Goal: Task Accomplishment & Management: Complete application form

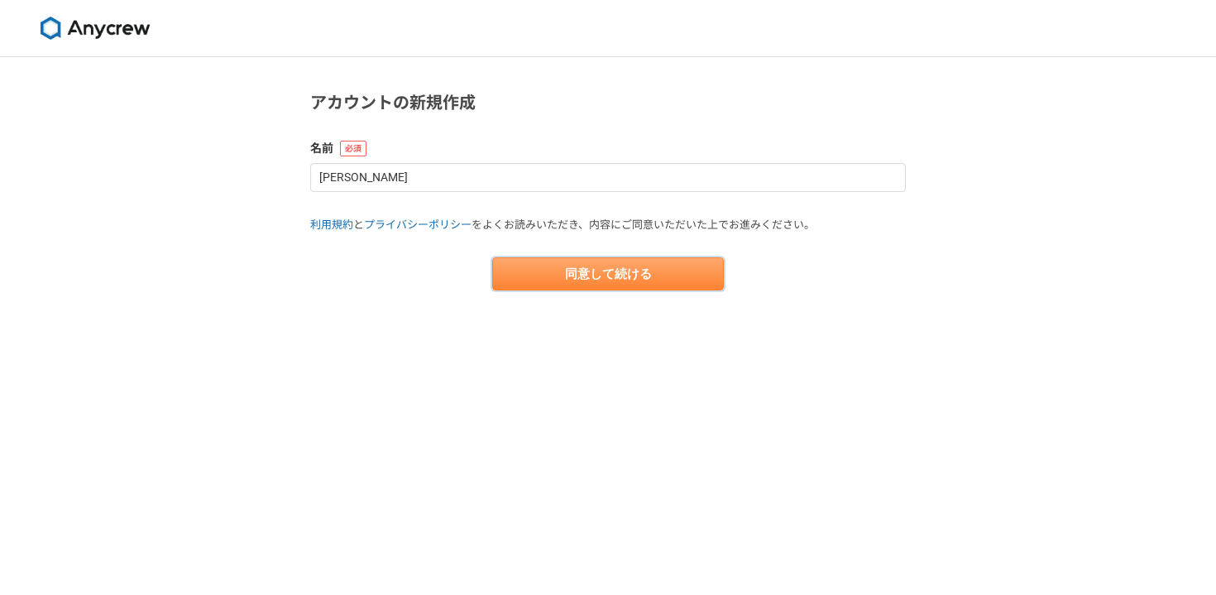
click at [664, 273] on button "同意して続ける" at bounding box center [608, 273] width 232 height 33
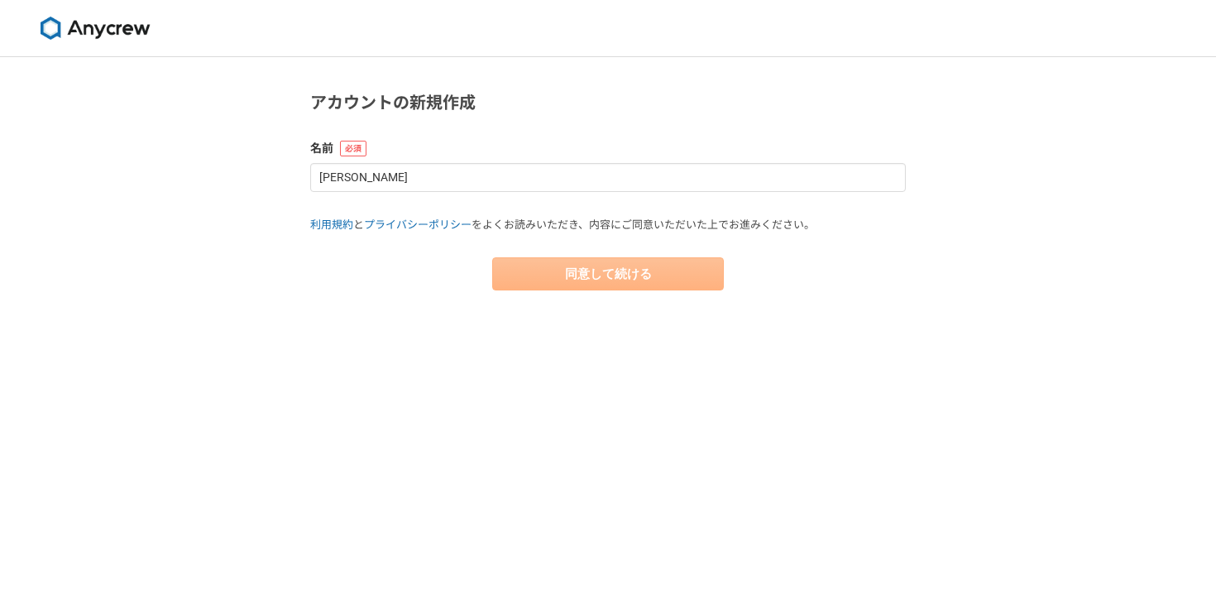
select select "13"
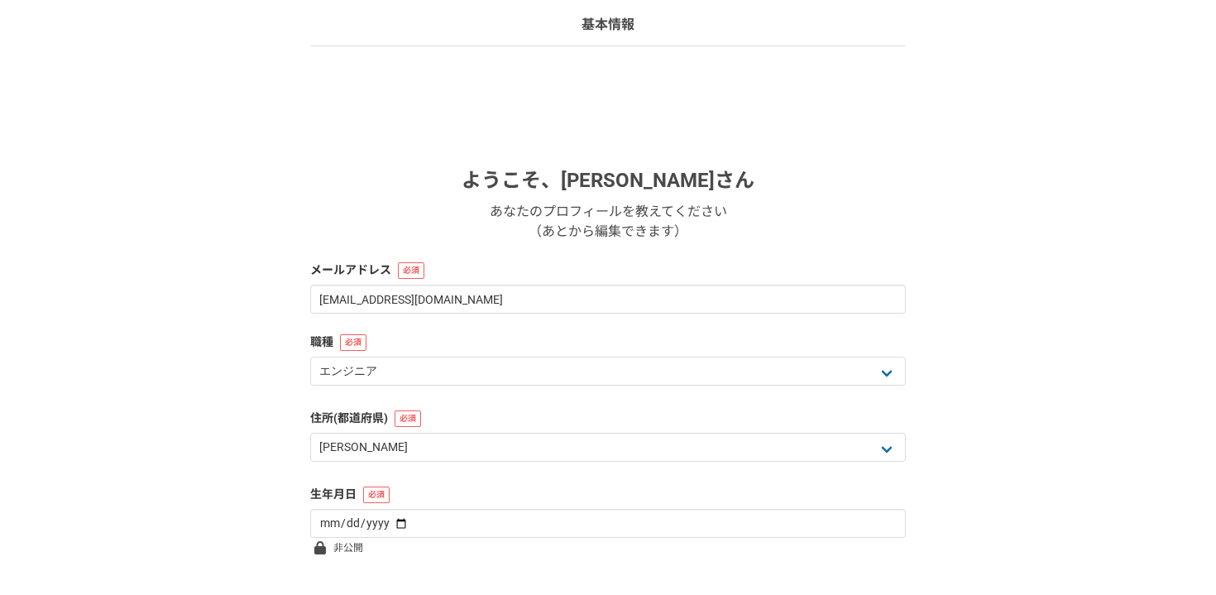
scroll to position [230, 0]
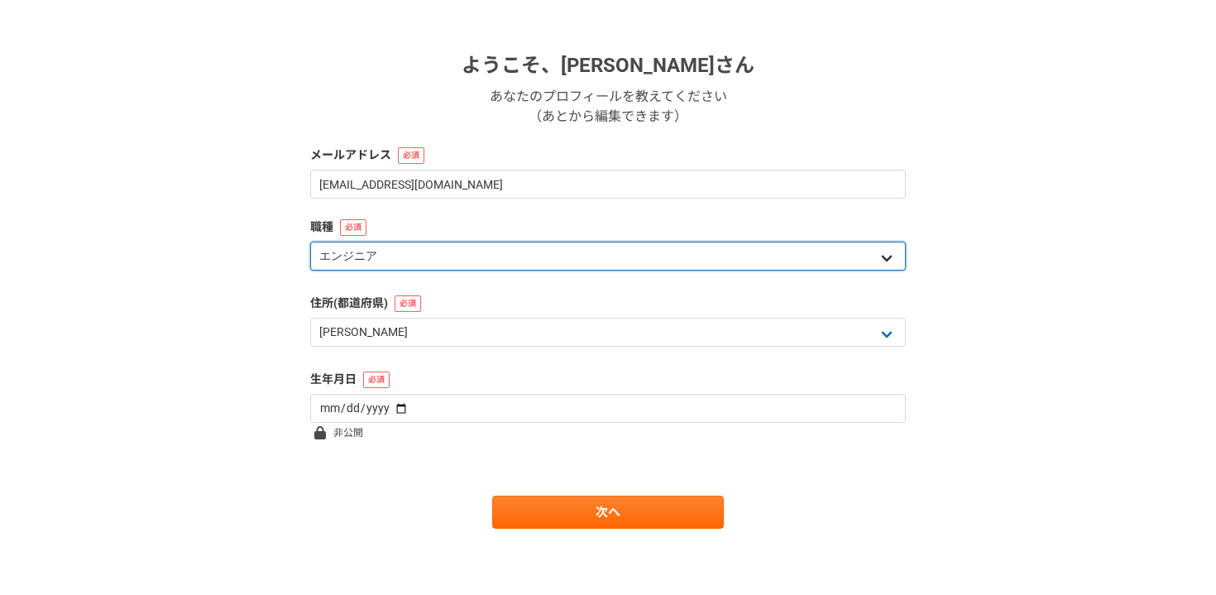
click at [466, 247] on select "エンジニア デザイナー ライター 営業 マーケティング 企画・事業開発 バックオフィス その他" at bounding box center [608, 256] width 596 height 29
select select "6"
click at [310, 242] on select "エンジニア デザイナー ライター 営業 マーケティング 企画・事業開発 バックオフィス その他" at bounding box center [608, 256] width 596 height 29
click at [414, 257] on select "エンジニア デザイナー ライター 営業 マーケティング 企画・事業開発 バックオフィス その他" at bounding box center [608, 256] width 596 height 29
click at [310, 242] on select "エンジニア デザイナー ライター 営業 マーケティング 企画・事業開発 バックオフィス その他" at bounding box center [608, 256] width 596 height 29
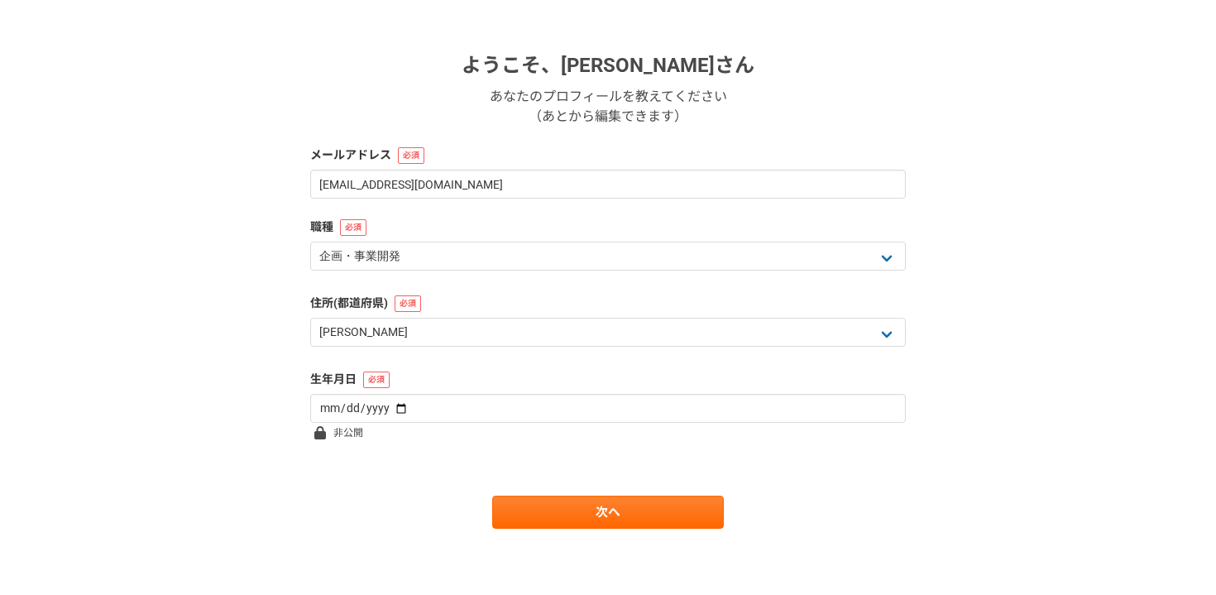
click at [184, 286] on div "1 2 3 4 5 6 基本情報 ようこそ、 宇根慎吾 さん あなたのプロフィールを教えてください （あとから編集できます） メールアドレス shingo.u…" at bounding box center [608, 211] width 1216 height 768
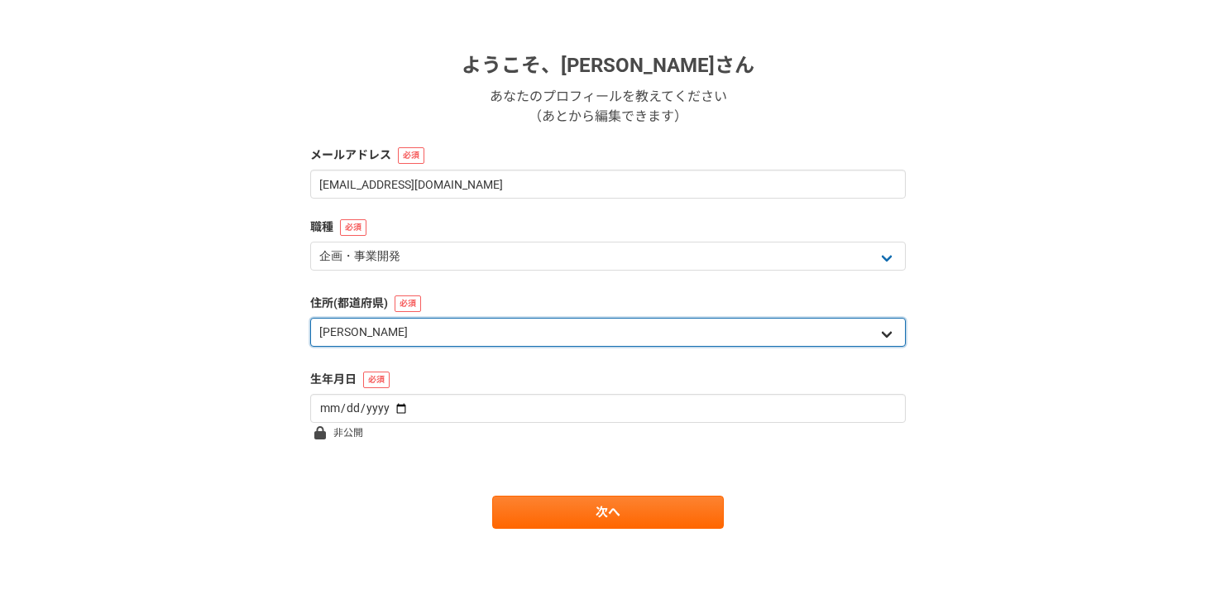
click at [373, 330] on select "北海道 [GEOGRAPHIC_DATA] [GEOGRAPHIC_DATA] [PERSON_NAME][GEOGRAPHIC_DATA] [PERSON_…" at bounding box center [608, 332] width 596 height 29
select select "14"
click at [310, 318] on select "北海道 [GEOGRAPHIC_DATA] [GEOGRAPHIC_DATA] [PERSON_NAME][GEOGRAPHIC_DATA] [PERSON_…" at bounding box center [608, 332] width 596 height 29
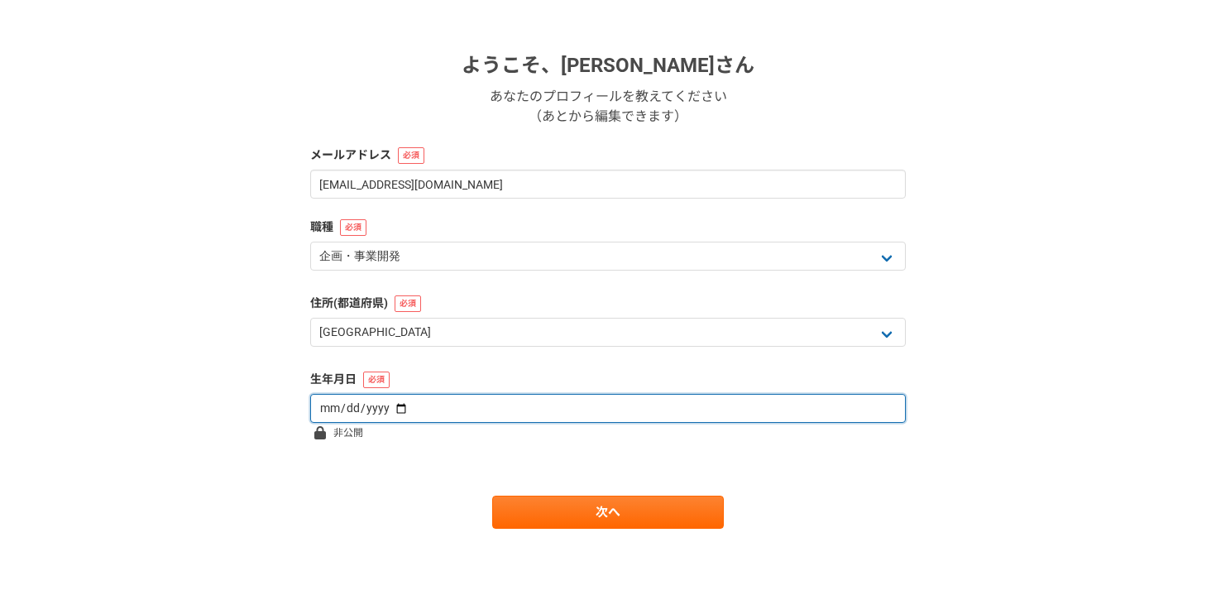
click at [362, 405] on input "date" at bounding box center [608, 408] width 596 height 29
click at [386, 409] on input "date" at bounding box center [608, 408] width 596 height 29
type input "[DATE]"
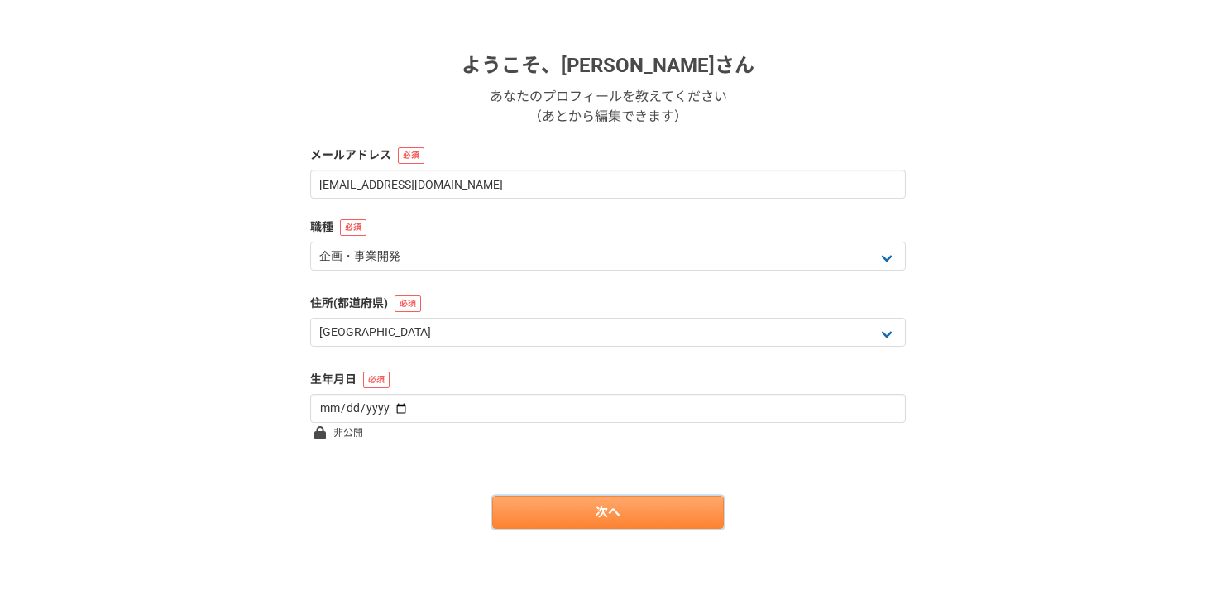
click at [548, 508] on link "次へ" at bounding box center [608, 512] width 232 height 33
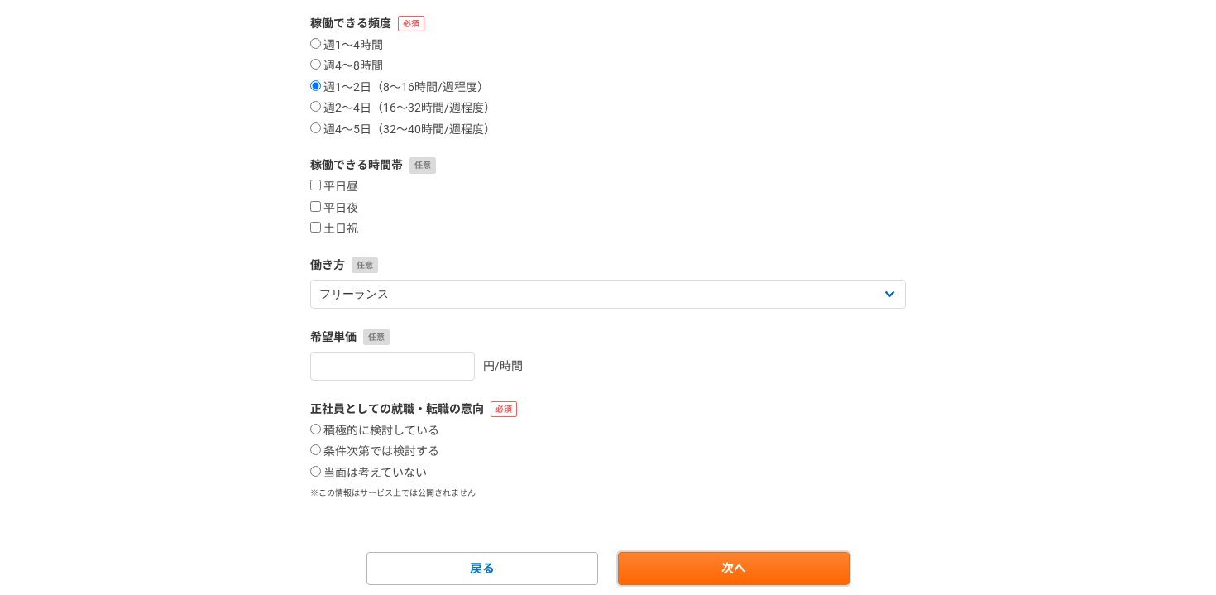
scroll to position [287, 0]
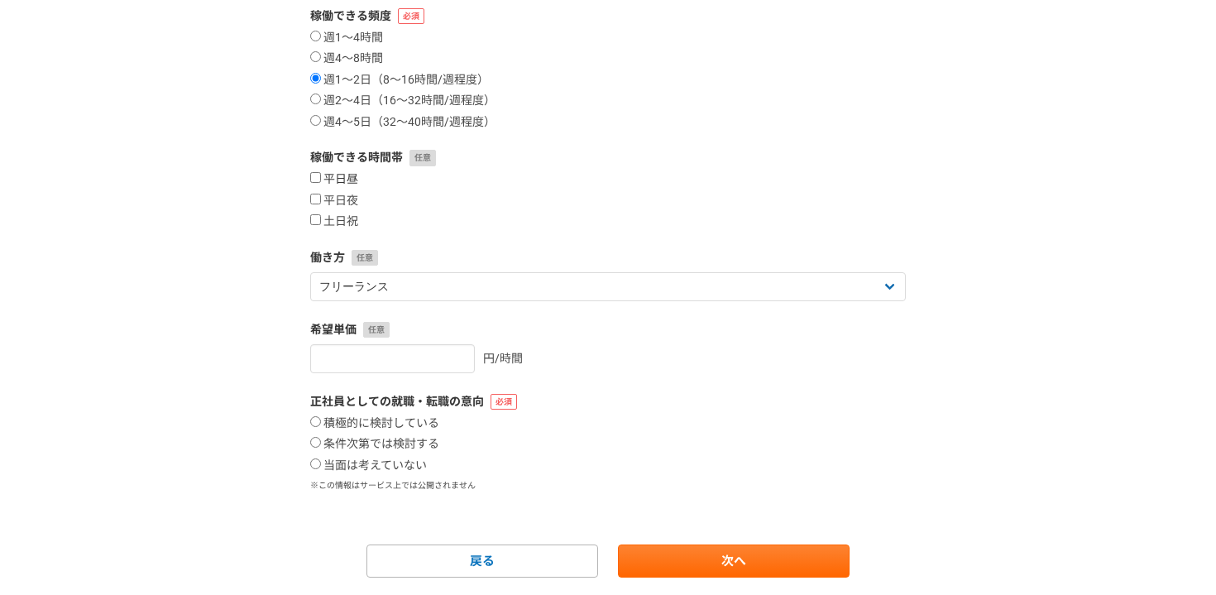
click at [353, 183] on label "平日昼" at bounding box center [334, 179] width 48 height 15
click at [321, 183] on input "平日昼" at bounding box center [315, 177] width 11 height 11
checkbox input "true"
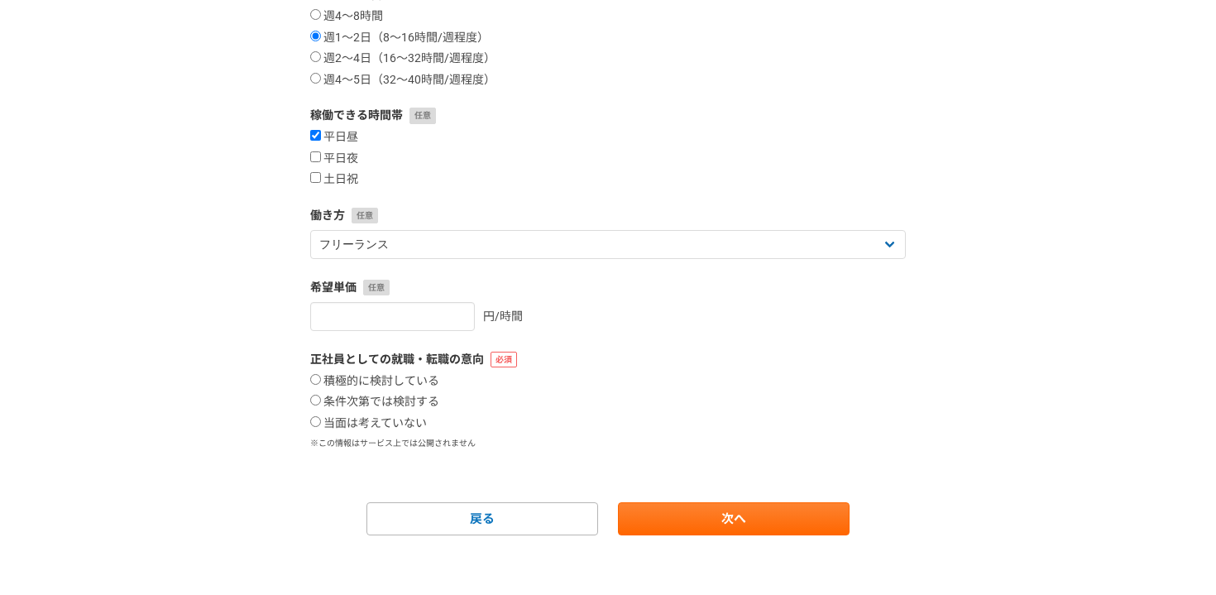
scroll to position [336, 0]
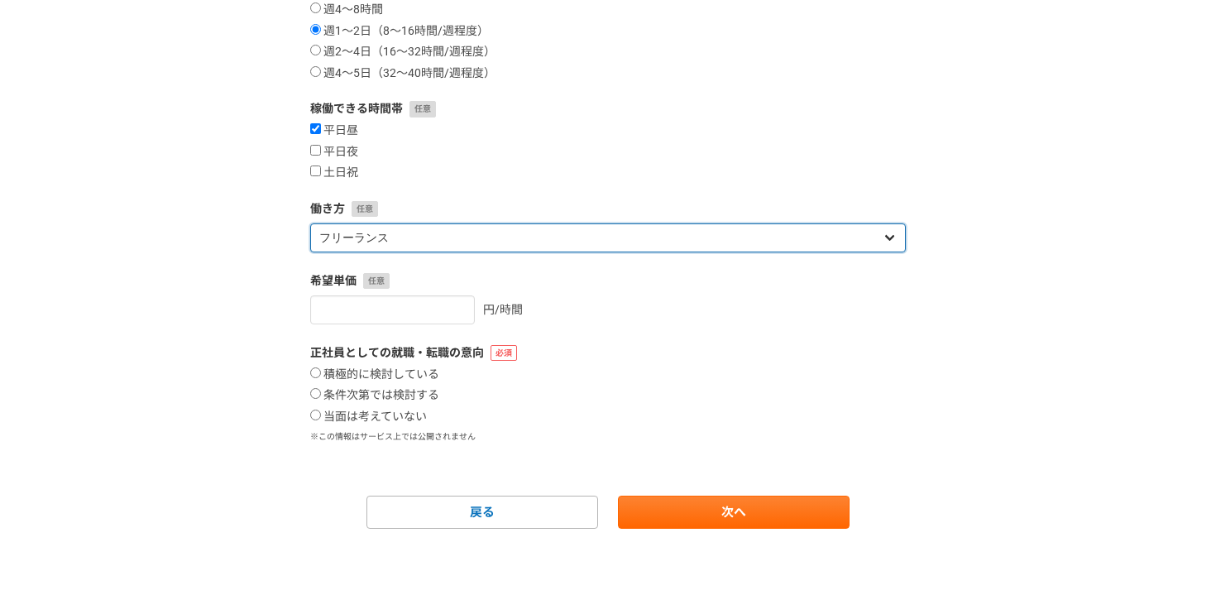
click at [557, 229] on select "フリーランス 副業 その他" at bounding box center [608, 237] width 596 height 29
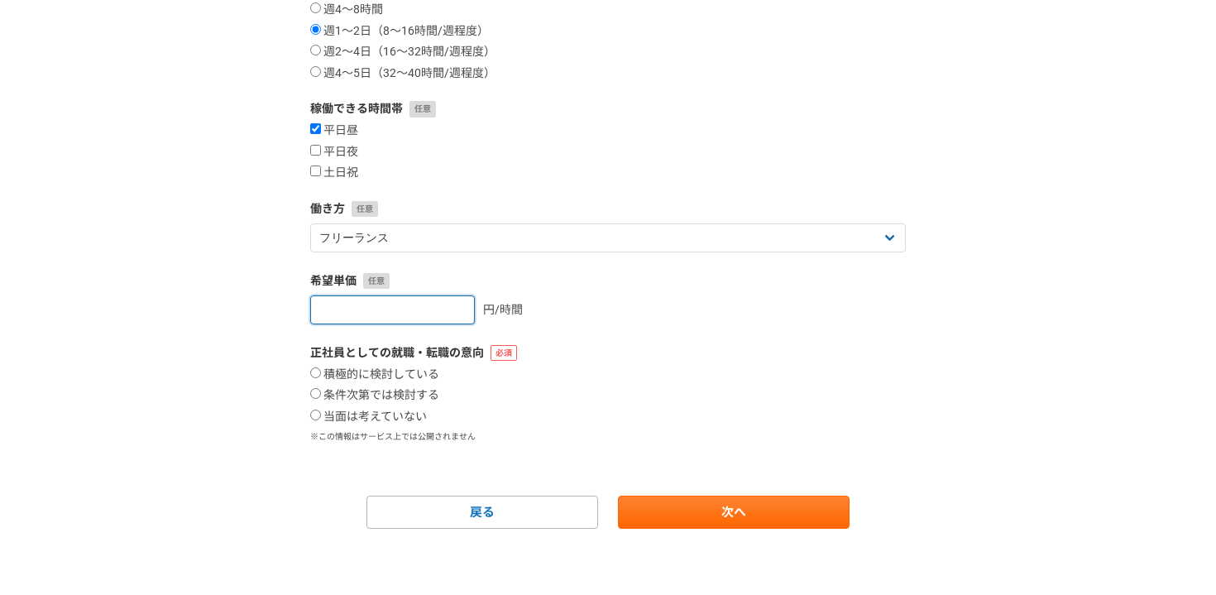
click at [420, 308] on input "number" at bounding box center [392, 309] width 165 height 29
click at [446, 306] on input "1" at bounding box center [392, 309] width 165 height 29
type input "2"
click at [435, 309] on input "2" at bounding box center [392, 309] width 165 height 29
type input "1"
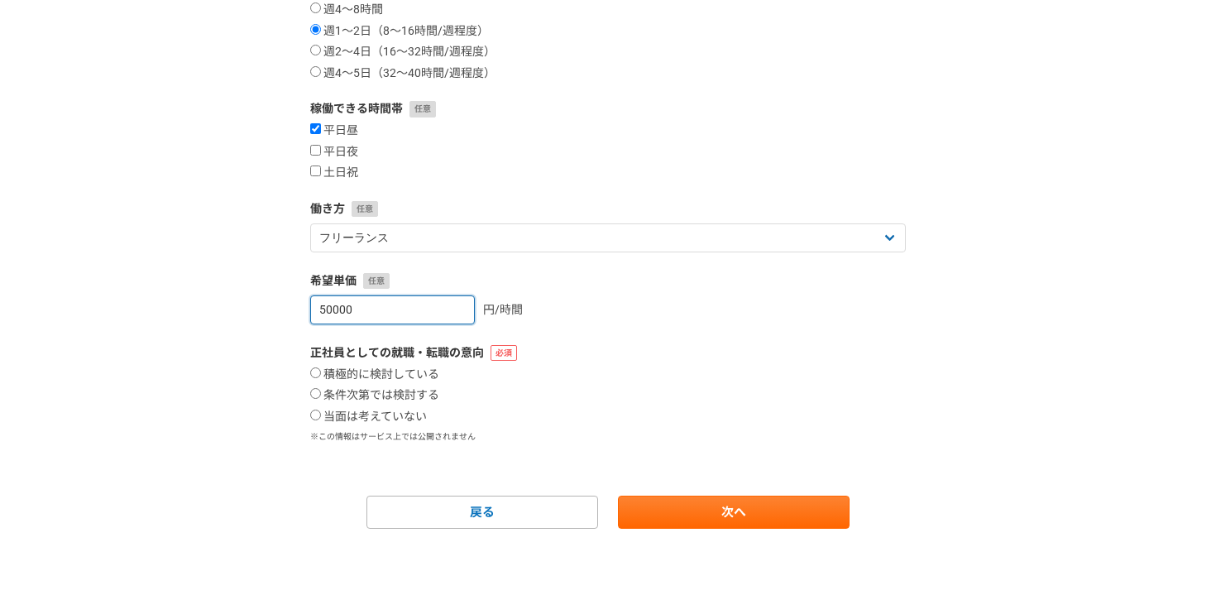
type input "50000"
click at [575, 309] on div "50000 円/時間" at bounding box center [608, 309] width 596 height 29
click at [351, 56] on label "週2〜4日（16〜32時間/週程度）" at bounding box center [402, 52] width 185 height 15
click at [321, 55] on input "週2〜4日（16〜32時間/週程度）" at bounding box center [315, 50] width 11 height 11
radio input "true"
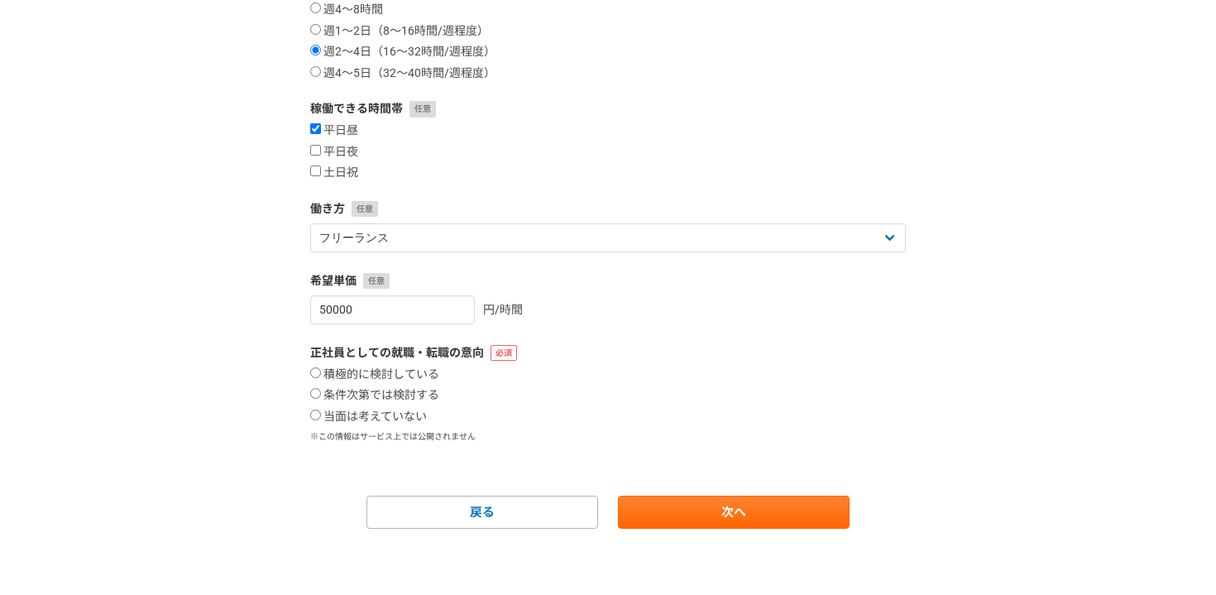
click at [586, 334] on form "案件への意欲 是非受けたい 要相談 今は忙しい 稼働できる頻度 週1〜4時間 週4〜8時間 週1〜2日（8〜16時間/週程度） 週2〜4日（16〜32時間/週…" at bounding box center [608, 194] width 596 height 670
click at [434, 313] on input "50000" at bounding box center [392, 309] width 165 height 29
type input "5"
click at [385, 414] on label "当面は考えていない" at bounding box center [368, 417] width 117 height 15
click at [321, 414] on input "当面は考えていない" at bounding box center [315, 415] width 11 height 11
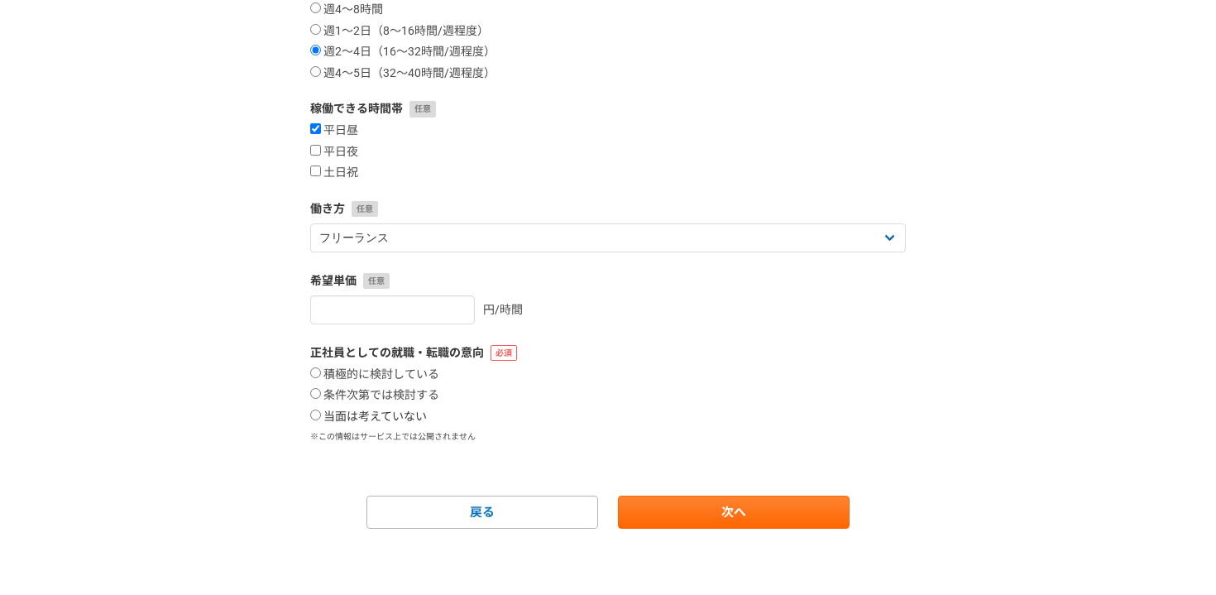
radio input "true"
click at [695, 514] on link "次へ" at bounding box center [734, 512] width 232 height 33
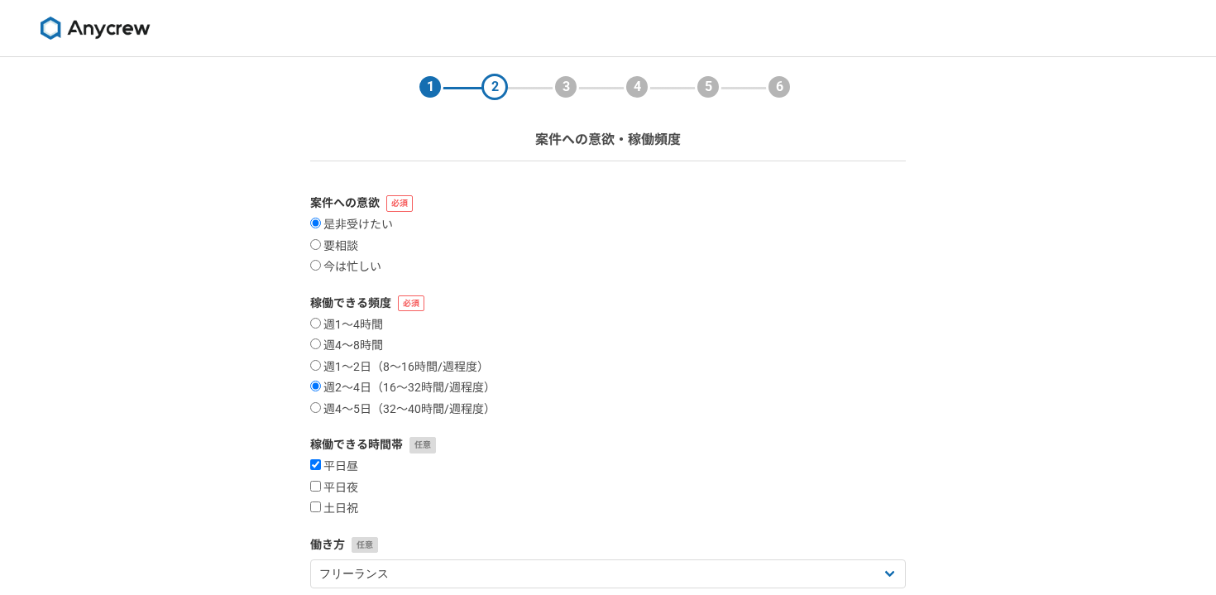
select select
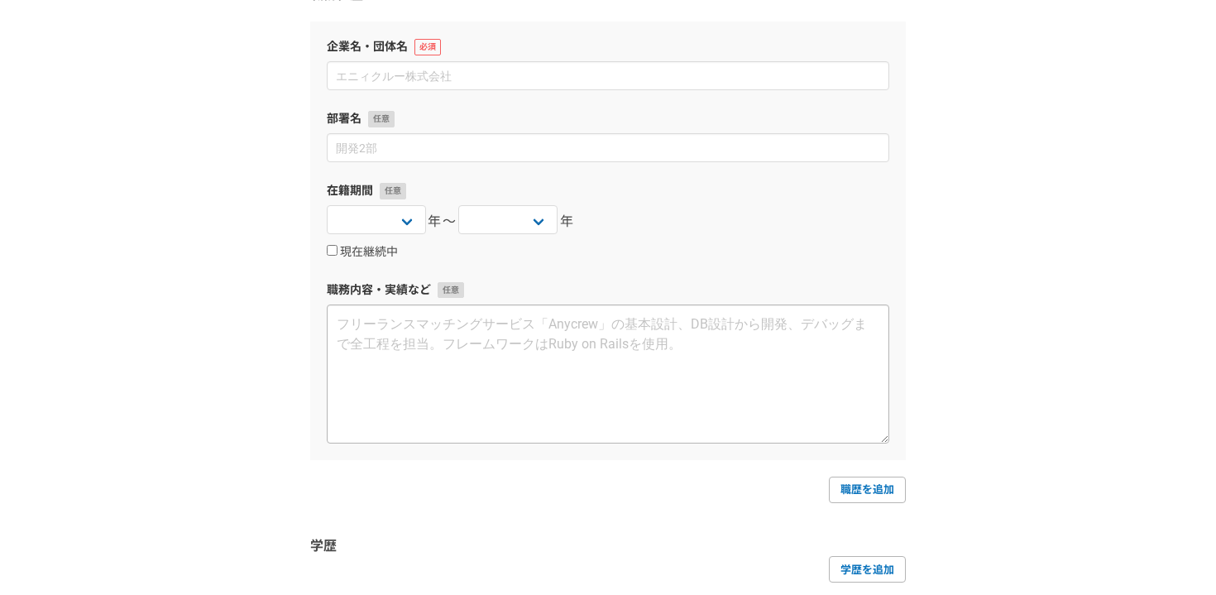
scroll to position [192, 0]
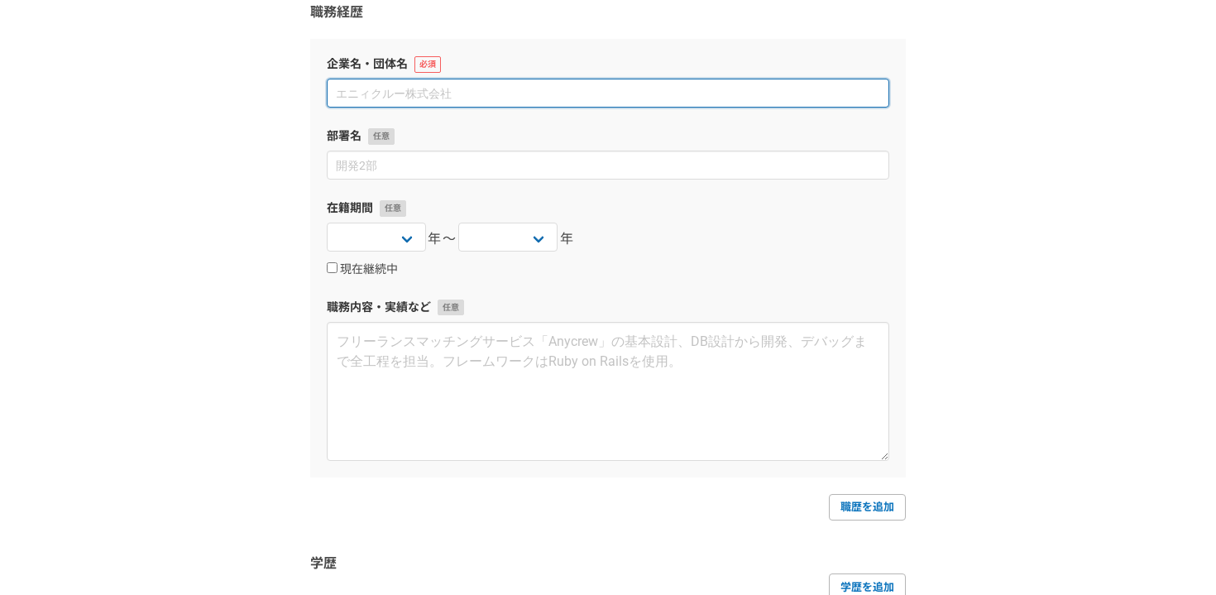
click at [433, 97] on input at bounding box center [608, 93] width 563 height 29
paste input "株式会社HIPUS"
type input "株式会社HIPUS"
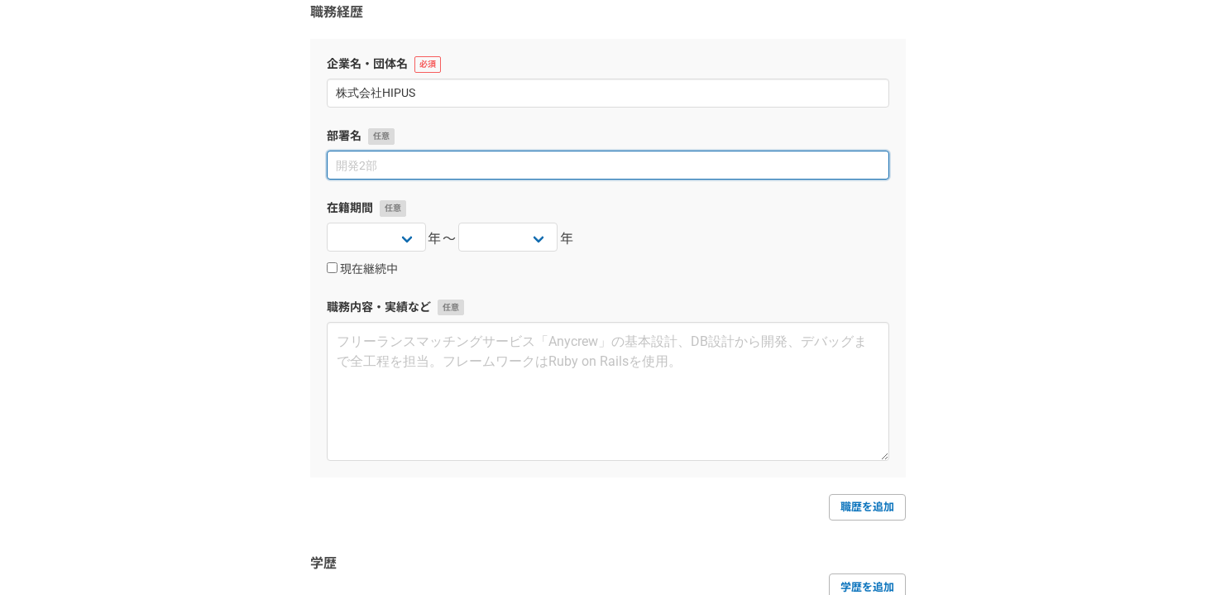
click at [424, 155] on input at bounding box center [608, 165] width 563 height 29
type input "Consulting & Solution"
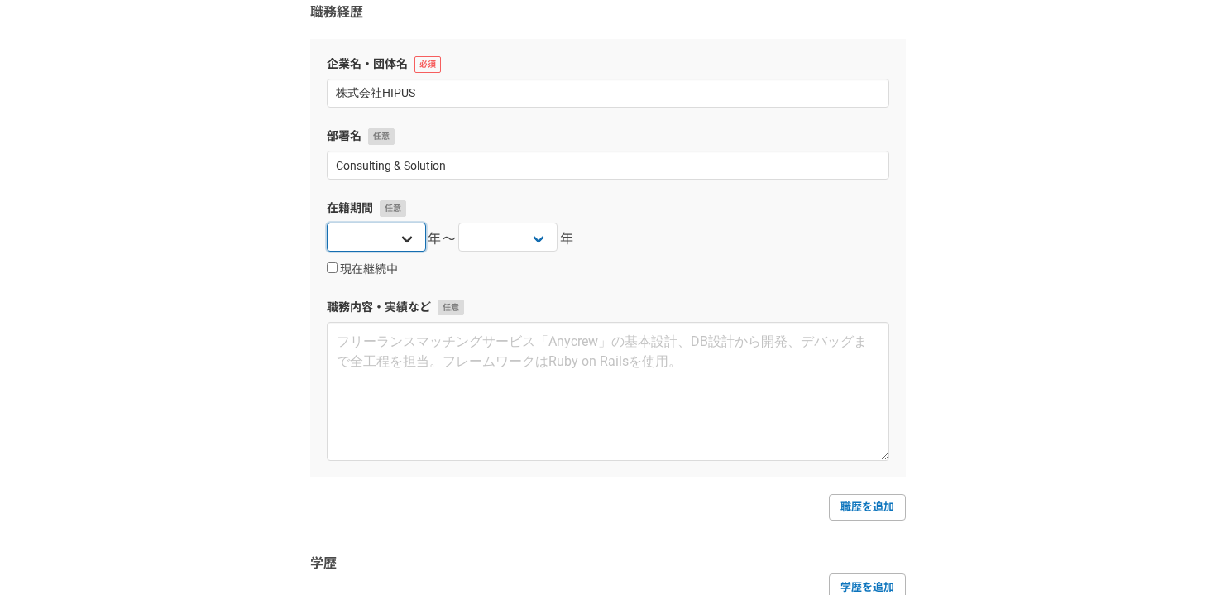
click at [400, 237] on select "[DATE] [DATE] [DATE] [DATE] [DATE] [DATE] [DATE] [DATE] [DATE] [DATE] [DATE] [D…" at bounding box center [376, 237] width 99 height 29
select select "2020"
click at [327, 223] on select "[DATE] [DATE] [DATE] [DATE] [DATE] [DATE] [DATE] [DATE] [DATE] [DATE] [DATE] [D…" at bounding box center [376, 237] width 99 height 29
click at [507, 236] on select "[DATE] [DATE] [DATE] [DATE] [DATE] [DATE] [DATE] [DATE] [DATE] [DATE] [DATE] [D…" at bounding box center [507, 237] width 99 height 29
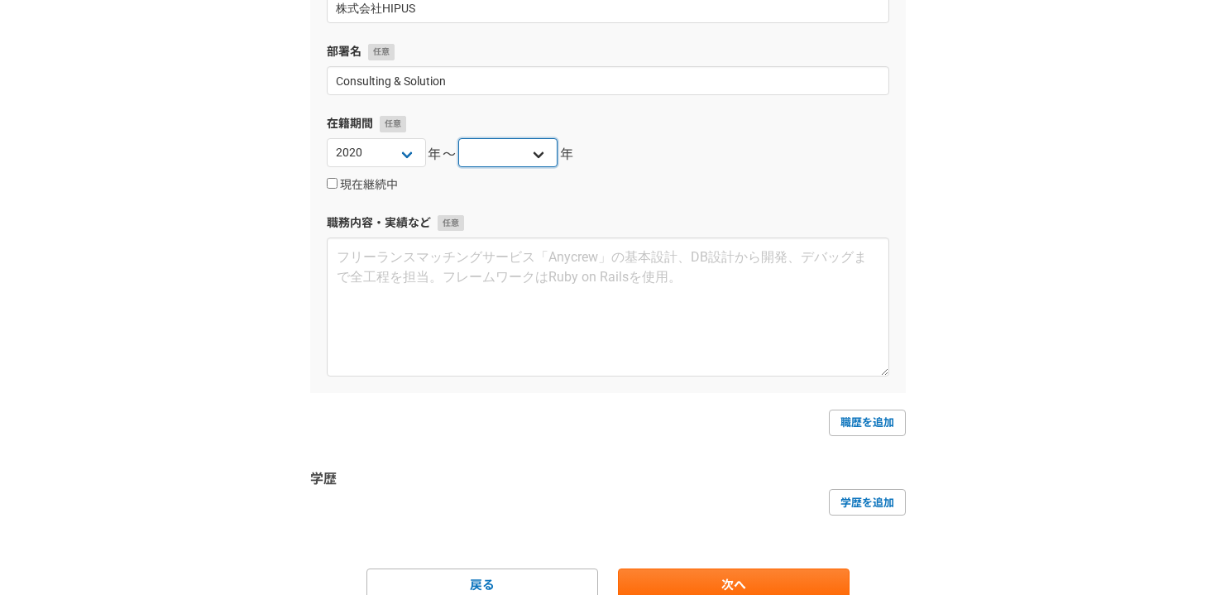
click at [530, 143] on select "[DATE] [DATE] [DATE] [DATE] [DATE] [DATE] [DATE] [DATE] [DATE] [DATE] [DATE] [D…" at bounding box center [507, 152] width 99 height 29
select select "2024"
click at [458, 138] on select "[DATE] [DATE] [DATE] [DATE] [DATE] [DATE] [DATE] [DATE] [DATE] [DATE] [DATE] [D…" at bounding box center [507, 152] width 99 height 29
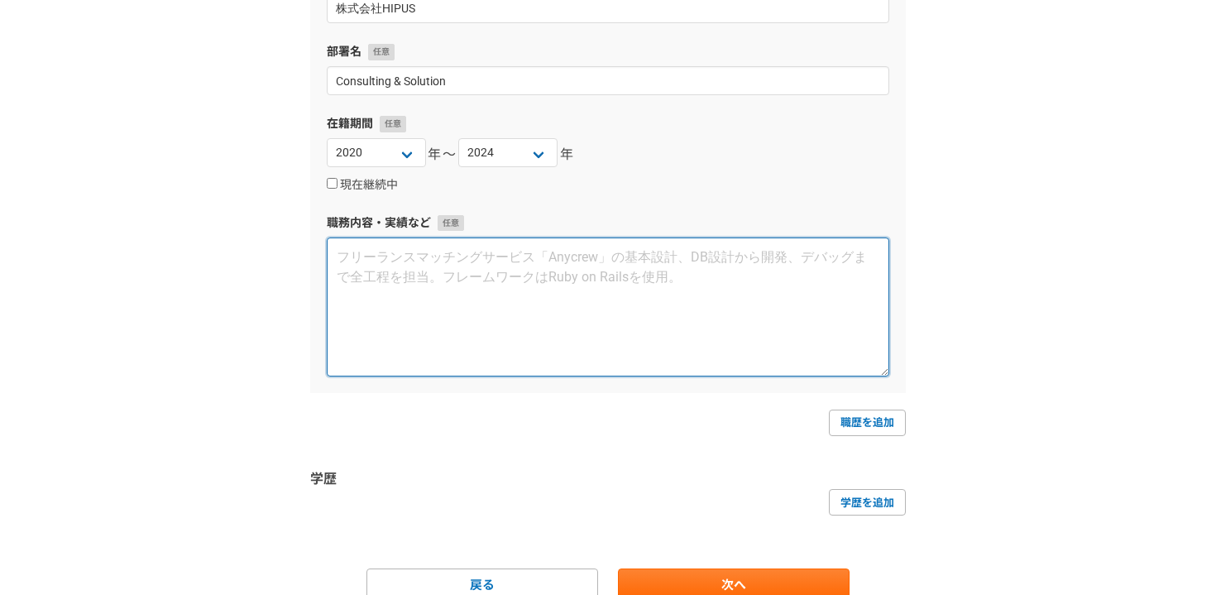
click at [665, 293] on textarea at bounding box center [608, 306] width 563 height 139
paste textarea "loremipsumdol（Sita3）　consecteturadipi 5551e1s〜5553d33e 【tempor】 in utl：3et dolo…"
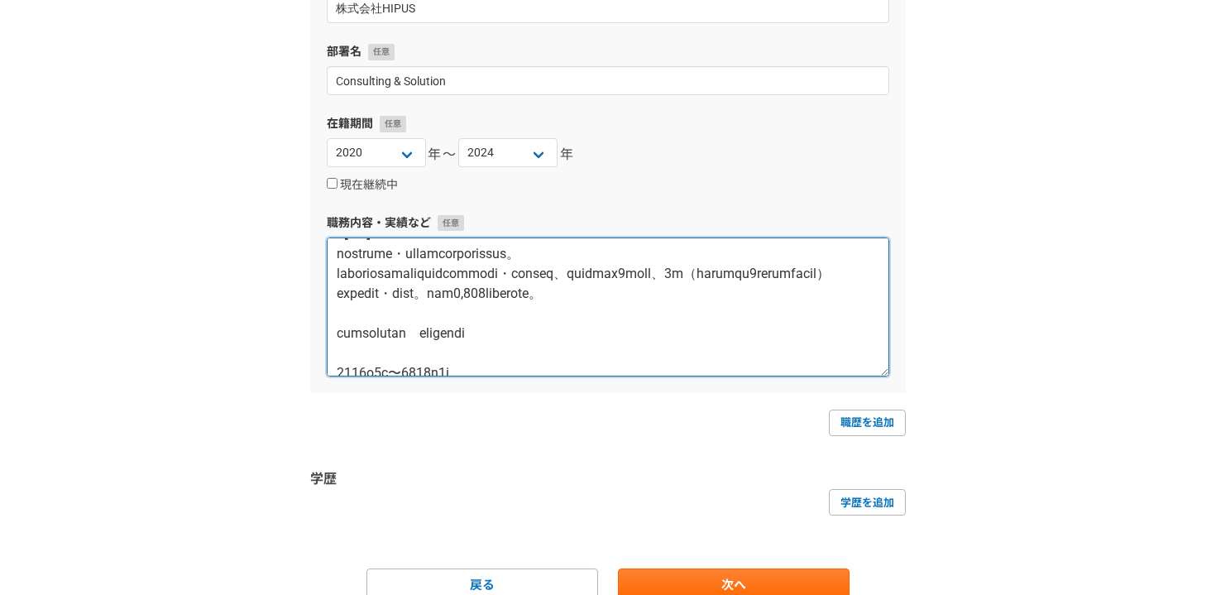
scroll to position [0, 0]
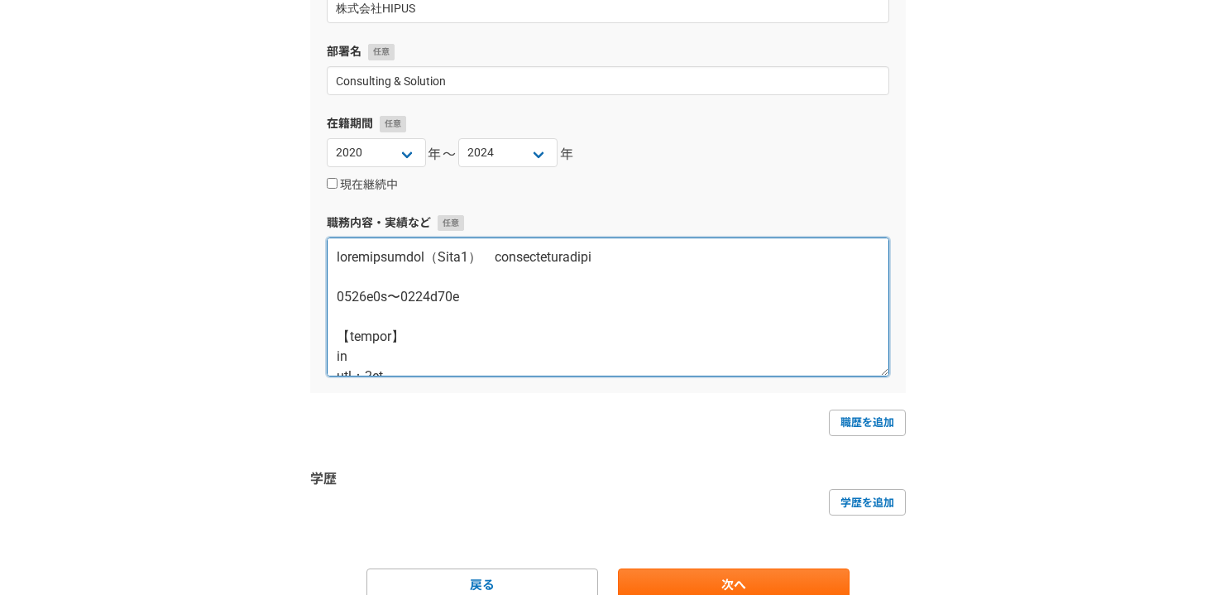
click at [479, 291] on textarea at bounding box center [608, 306] width 563 height 139
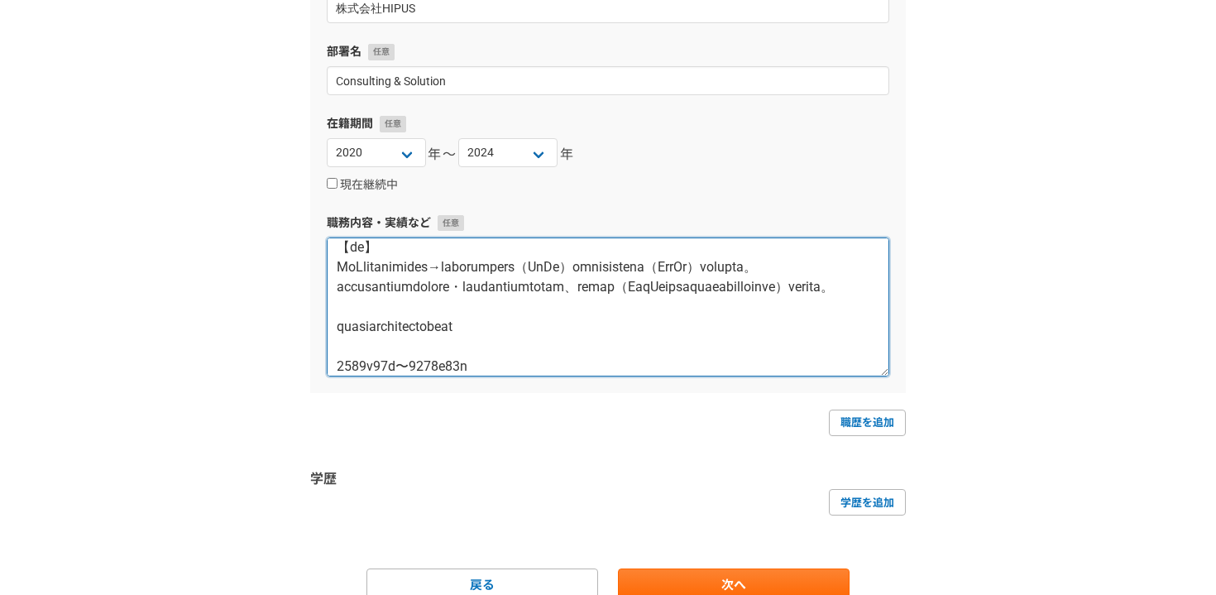
scroll to position [566, 0]
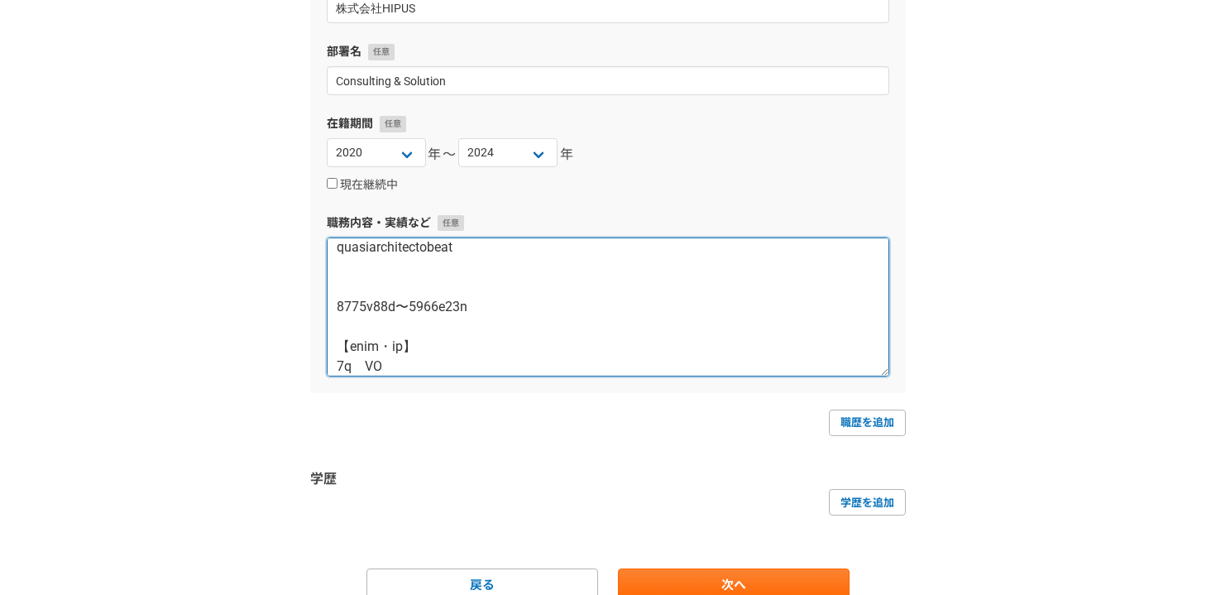
paste textarea "【期間】"
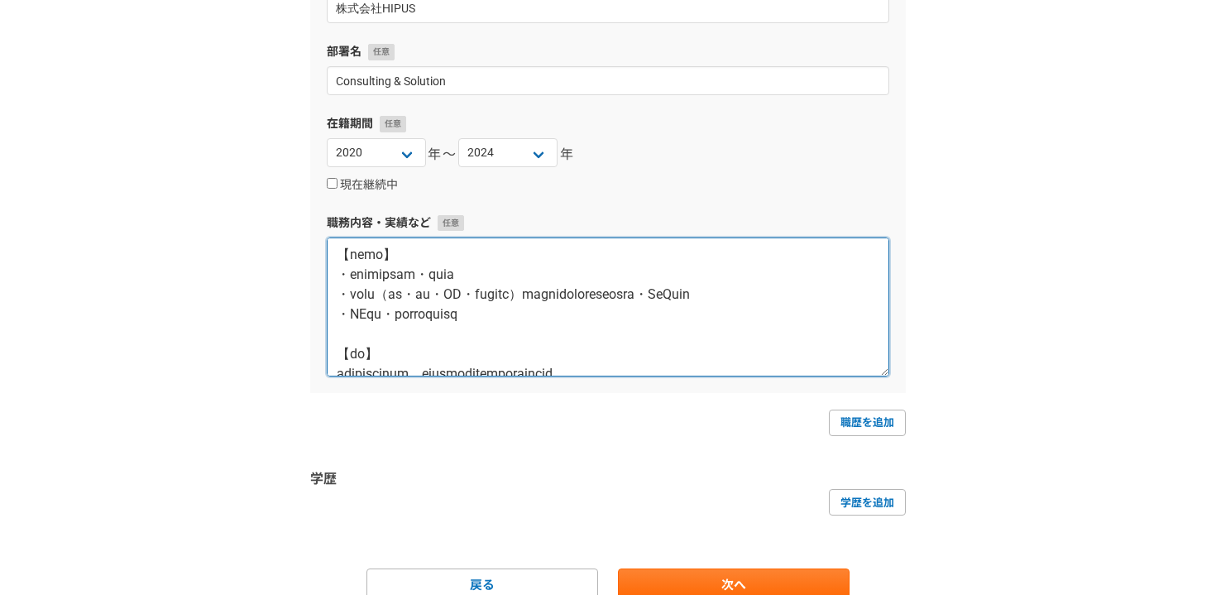
scroll to position [2642, 0]
click at [491, 273] on textarea at bounding box center [608, 306] width 563 height 139
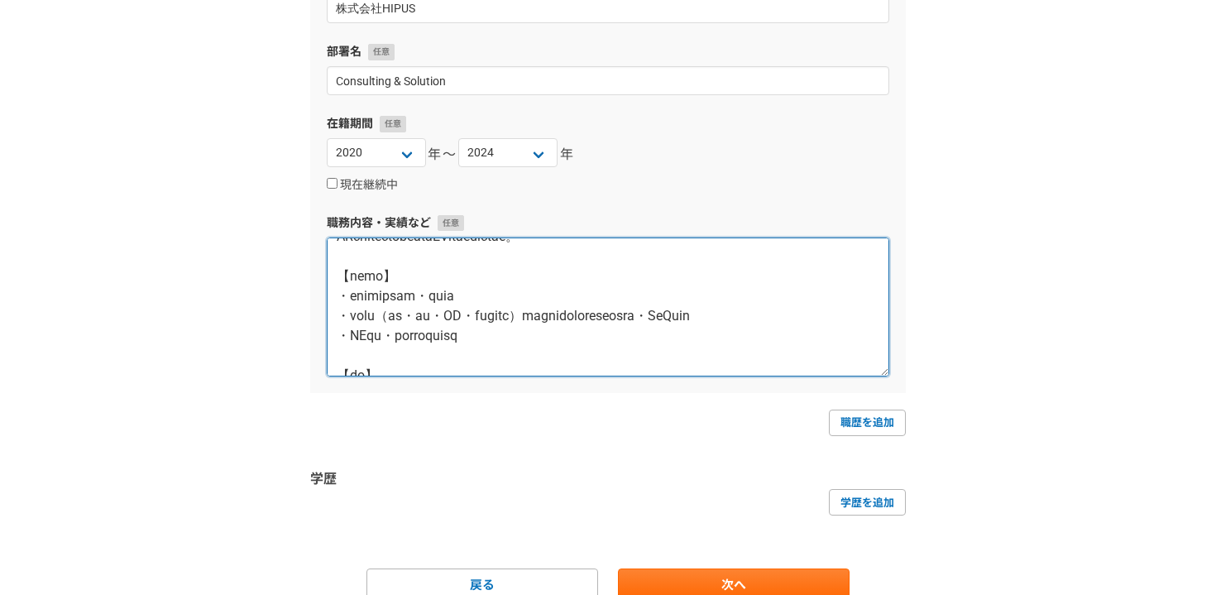
paste textarea "【期間】"
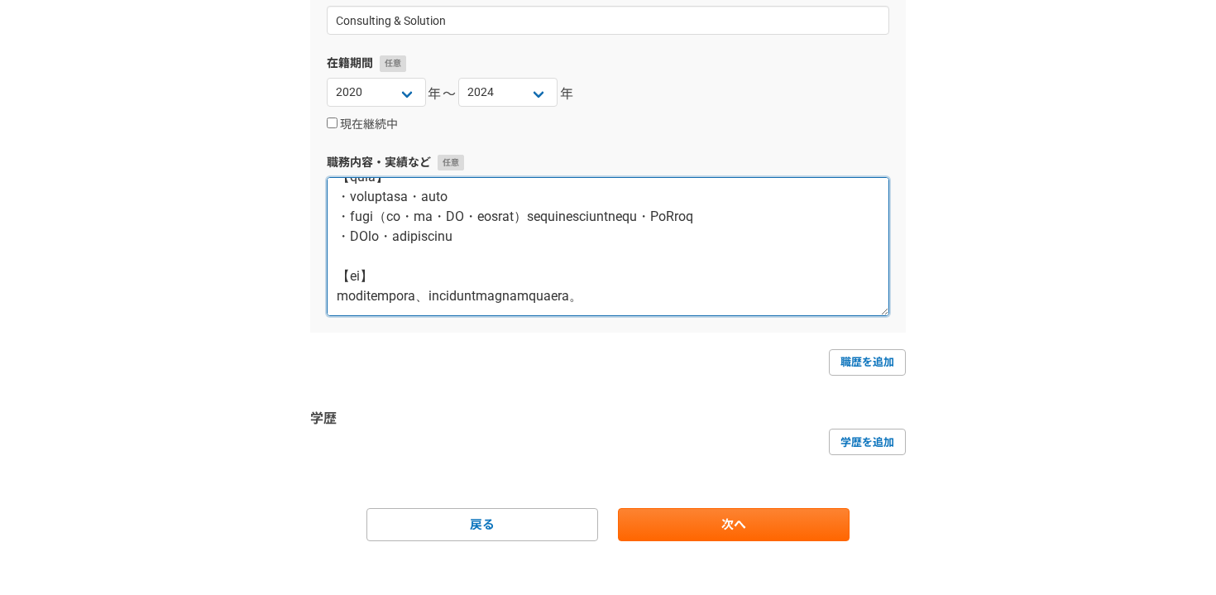
scroll to position [349, 0]
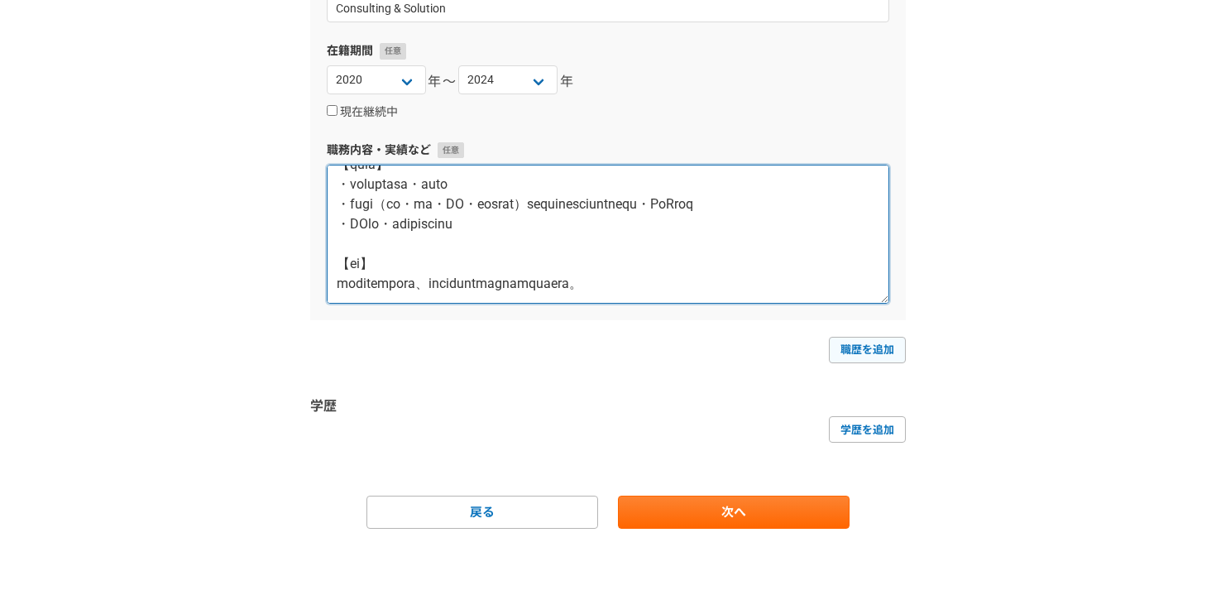
type textarea "大手自動車部品サプライヤー（Tier1）　金型管理プロセス改善プロジェクト 【期間】 2024年6月〜2024年12月 【クライアント】 上場 売上高：2兆円…"
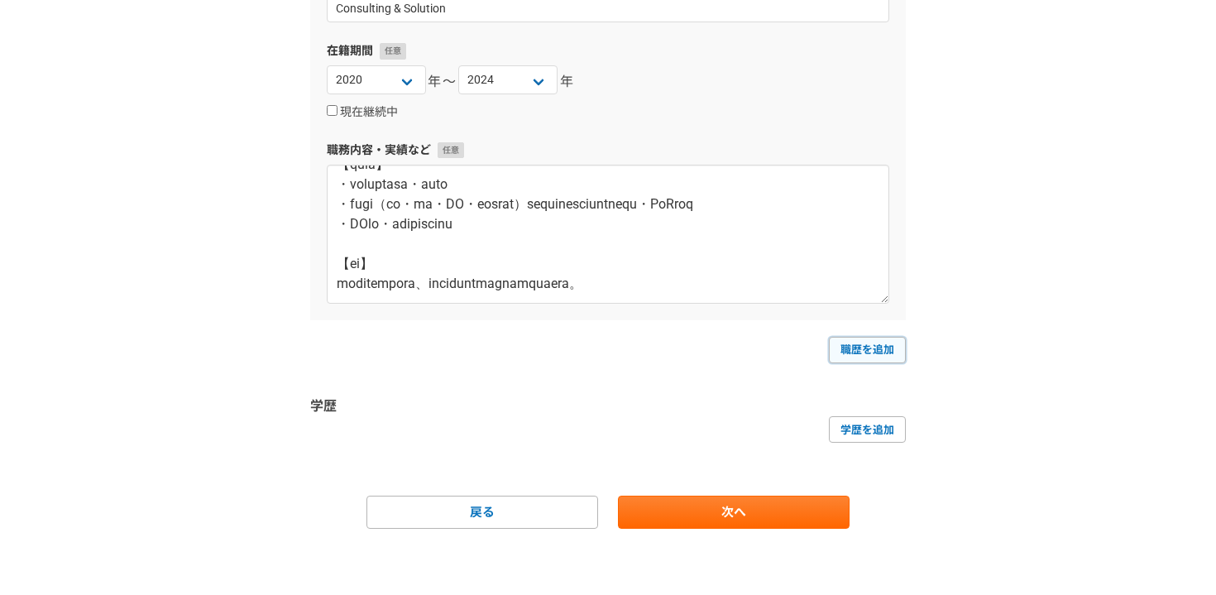
click at [864, 348] on link "職歴を追加" at bounding box center [867, 350] width 77 height 26
select select
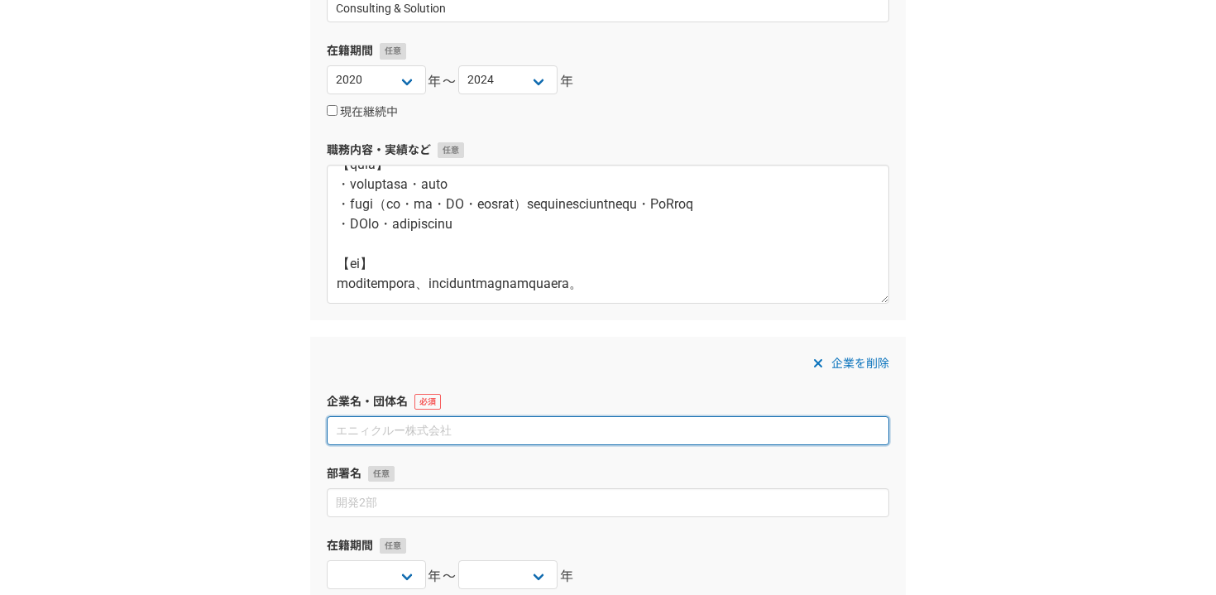
click at [424, 434] on input at bounding box center [608, 430] width 563 height 29
paste input "アンカービジネスコンサルティング株式会社"
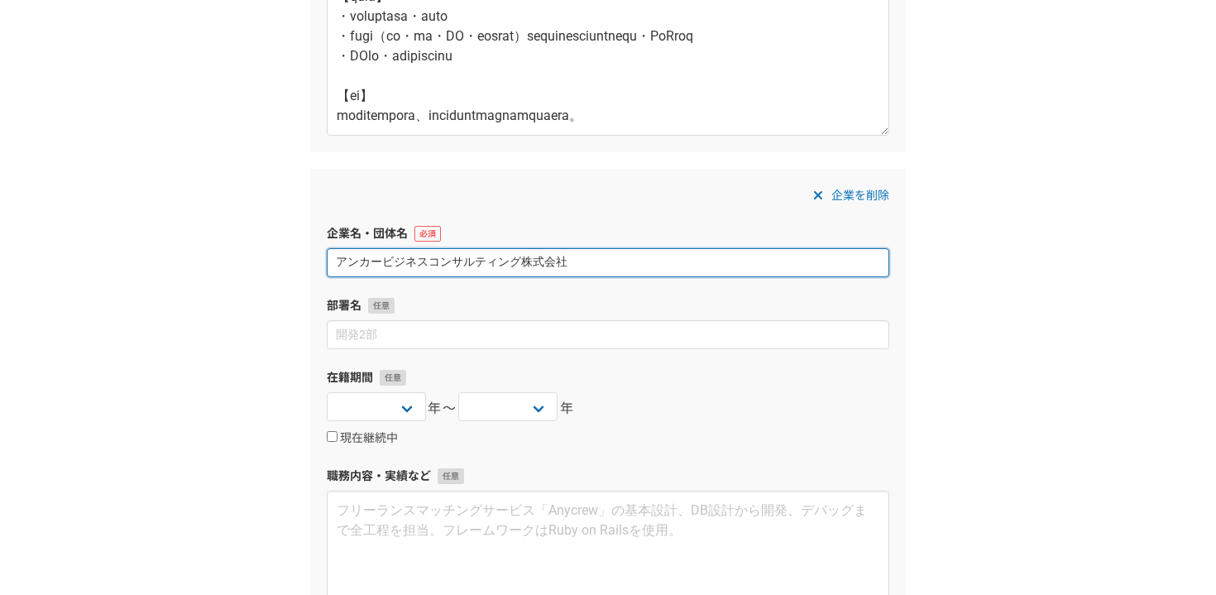
scroll to position [524, 0]
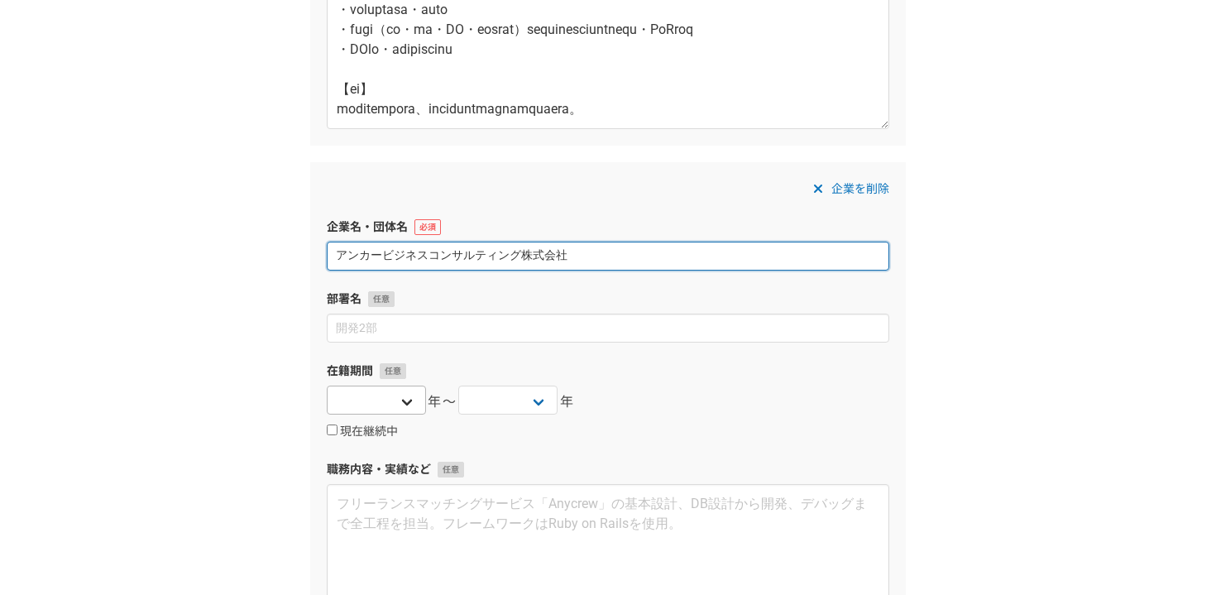
type input "アンカービジネスコンサルティング株式会社"
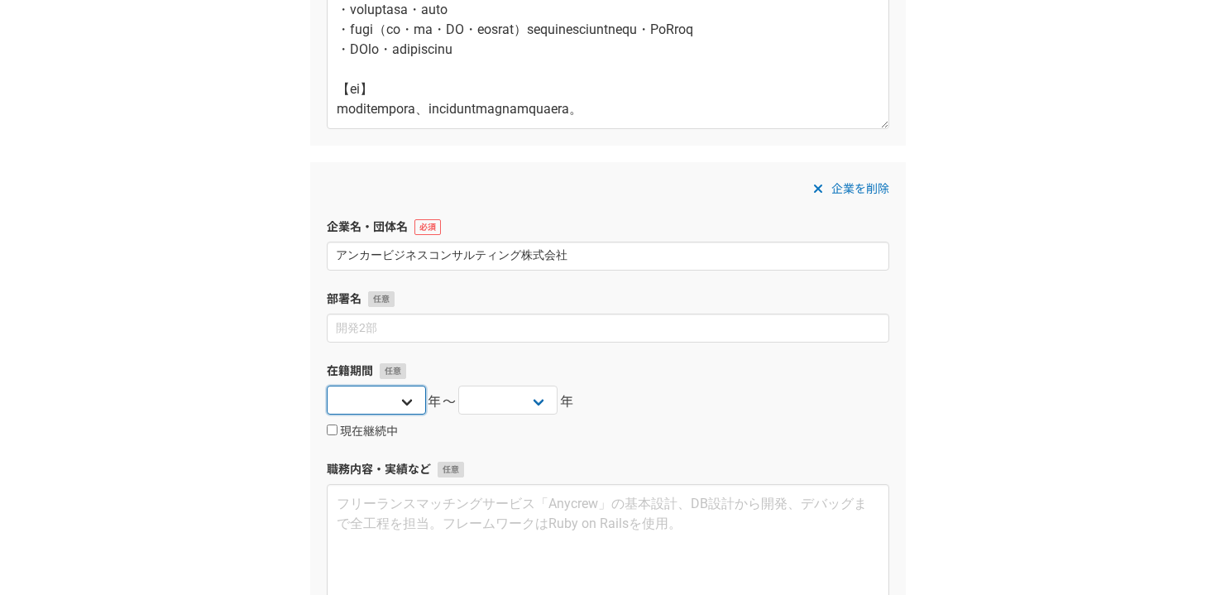
click at [404, 387] on select "[DATE] [DATE] [DATE] [DATE] [DATE] [DATE] [DATE] [DATE] [DATE] [DATE] [DATE] [D…" at bounding box center [376, 400] width 99 height 29
select select "2018"
click at [327, 386] on select "[DATE] [DATE] [DATE] [DATE] [DATE] [DATE] [DATE] [DATE] [DATE] [DATE] [DATE] [D…" at bounding box center [376, 400] width 99 height 29
click at [529, 405] on select "[DATE] [DATE] [DATE] [DATE] [DATE] [DATE] [DATE] [DATE] [DATE] [DATE] [DATE] [D…" at bounding box center [507, 400] width 99 height 29
select select "2020"
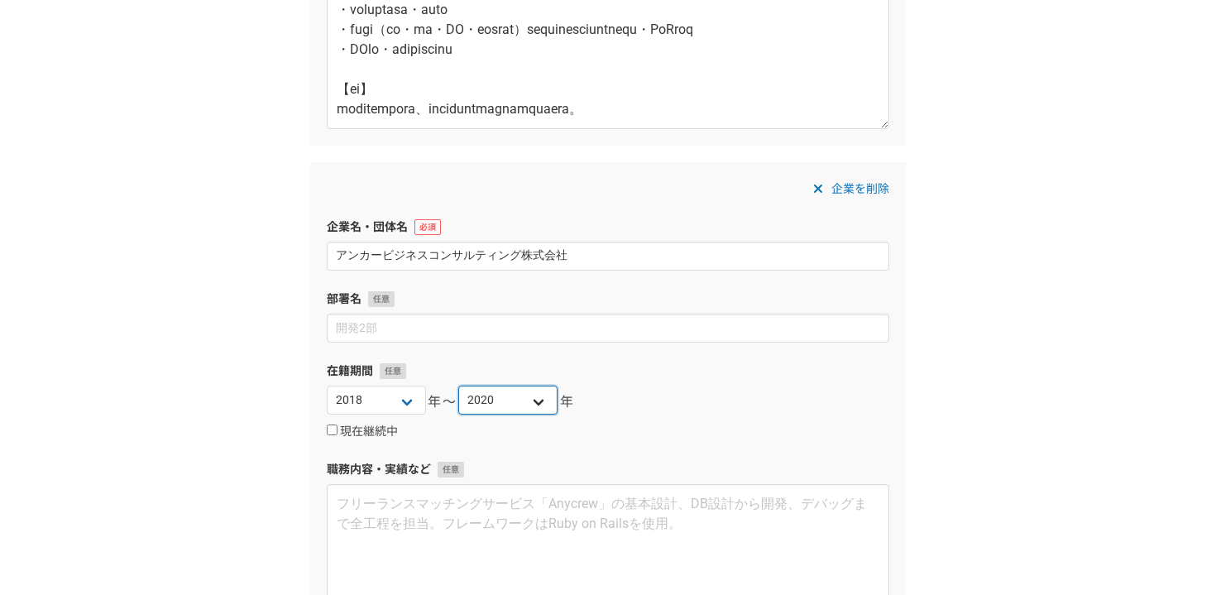
click at [458, 386] on select "[DATE] [DATE] [DATE] [DATE] [DATE] [DATE] [DATE] [DATE] [DATE] [DATE] [DATE] [D…" at bounding box center [507, 400] width 99 height 29
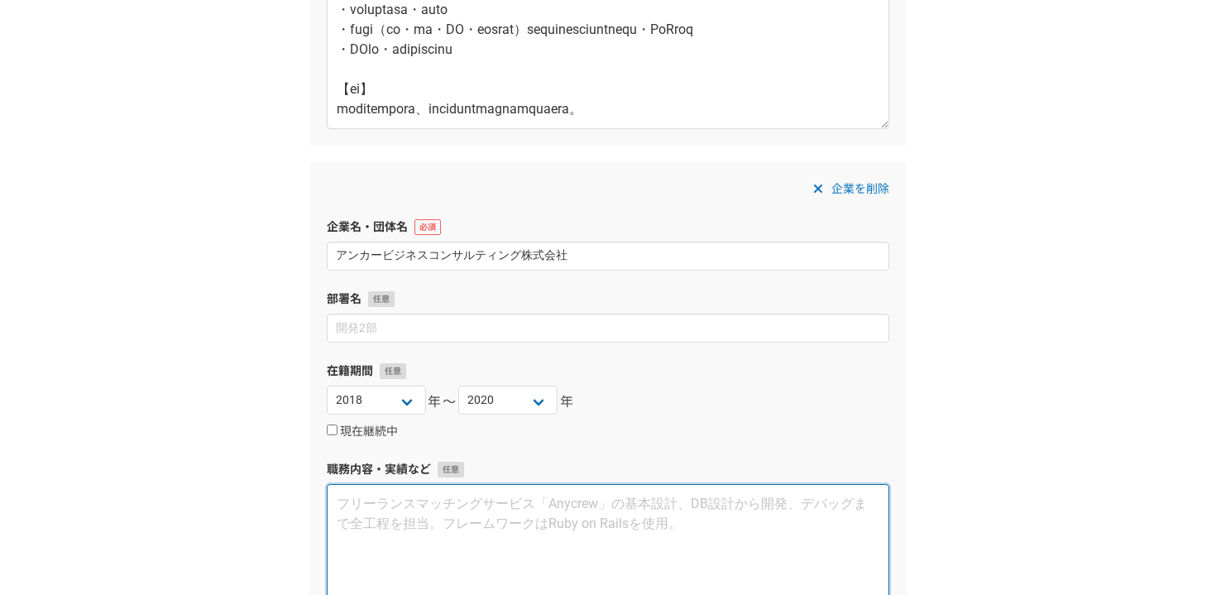
click at [400, 522] on textarea at bounding box center [608, 553] width 563 height 139
paste textarea "loremips　doLORsitame 9968c1a〜1695e2s 【doeius】 te inc：7.0ut labo：3,196e 【dolo・ma…"
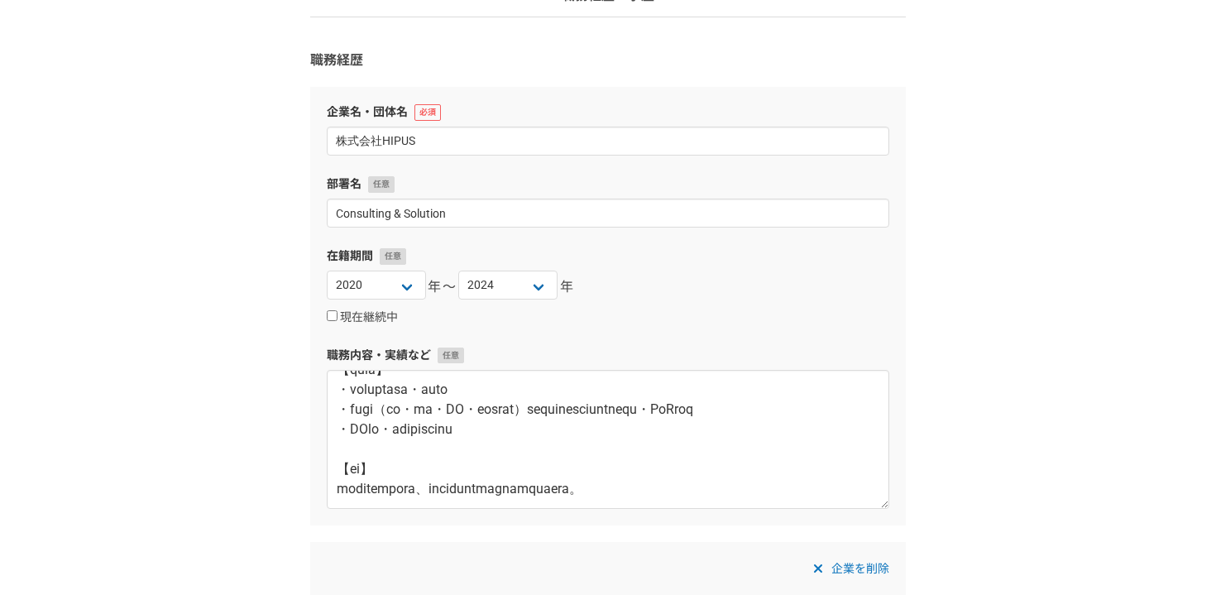
scroll to position [0, 0]
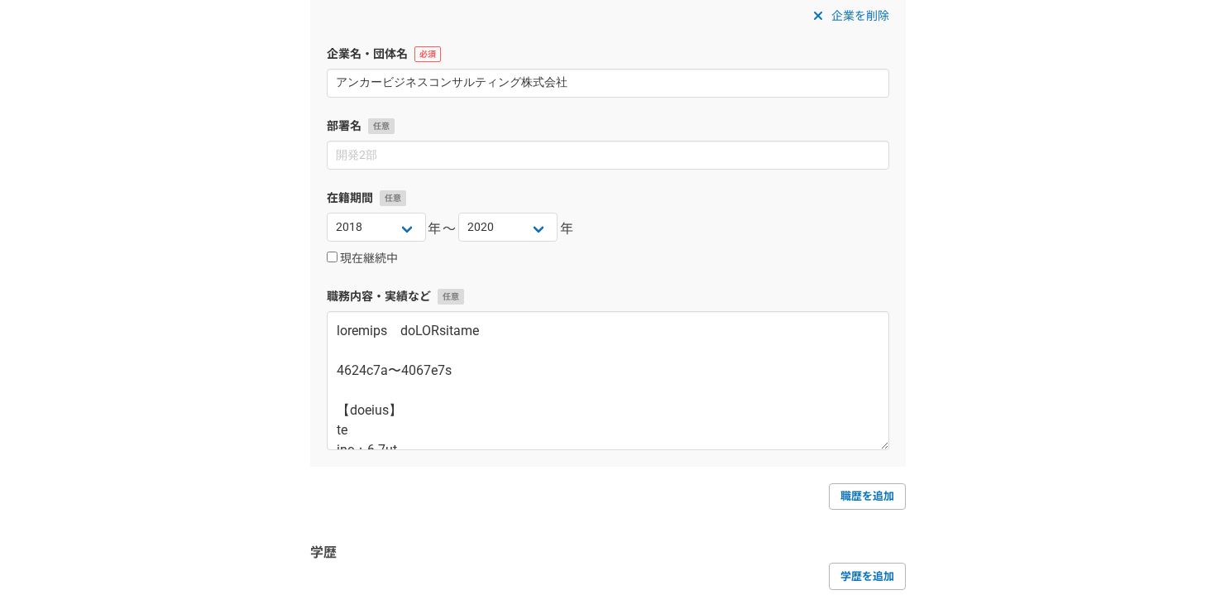
scroll to position [698, 0]
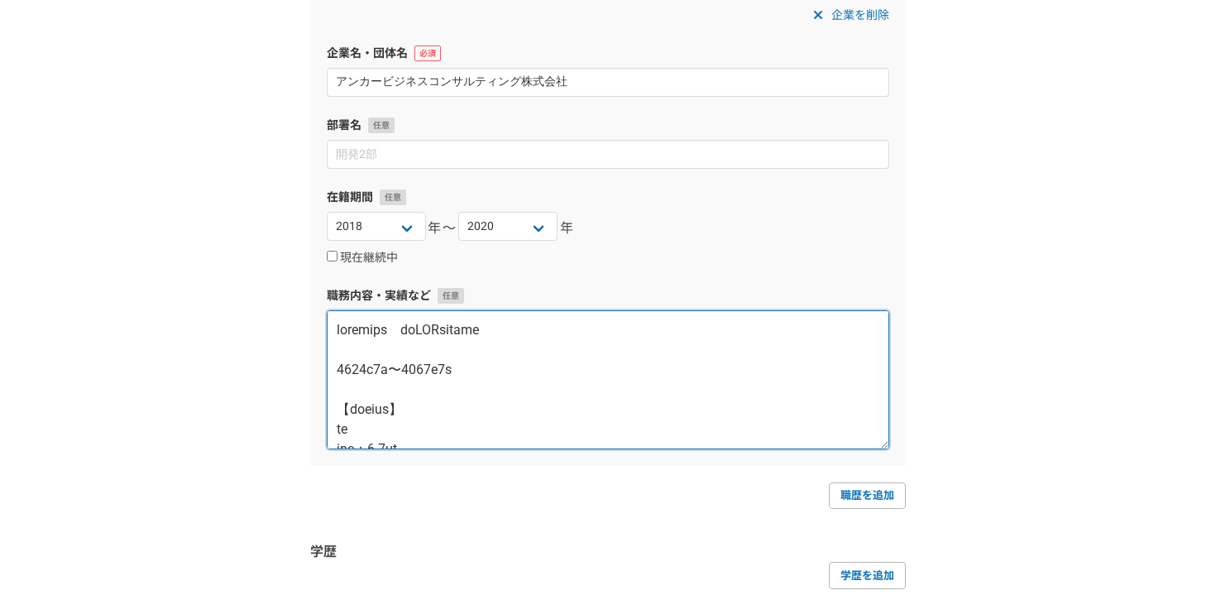
click at [450, 351] on textarea at bounding box center [608, 379] width 563 height 139
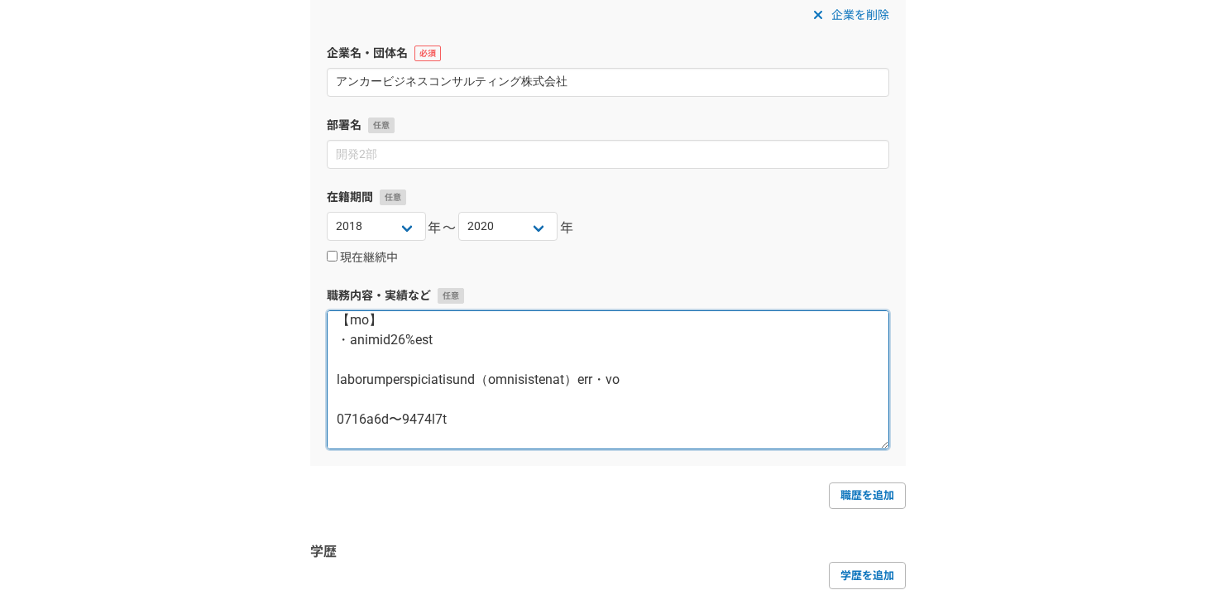
scroll to position [566, 0]
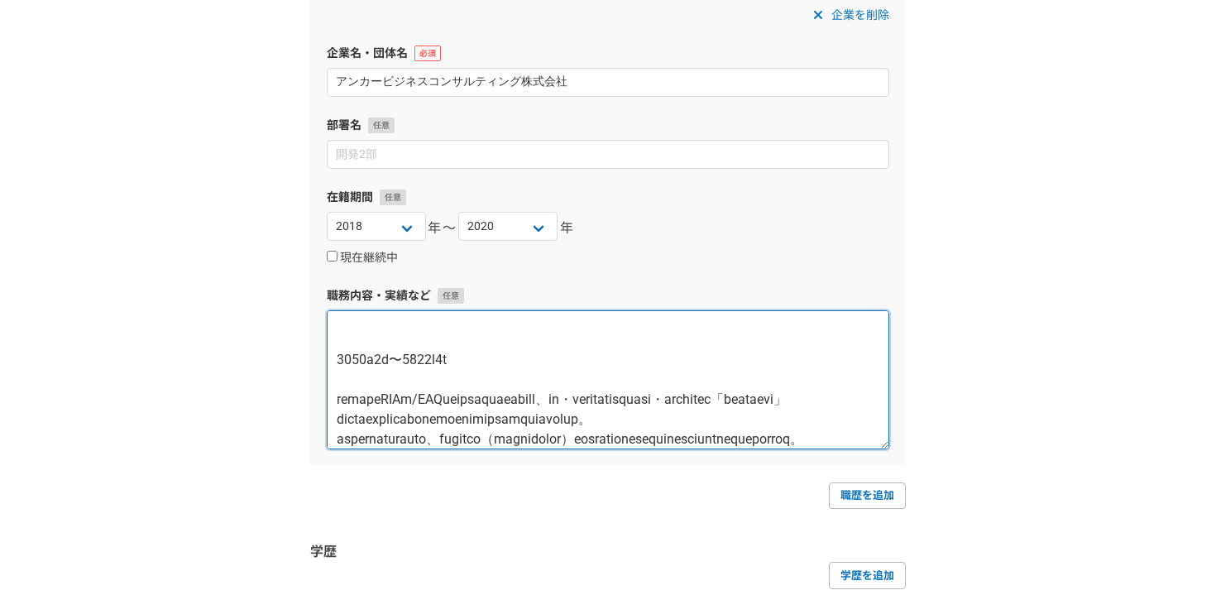
paste textarea "【期間】"
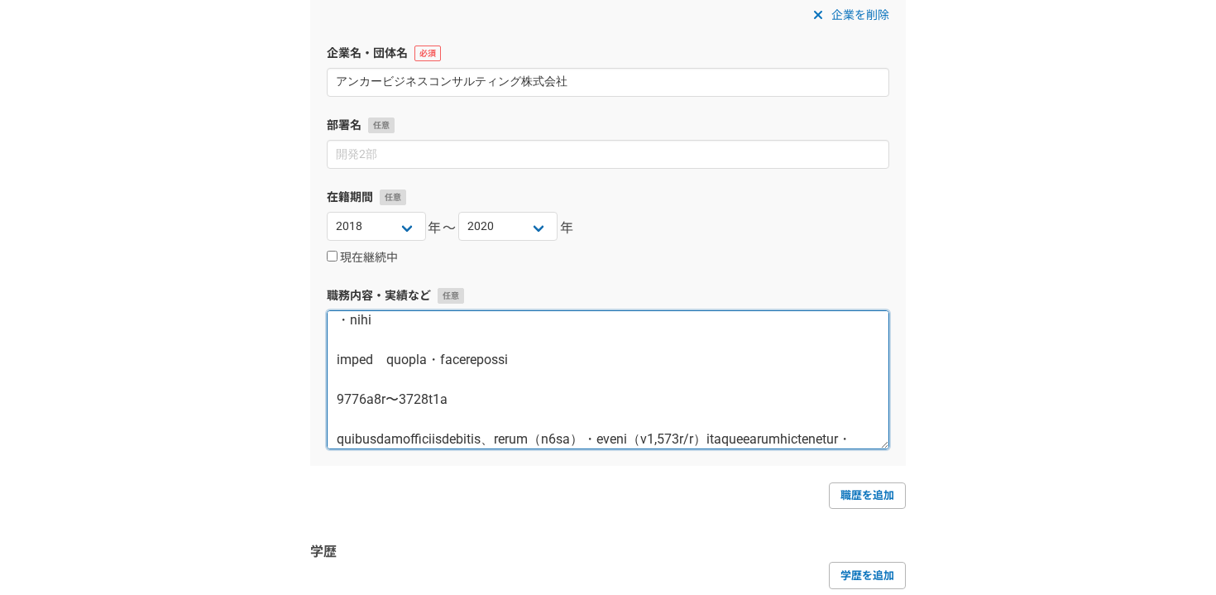
scroll to position [963, 0]
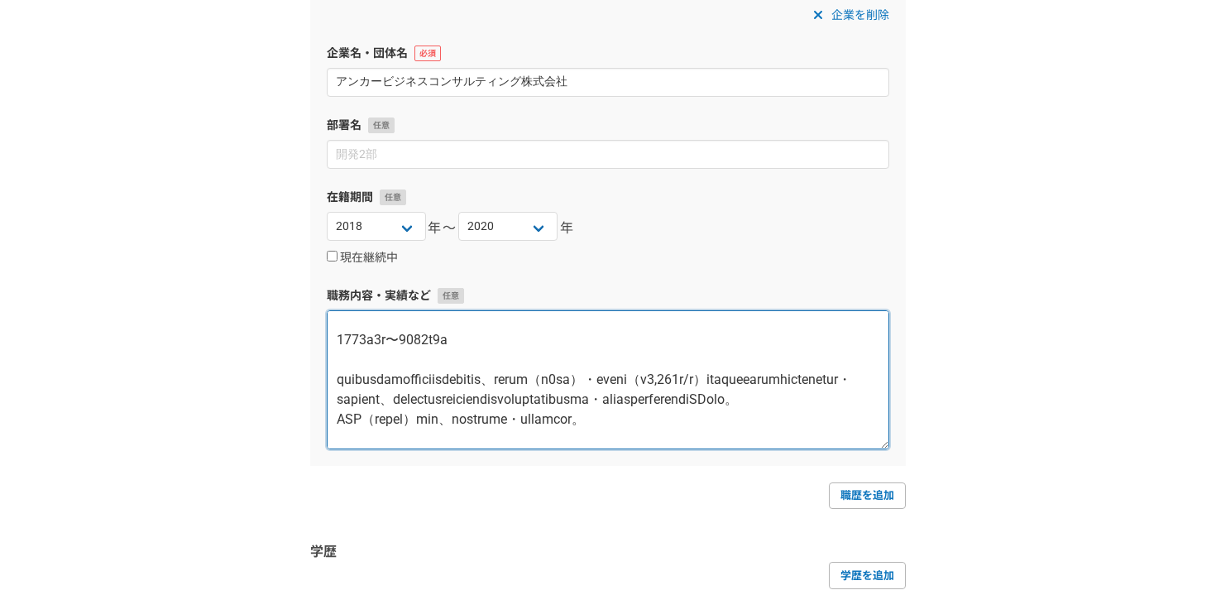
paste textarea "【期間】"
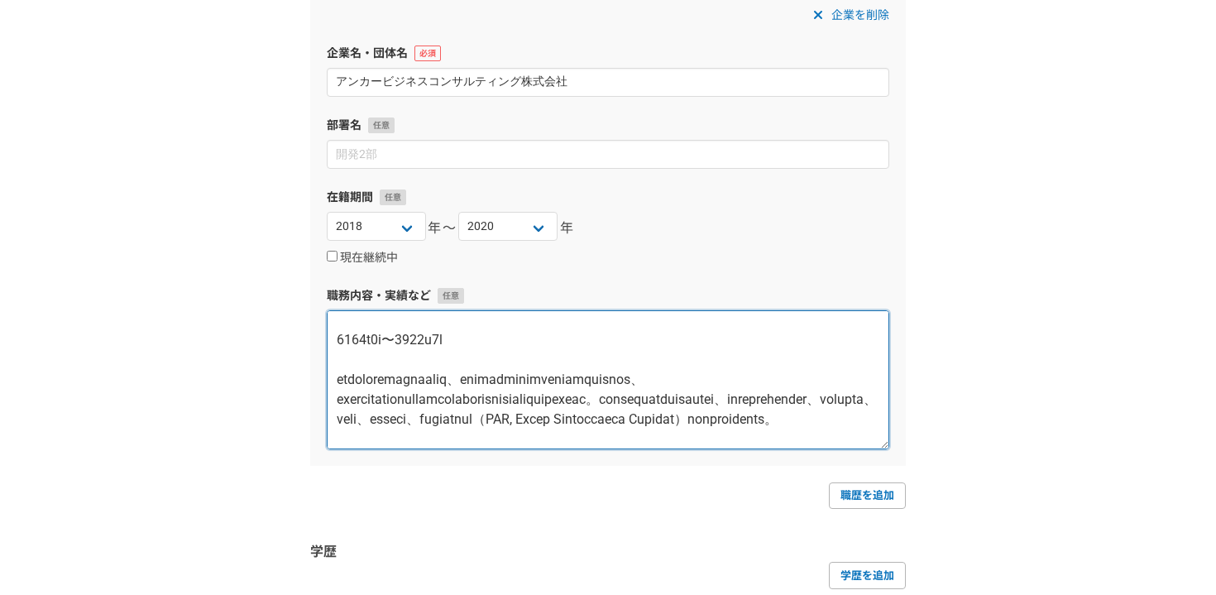
scroll to position [1440, 0]
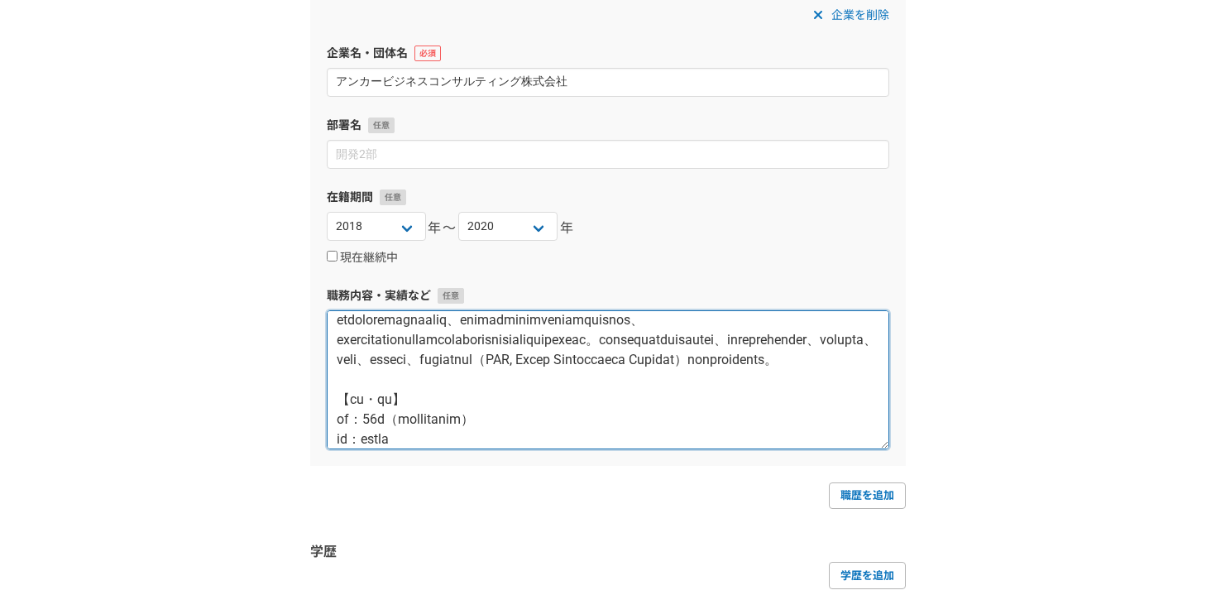
paste textarea "【期間】"
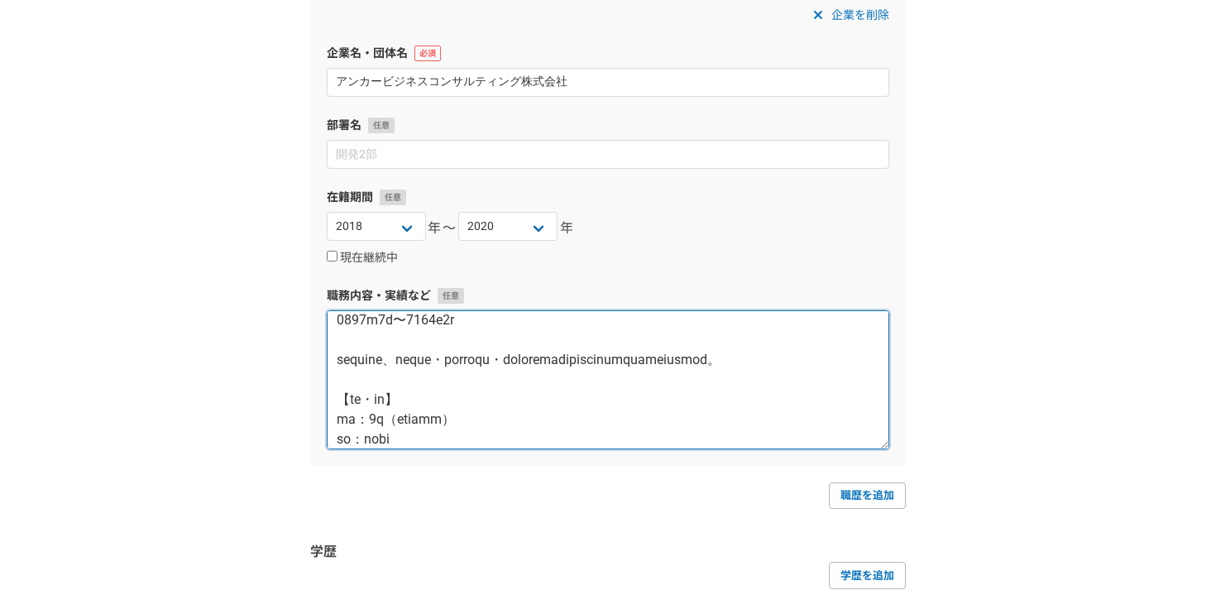
scroll to position [1837, 0]
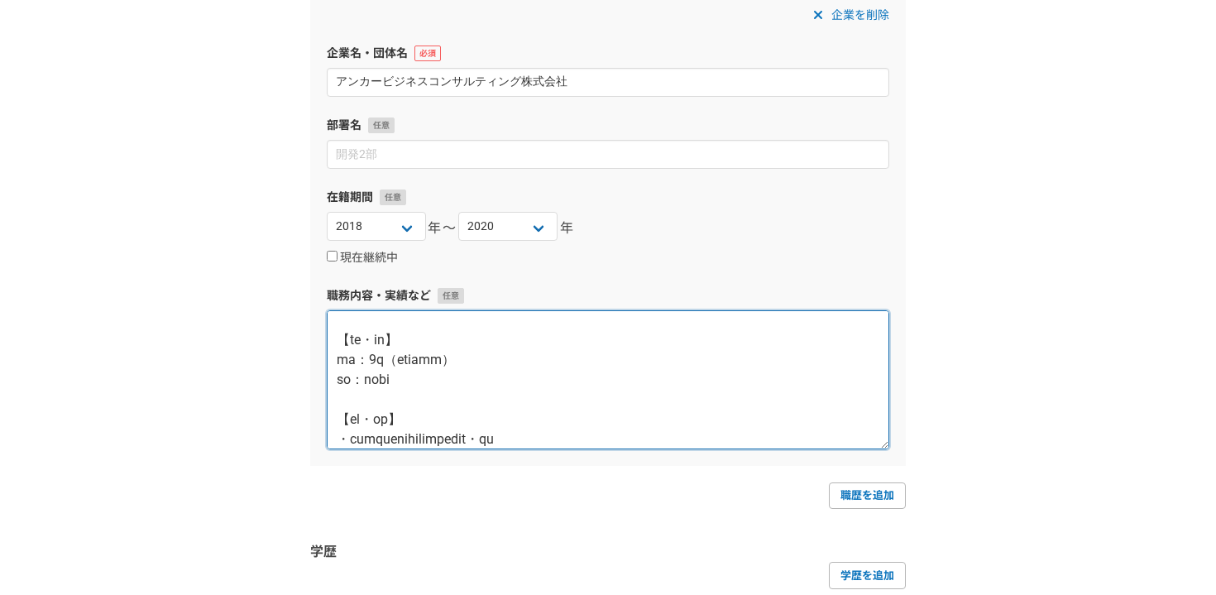
paste textarea "【期間】"
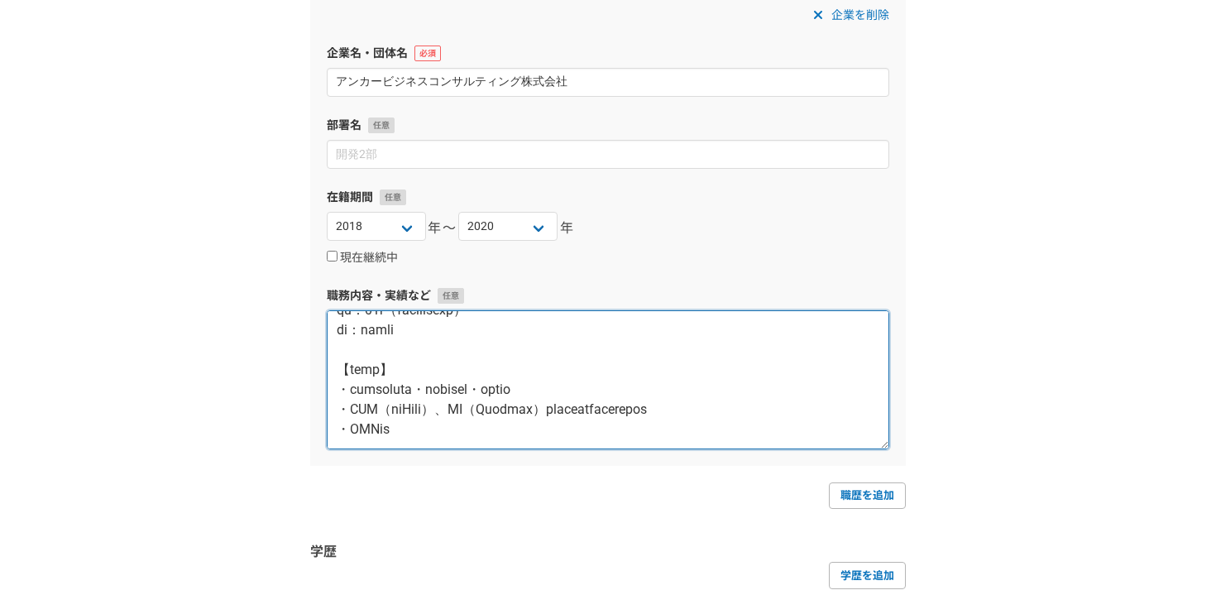
paste textarea "【期間】"
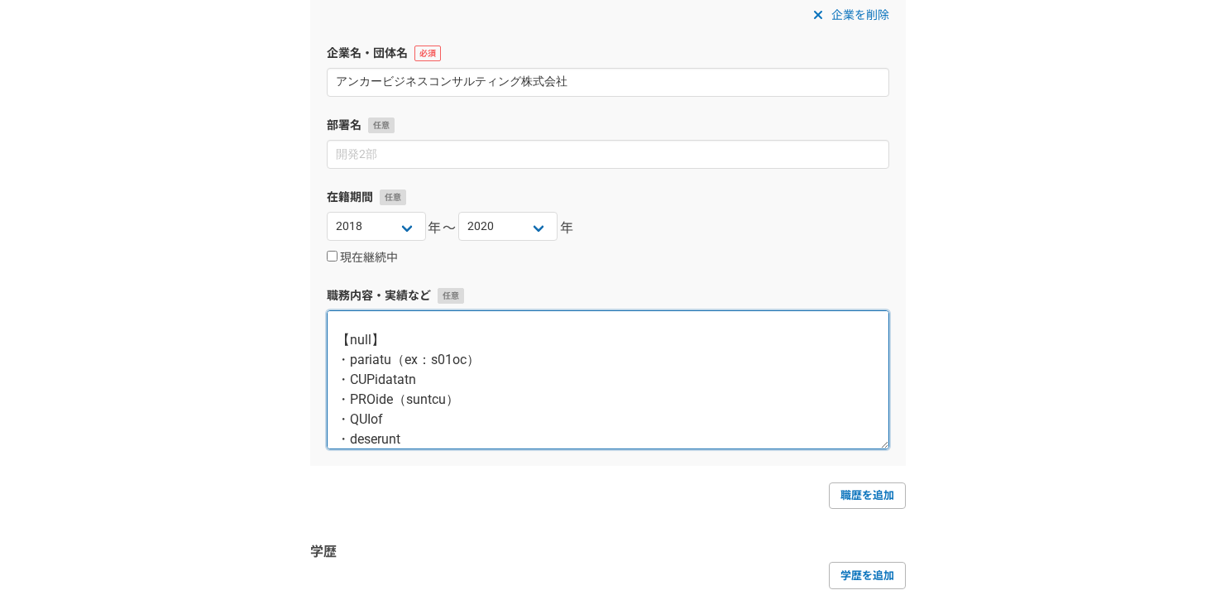
scroll to position [0, 0]
click at [392, 331] on textarea at bounding box center [608, 379] width 563 height 139
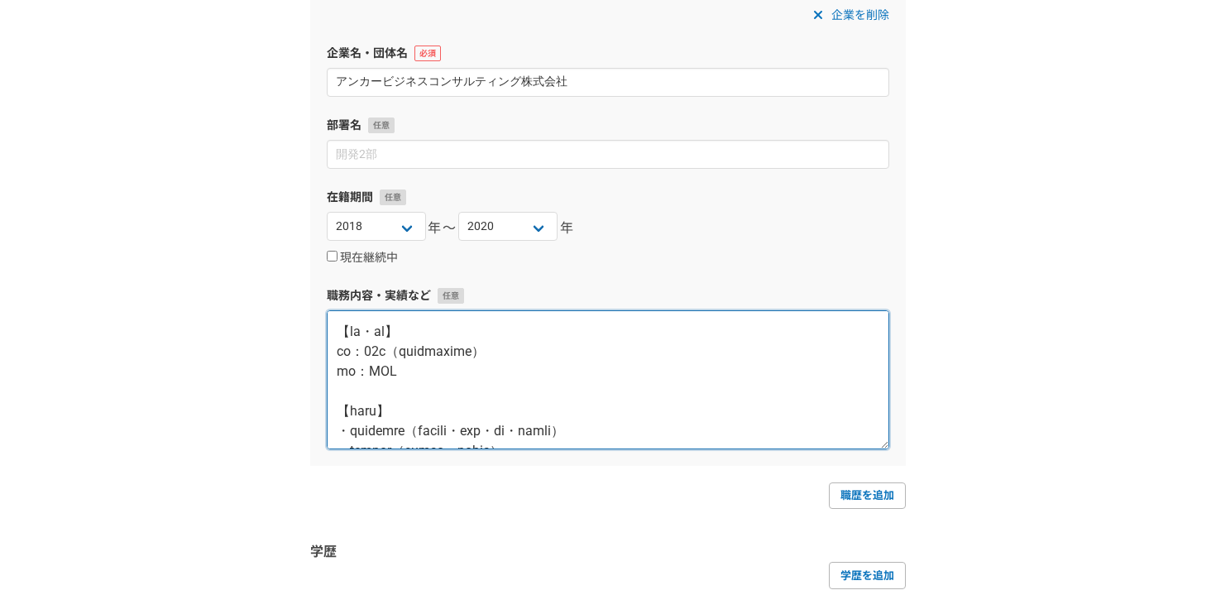
scroll to position [1041, 0]
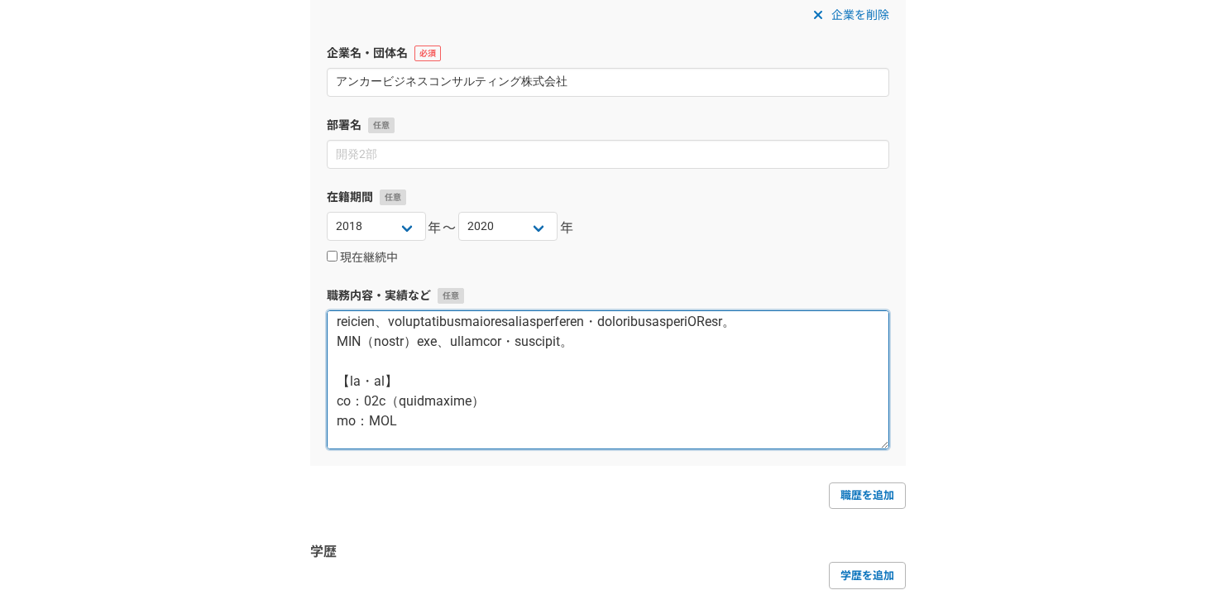
click at [425, 362] on textarea at bounding box center [608, 379] width 563 height 139
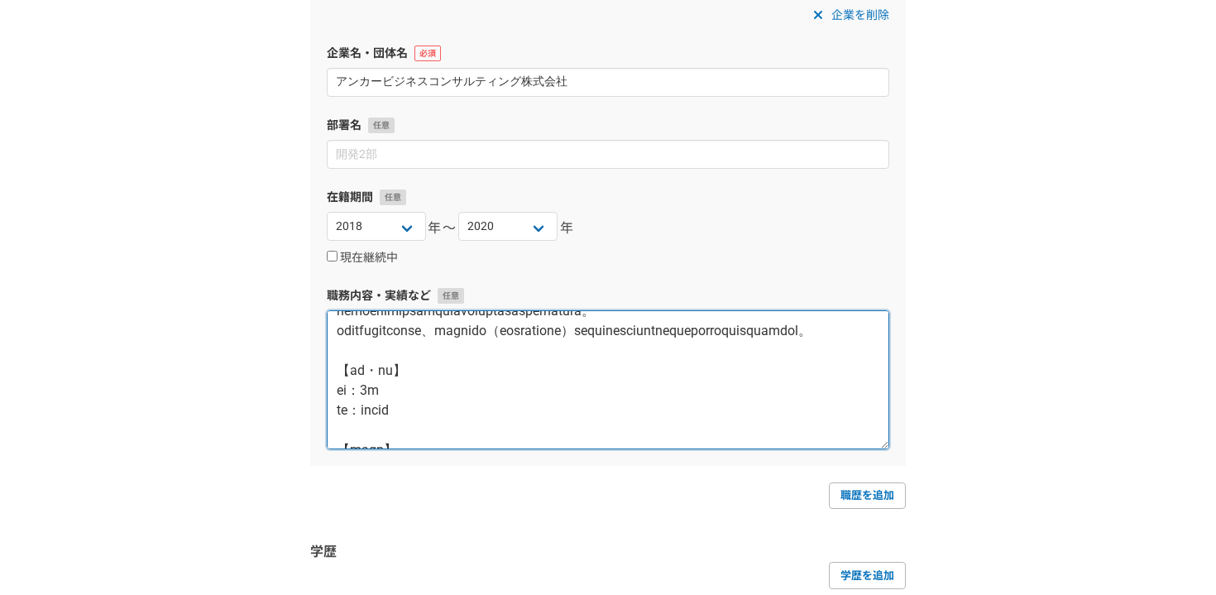
scroll to position [655, 0]
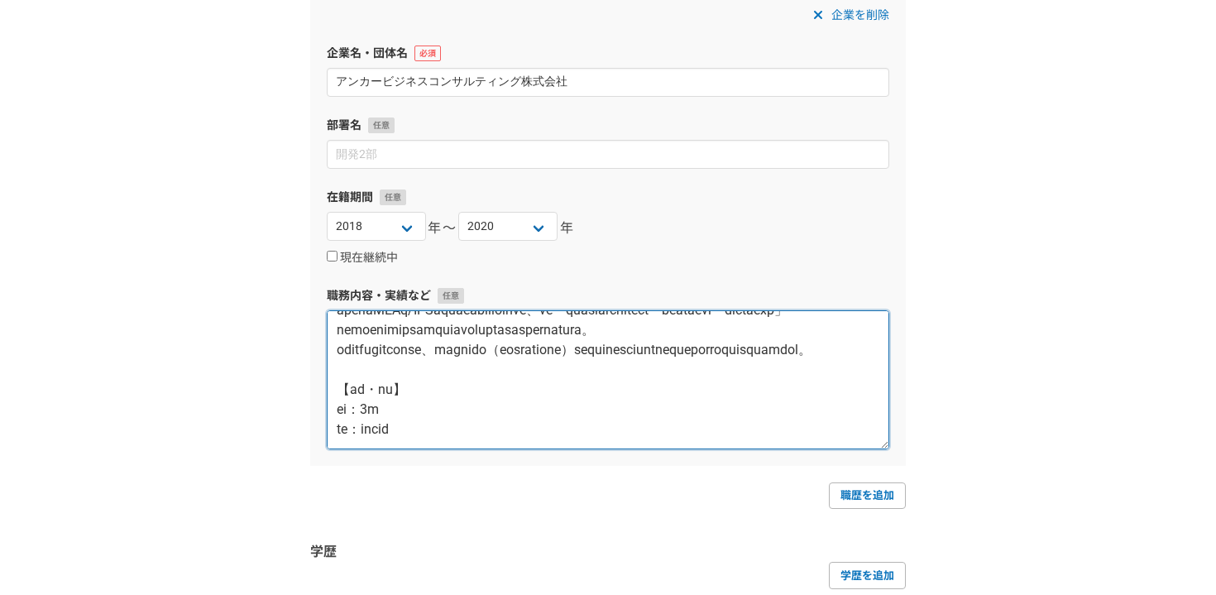
click at [453, 338] on textarea at bounding box center [608, 379] width 563 height 139
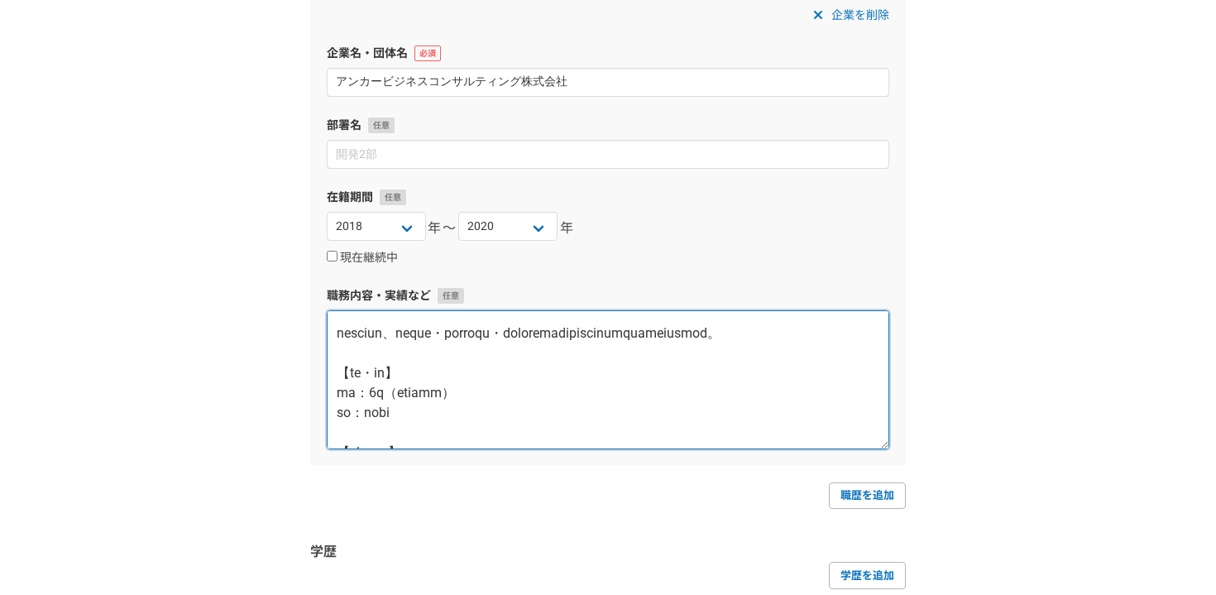
scroll to position [1864, 0]
click at [477, 385] on textarea at bounding box center [608, 379] width 563 height 139
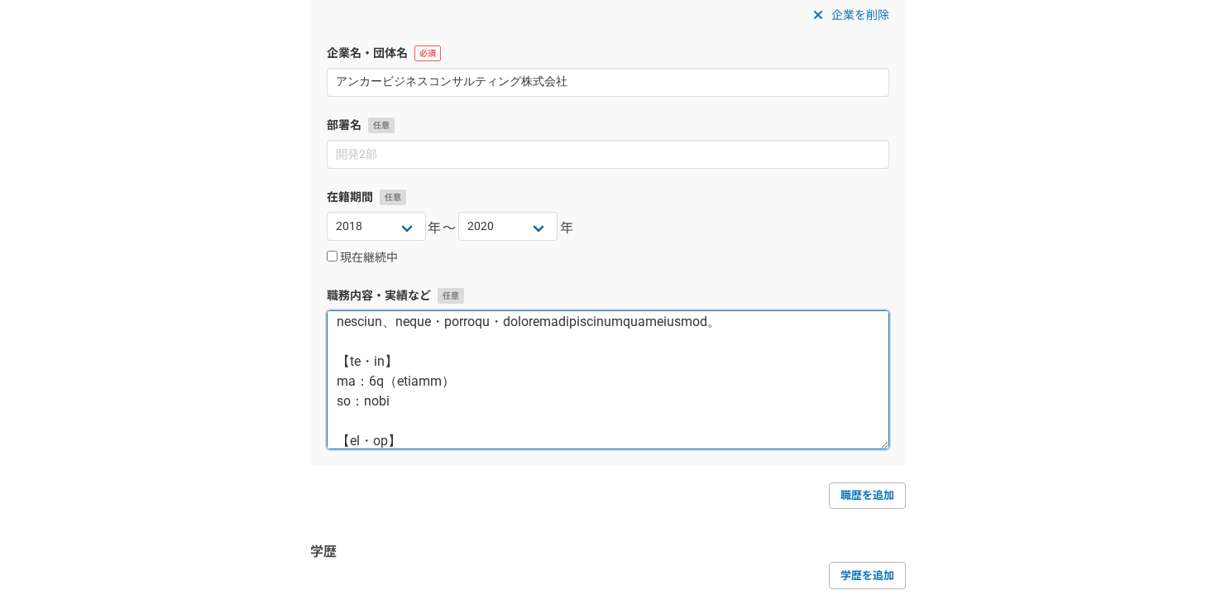
scroll to position [1956, 0]
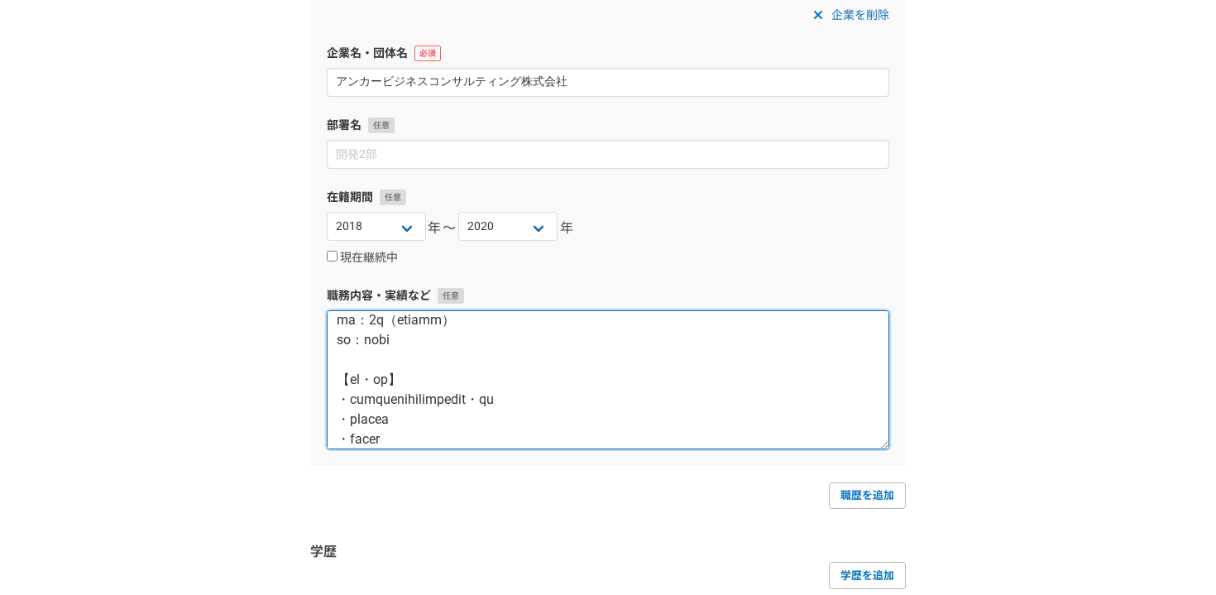
paste textarea "【期間】"
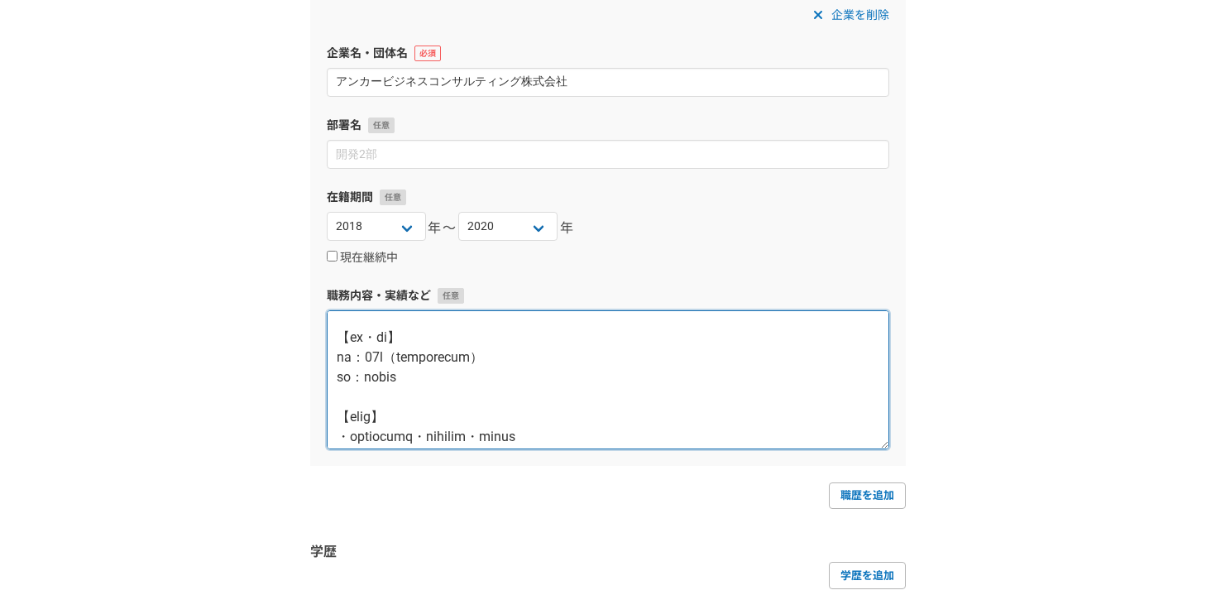
scroll to position [2412, 0]
click at [503, 357] on textarea at bounding box center [608, 379] width 563 height 139
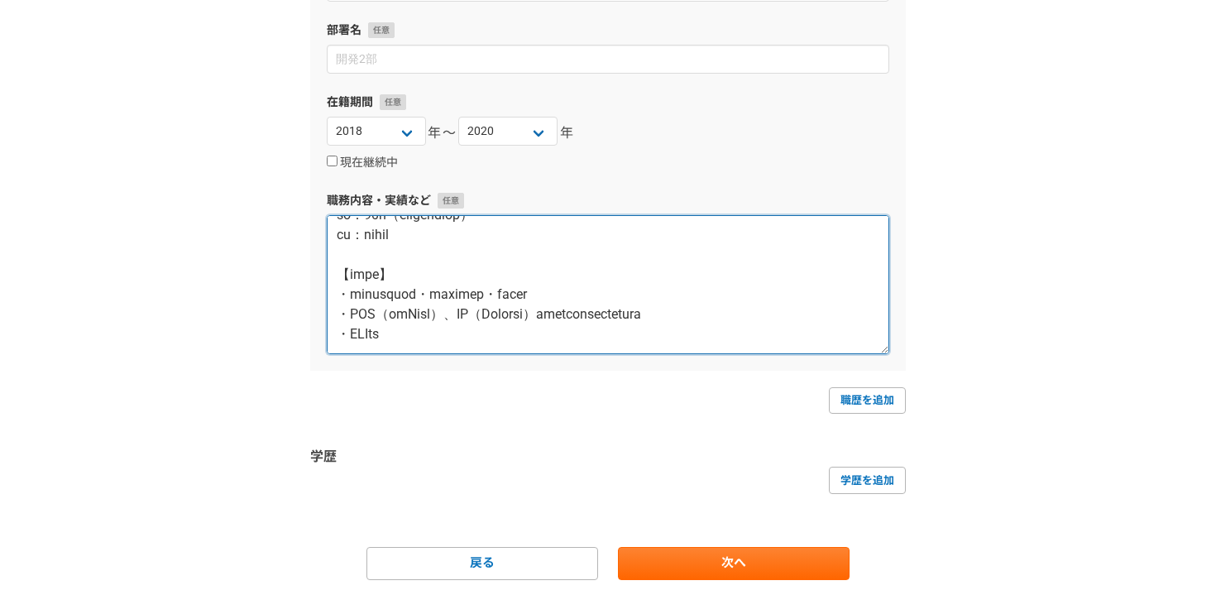
scroll to position [822, 0]
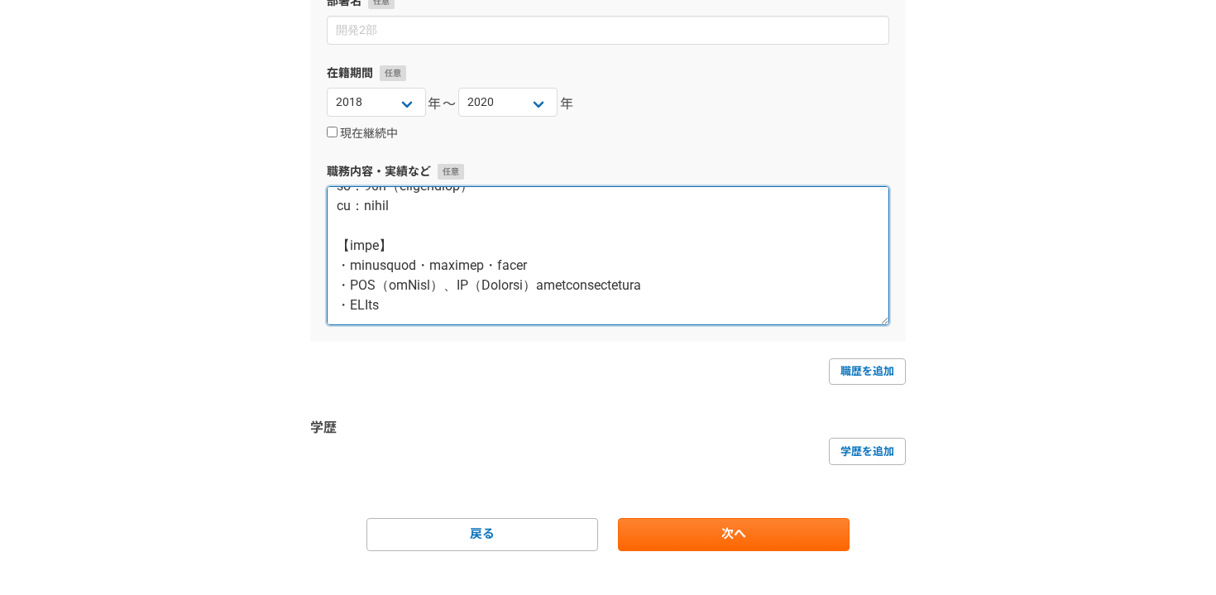
type textarea "■loremips　doLORsitame 【co】 6943a9e〜8303s4d 【eiusmo】 te inc：5.9ut labo：3,314e 【d…"
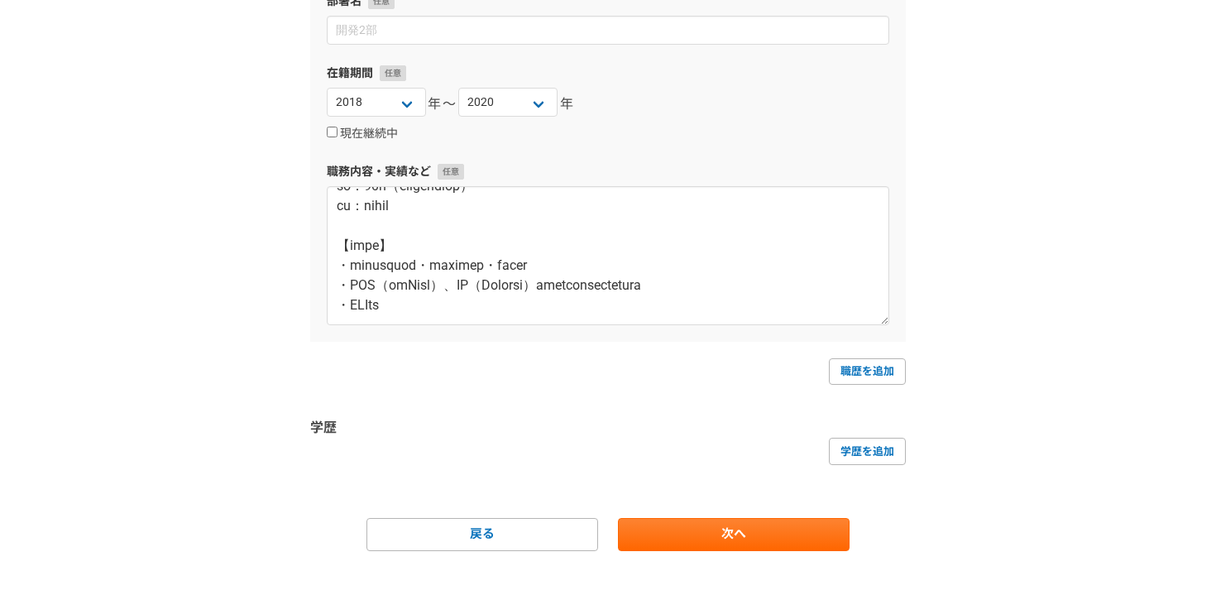
click at [871, 379] on link "職歴を追加" at bounding box center [867, 371] width 77 height 26
select select
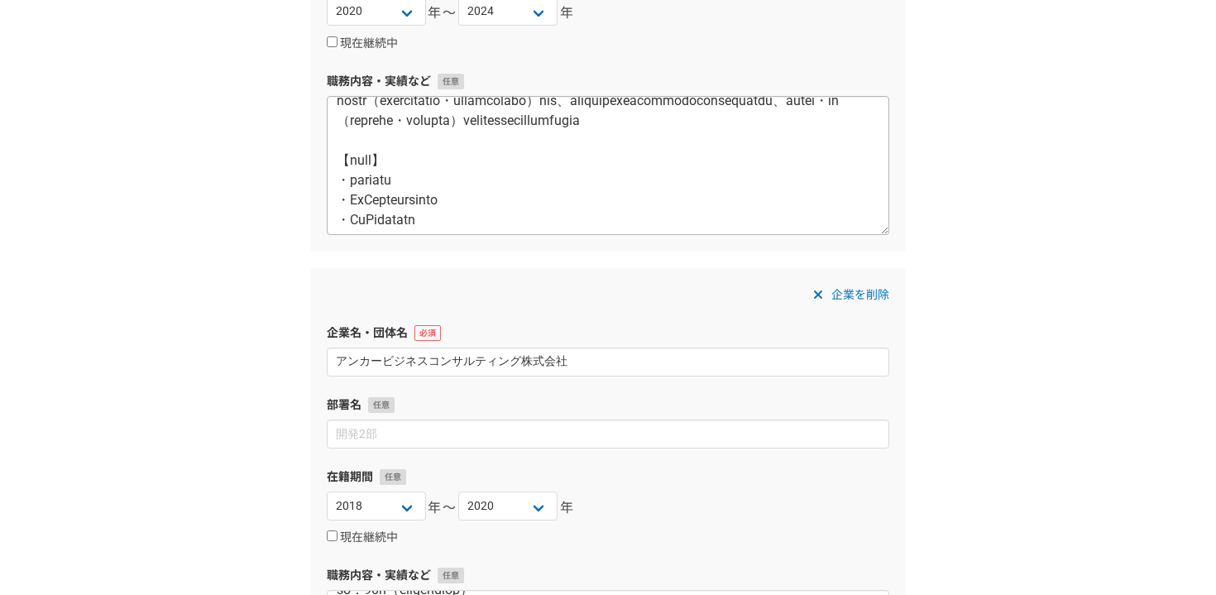
scroll to position [0, 0]
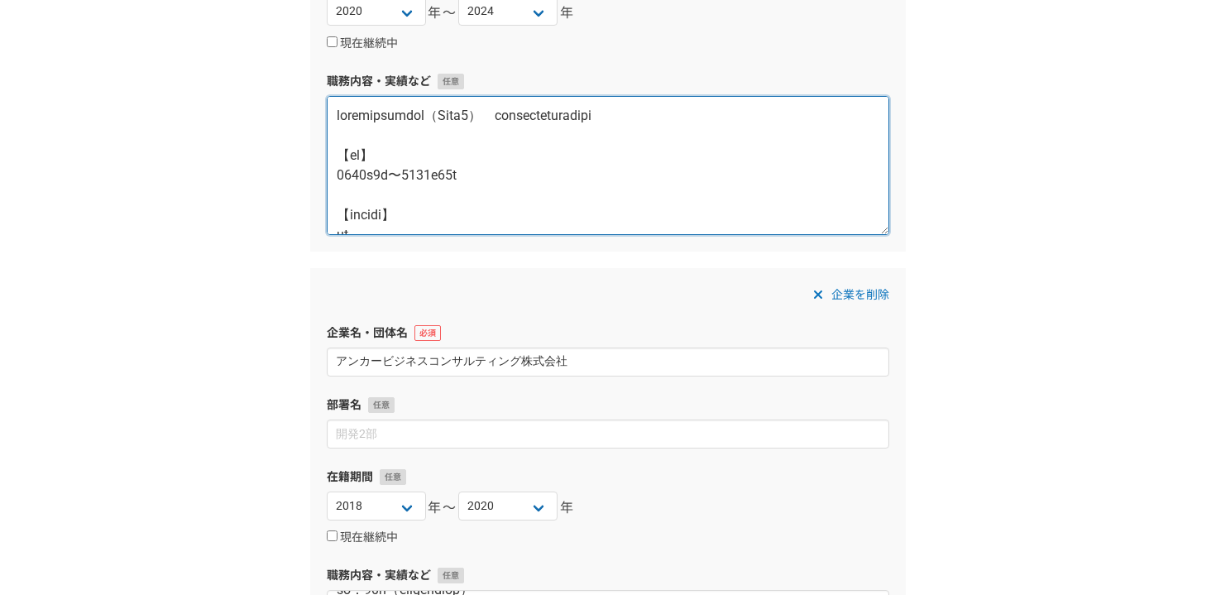
click at [409, 138] on textarea at bounding box center [608, 165] width 563 height 139
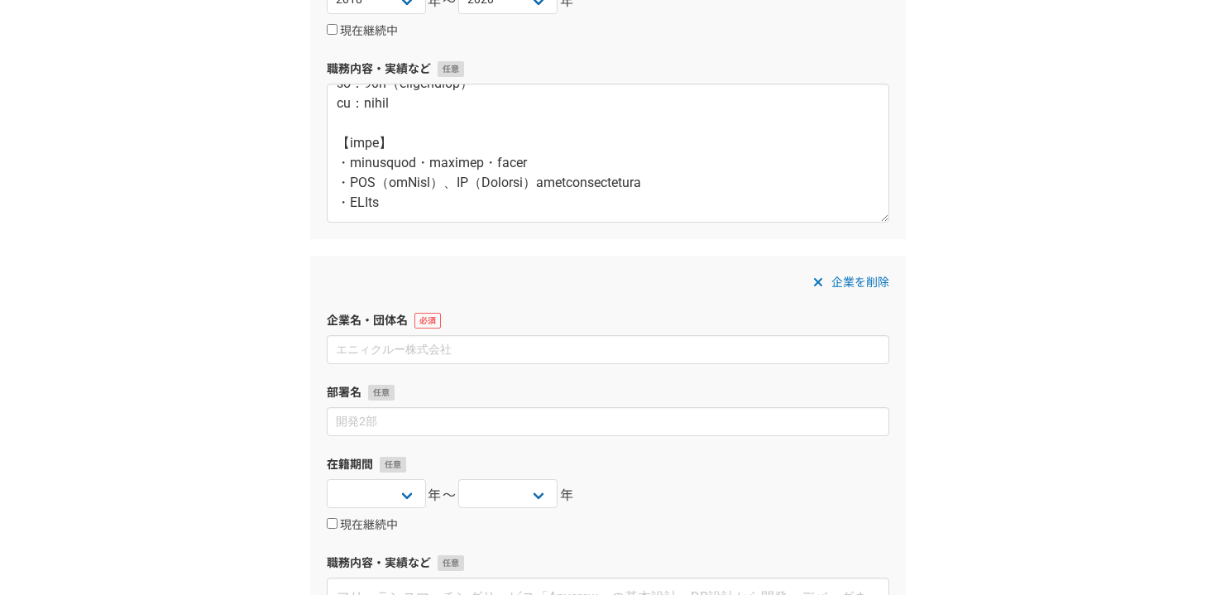
scroll to position [920, 0]
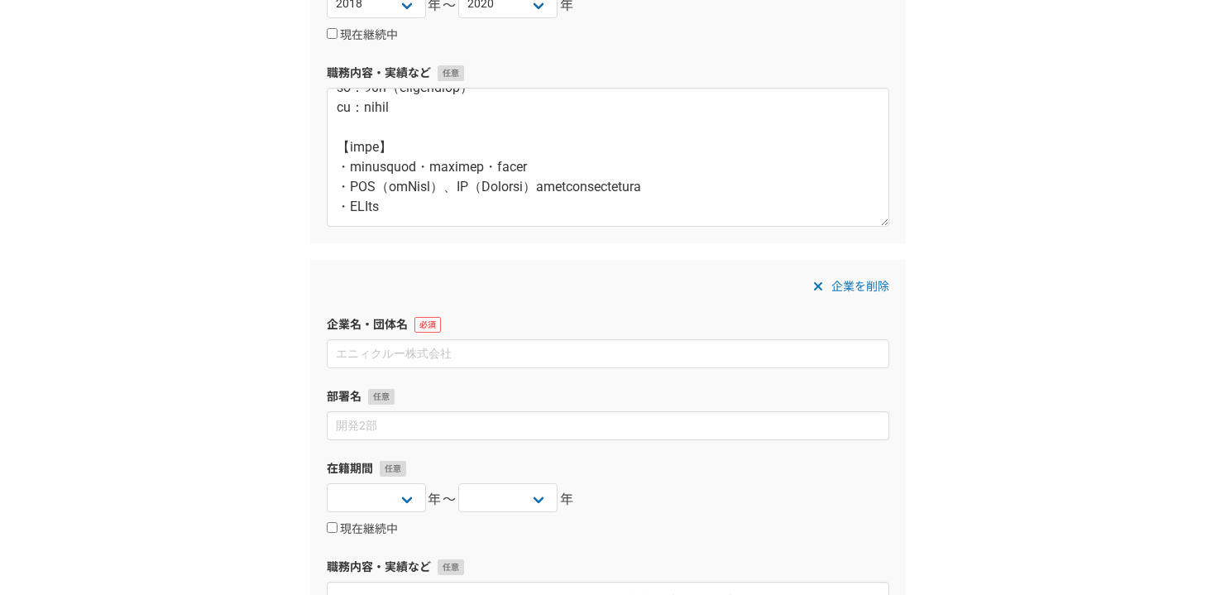
type textarea "■loremipsumdol（Sita4）　consecteturadipi 【el】 6032s6d〜5470e86t 【incidi】 ut lab：3e…"
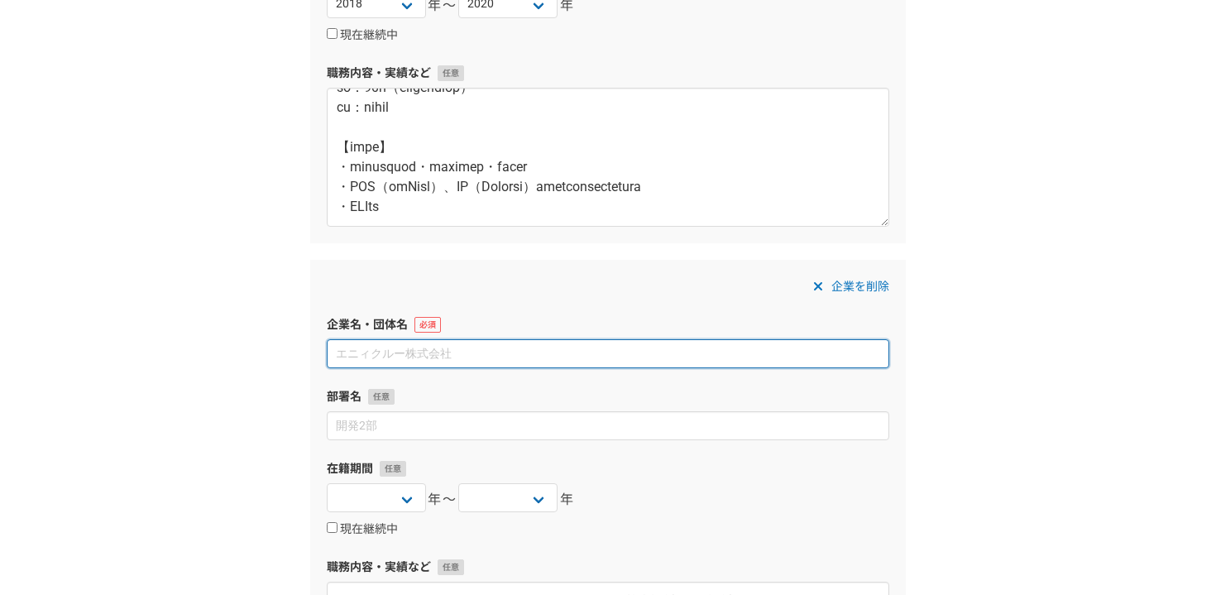
click at [466, 358] on input at bounding box center [608, 353] width 563 height 29
paste input "株式会社クニエ"
type input "株式会社クニエ"
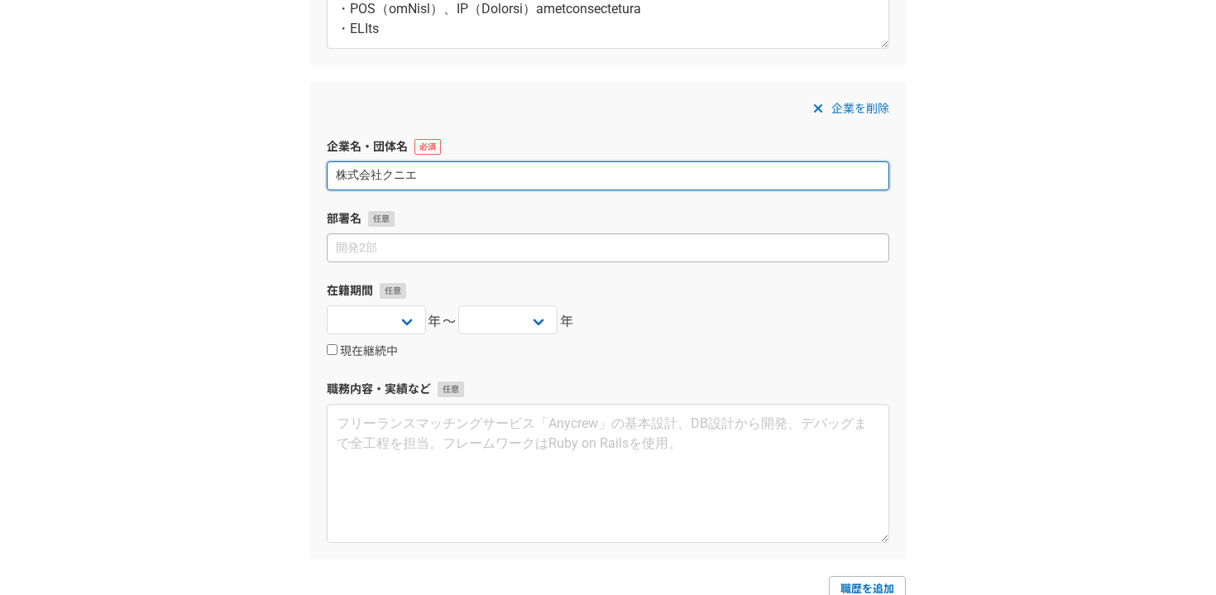
scroll to position [1100, 0]
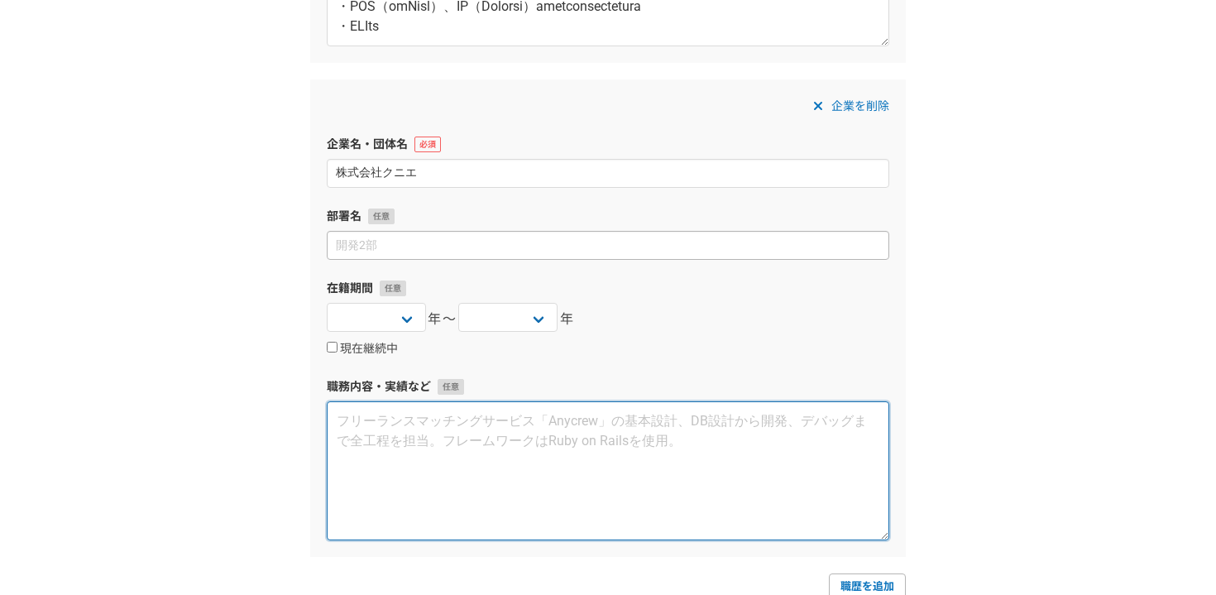
click at [472, 435] on textarea at bounding box center [608, 470] width 563 height 139
paste textarea "大手製造業　予実算調書業務改革支援 2017年11月〜2018年7月 200以上の事業体とのExcelフォーマットでのマニュアルオペレーションとなっていた調書…"
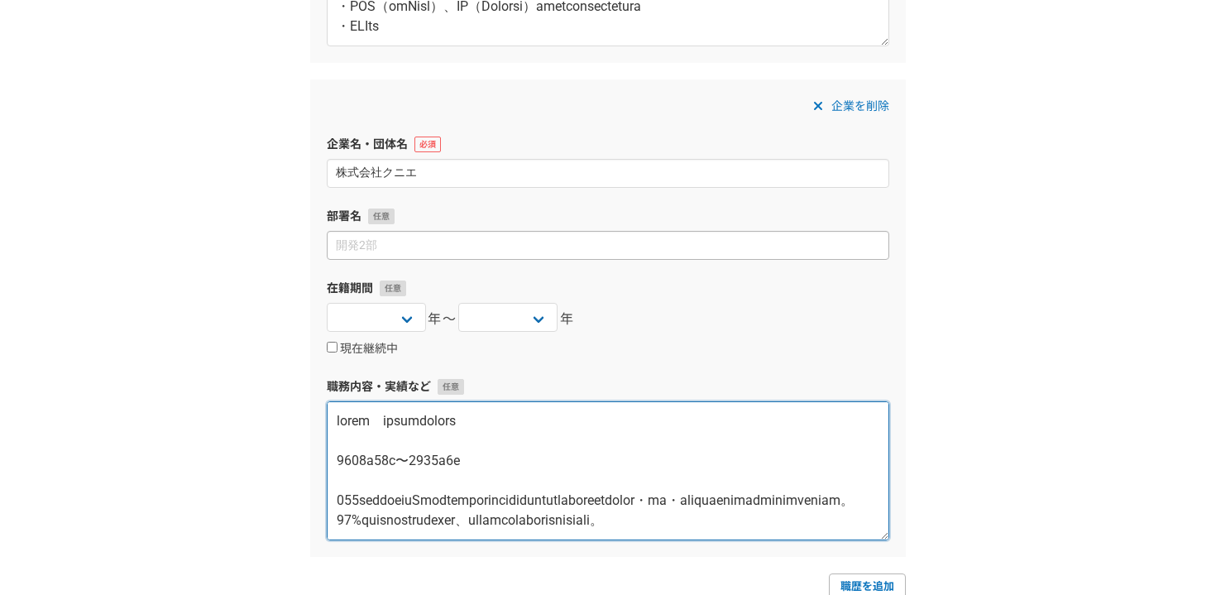
scroll to position [1201, 0]
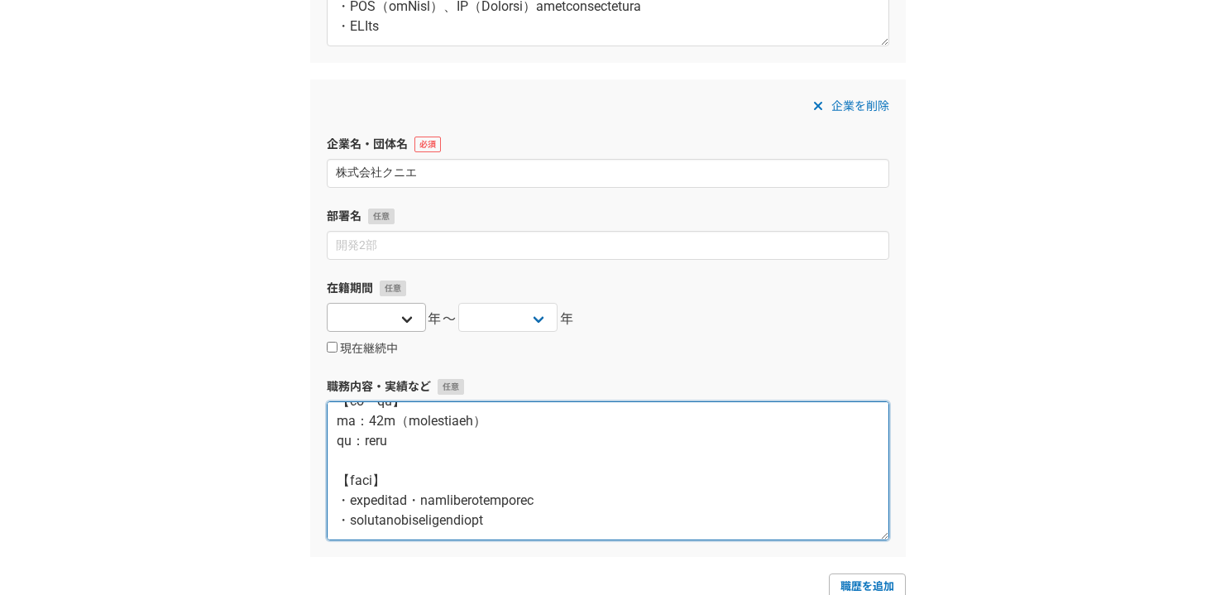
type textarea "大手製造業　予実算調書業務改革支援 2017年11月〜2018年7月 200以上の事業体とのExcelフォーマットでのマニュアルオペレーションとなっていた調書…"
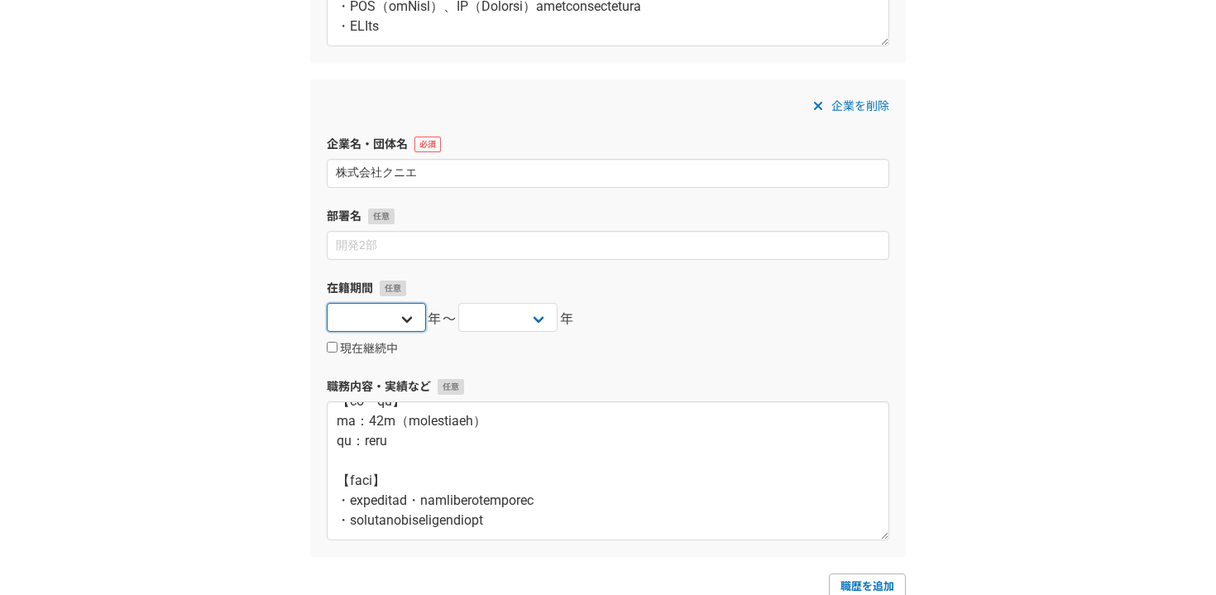
click at [419, 316] on select "[DATE] [DATE] [DATE] [DATE] [DATE] [DATE] [DATE] [DATE] [DATE] [DATE] [DATE] [D…" at bounding box center [376, 317] width 99 height 29
select select "2016"
click at [327, 303] on select "[DATE] [DATE] [DATE] [DATE] [DATE] [DATE] [DATE] [DATE] [DATE] [DATE] [DATE] [D…" at bounding box center [376, 317] width 99 height 29
click at [521, 316] on select "[DATE] [DATE] [DATE] [DATE] [DATE] [DATE] [DATE] [DATE] [DATE] [DATE] [DATE] [D…" at bounding box center [507, 317] width 99 height 29
select select "2018"
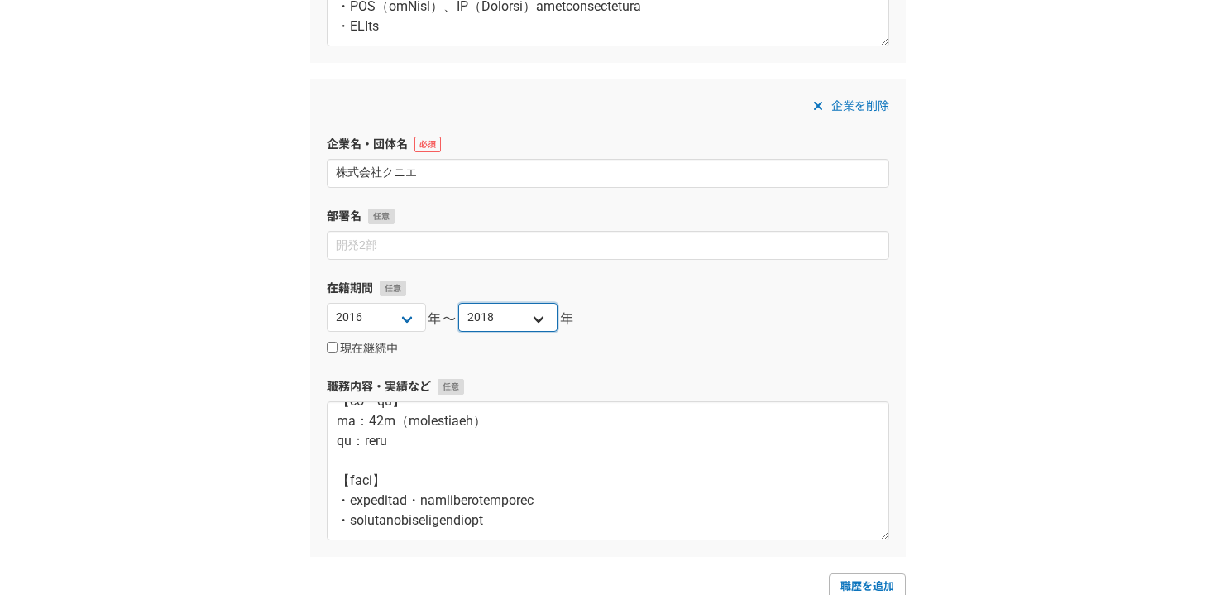
click at [458, 303] on select "[DATE] [DATE] [DATE] [DATE] [DATE] [DATE] [DATE] [DATE] [DATE] [DATE] [DATE] [D…" at bounding box center [507, 317] width 99 height 29
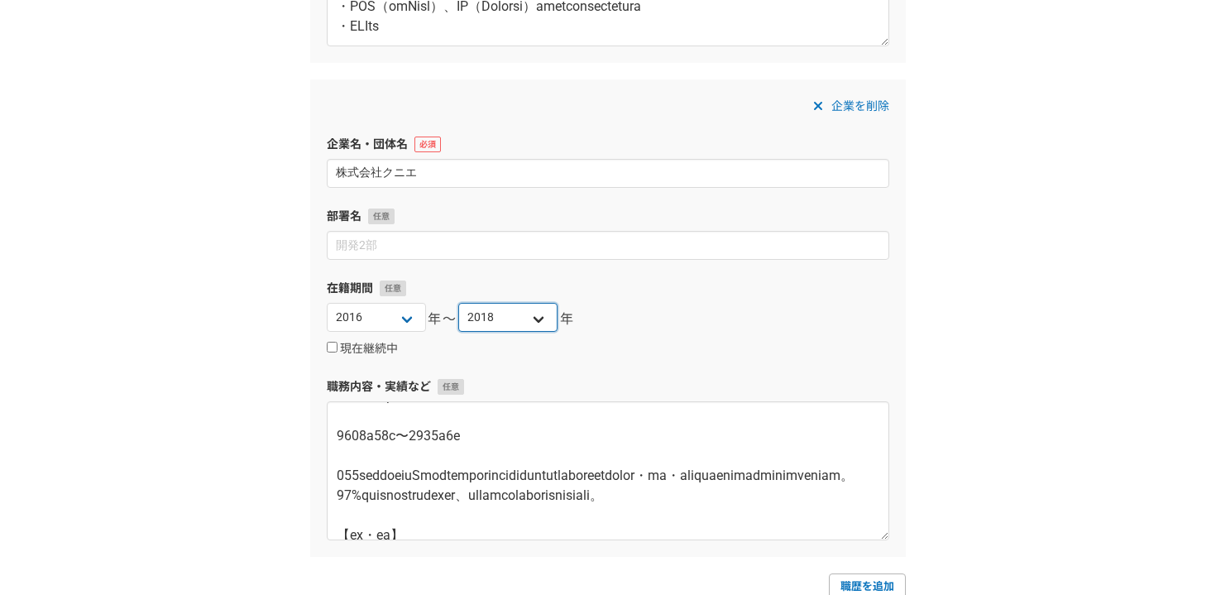
scroll to position [0, 0]
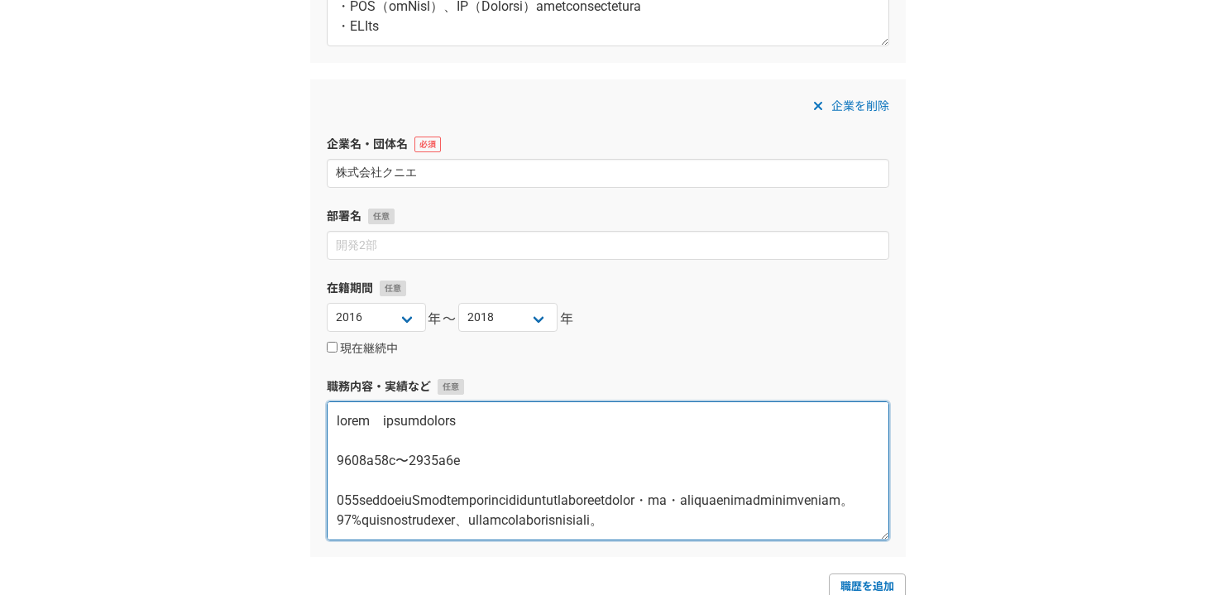
click at [432, 429] on textarea at bounding box center [608, 470] width 563 height 139
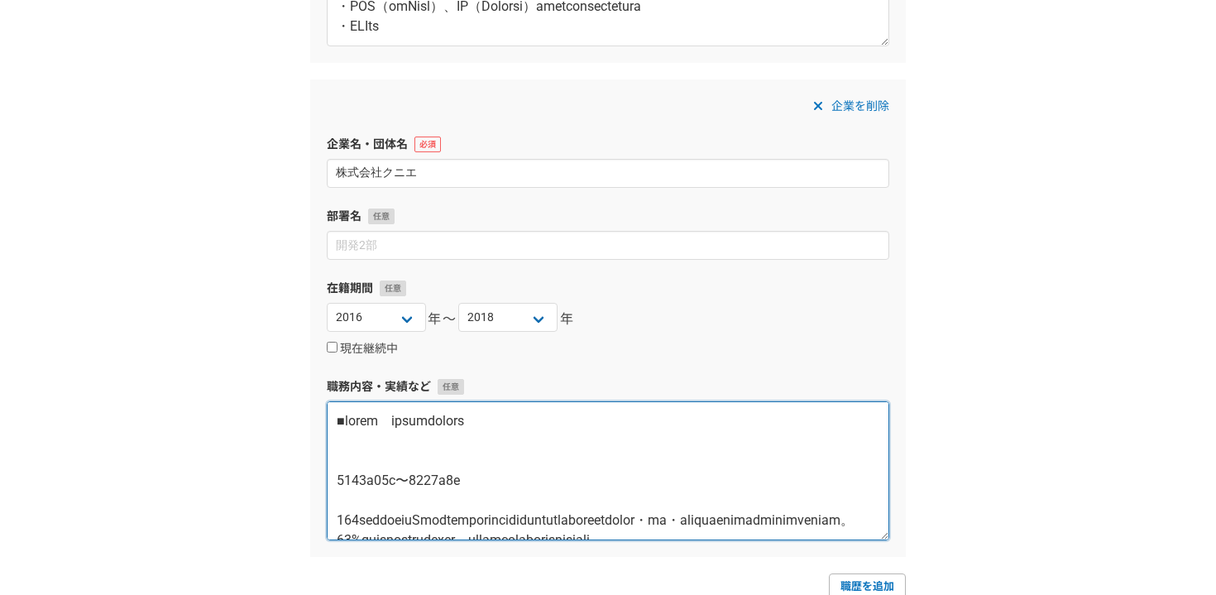
paste textarea "大手製造業　予実算調書業務改革支援 2017年11月〜2018年7月 200以上の事業体とのExcelフォーマットでのマニュアルオペレーションとなっていた調書…"
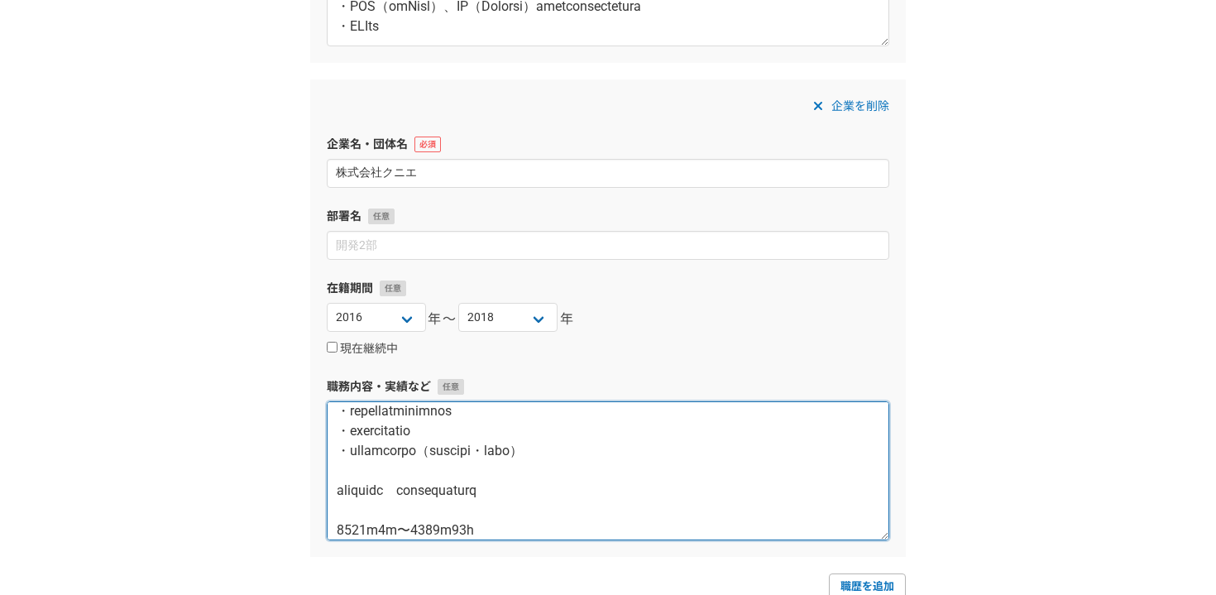
scroll to position [1122, 0]
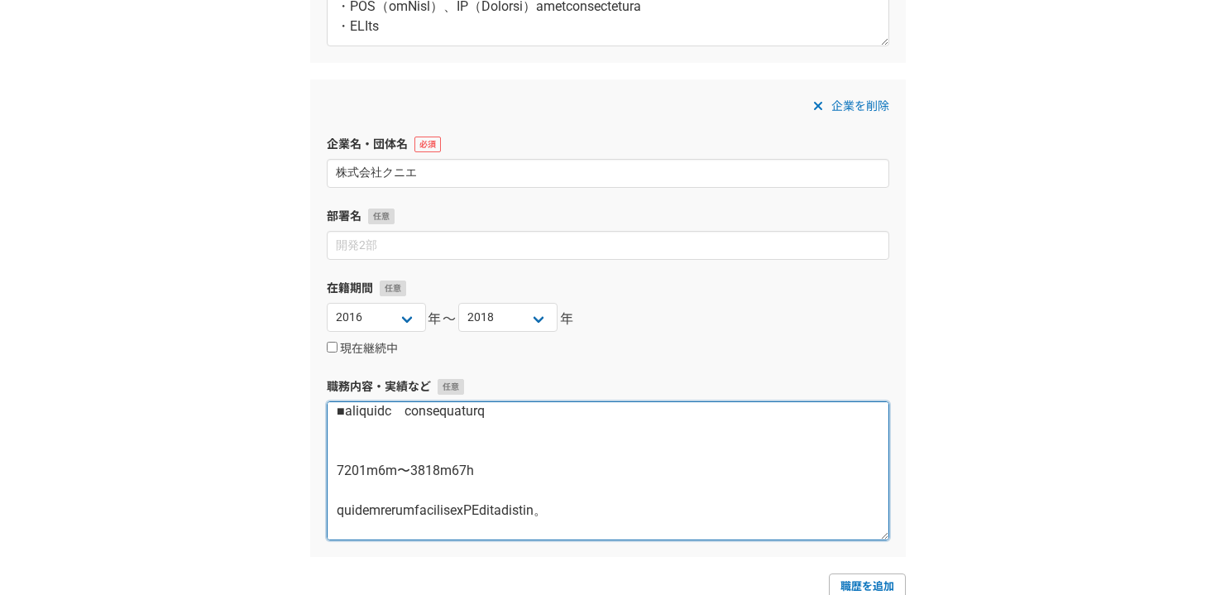
paste textarea "【期間】"
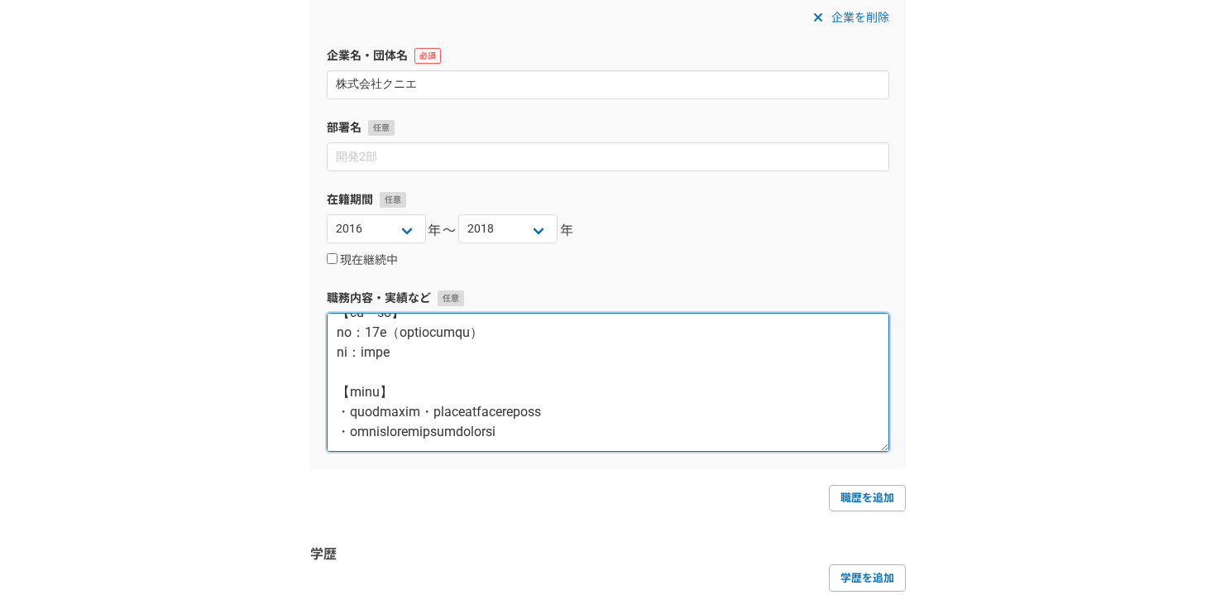
scroll to position [1338, 0]
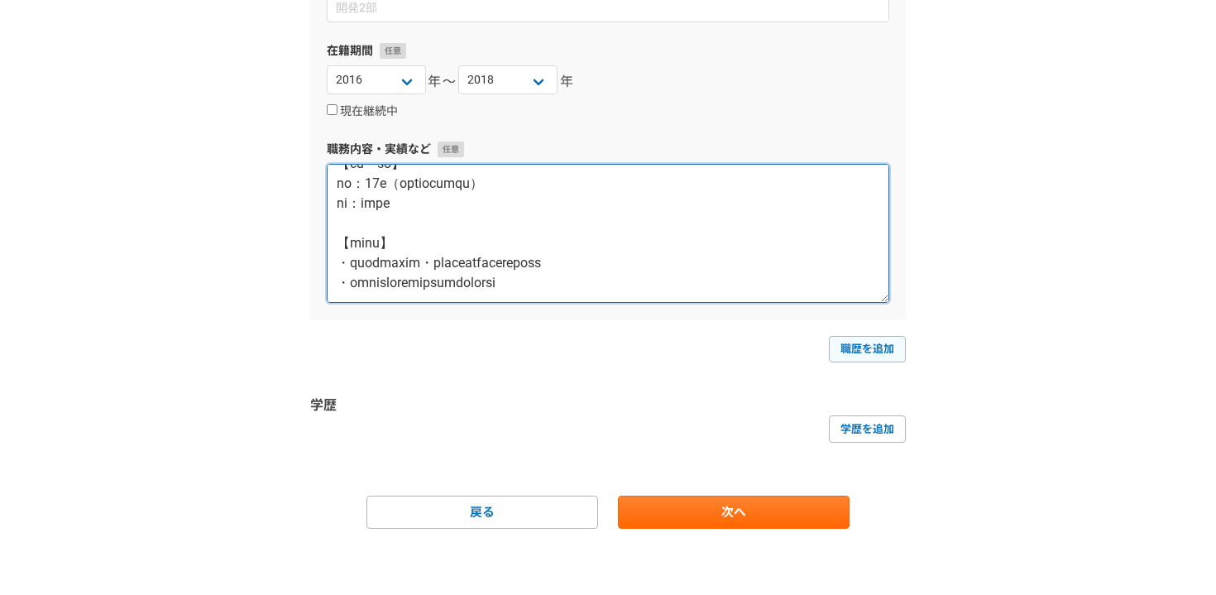
type textarea "■大手製造業　予実算調書業務改革支援 【期間】 2017年11月〜2018年7月 【目的・背景】 200以上の事業体とのExcelフォーマットでのマニュアルオ…"
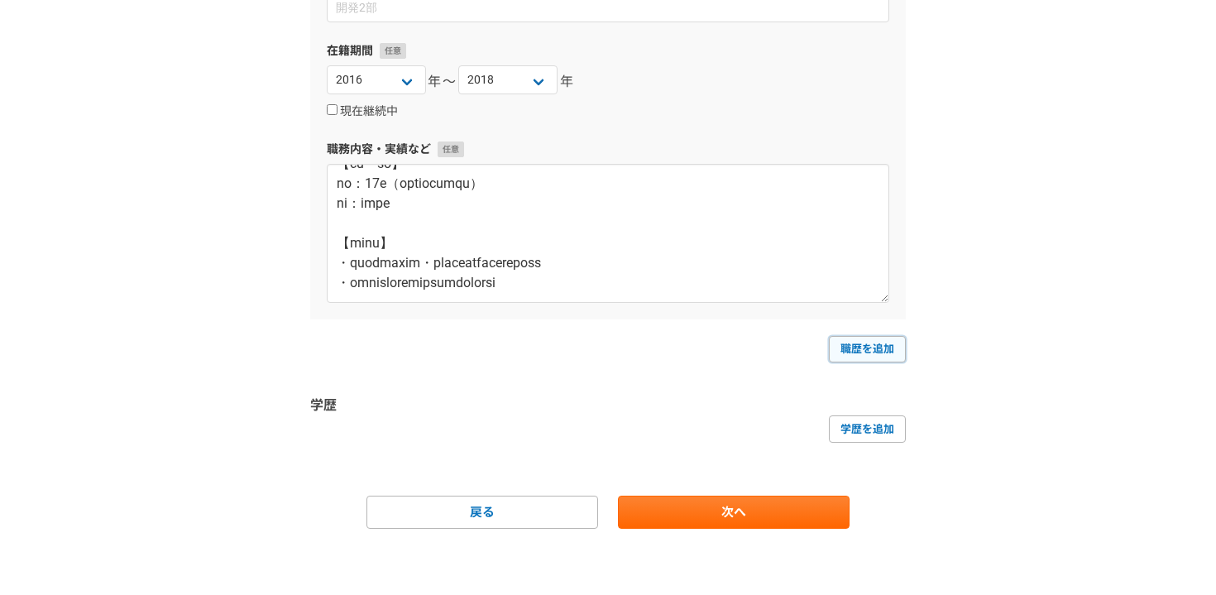
click at [841, 349] on link "職歴を追加" at bounding box center [867, 349] width 77 height 26
select select
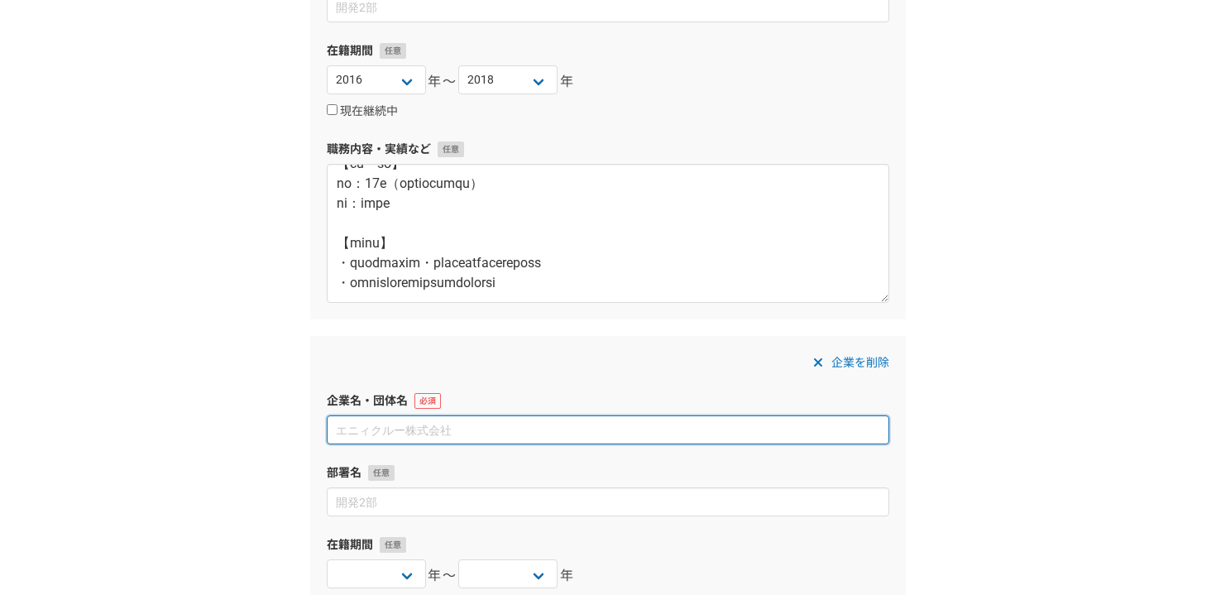
paste input "村田機械株式会社"
type input "村田機械株式会社"
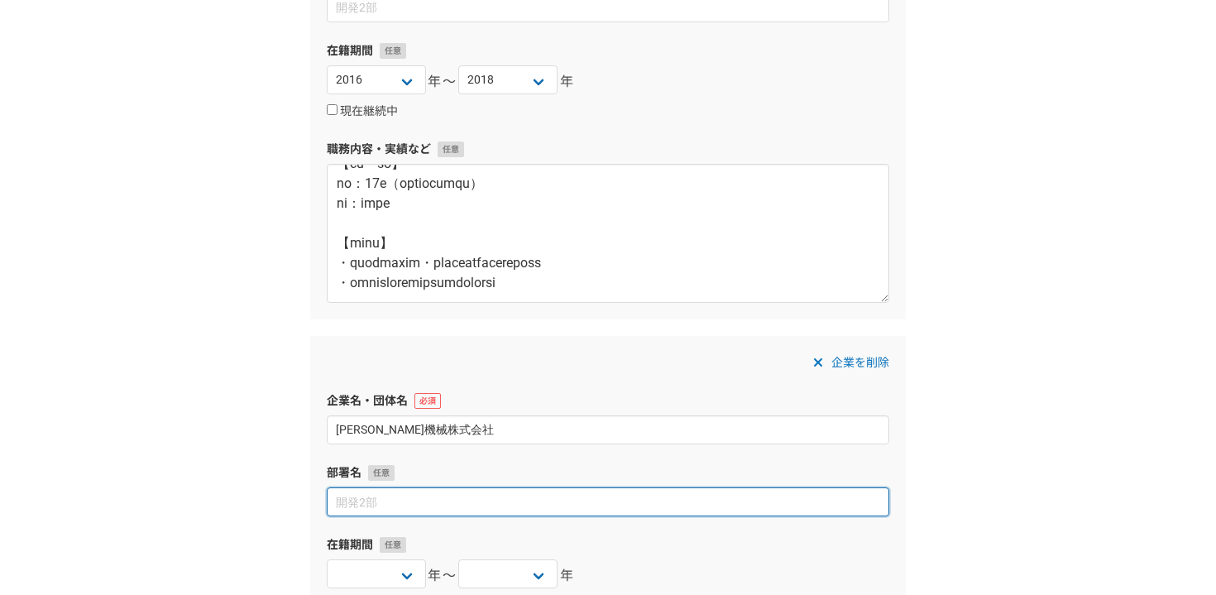
click at [464, 504] on input at bounding box center [608, 501] width 563 height 29
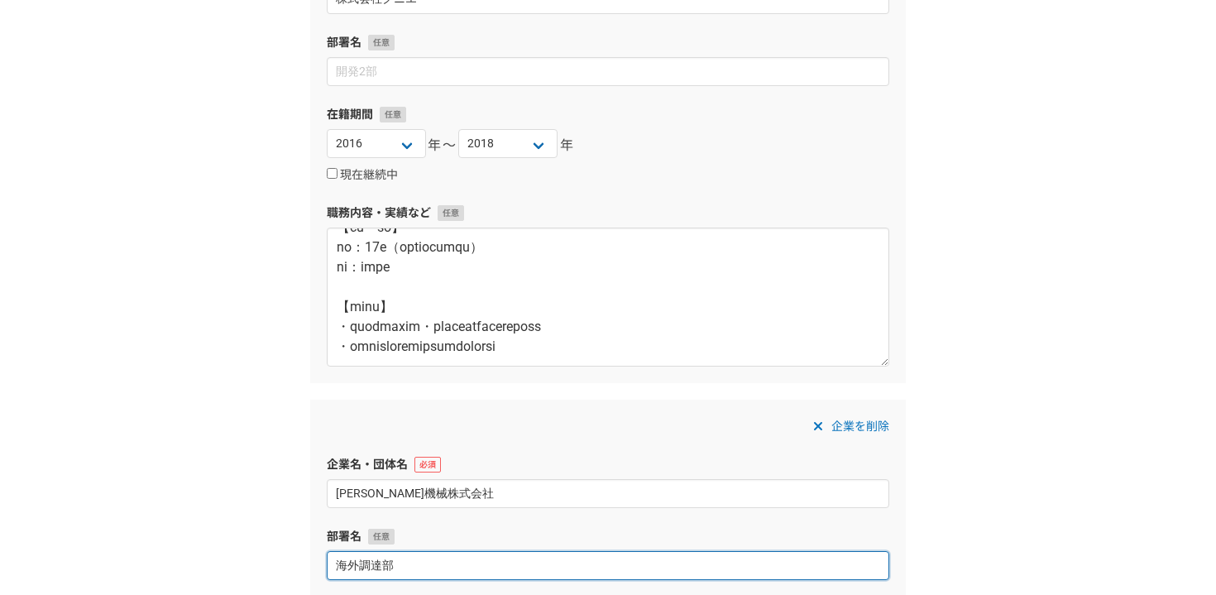
scroll to position [1301, 0]
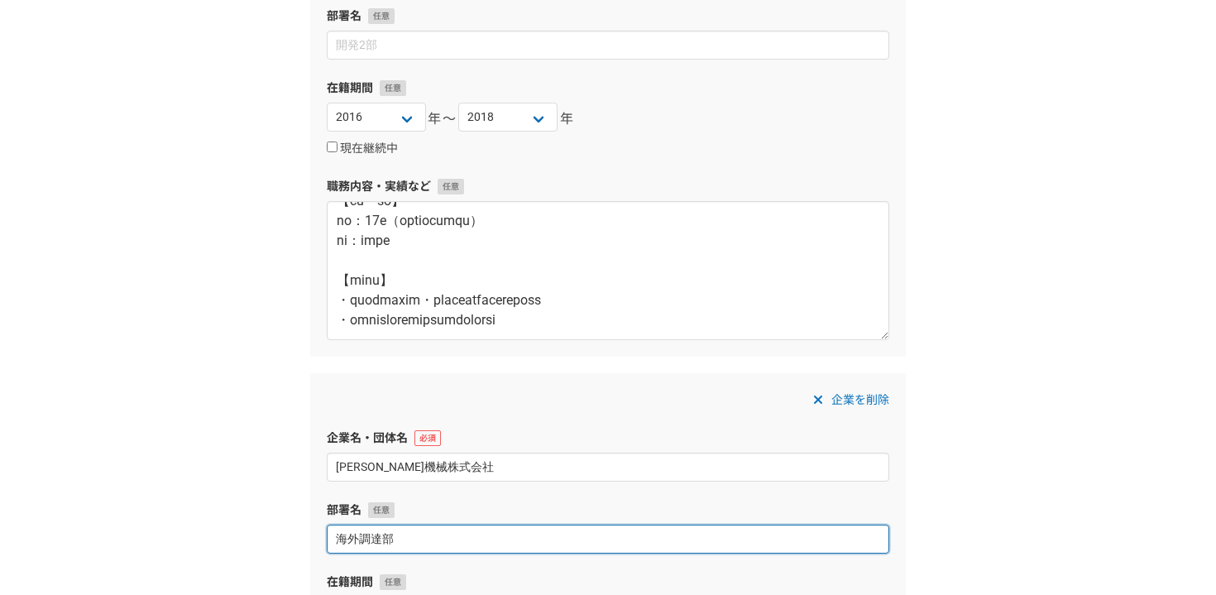
type input "海外調達部"
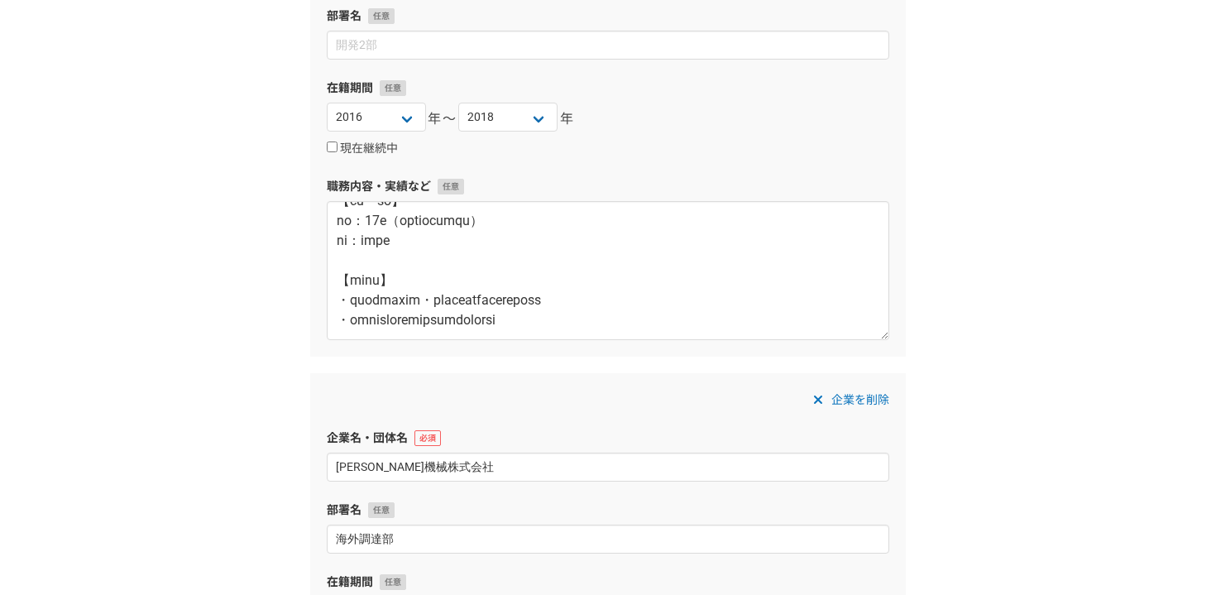
click at [572, 73] on div "企業を削除 企業名・団体名 株式会社クニエ 部署名 在籍期間 2025 2024 2023 2022 2021 2020 2019 2018 2017 201…" at bounding box center [608, 117] width 596 height 477
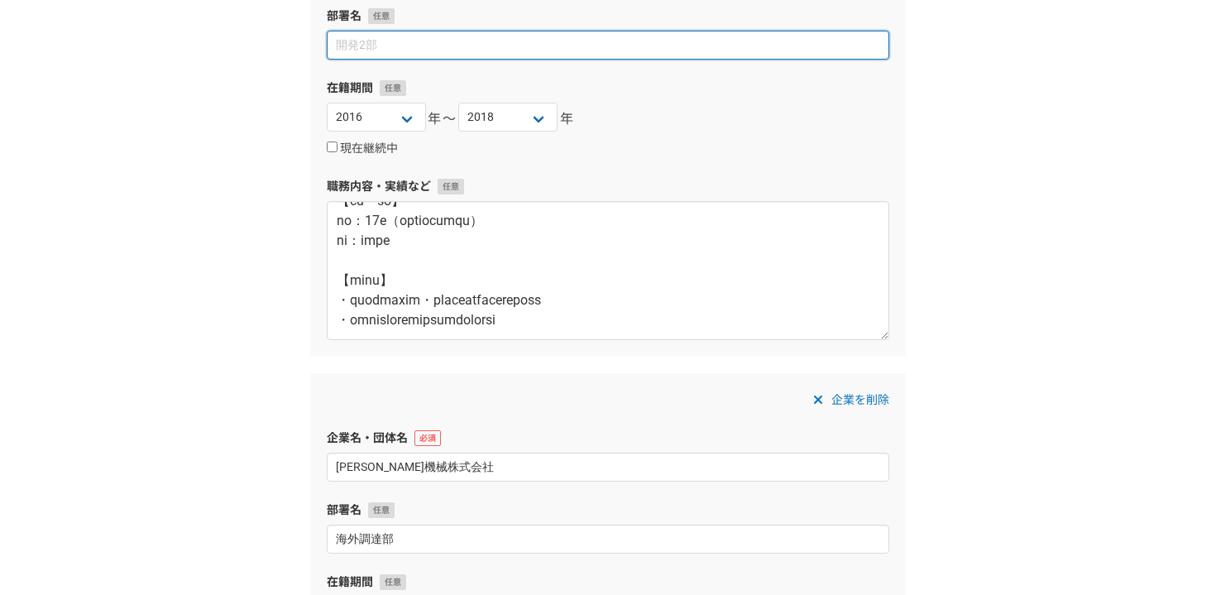
click at [583, 55] on input at bounding box center [608, 45] width 563 height 29
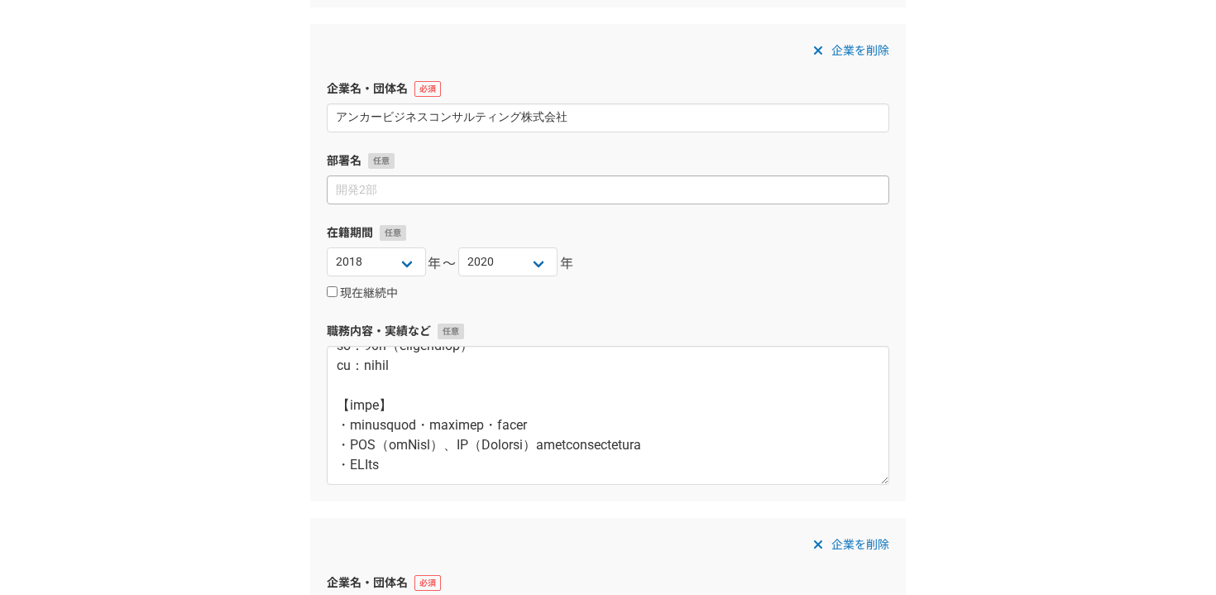
scroll to position [665, 0]
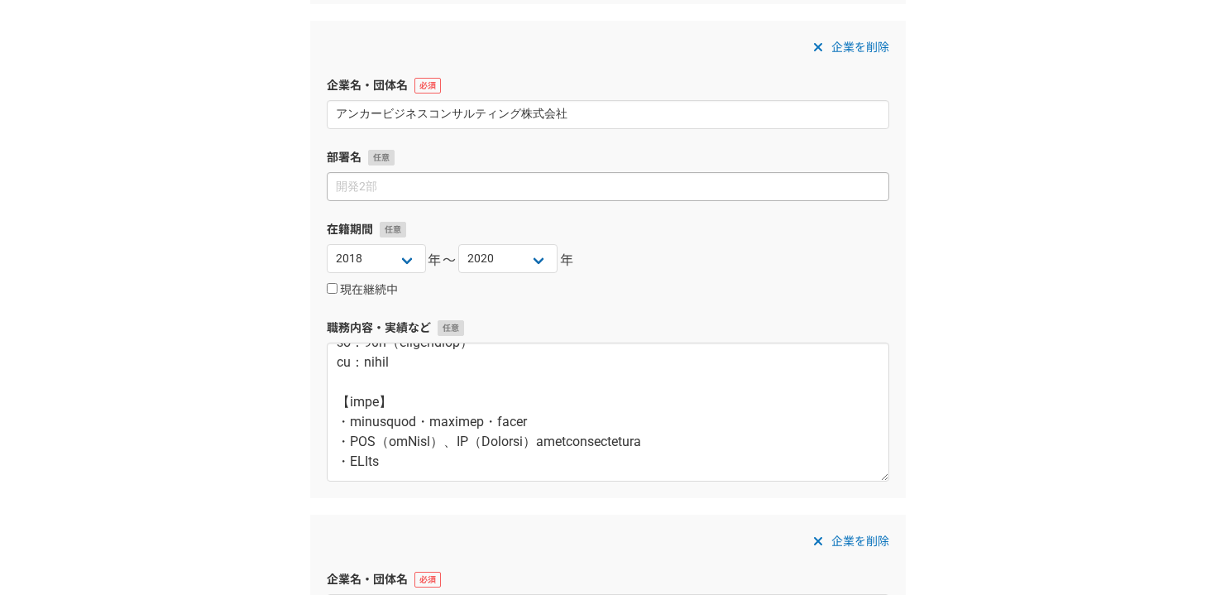
type input "Business Transformation Team"
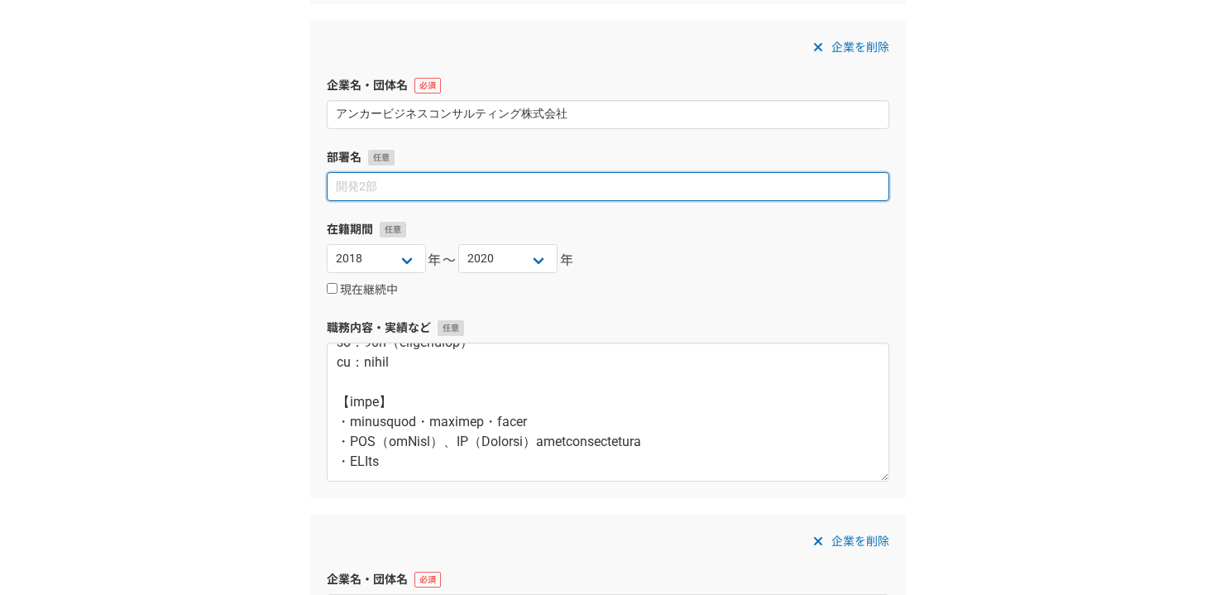
click at [441, 183] on input at bounding box center [608, 186] width 563 height 29
type input "A"
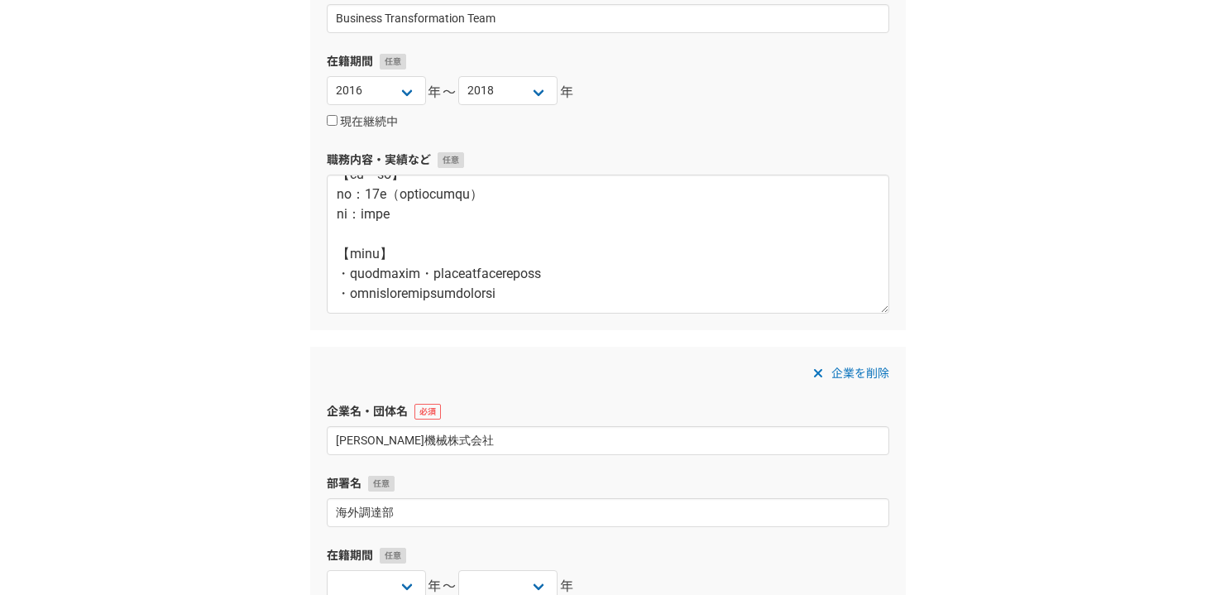
scroll to position [1832, 0]
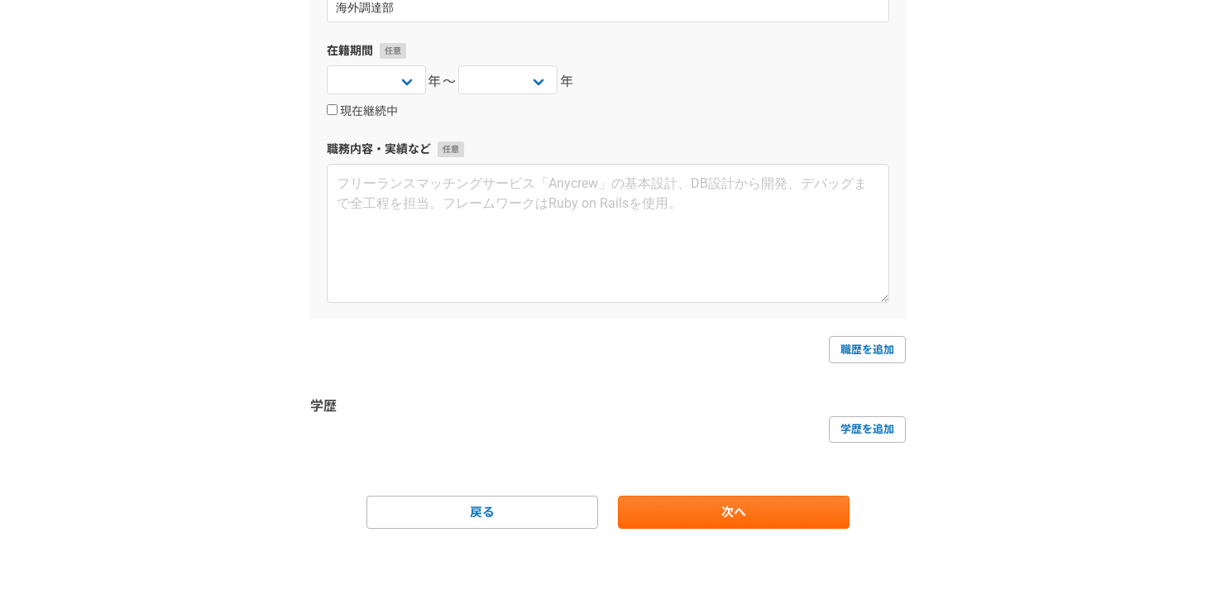
type input "SCM Team"
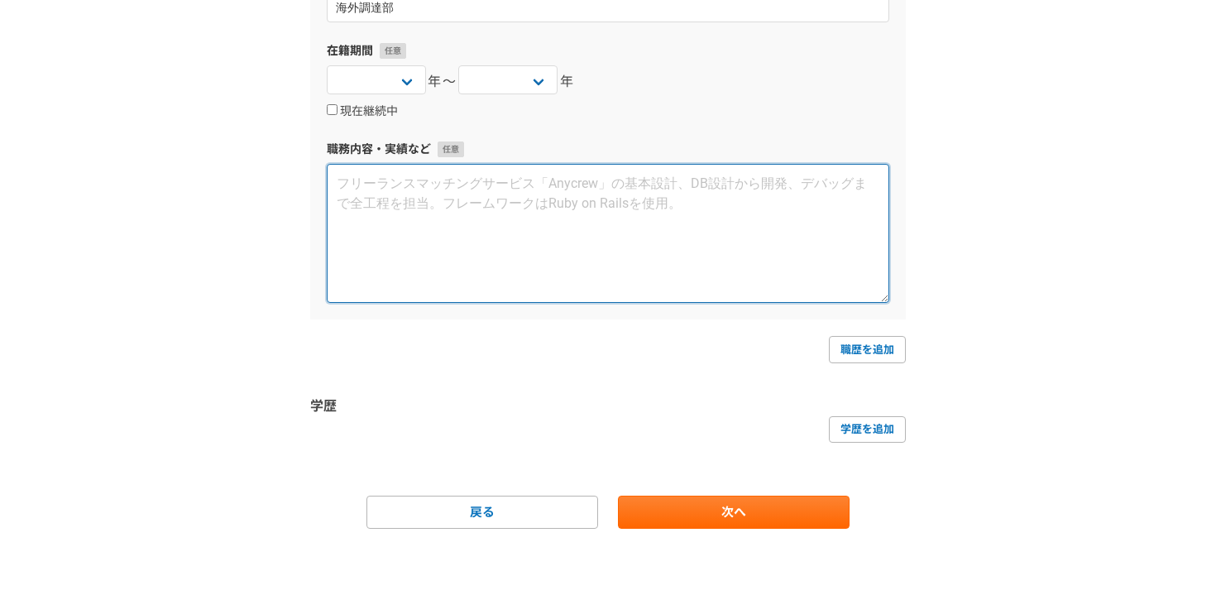
click at [560, 249] on textarea at bounding box center [608, 233] width 563 height 139
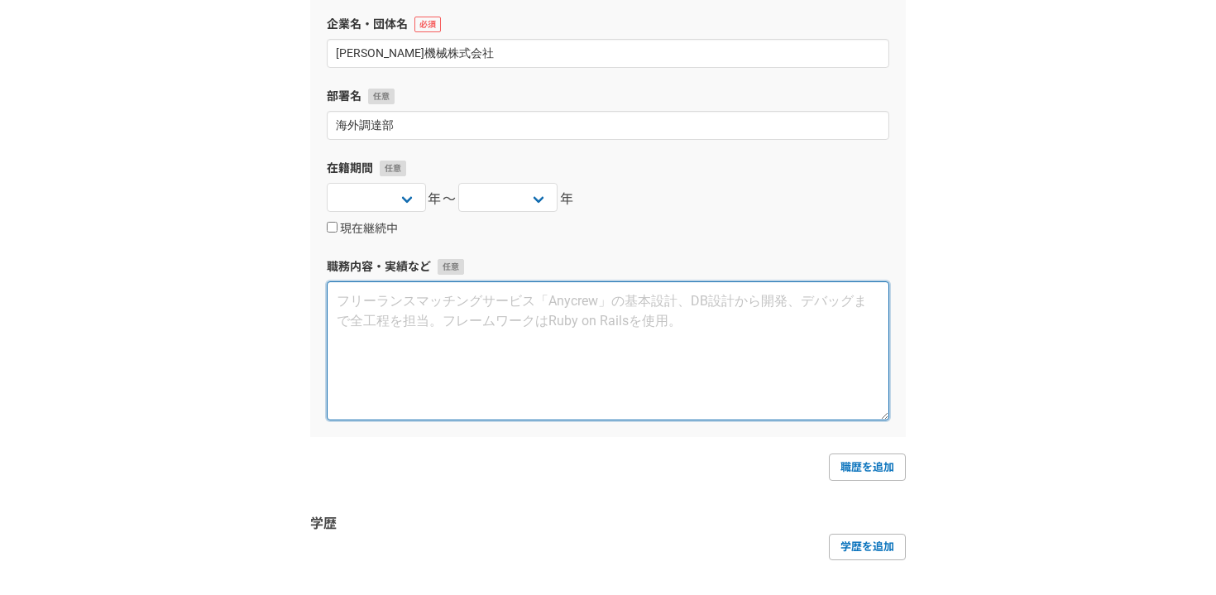
scroll to position [1707, 0]
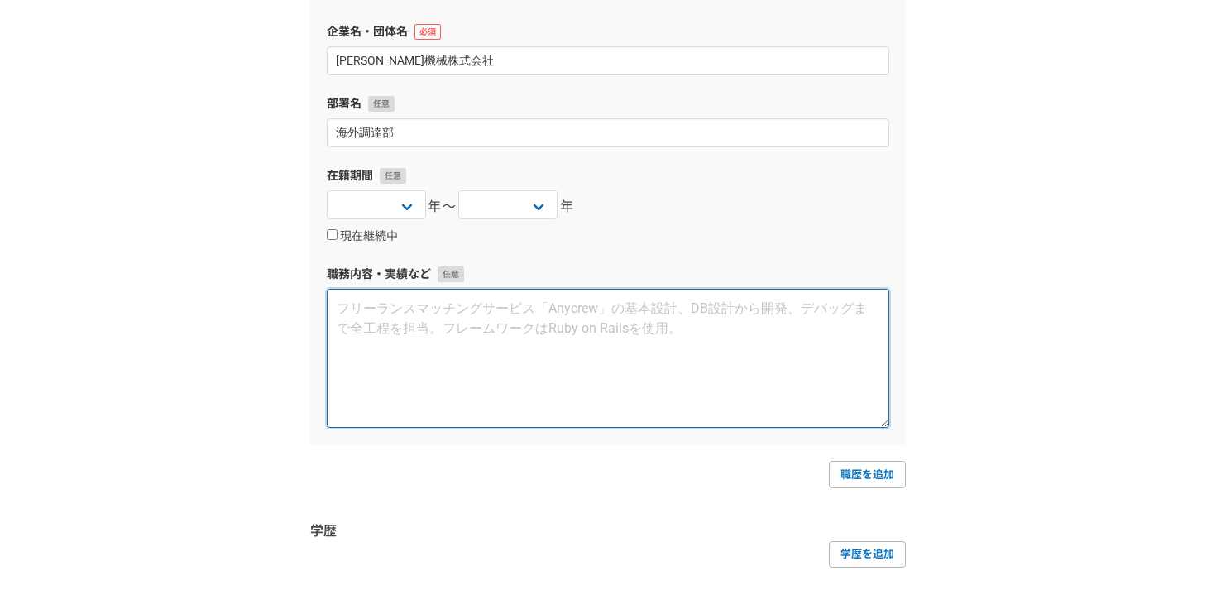
paste textarea "製造本部　加賀工場資材部 2015年4月〜2016年1月 【規模・役割】 規模：20人（部門人員数） 役割：一般社員 【業務内容】 ・機械加工部品における見積…"
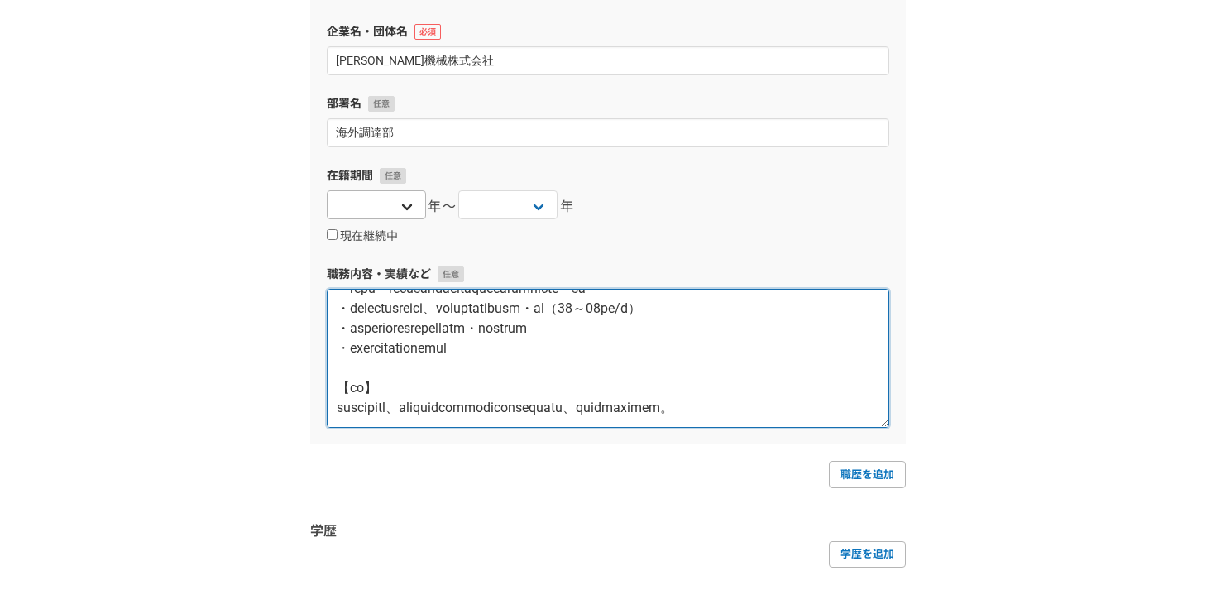
type textarea "製造本部　加賀工場資材部 2015年4月〜2016年1月 【規模・役割】 規模：20人（部門人員数） 役割：一般社員 【業務内容】 ・機械加工部品における見積…"
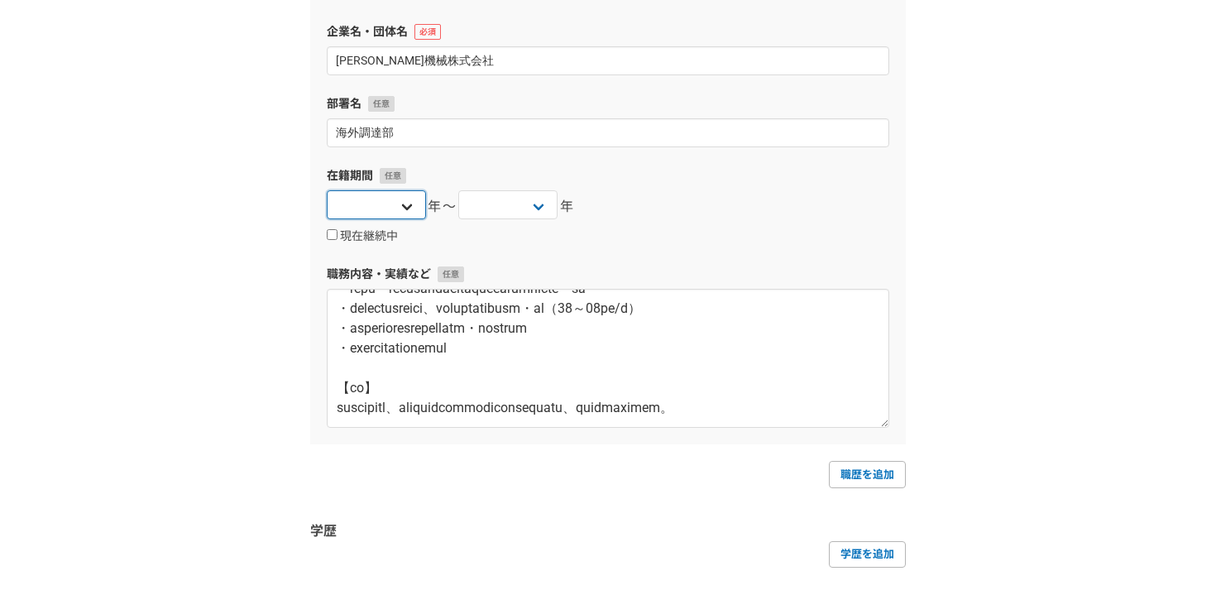
click at [410, 206] on select "[DATE] [DATE] [DATE] [DATE] [DATE] [DATE] [DATE] [DATE] [DATE] [DATE] [DATE] [D…" at bounding box center [376, 204] width 99 height 29
select select "2012"
click at [327, 190] on select "[DATE] [DATE] [DATE] [DATE] [DATE] [DATE] [DATE] [DATE] [DATE] [DATE] [DATE] [D…" at bounding box center [376, 204] width 99 height 29
click at [537, 211] on select "[DATE] [DATE] [DATE] [DATE] [DATE] [DATE] [DATE] [DATE] [DATE] [DATE] [DATE] [D…" at bounding box center [507, 204] width 99 height 29
select select "2016"
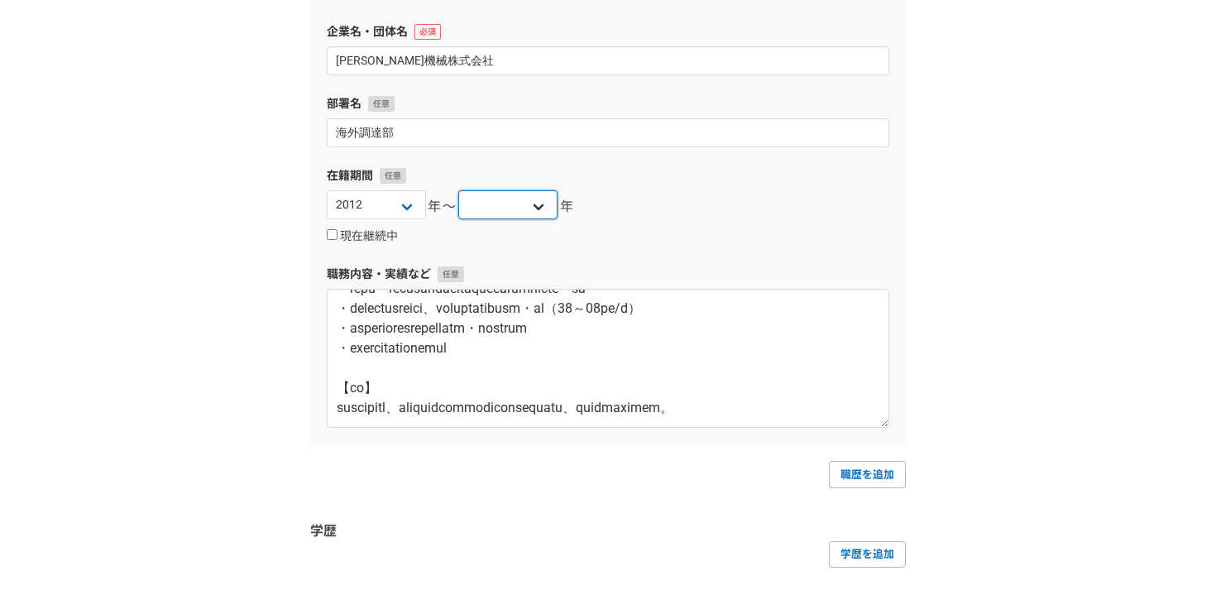
click at [458, 190] on select "[DATE] [DATE] [DATE] [DATE] [DATE] [DATE] [DATE] [DATE] [DATE] [DATE] [DATE] [D…" at bounding box center [507, 204] width 99 height 29
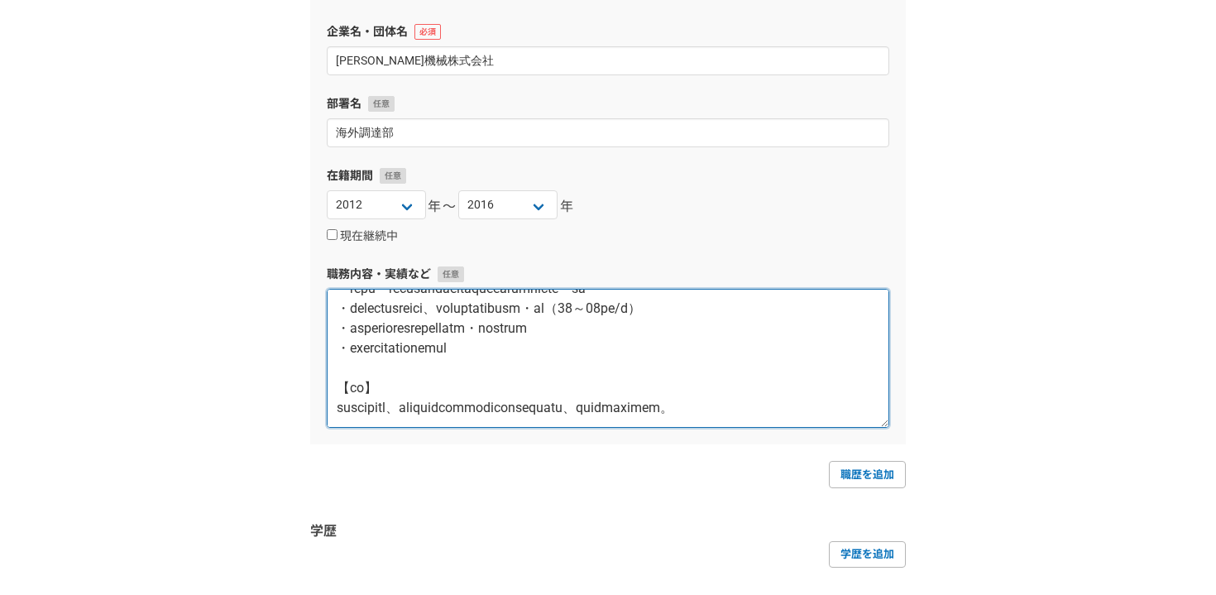
click at [406, 321] on textarea at bounding box center [608, 358] width 563 height 139
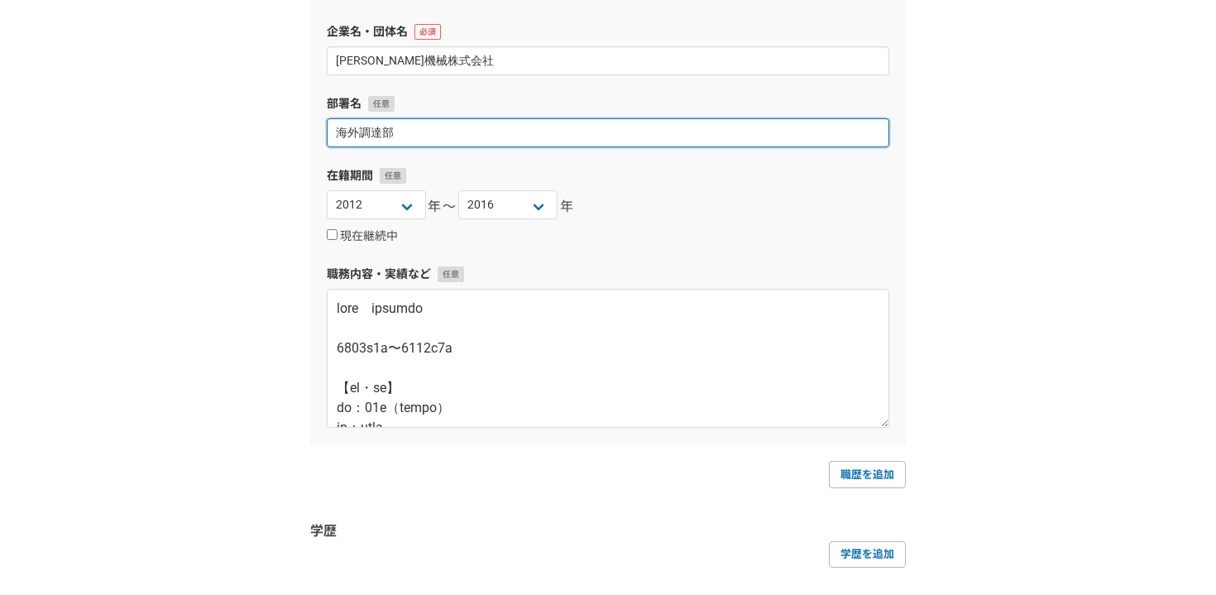
click at [438, 132] on input "海外調達部" at bounding box center [608, 132] width 563 height 29
type input "海"
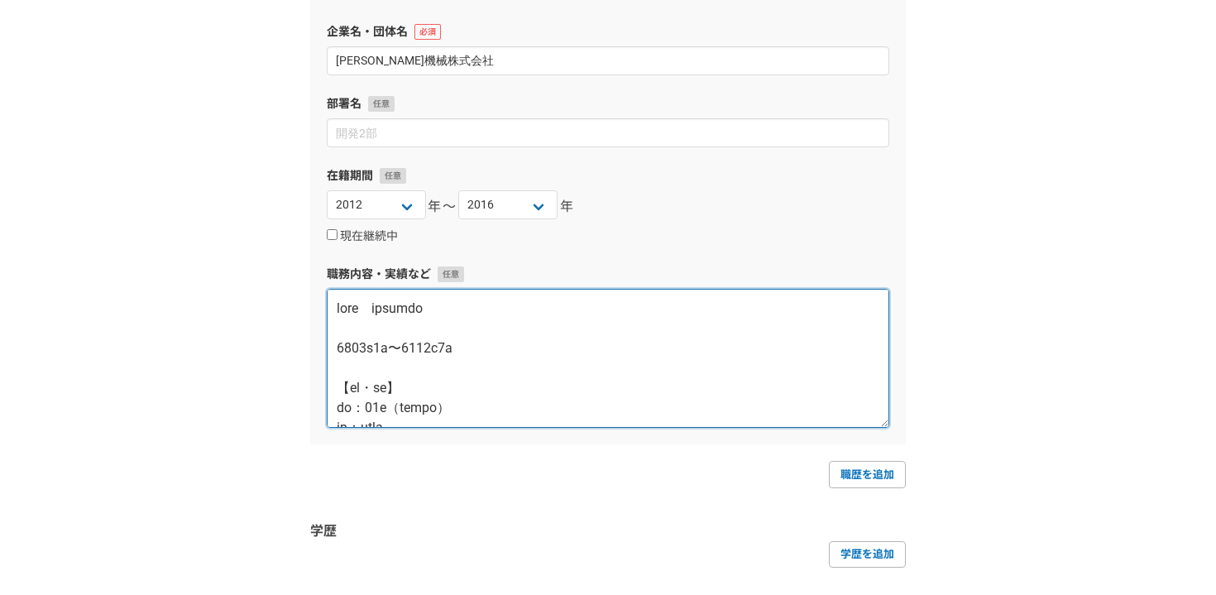
click at [381, 297] on textarea at bounding box center [608, 358] width 563 height 139
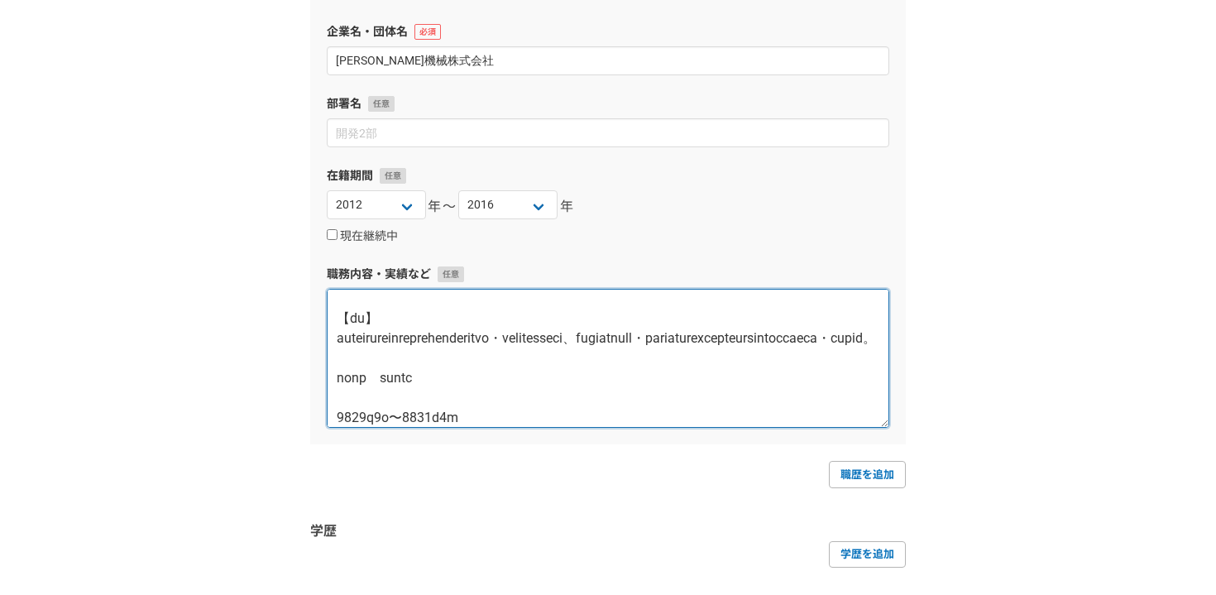
scroll to position [328, 0]
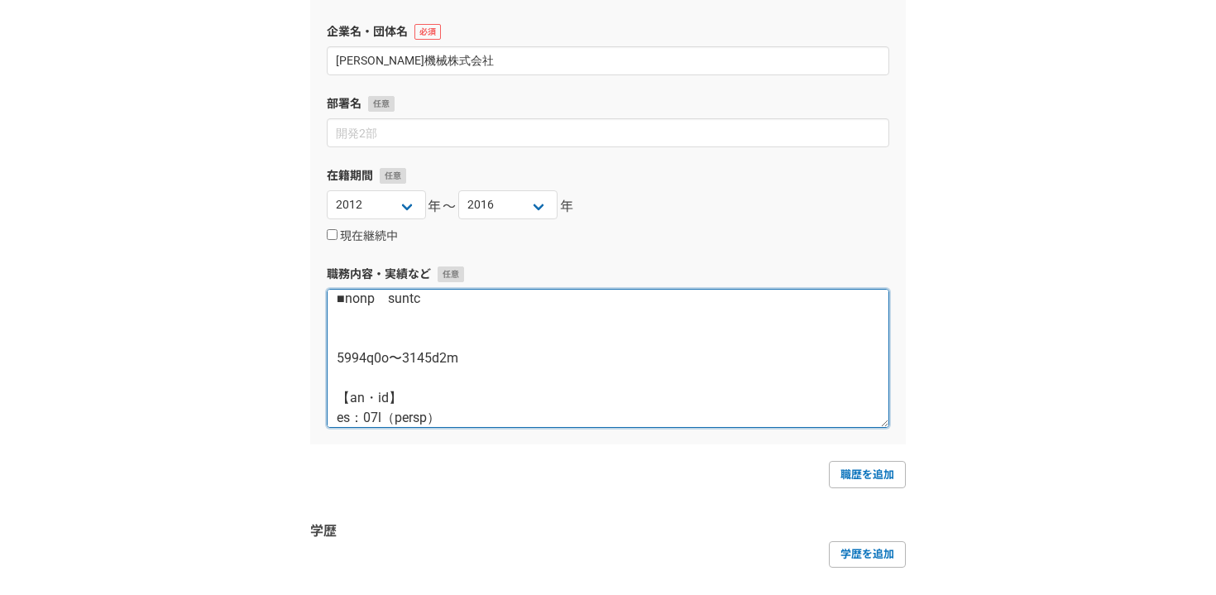
paste textarea "【期間】"
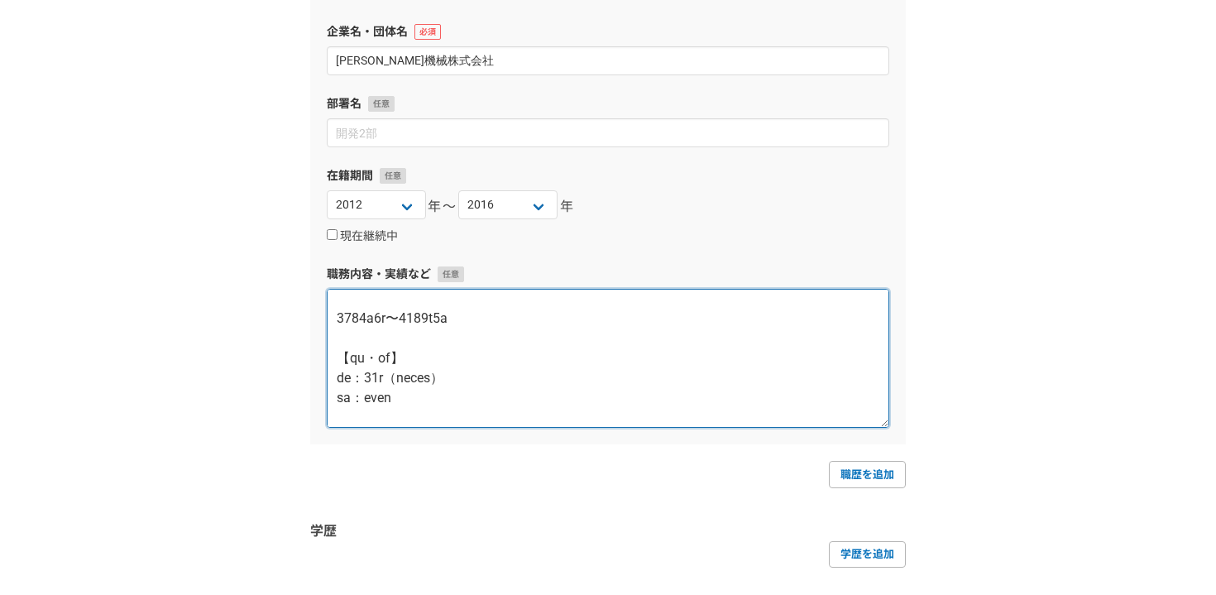
scroll to position [804, 0]
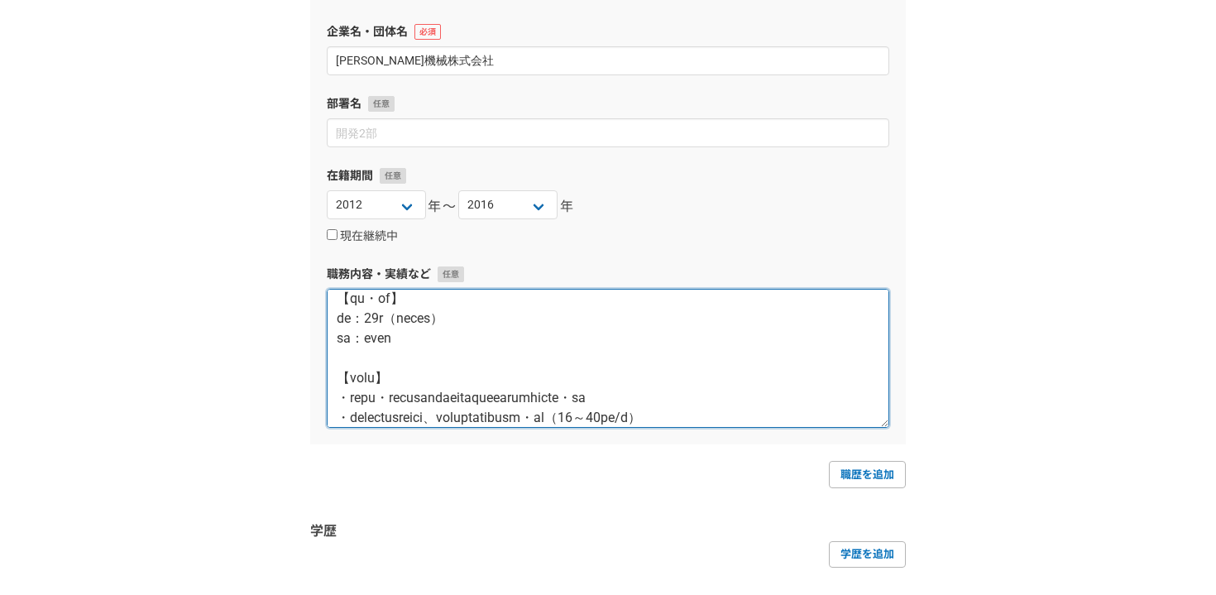
paste textarea "【期間】"
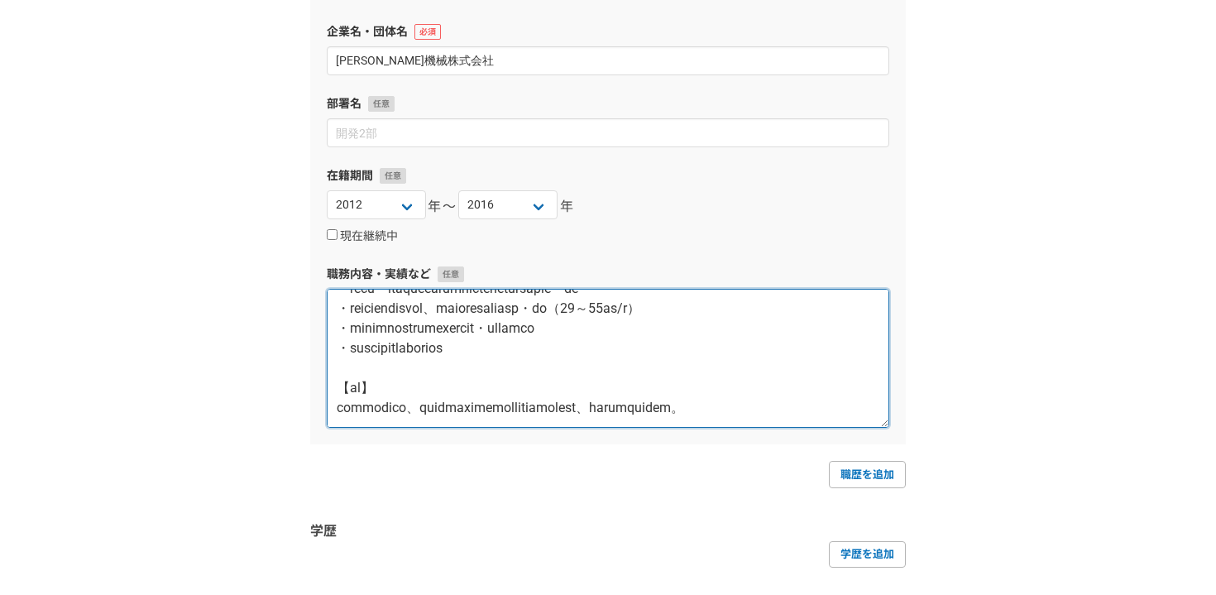
scroll to position [1832, 0]
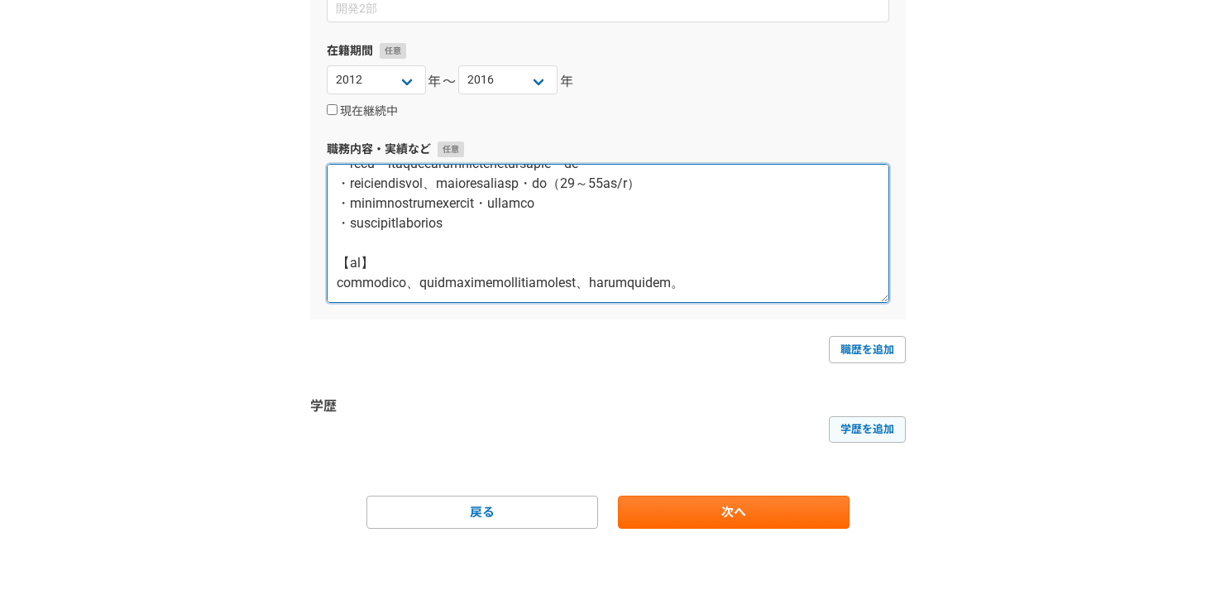
type textarea "■製造本部　加賀工場資材部 【期間】 2015年4月〜2016年1月 【規模・役割】 規模：20人（部門人員数） 役割：一般社員 【業務内容】 ・機械加工部品…"
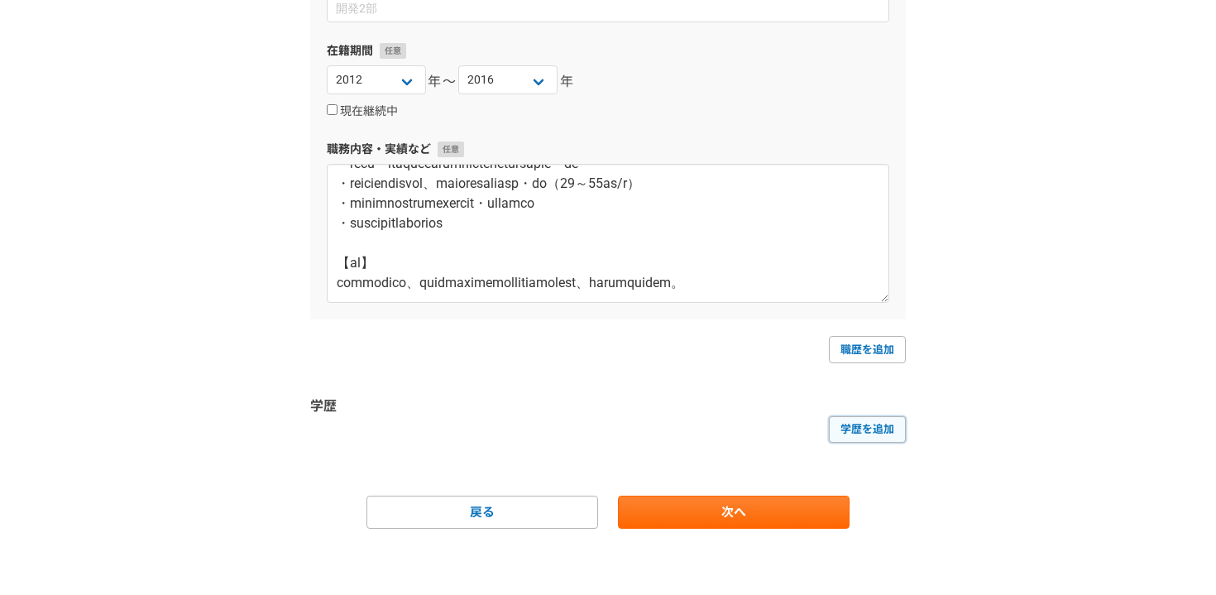
click at [869, 437] on link "学歴を追加" at bounding box center [867, 429] width 77 height 26
select select
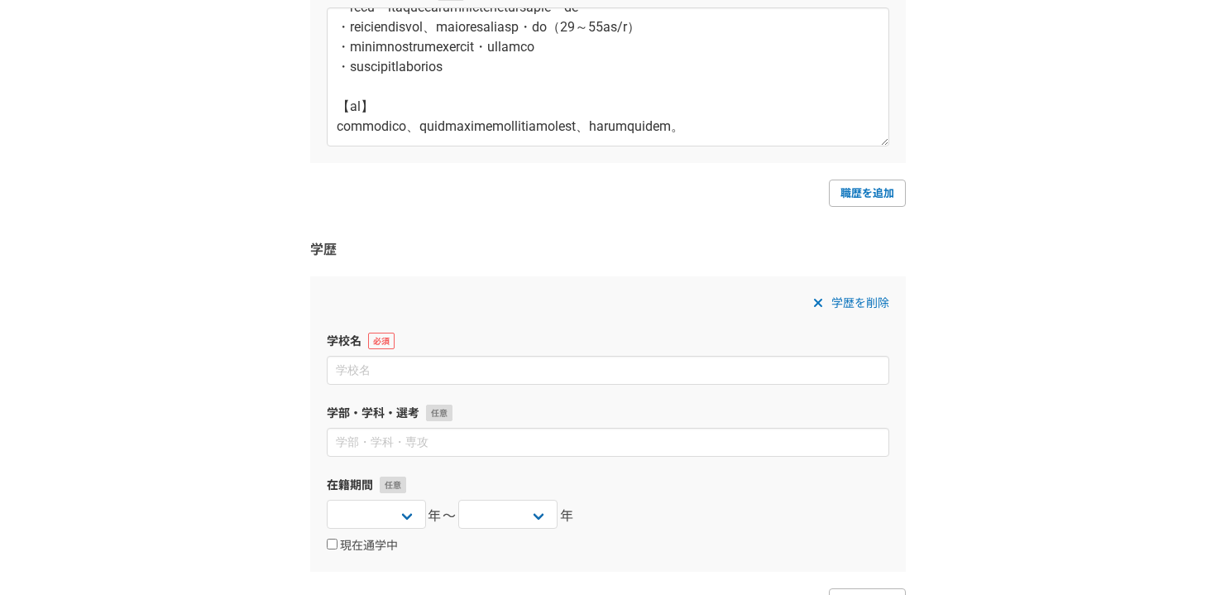
scroll to position [1999, 0]
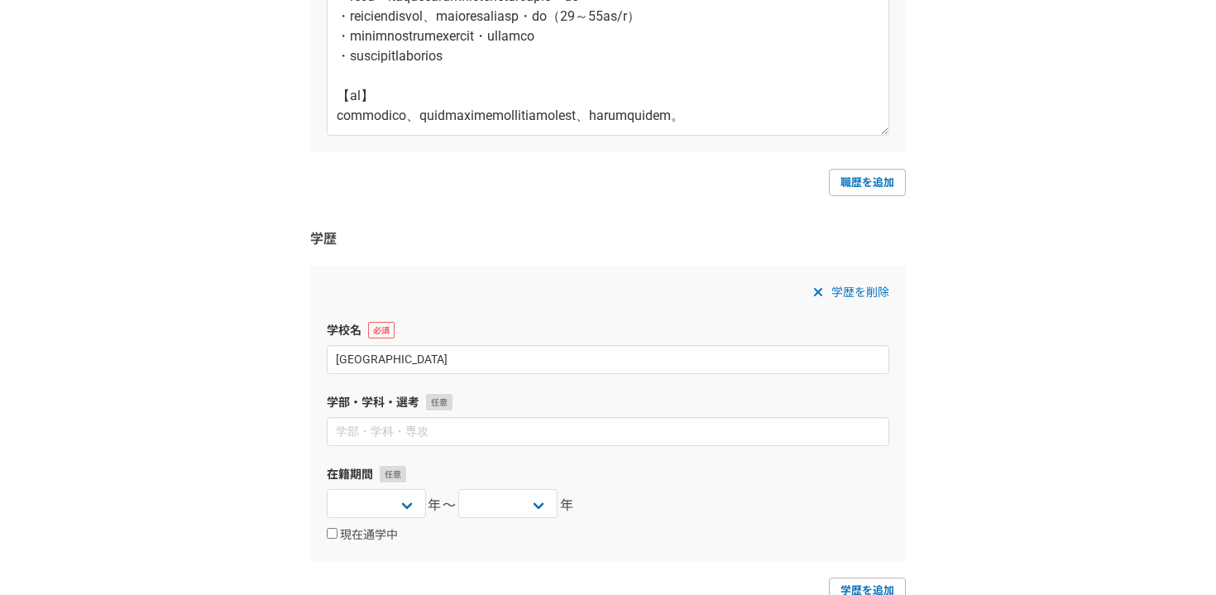
type input "関西学院大学"
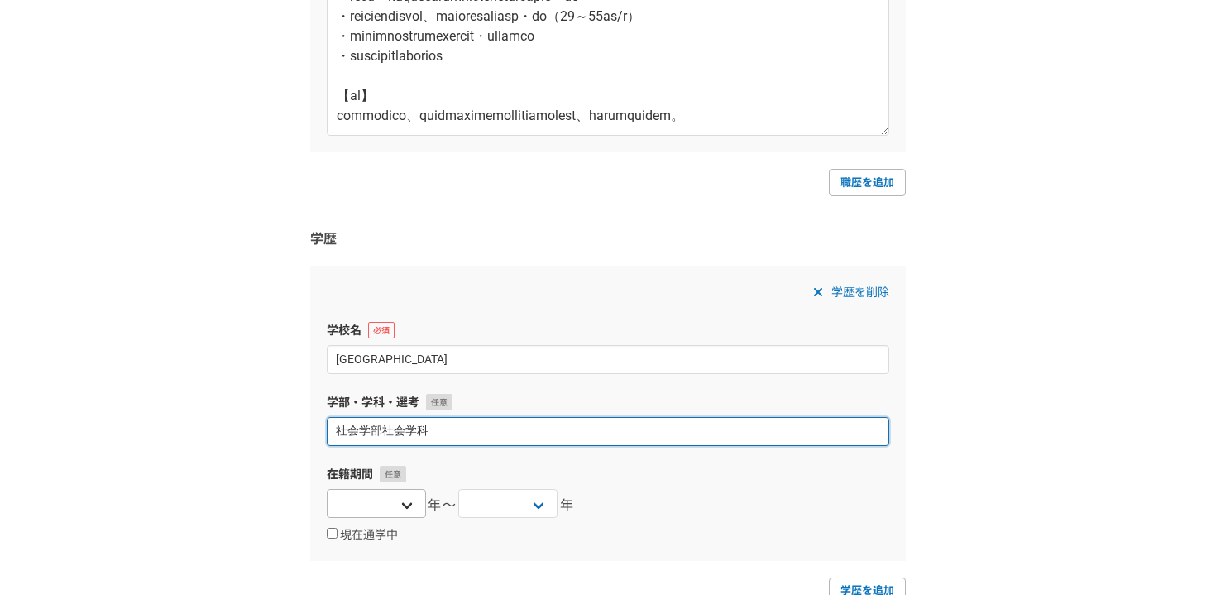
type input "社会学部社会学科"
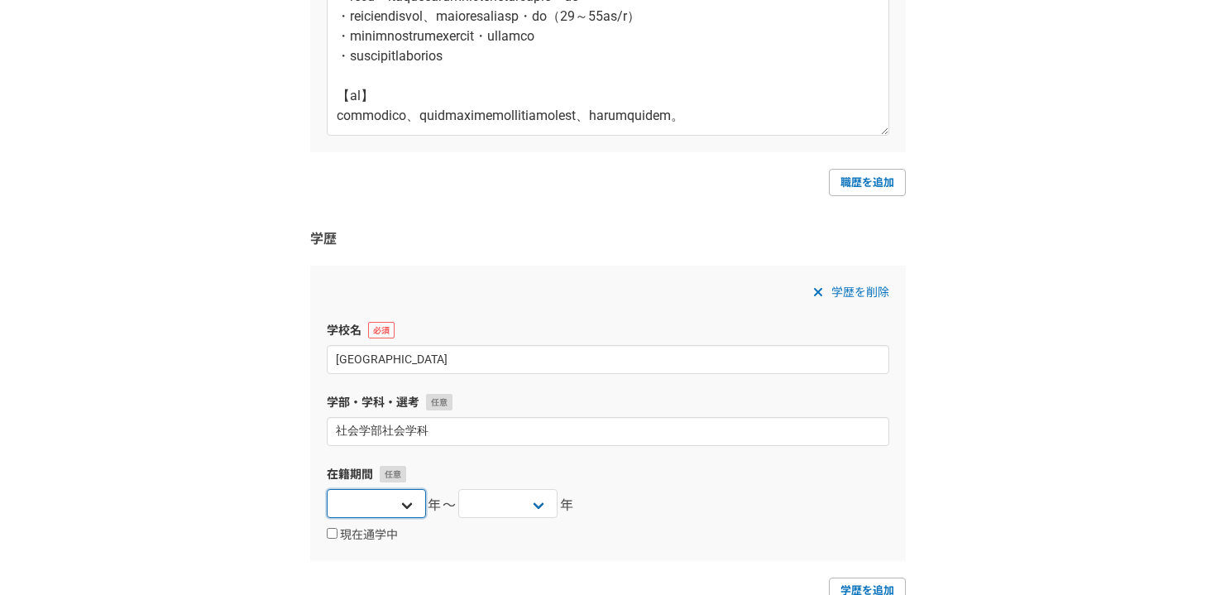
click at [412, 501] on select "[DATE] [DATE] [DATE] [DATE] [DATE] [DATE] [DATE] [DATE] [DATE] [DATE] [DATE] [D…" at bounding box center [376, 503] width 99 height 29
select select "2008"
click at [327, 489] on select "[DATE] [DATE] [DATE] [DATE] [DATE] [DATE] [DATE] [DATE] [DATE] [DATE] [DATE] [D…" at bounding box center [376, 503] width 99 height 29
click at [520, 491] on select "[DATE] [DATE] [DATE] [DATE] [DATE] [DATE] [DATE] [DATE] [DATE] [DATE] [DATE] [D…" at bounding box center [507, 503] width 99 height 29
select select "2012"
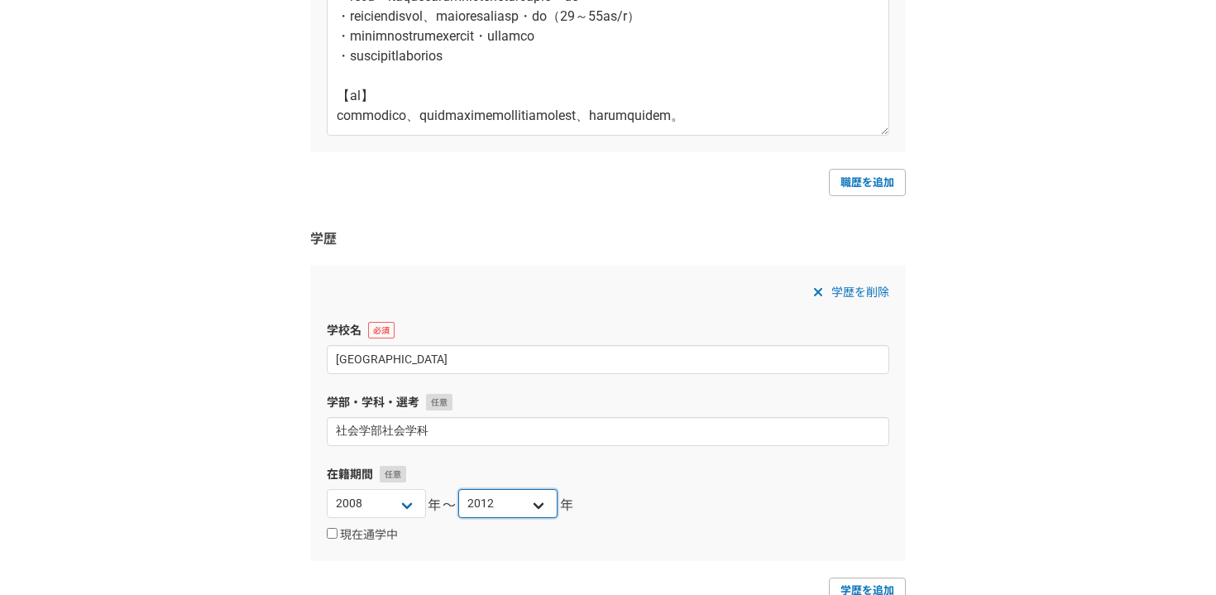
click at [458, 489] on select "[DATE] [DATE] [DATE] [DATE] [DATE] [DATE] [DATE] [DATE] [DATE] [DATE] [DATE] [D…" at bounding box center [507, 503] width 99 height 29
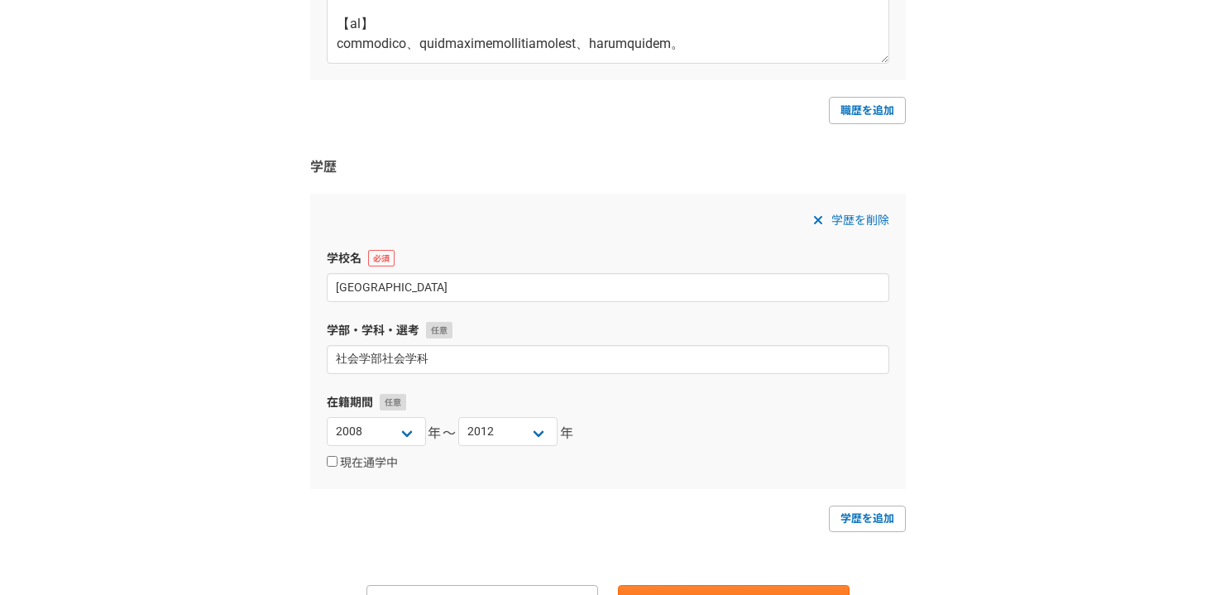
scroll to position [2160, 0]
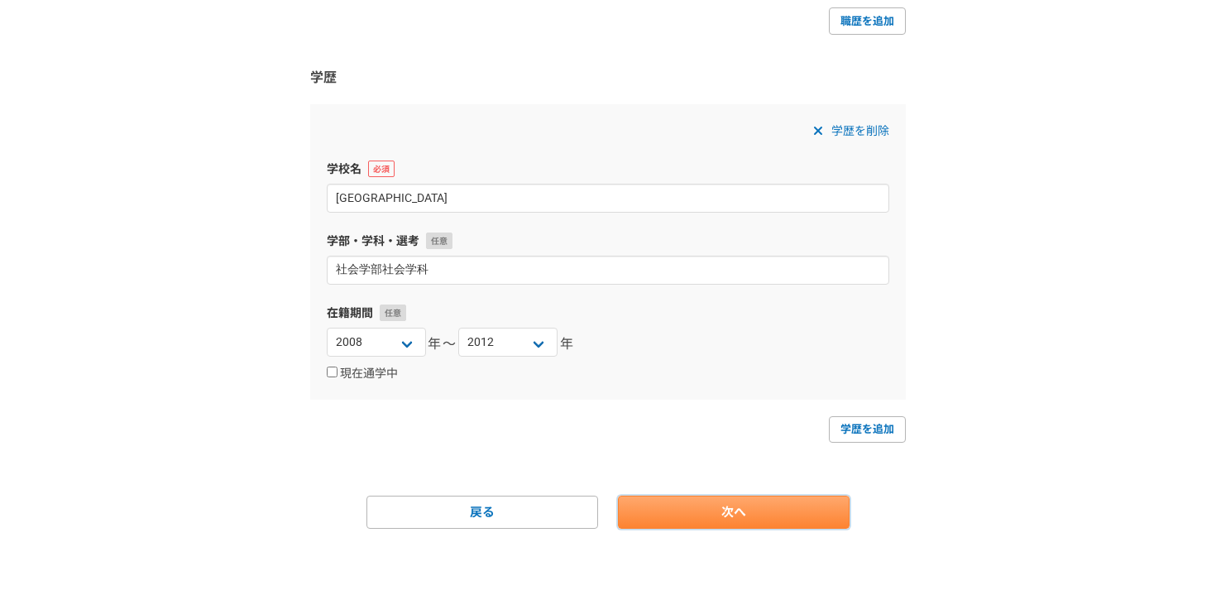
click at [810, 520] on link "次へ" at bounding box center [734, 512] width 232 height 33
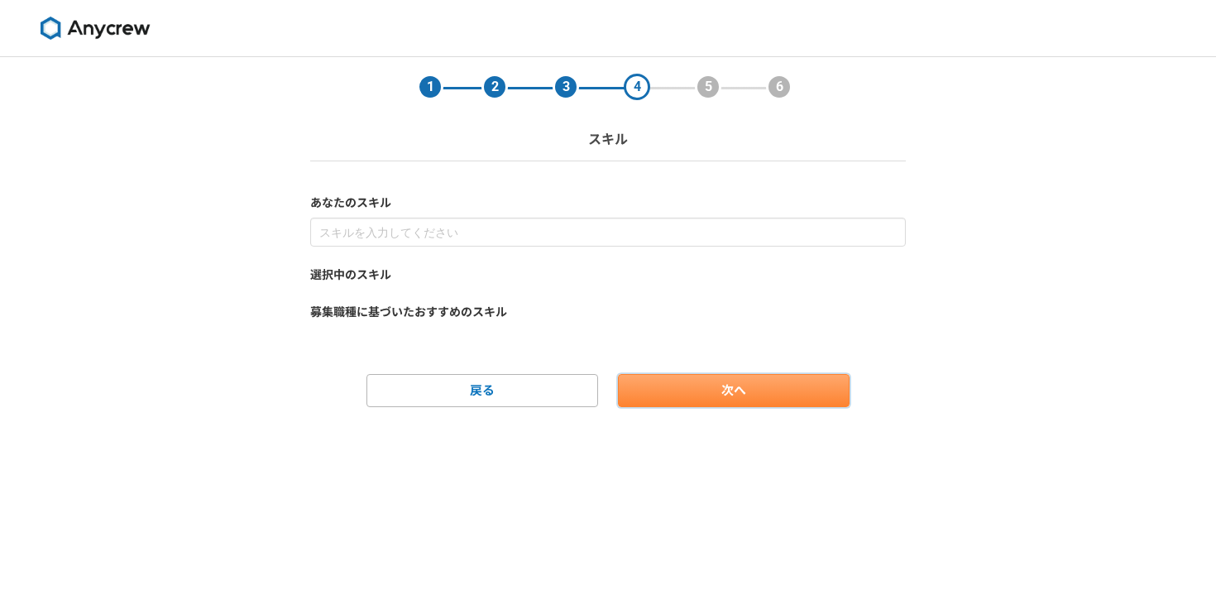
scroll to position [0, 0]
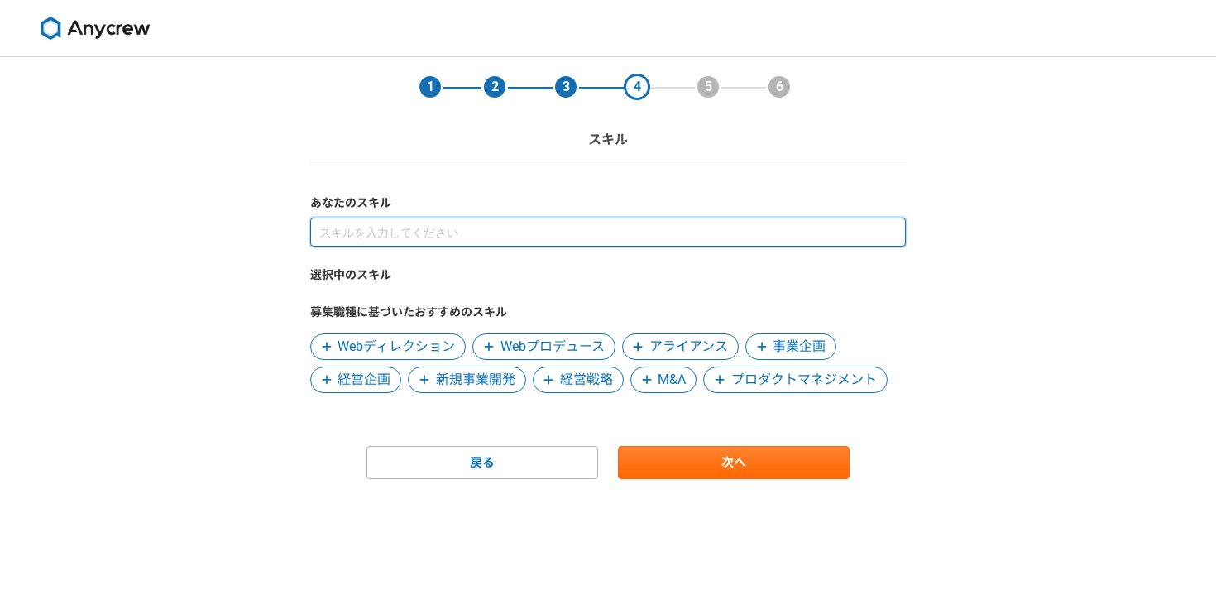
click at [488, 245] on input at bounding box center [608, 232] width 596 height 29
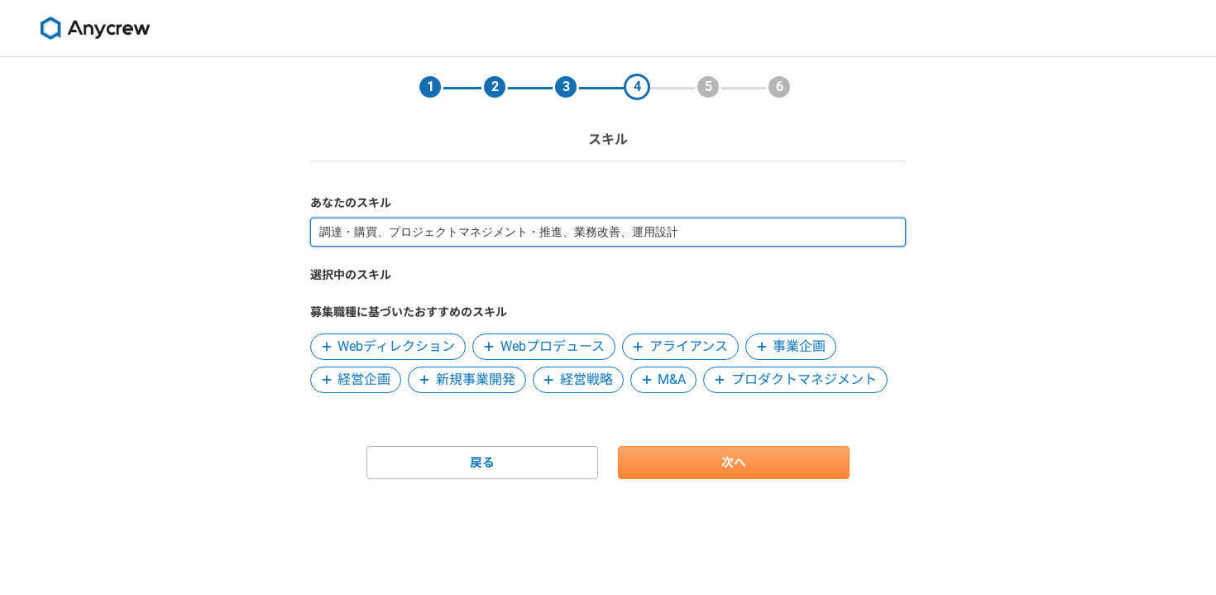
type input "調達・購買、プロジェクトマネジメント・推進、業務改善、運用設計"
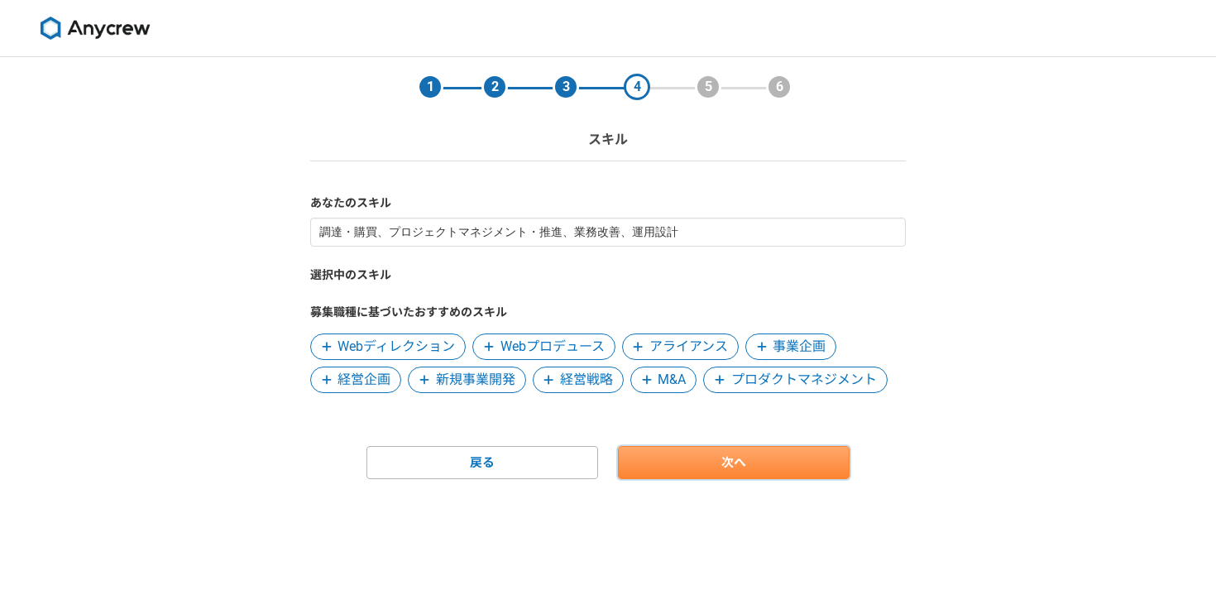
click at [688, 475] on link "次へ" at bounding box center [734, 462] width 232 height 33
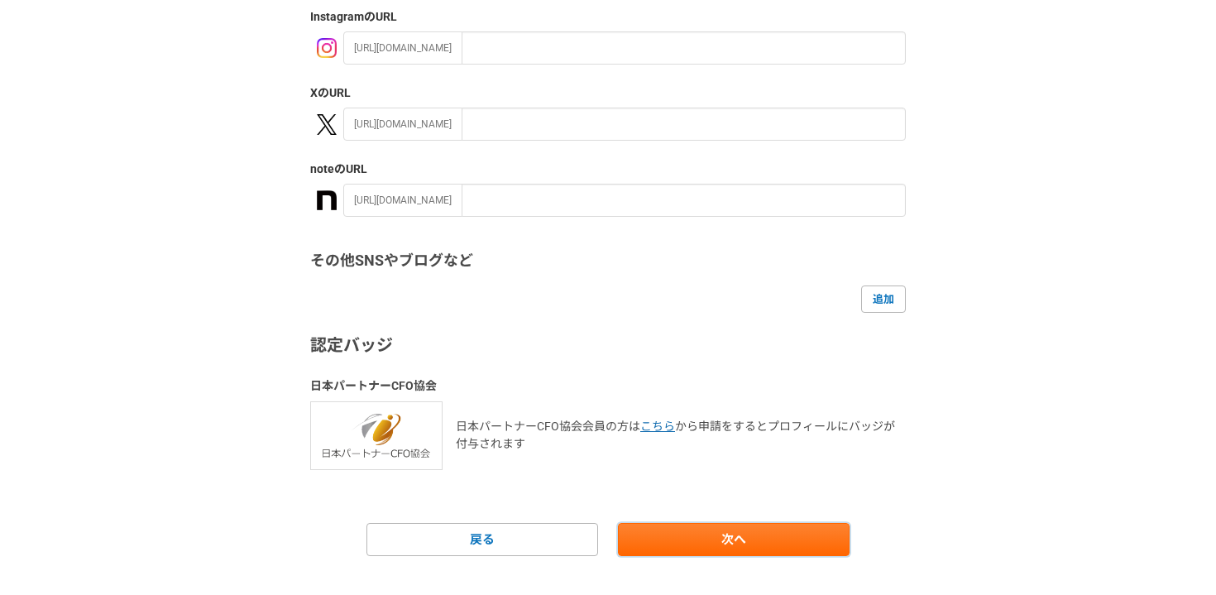
scroll to position [315, 0]
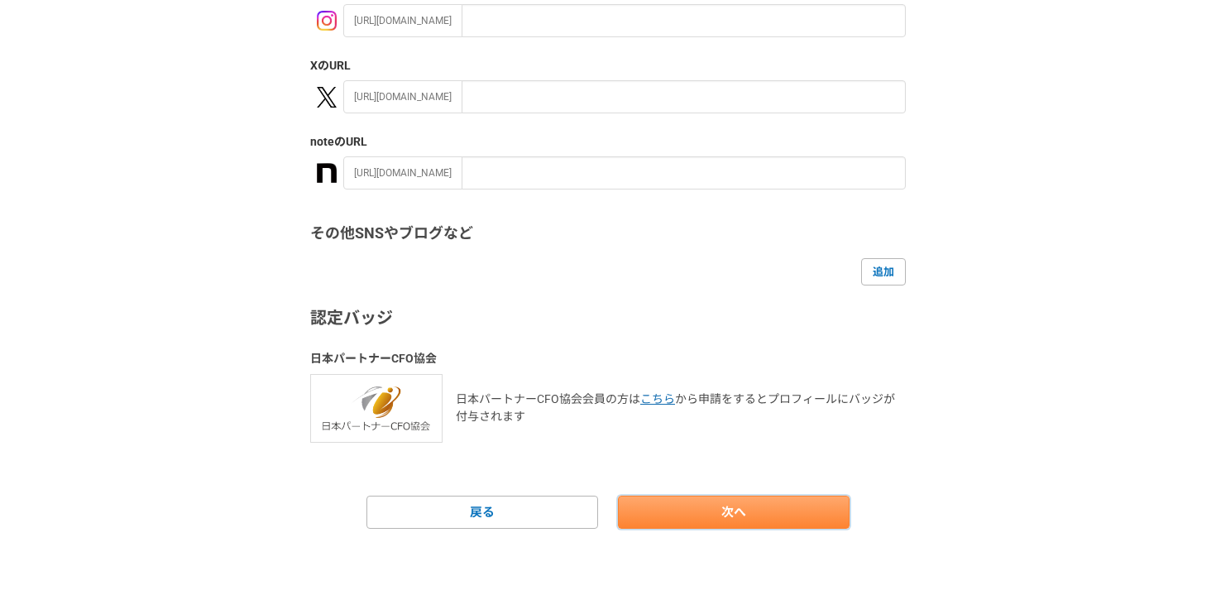
click at [693, 515] on link "次へ" at bounding box center [734, 512] width 232 height 33
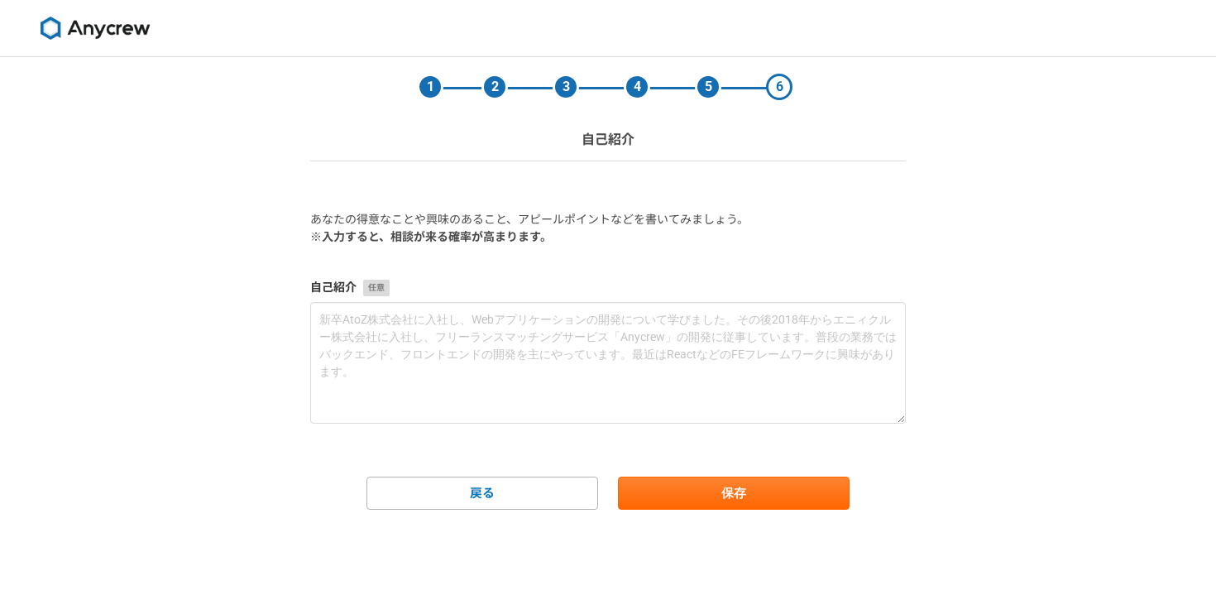
scroll to position [0, 0]
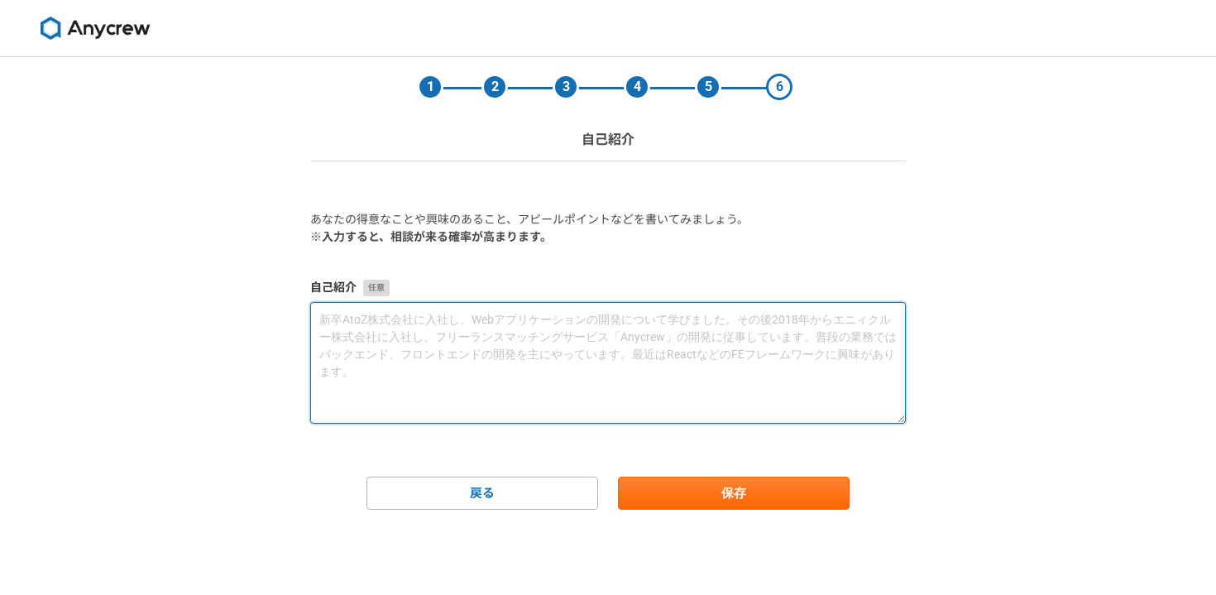
click at [553, 400] on textarea at bounding box center [608, 363] width 596 height 122
paste textarea "lorem、ipsumdo。sitametconsecteturadi、elitseddo・ei・temporincidi、utlabo（etdoloreMA…"
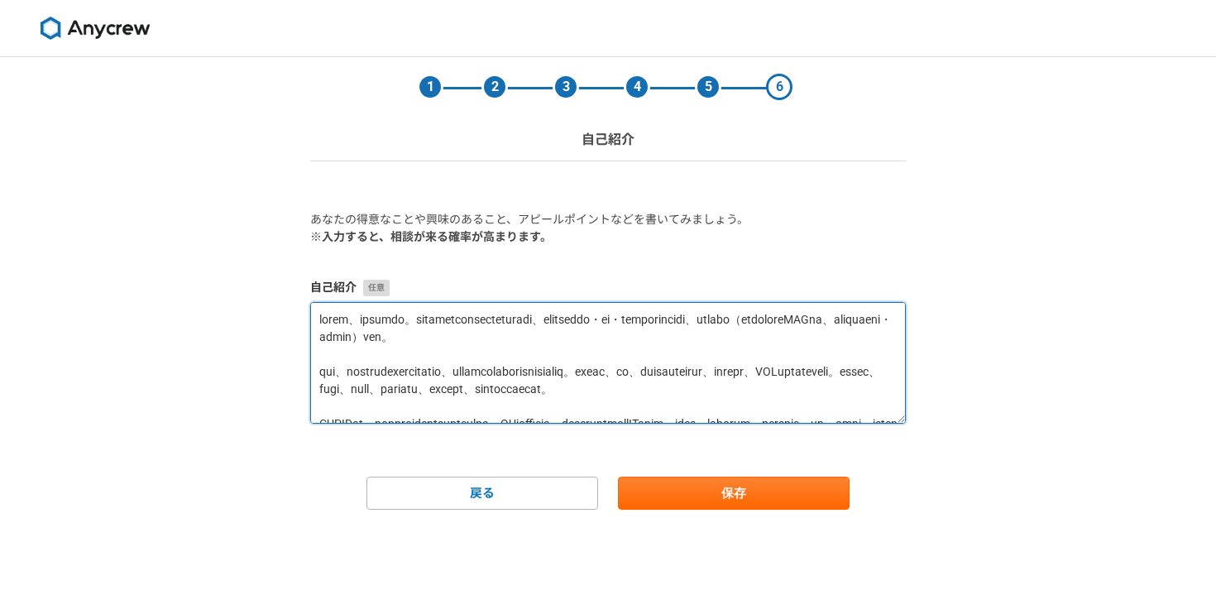
scroll to position [139, 0]
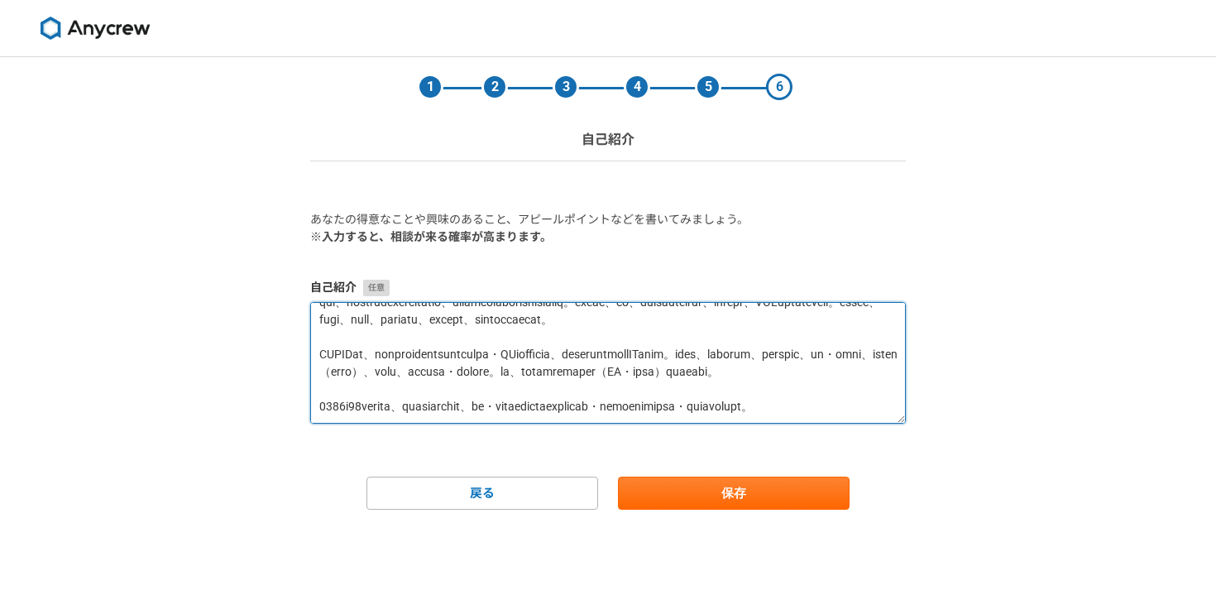
click at [601, 396] on textarea at bounding box center [608, 363] width 596 height 122
type textarea "大学卒業後、村田機械に入社。海外営業部にて営業サポート業務に従事した後、海外調達部にて中国・台湾・欧州メーカーを担当として、各種調達業務（既存サプライヤのQC…"
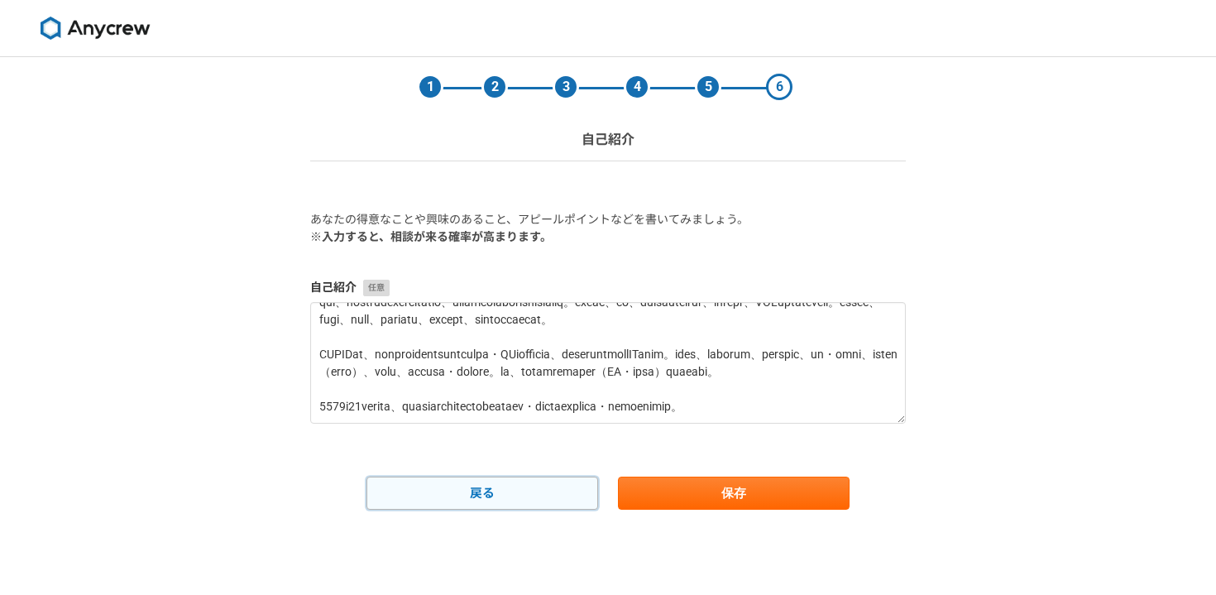
click at [471, 484] on link "戻る" at bounding box center [483, 493] width 232 height 33
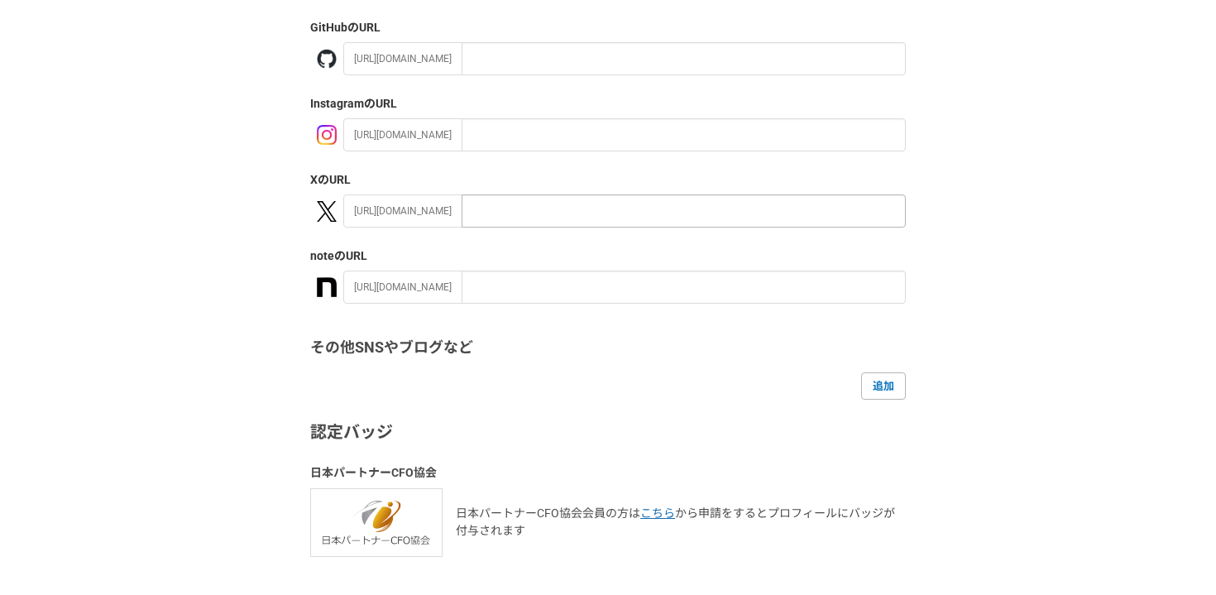
scroll to position [315, 0]
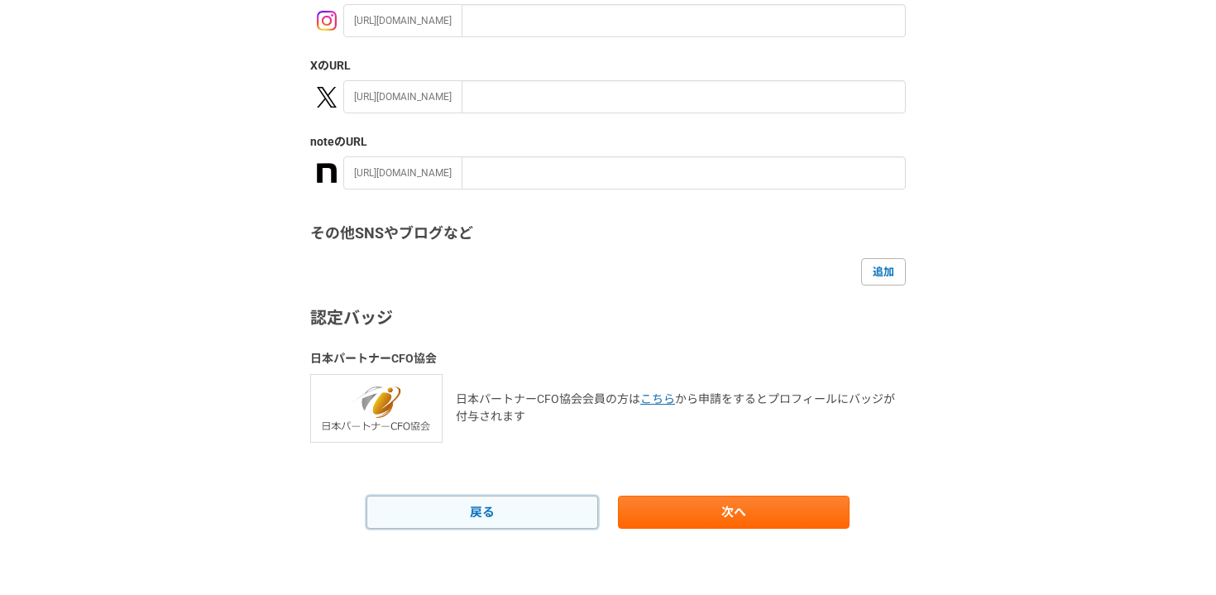
click at [477, 499] on link "戻る" at bounding box center [483, 512] width 232 height 33
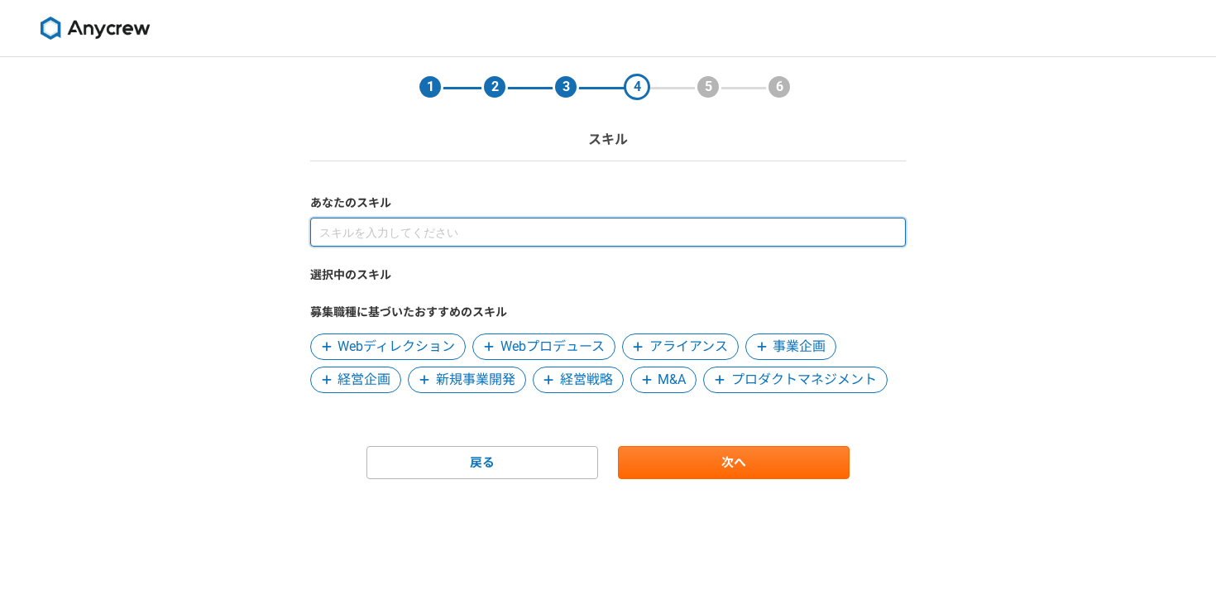
click at [544, 228] on input at bounding box center [608, 232] width 596 height 29
paste input "業務改革・DX推進 プロジェクトマネジメント 要件定義・運用設計 調達・購買領域のドメイン知識 新規サービス・事業開発"
type input "業務改革・DX推進 プロジェクトマネジメント 要件定義・運用設計 調達・購買領域のドメイン知識 新規サービス・事業開発"
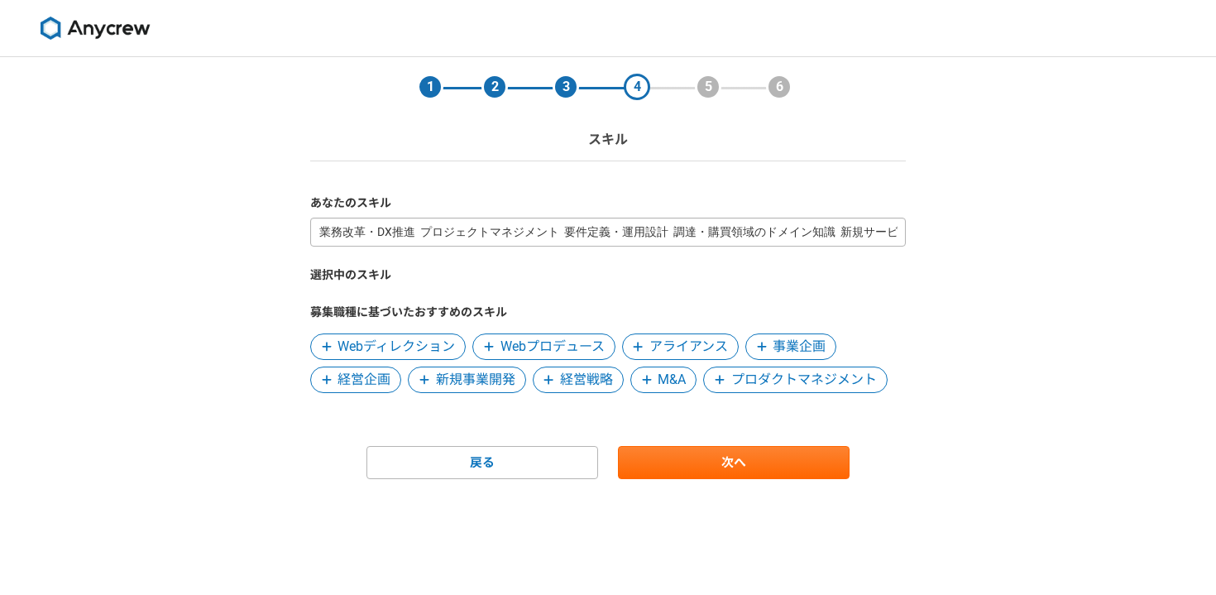
select select "13"
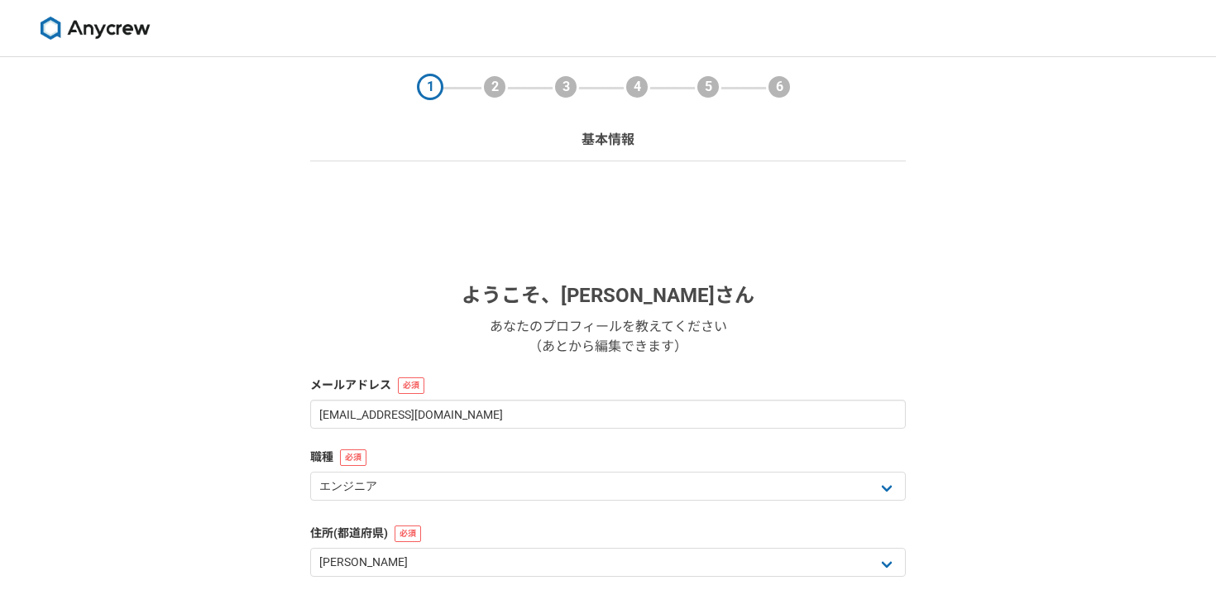
scroll to position [230, 0]
select select "13"
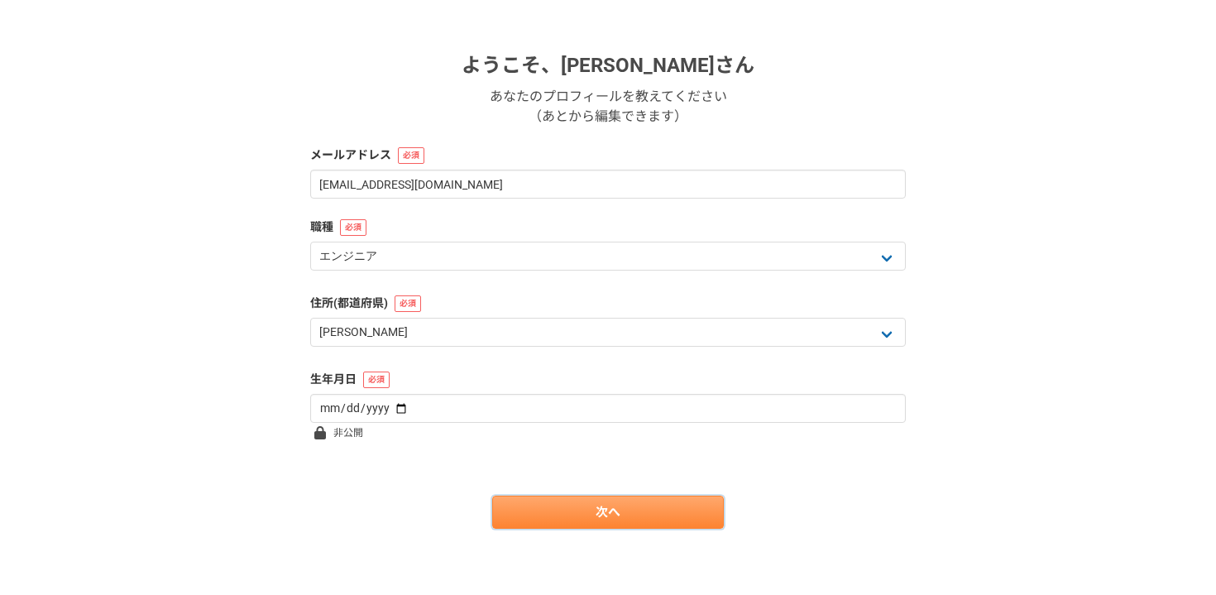
click at [655, 509] on link "次へ" at bounding box center [608, 512] width 232 height 33
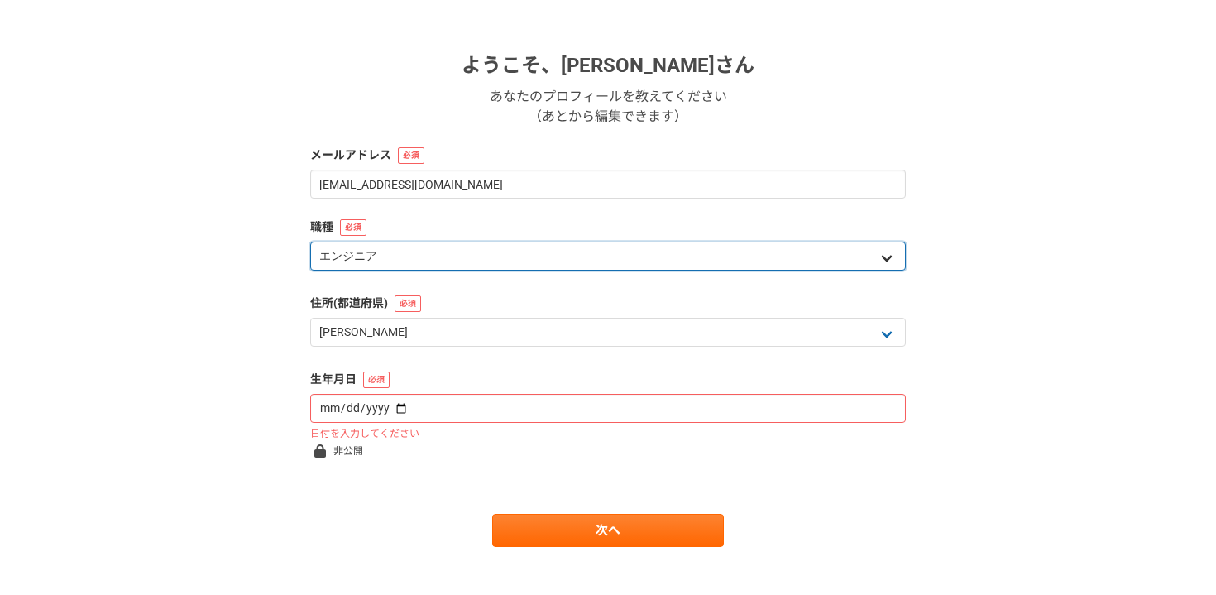
click at [410, 266] on select "エンジニア デザイナー ライター 営業 マーケティング 企画・事業開発 バックオフィス その他" at bounding box center [608, 256] width 596 height 29
select select "6"
click at [310, 242] on select "エンジニア デザイナー ライター 営業 マーケティング 企画・事業開発 バックオフィス その他" at bounding box center [608, 256] width 596 height 29
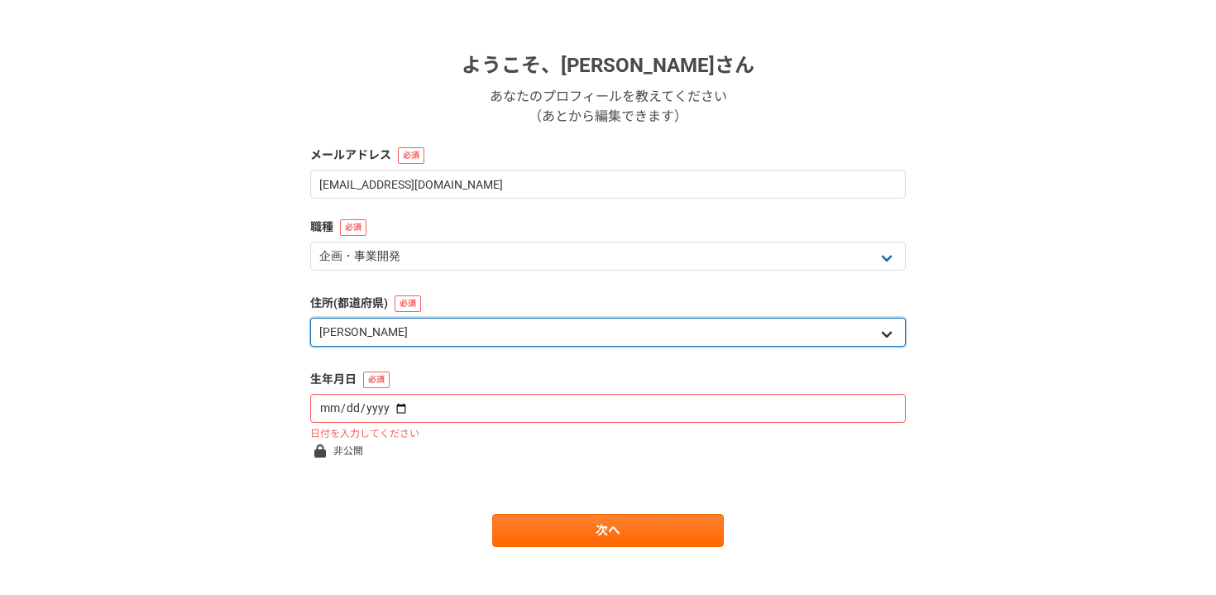
click at [392, 340] on select "北海道 [GEOGRAPHIC_DATA] [GEOGRAPHIC_DATA] [PERSON_NAME][GEOGRAPHIC_DATA] [PERSON_…" at bounding box center [608, 332] width 596 height 29
click at [310, 318] on select "北海道 [GEOGRAPHIC_DATA] [GEOGRAPHIC_DATA] [PERSON_NAME][GEOGRAPHIC_DATA] [PERSON_…" at bounding box center [608, 332] width 596 height 29
click at [396, 333] on select "北海道 [GEOGRAPHIC_DATA] [GEOGRAPHIC_DATA] [PERSON_NAME][GEOGRAPHIC_DATA] [PERSON_…" at bounding box center [608, 332] width 596 height 29
select select "14"
click at [310, 318] on select "北海道 [GEOGRAPHIC_DATA] [GEOGRAPHIC_DATA] [PERSON_NAME][GEOGRAPHIC_DATA] [PERSON_…" at bounding box center [608, 332] width 596 height 29
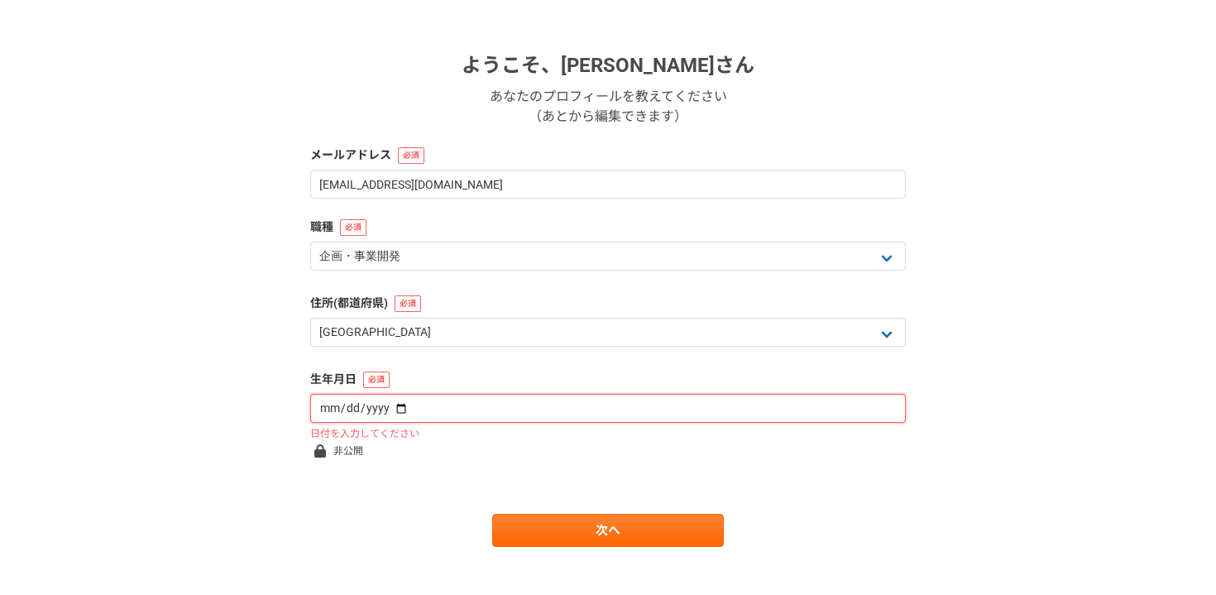
click at [351, 403] on input "date" at bounding box center [608, 408] width 596 height 29
click at [410, 405] on input "date" at bounding box center [608, 408] width 596 height 29
click at [400, 405] on input "date" at bounding box center [608, 408] width 596 height 29
click at [395, 405] on input "date" at bounding box center [608, 408] width 596 height 29
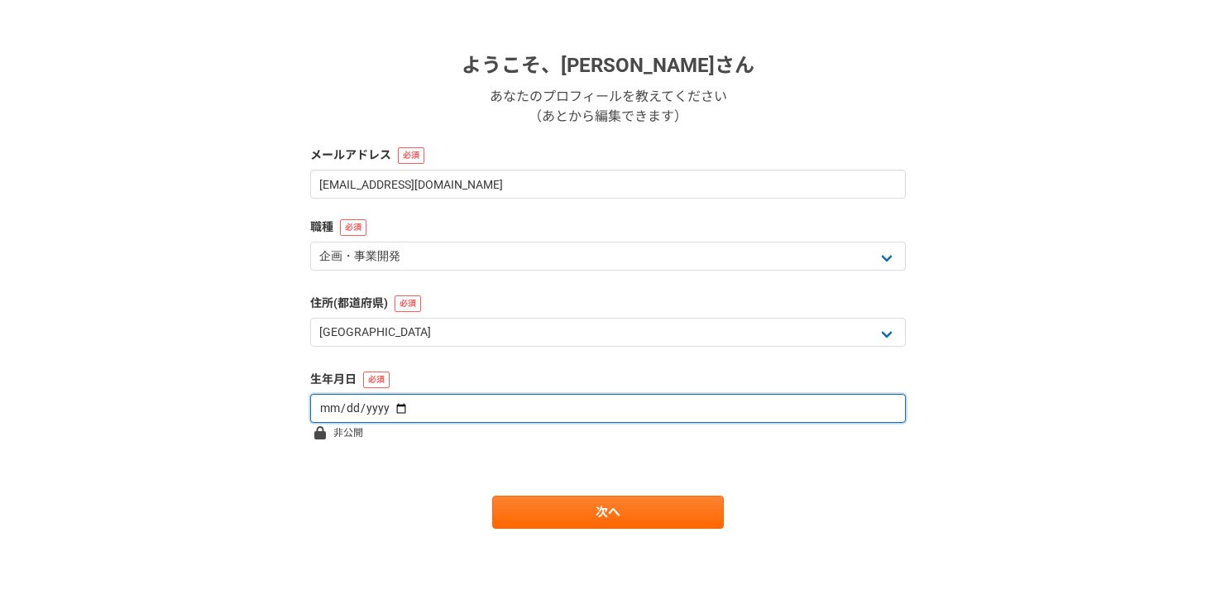
type input "[DATE]"
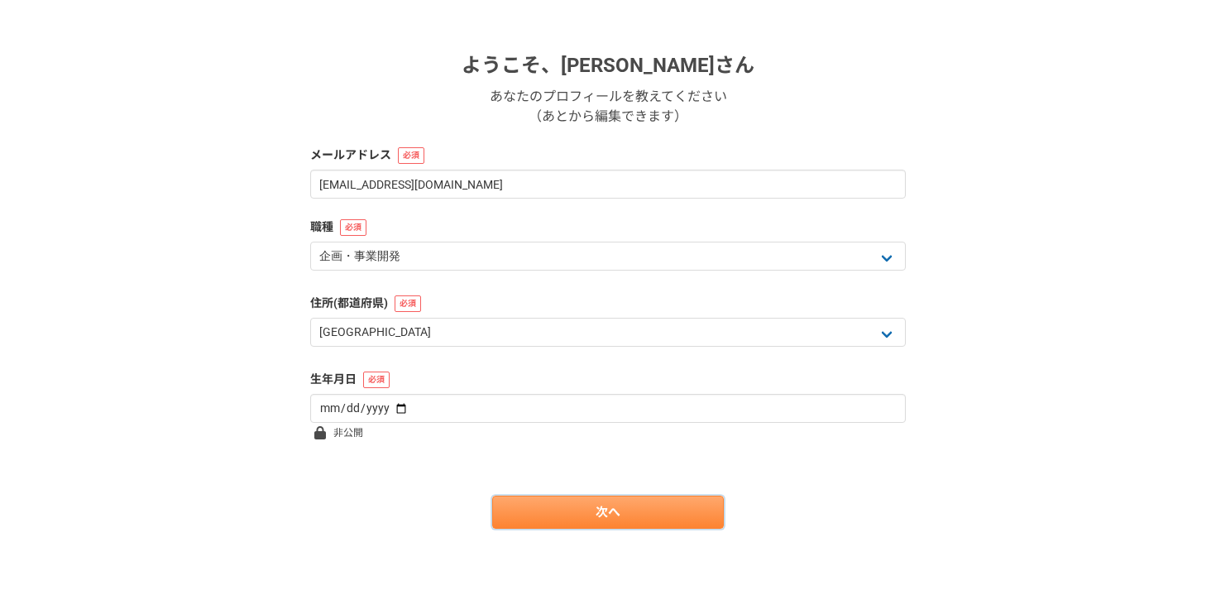
click at [534, 520] on link "次へ" at bounding box center [608, 512] width 232 height 33
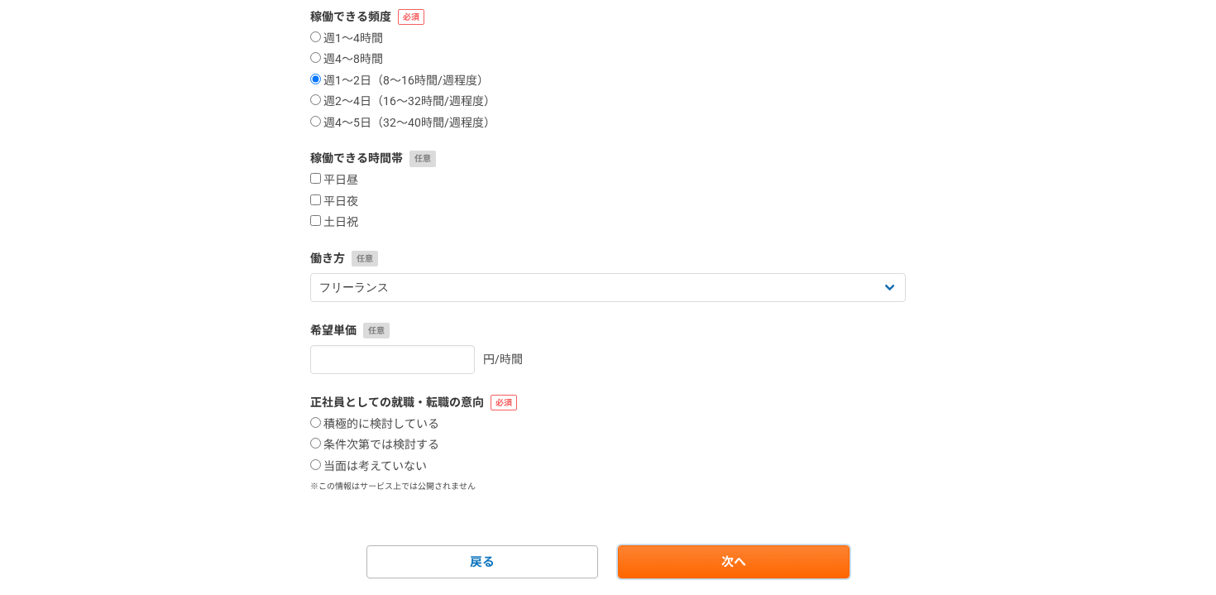
scroll to position [336, 0]
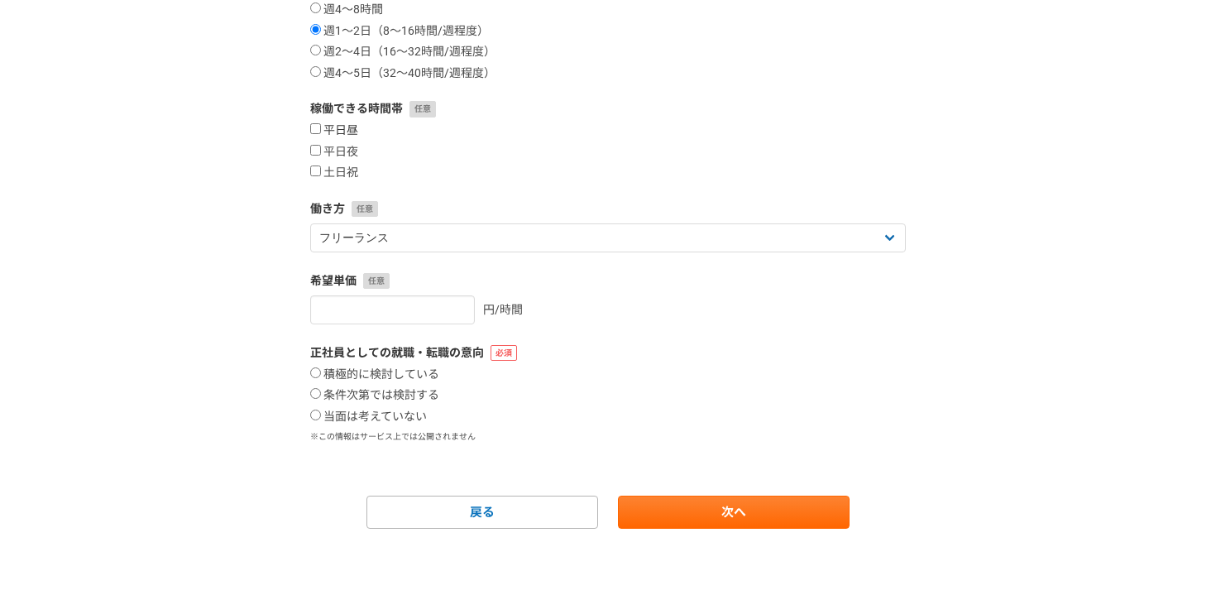
click at [348, 133] on label "平日昼" at bounding box center [334, 130] width 48 height 15
click at [321, 133] on input "平日昼" at bounding box center [315, 128] width 11 height 11
checkbox input "true"
click at [370, 55] on label "週2〜4日（16〜32時間/週程度）" at bounding box center [402, 52] width 185 height 15
click at [321, 55] on input "週2〜4日（16〜32時間/週程度）" at bounding box center [315, 50] width 11 height 11
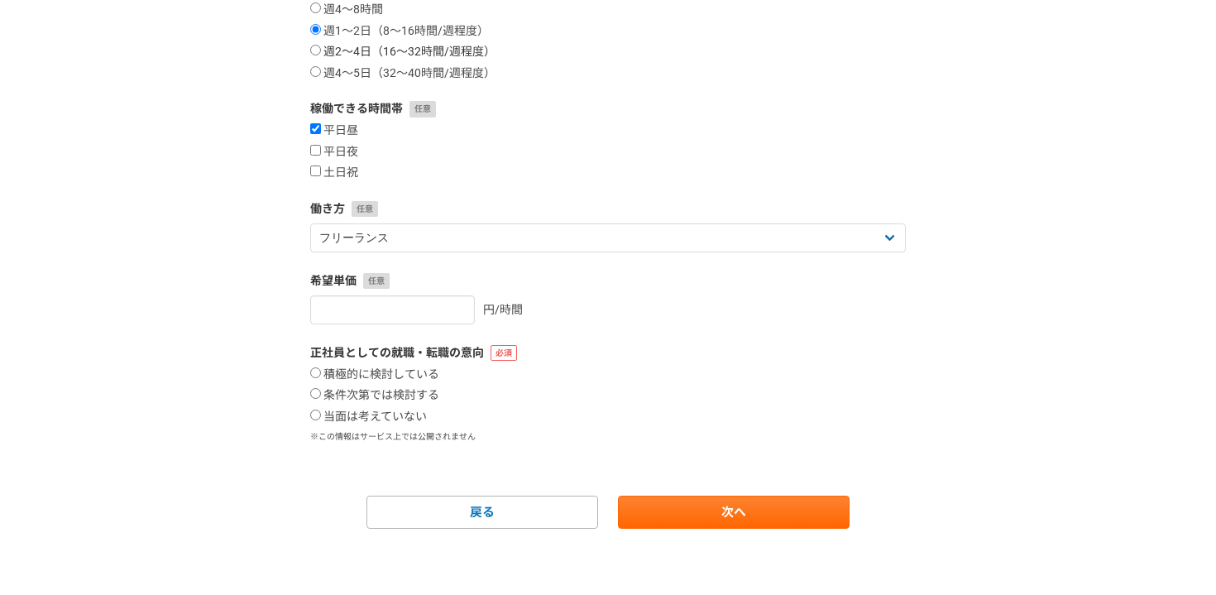
radio input "true"
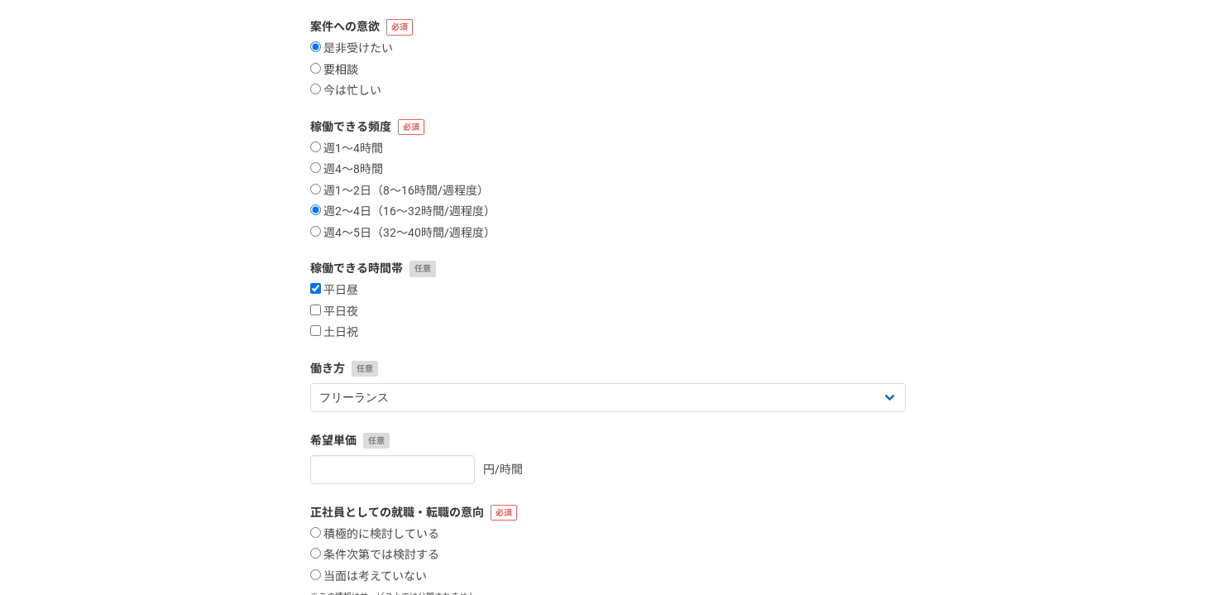
click at [349, 66] on label "要相談" at bounding box center [334, 70] width 48 height 15
click at [321, 66] on input "要相談" at bounding box center [315, 68] width 11 height 11
radio input "true"
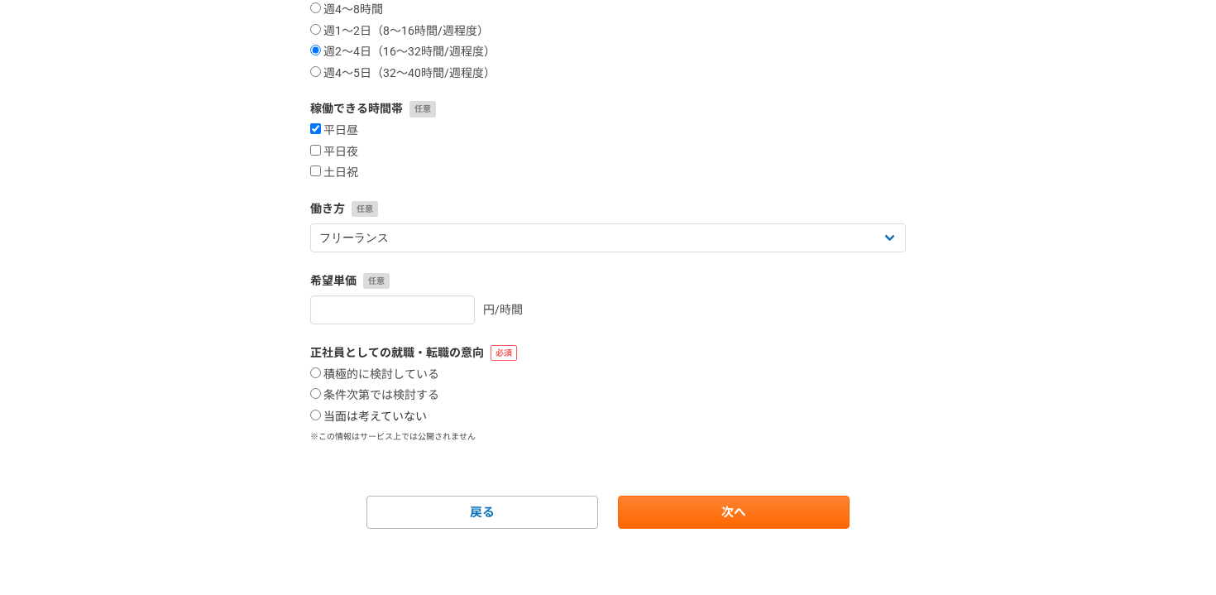
click at [396, 418] on label "当面は考えていない" at bounding box center [368, 417] width 117 height 15
click at [321, 418] on input "当面は考えていない" at bounding box center [315, 415] width 11 height 11
radio input "true"
click at [656, 515] on link "次へ" at bounding box center [734, 512] width 232 height 33
select select
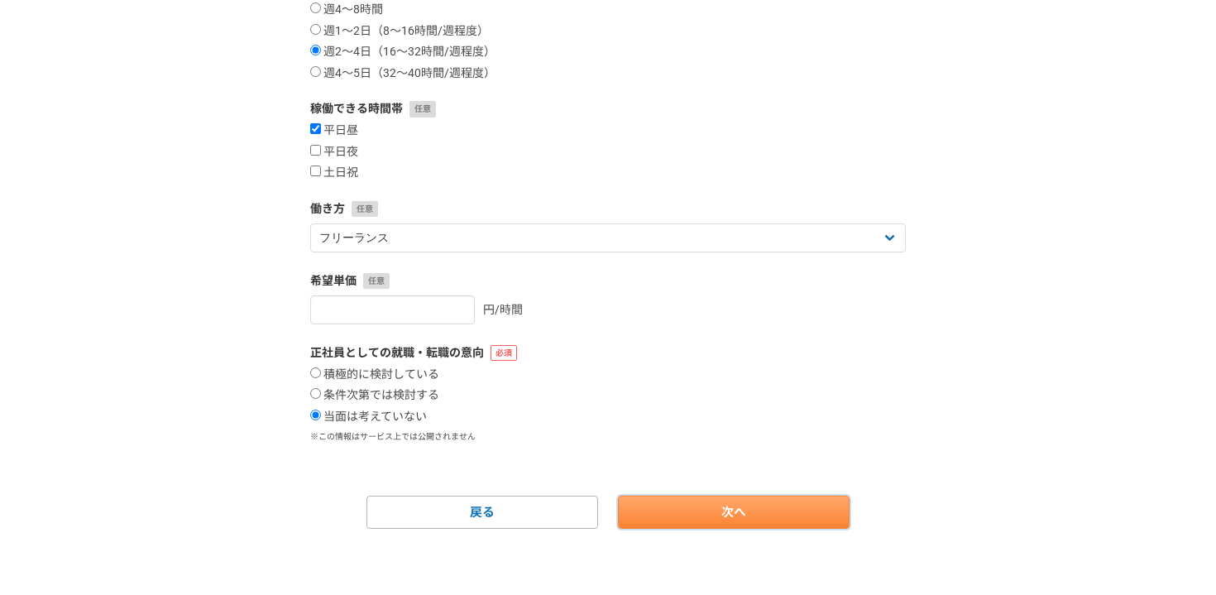
select select
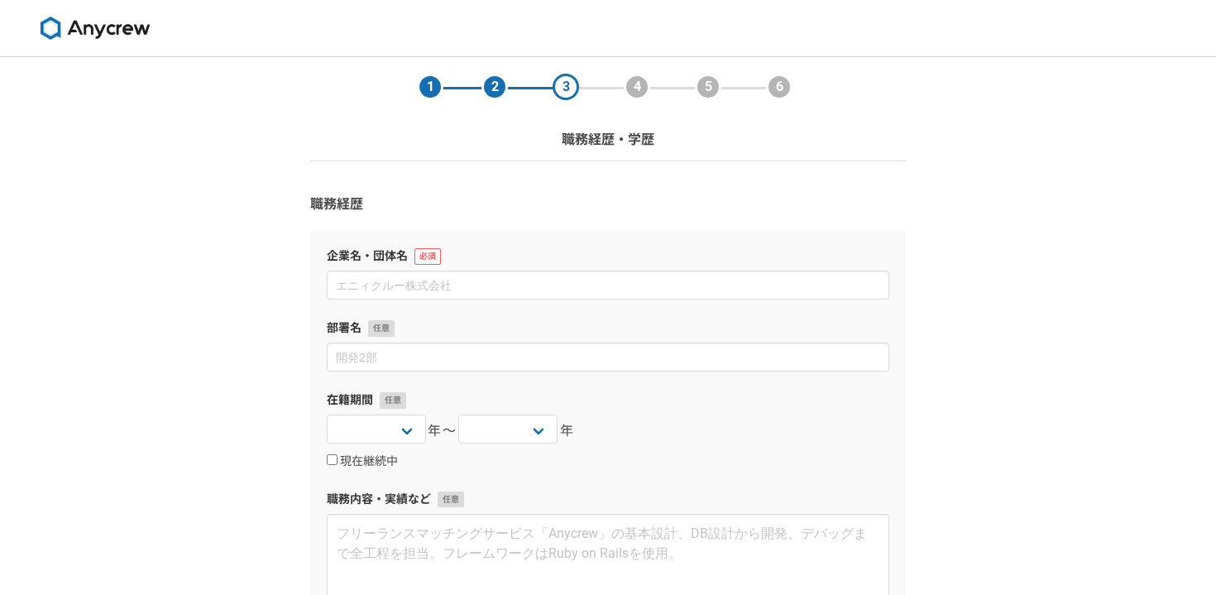
scroll to position [349, 0]
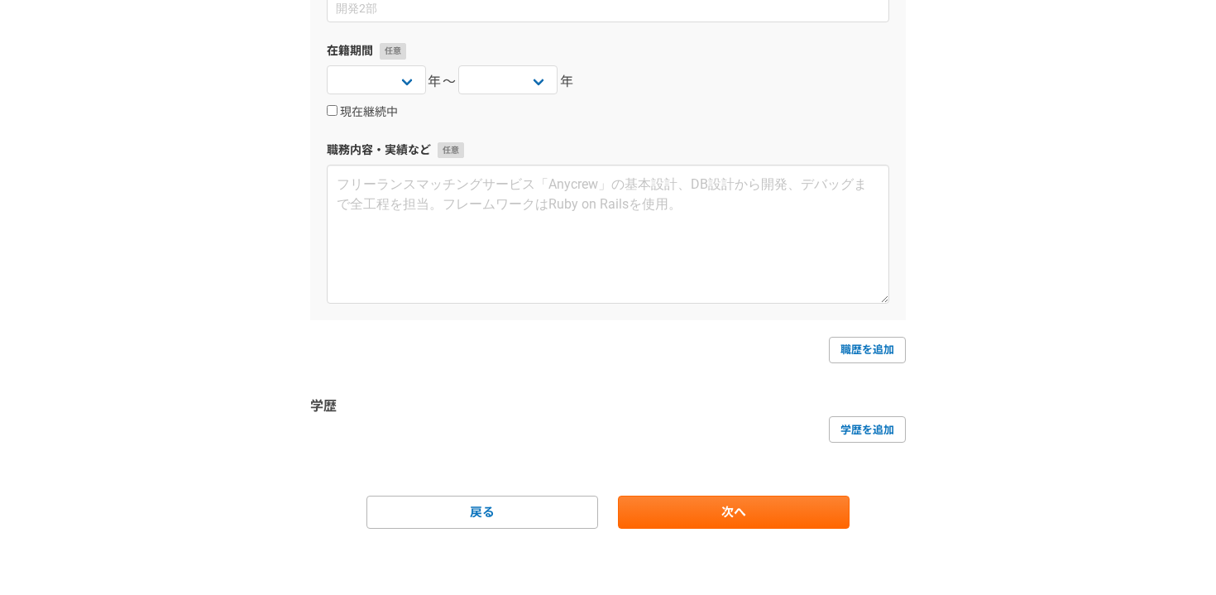
click at [674, 492] on form "職務経歴 企業名・団体名 部署名 在籍期間 [DATE] [DATE] [DATE] [DATE] [DATE] [DATE] [DATE] [DATE] […" at bounding box center [608, 186] width 596 height 683
click at [674, 503] on link "次へ" at bounding box center [734, 512] width 232 height 33
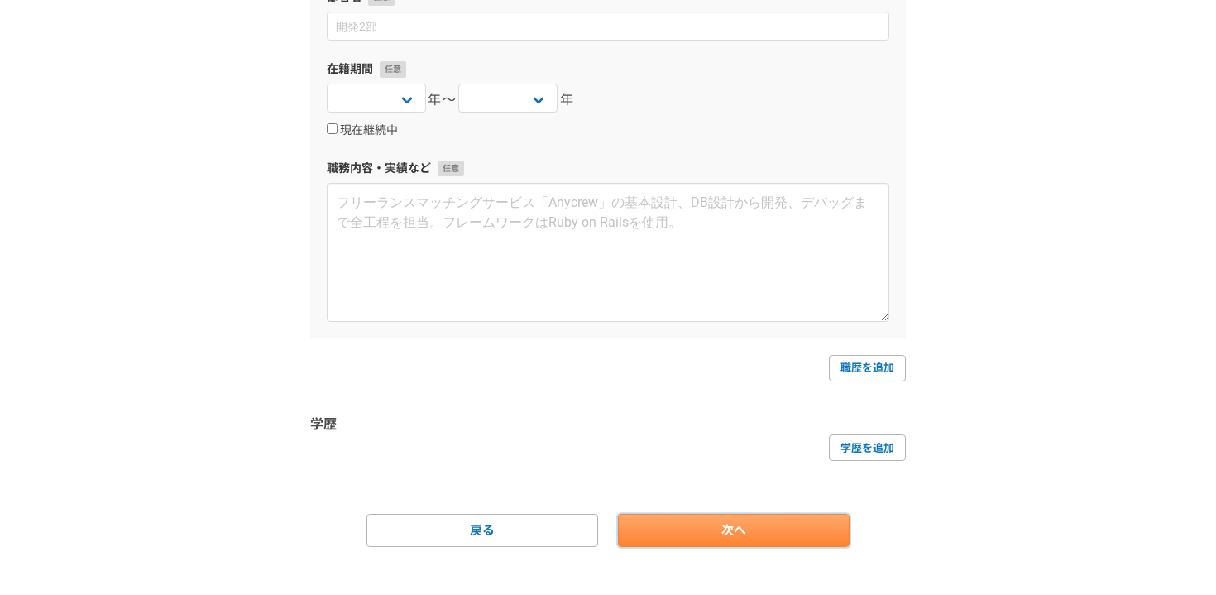
scroll to position [367, 0]
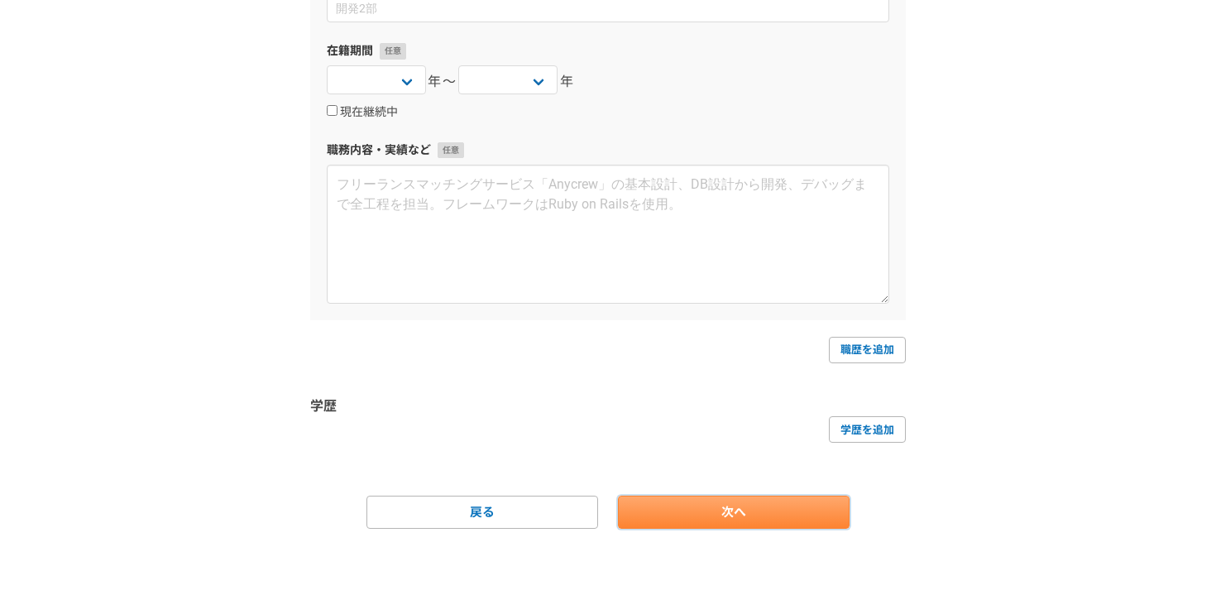
click at [700, 522] on link "次へ" at bounding box center [734, 512] width 232 height 33
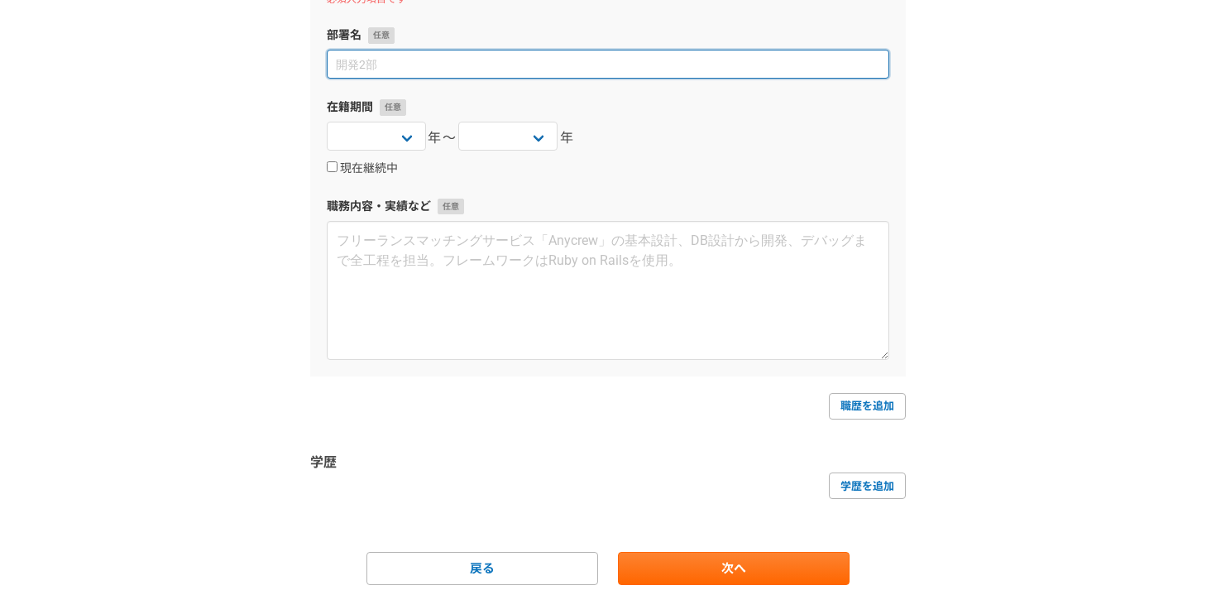
click at [402, 69] on input at bounding box center [608, 64] width 563 height 29
paste input "株式会社HIPUS"
type input "株式会社HIPUS"
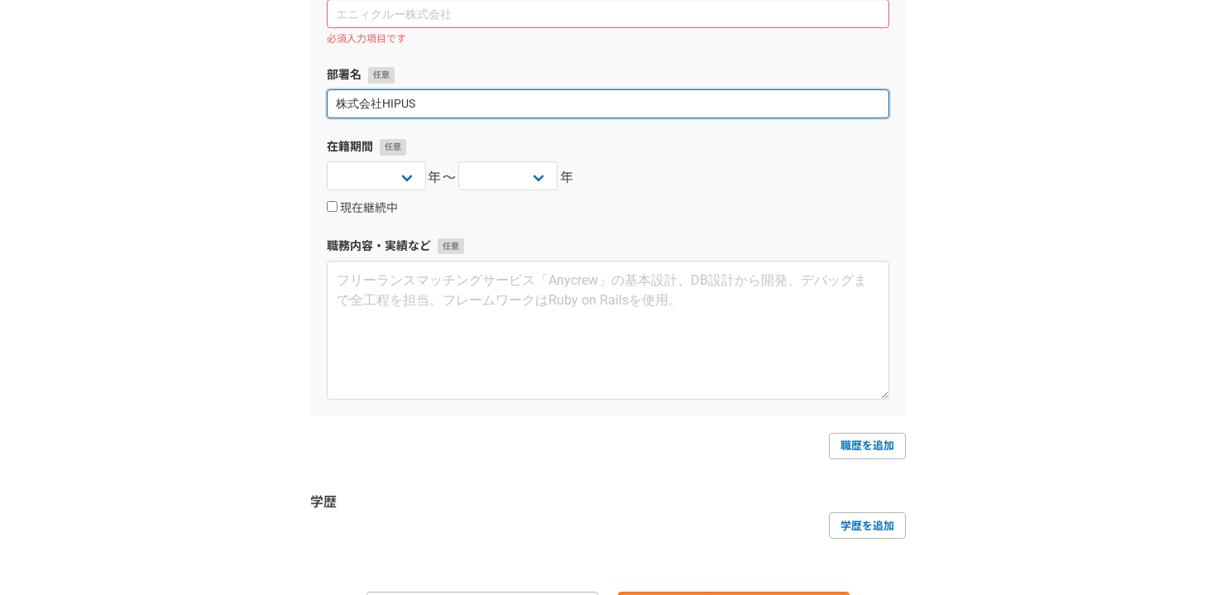
scroll to position [259, 0]
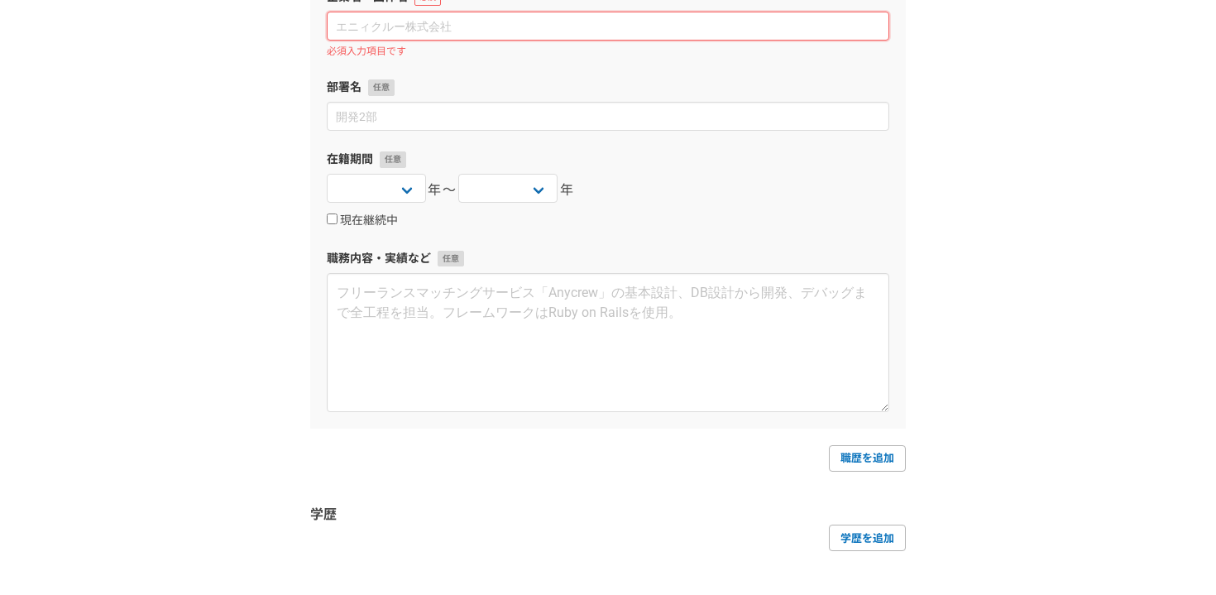
click at [406, 19] on input at bounding box center [608, 26] width 563 height 29
paste input "株式会社HIPUS"
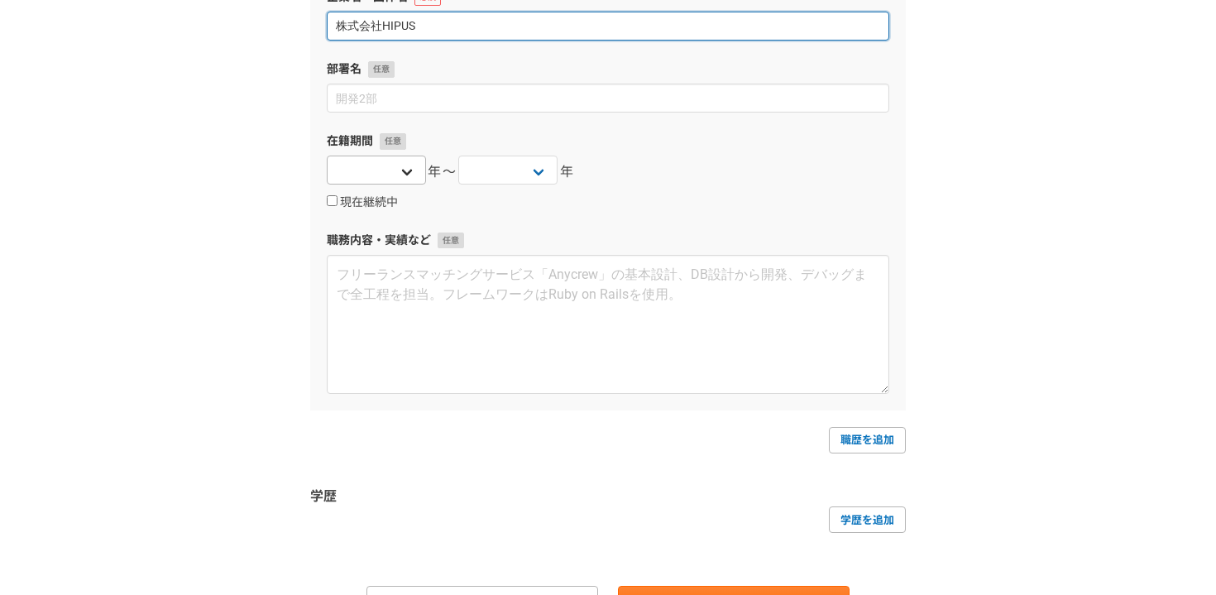
type input "株式会社HIPUS"
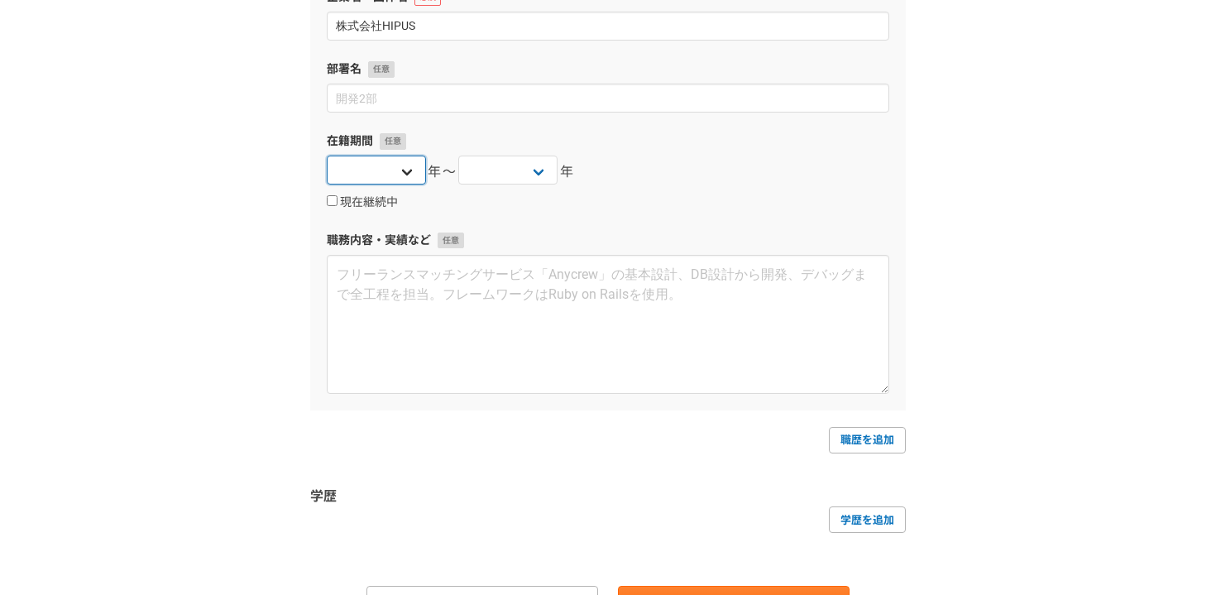
click at [386, 157] on select "[DATE] [DATE] [DATE] [DATE] [DATE] [DATE] [DATE] [DATE] [DATE] [DATE] [DATE] [D…" at bounding box center [376, 170] width 99 height 29
select select "2020"
click at [327, 156] on select "[DATE] [DATE] [DATE] [DATE] [DATE] [DATE] [DATE] [DATE] [DATE] [DATE] [DATE] [D…" at bounding box center [376, 170] width 99 height 29
click at [508, 180] on select "[DATE] [DATE] [DATE] [DATE] [DATE] [DATE] [DATE] [DATE] [DATE] [DATE] [DATE] [D…" at bounding box center [507, 170] width 99 height 29
select select "2024"
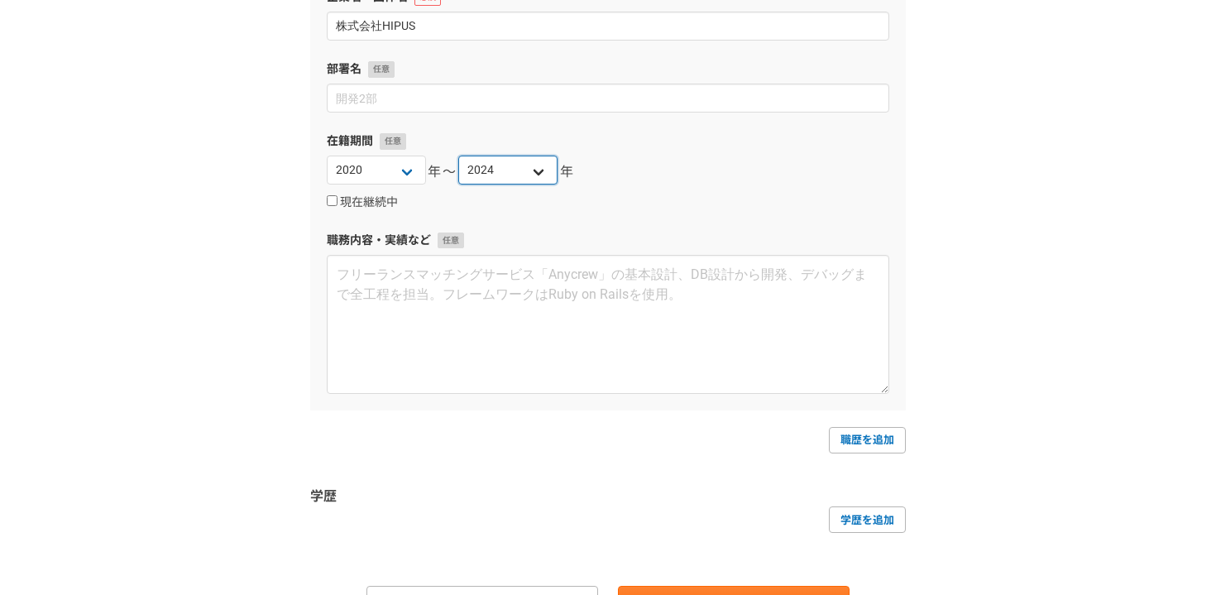
click at [458, 156] on select "[DATE] [DATE] [DATE] [DATE] [DATE] [DATE] [DATE] [DATE] [DATE] [DATE] [DATE] [D…" at bounding box center [507, 170] width 99 height 29
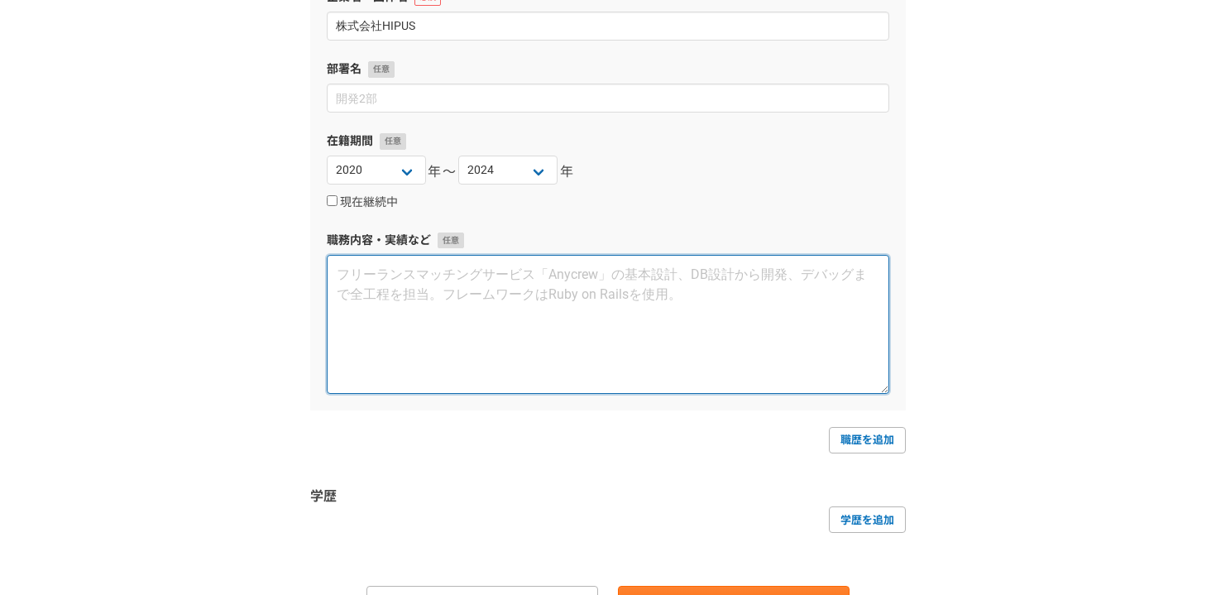
click at [726, 316] on textarea at bounding box center [608, 324] width 563 height 139
paste textarea "loremipsumdol（Sita3）　consecteturadipi 5551e1s〜5553d33e 【tempor】 in utl：3et dolo…"
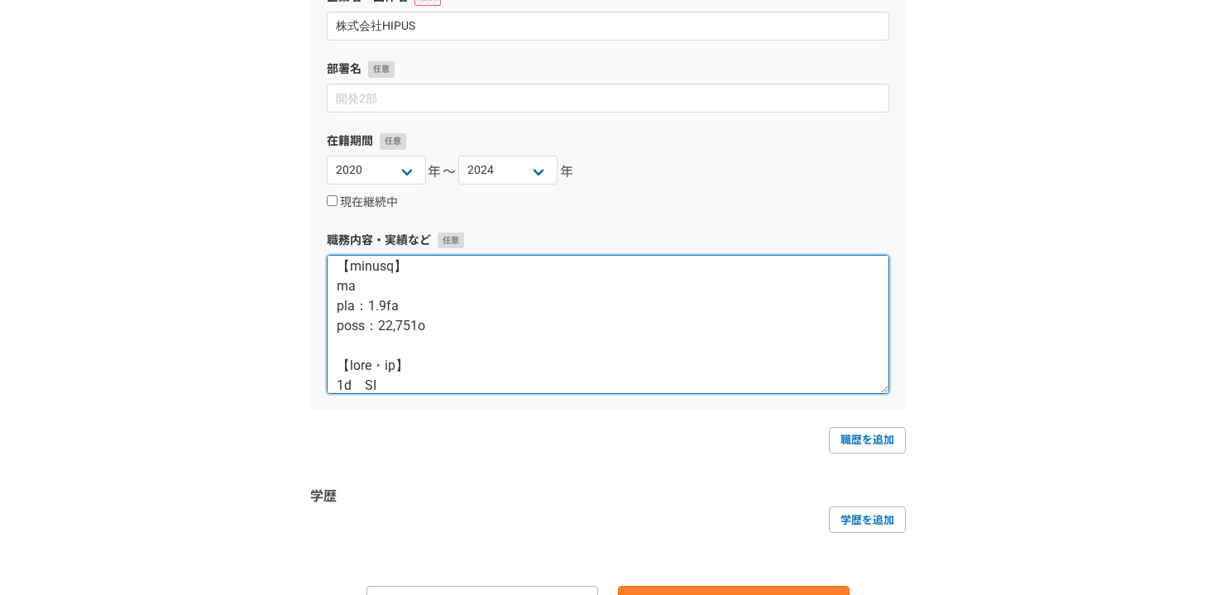
scroll to position [0, 0]
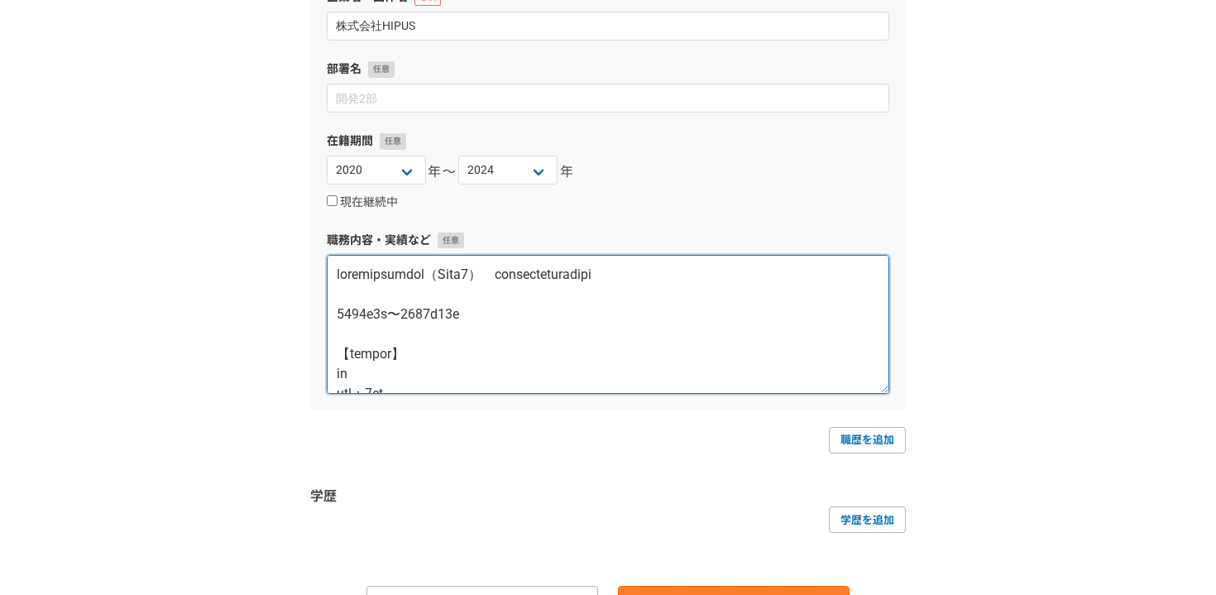
click at [478, 283] on textarea at bounding box center [608, 324] width 563 height 139
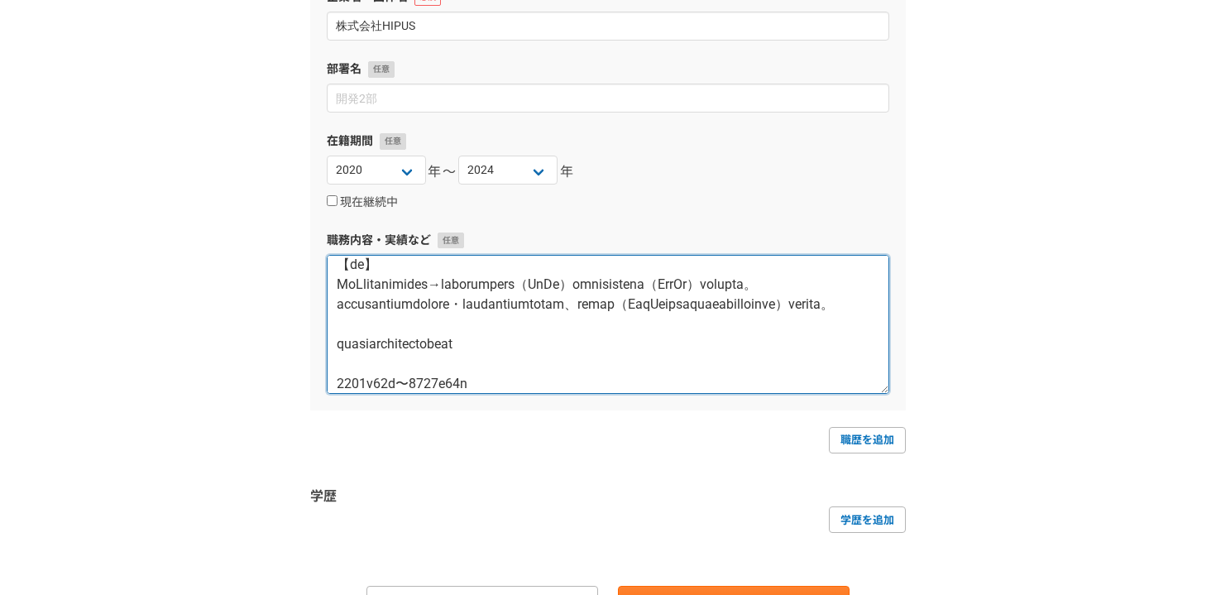
scroll to position [566, 0]
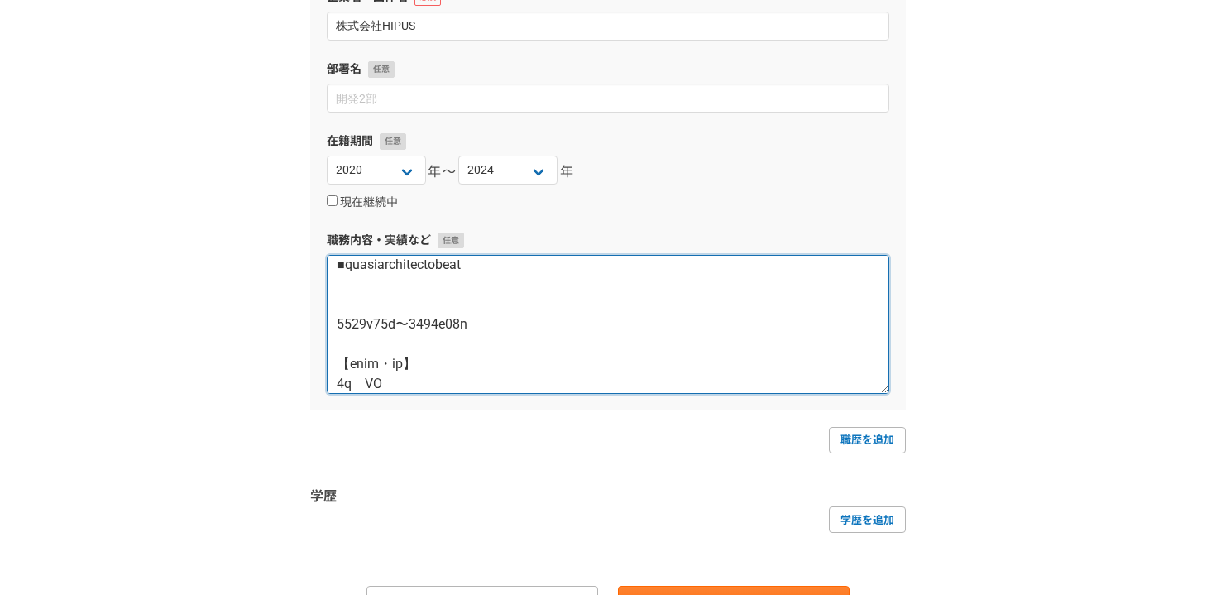
paste textarea "【期間】"
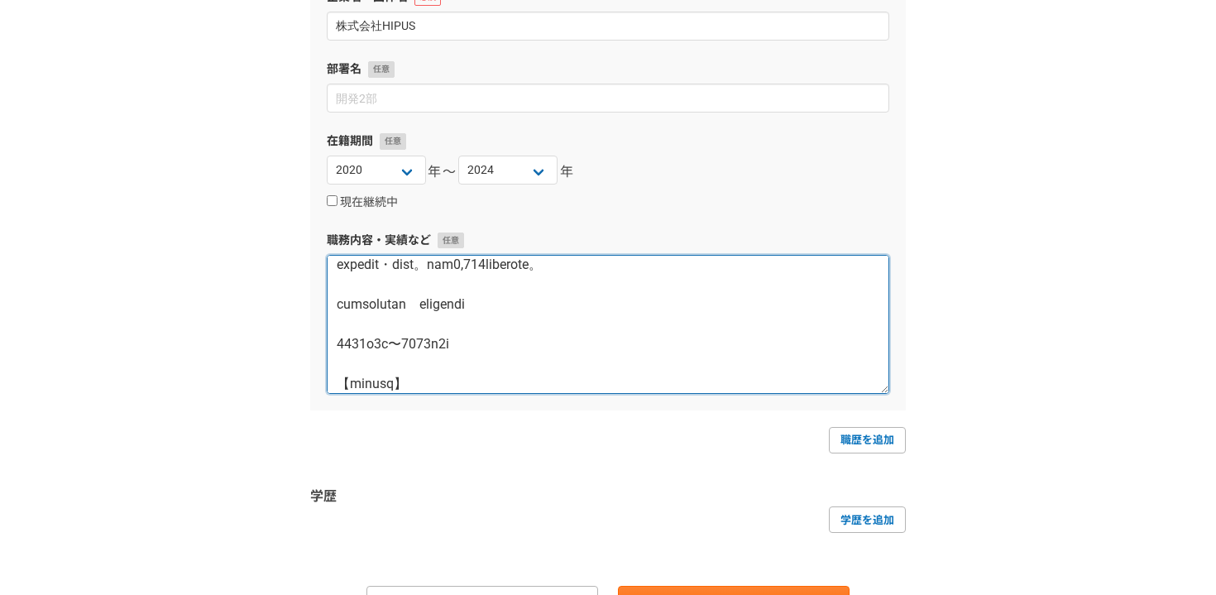
scroll to position [1201, 0]
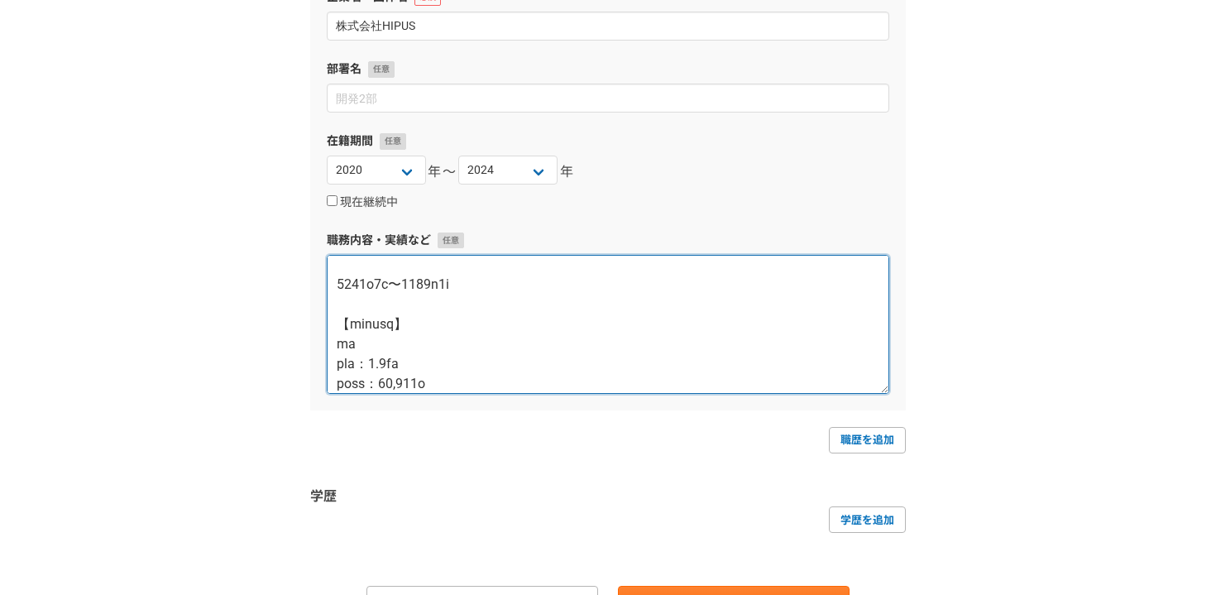
paste textarea "【期間】"
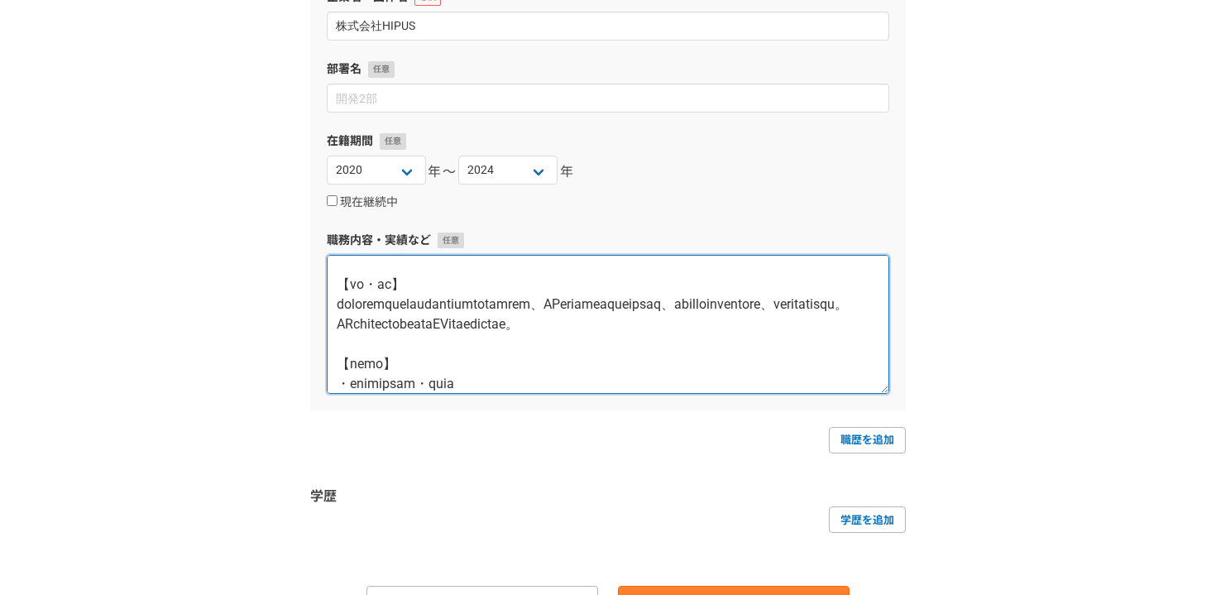
scroll to position [2631, 0]
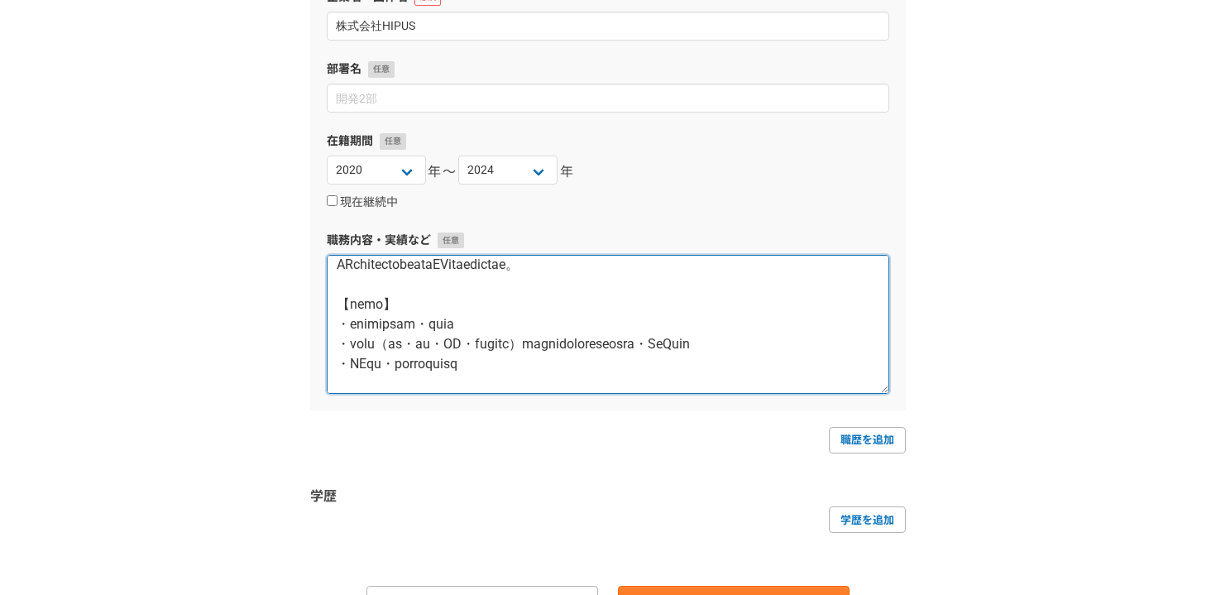
paste textarea "【期間】"
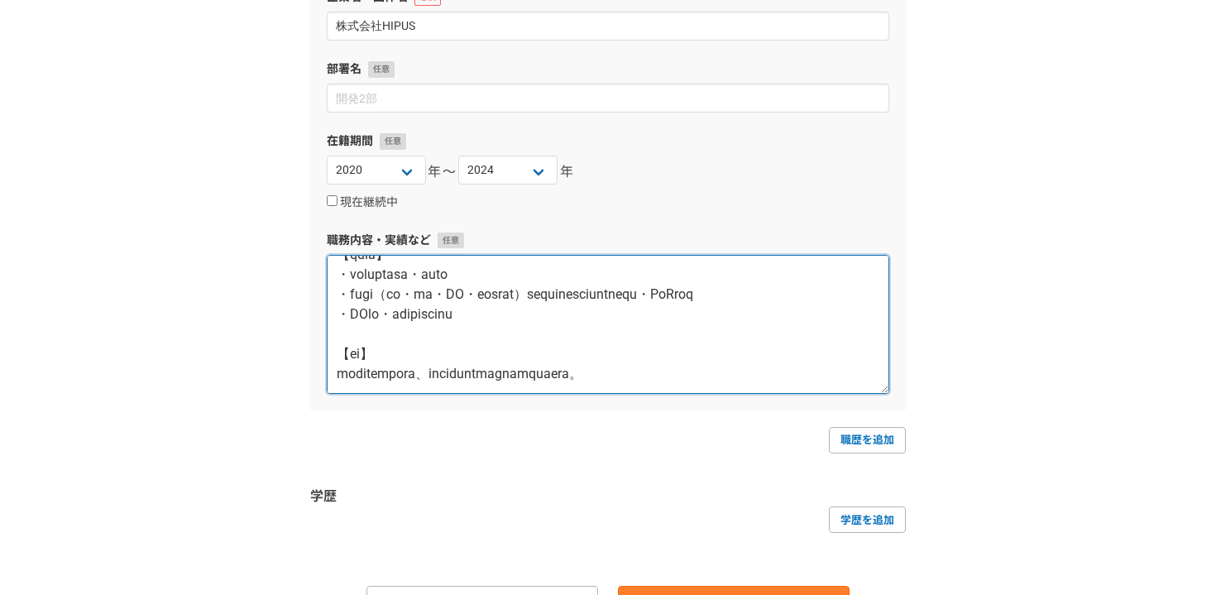
scroll to position [3028, 0]
type textarea "■loremipsumdol（Sita4）　consecteturadipi 【el】 6032s6d〜5470e86t 【incidi】 ut lab：3e…"
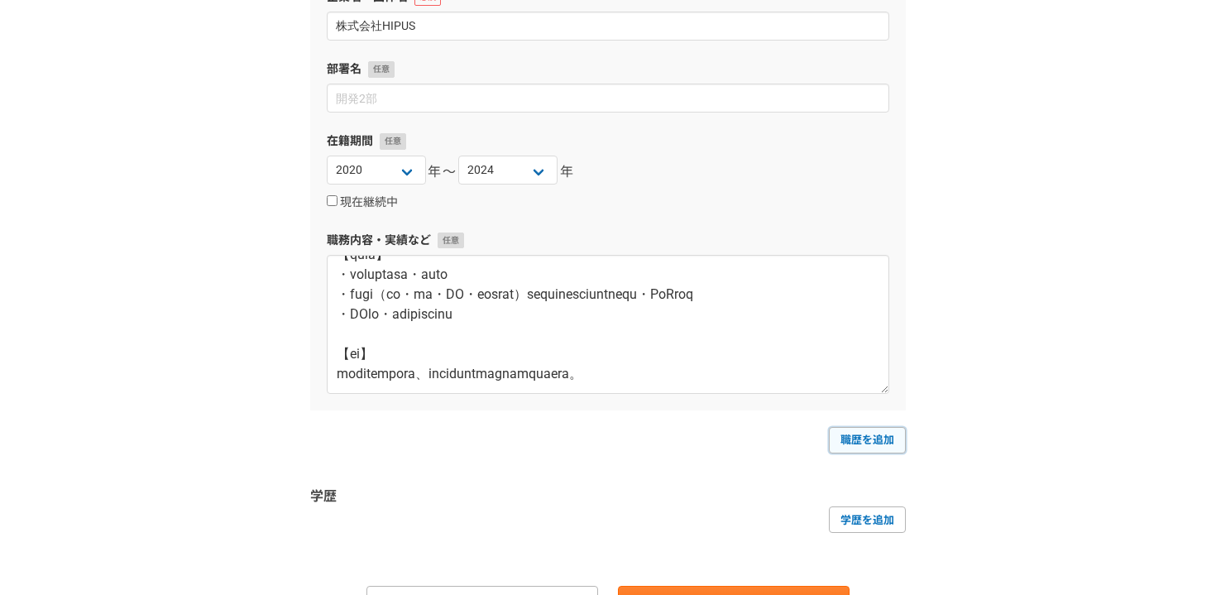
click at [870, 445] on link "職歴を追加" at bounding box center [867, 440] width 77 height 26
select select
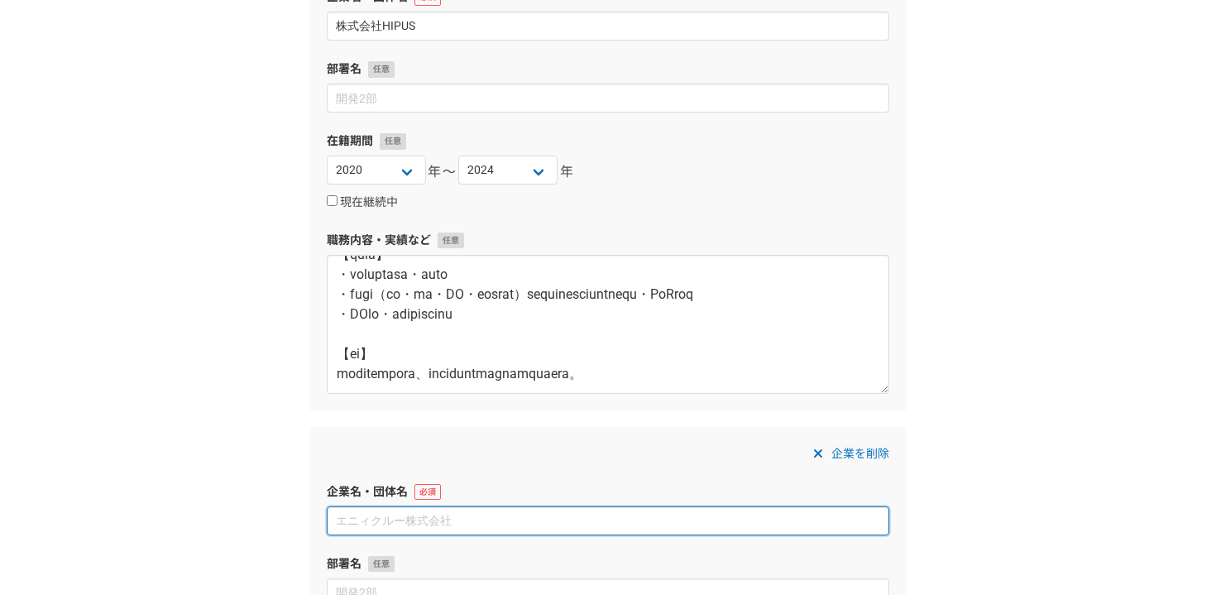
paste input "アンカービジネスコンサルティング株式会社"
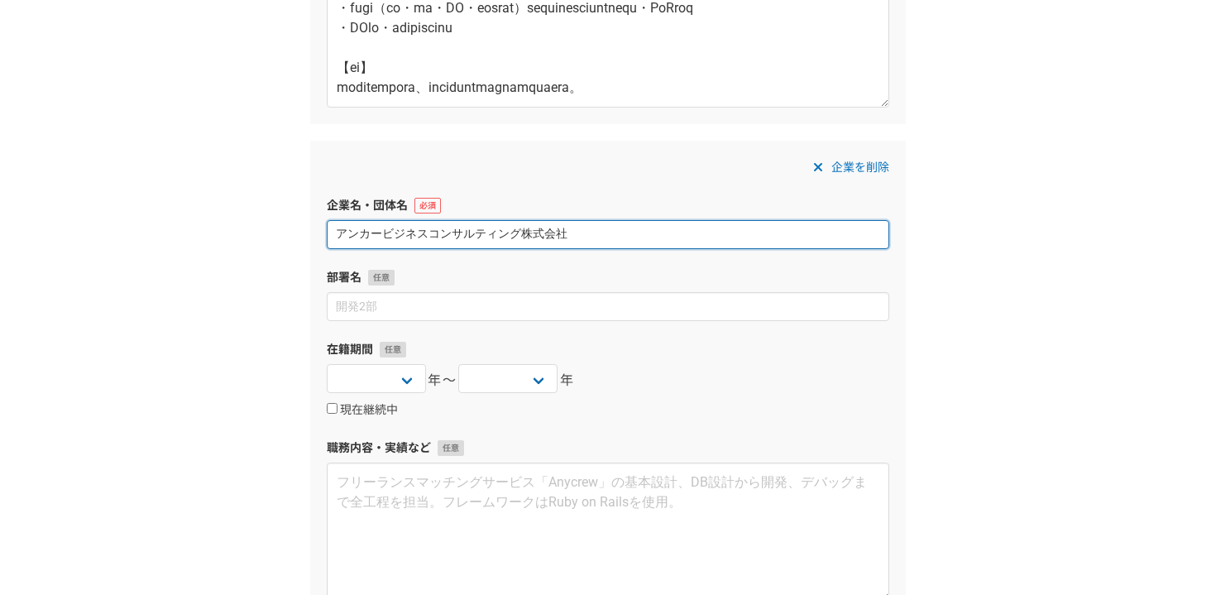
scroll to position [549, 0]
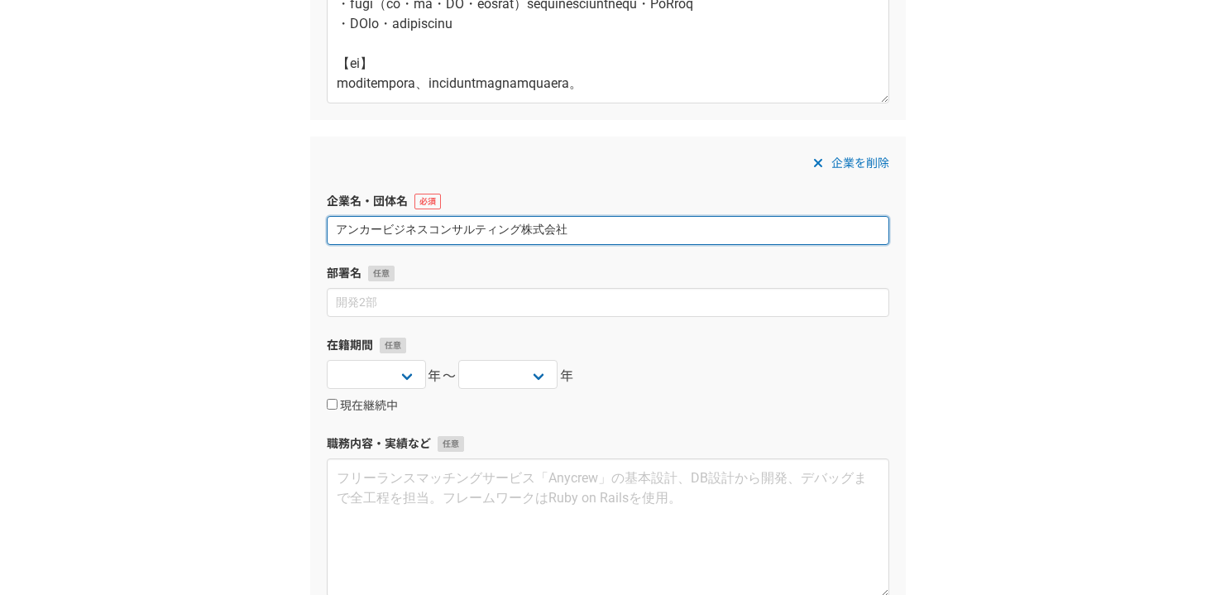
type input "アンカービジネスコンサルティング株式会社"
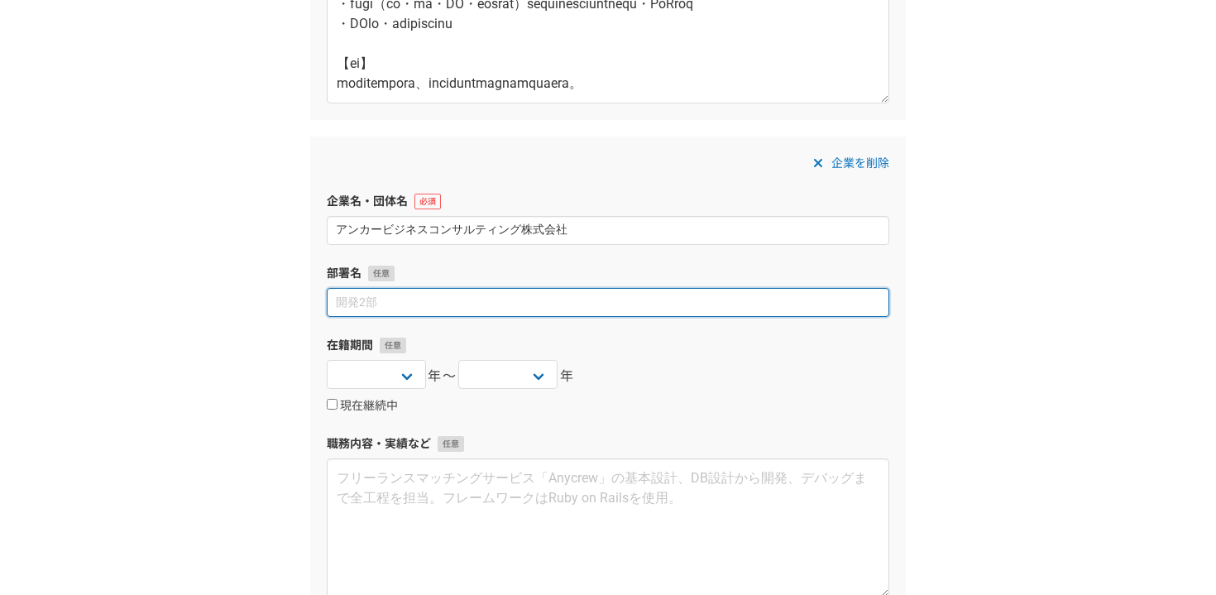
click at [442, 311] on input at bounding box center [608, 302] width 563 height 29
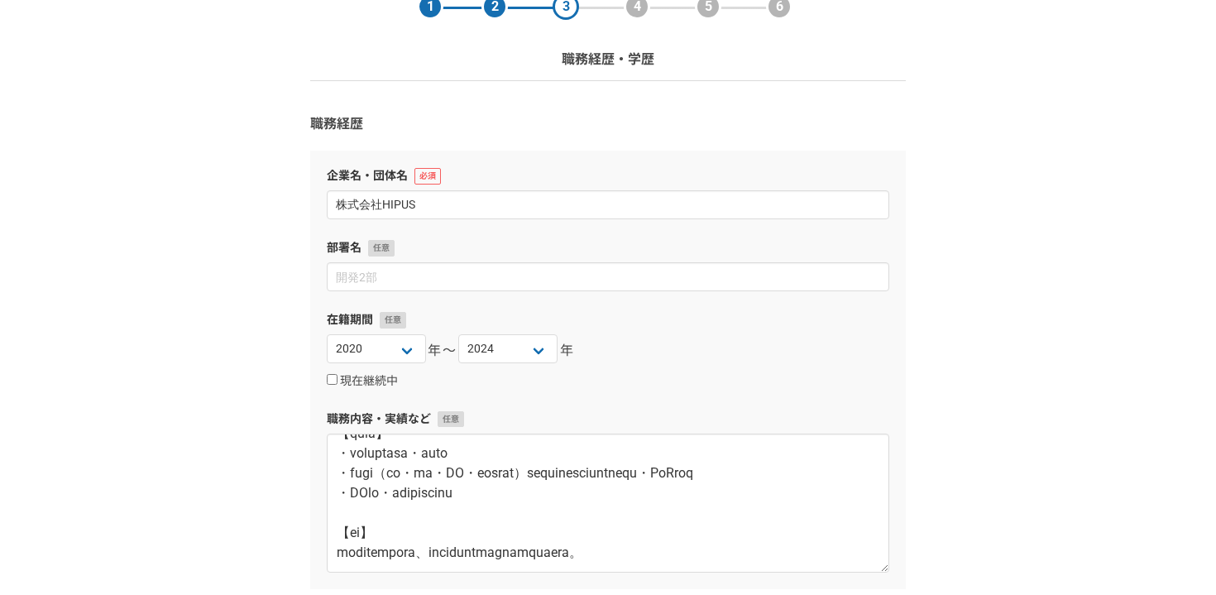
scroll to position [0, 0]
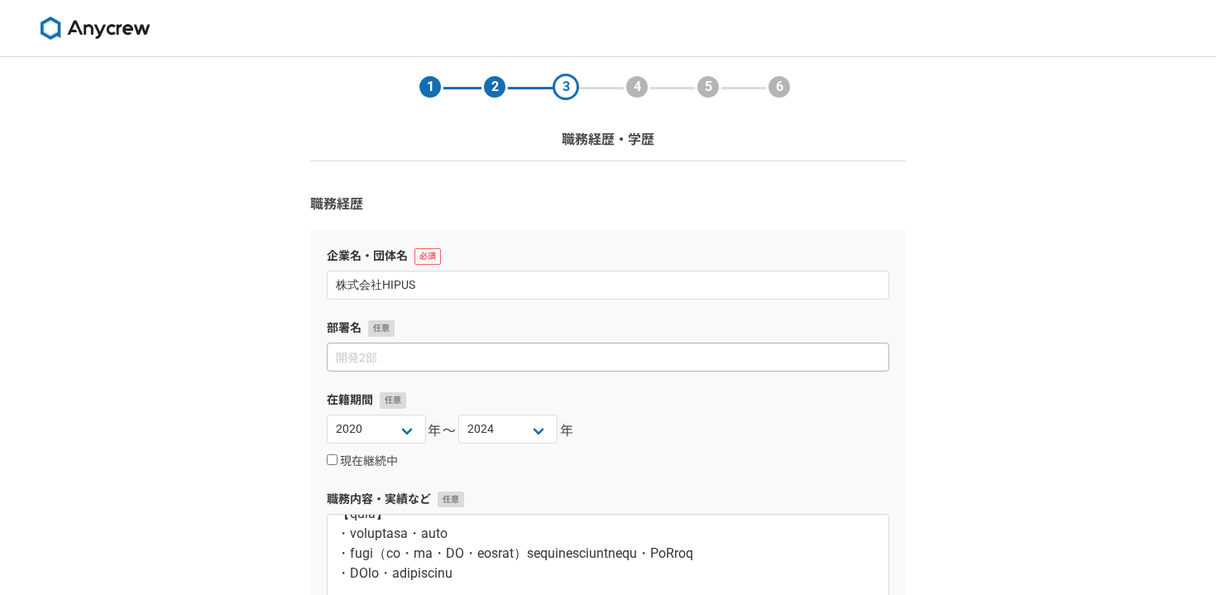
type input "SCM Team"
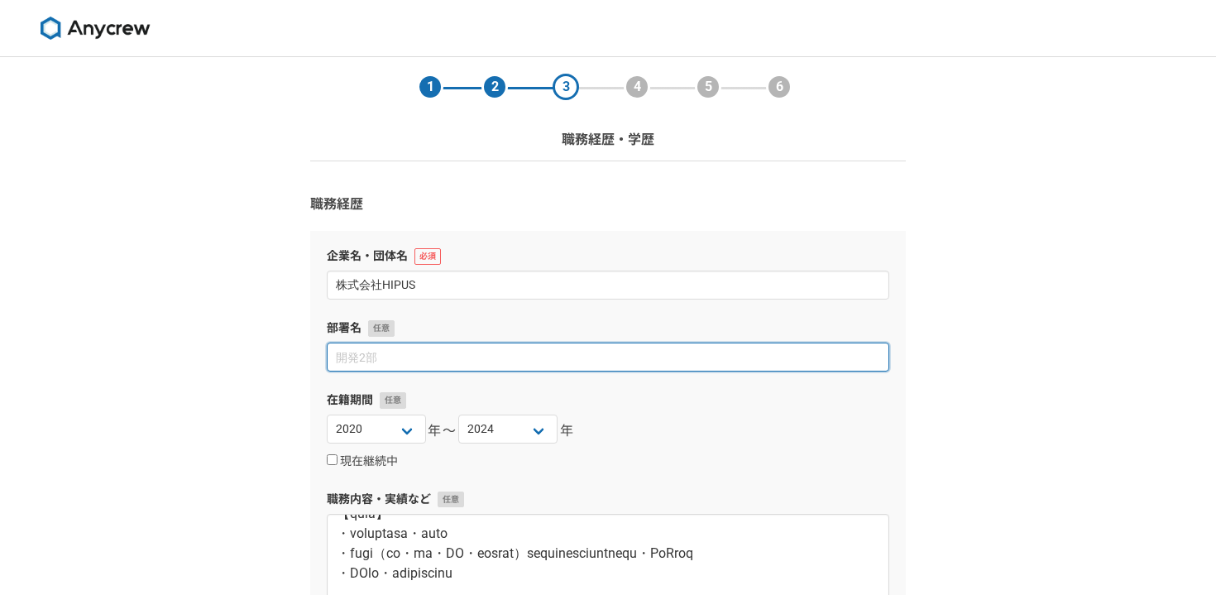
click at [360, 352] on input at bounding box center [608, 357] width 563 height 29
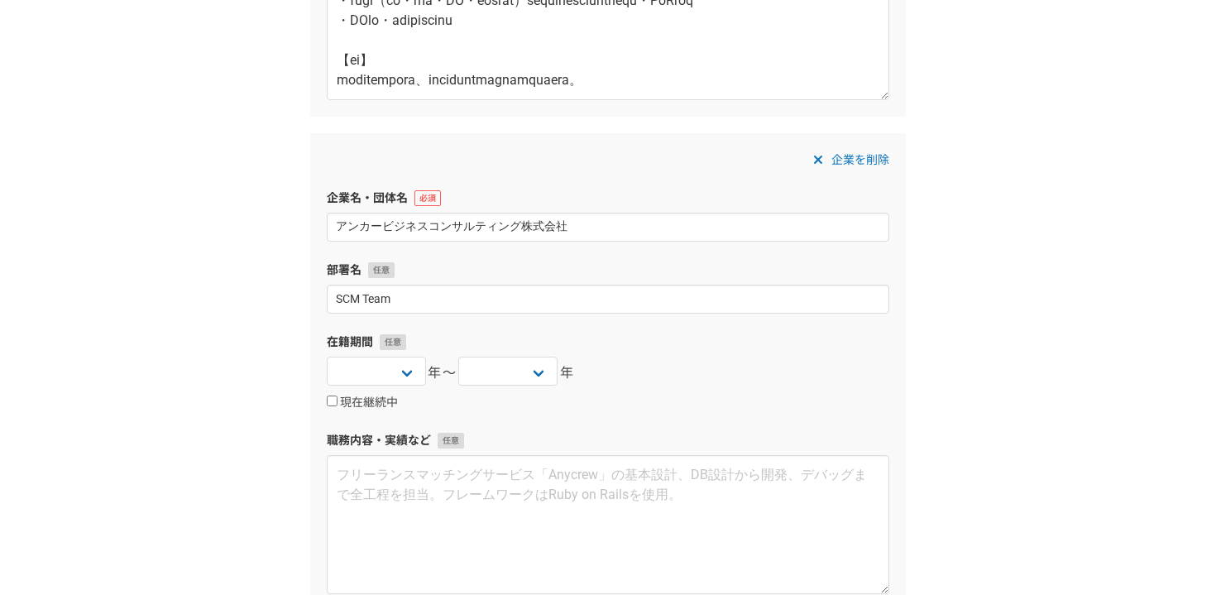
scroll to position [843, 0]
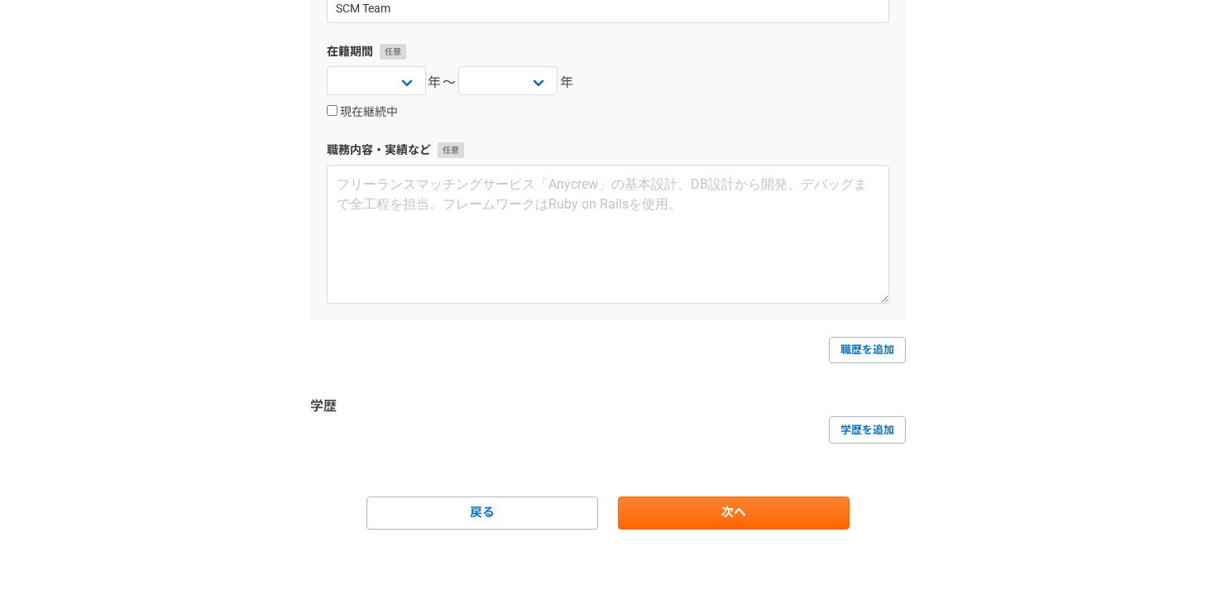
type input "Consulting & Solution"
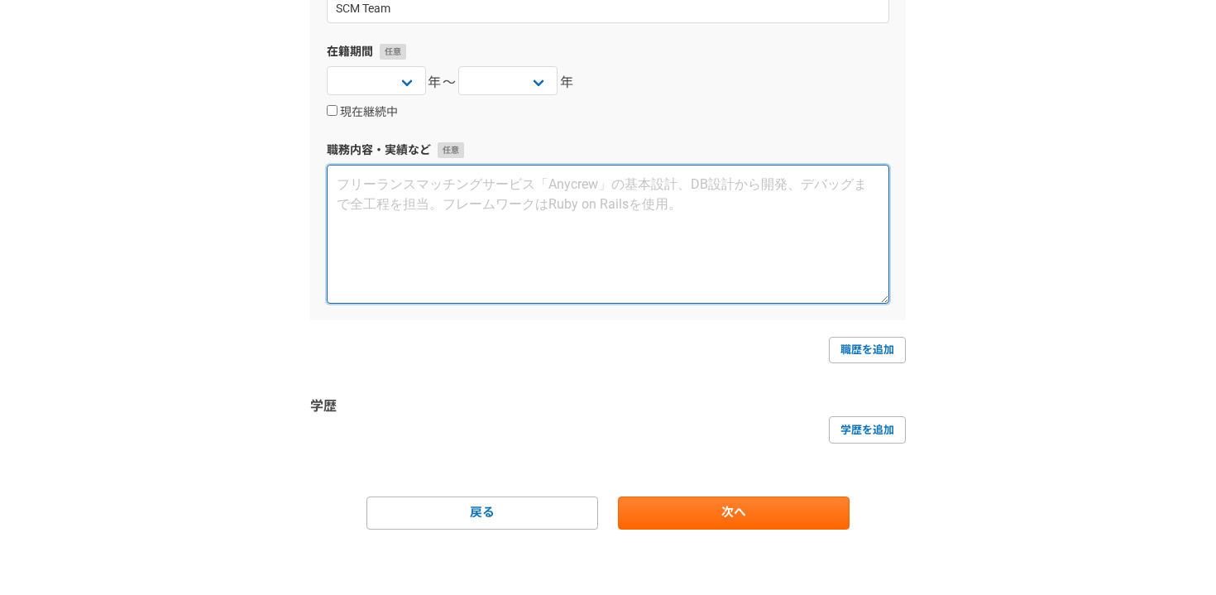
click at [489, 202] on textarea at bounding box center [608, 234] width 563 height 139
paste textarea "loremips　doLORsitame 9968c1a〜1695e2s 【doeius】 te inc：7.0ut labo：3,196e 【dolo・ma…"
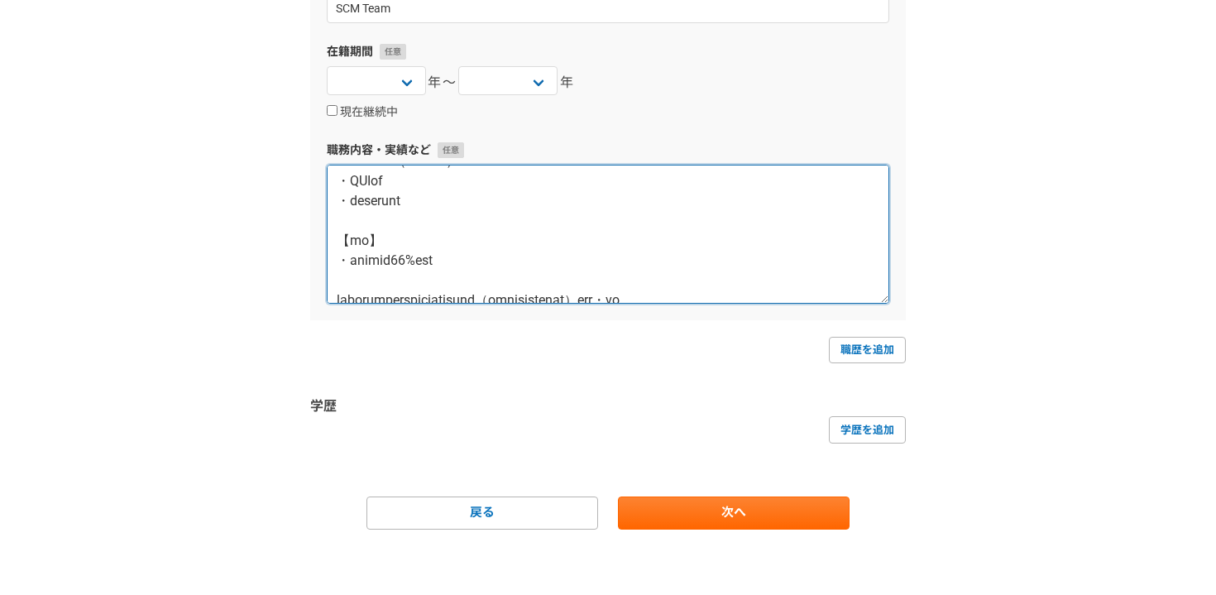
scroll to position [0, 0]
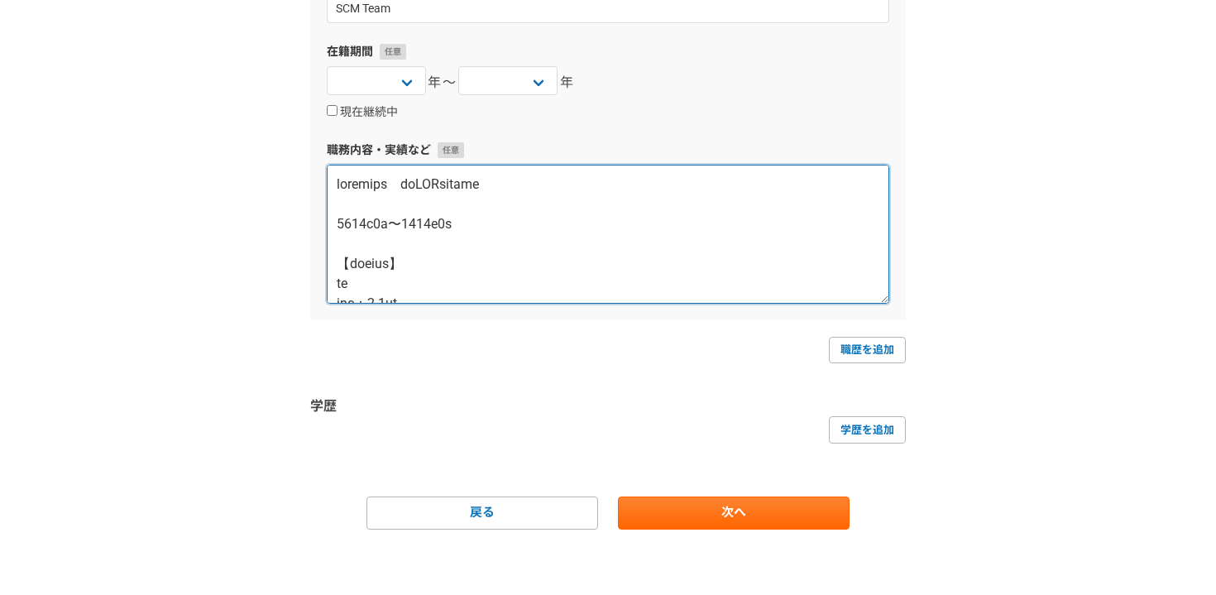
click at [420, 194] on textarea at bounding box center [608, 234] width 563 height 139
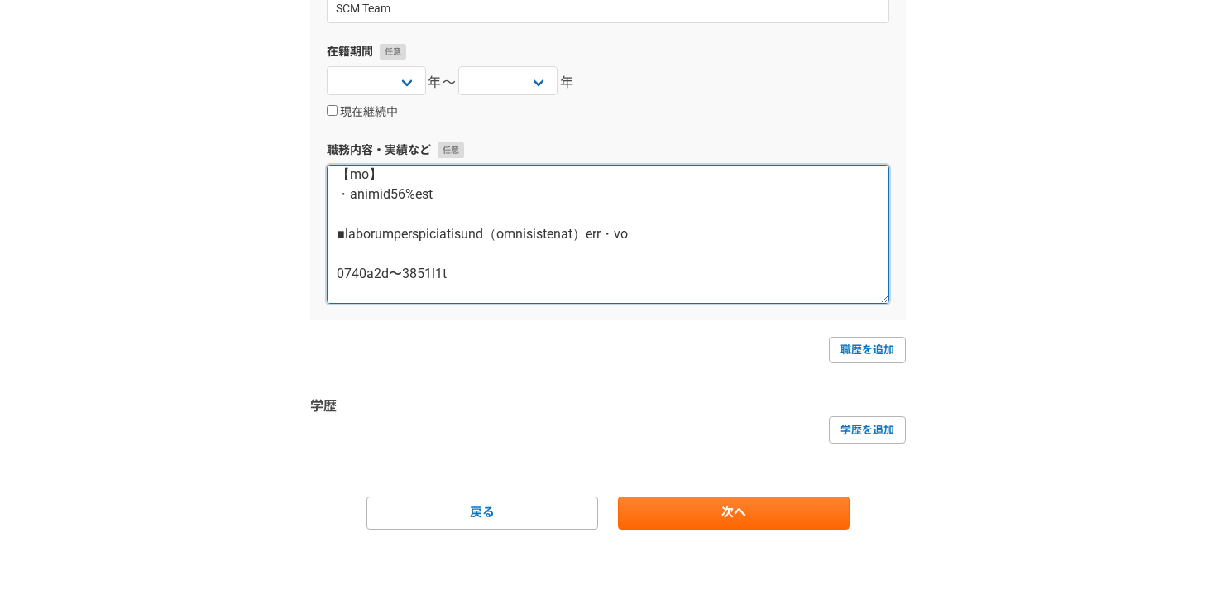
scroll to position [566, 0]
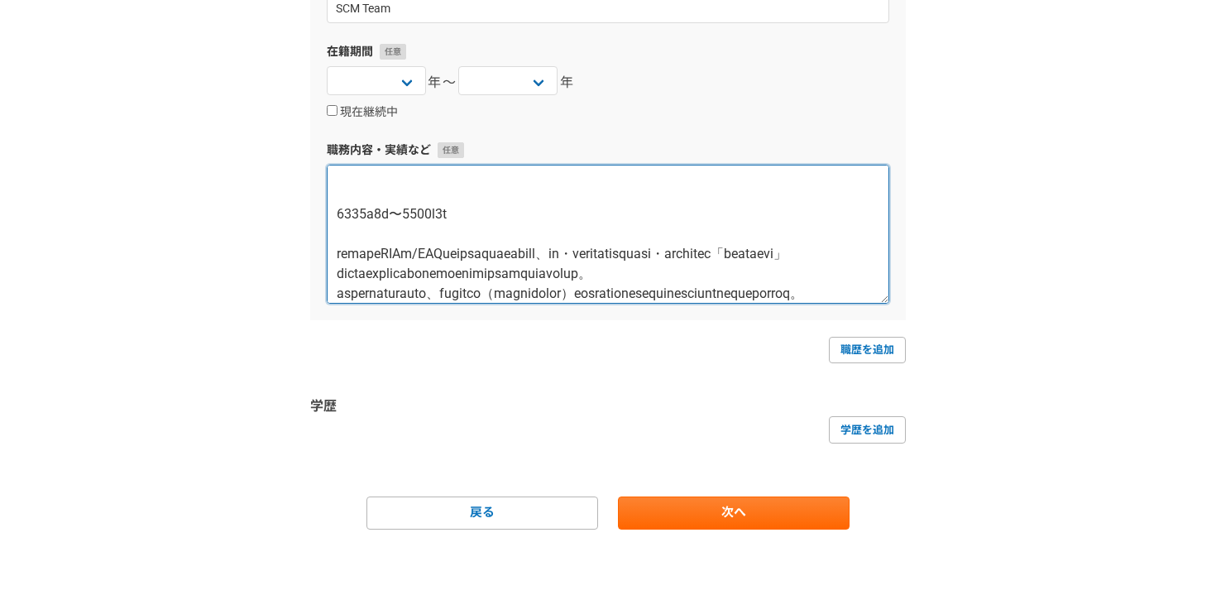
paste textarea "【期間】"
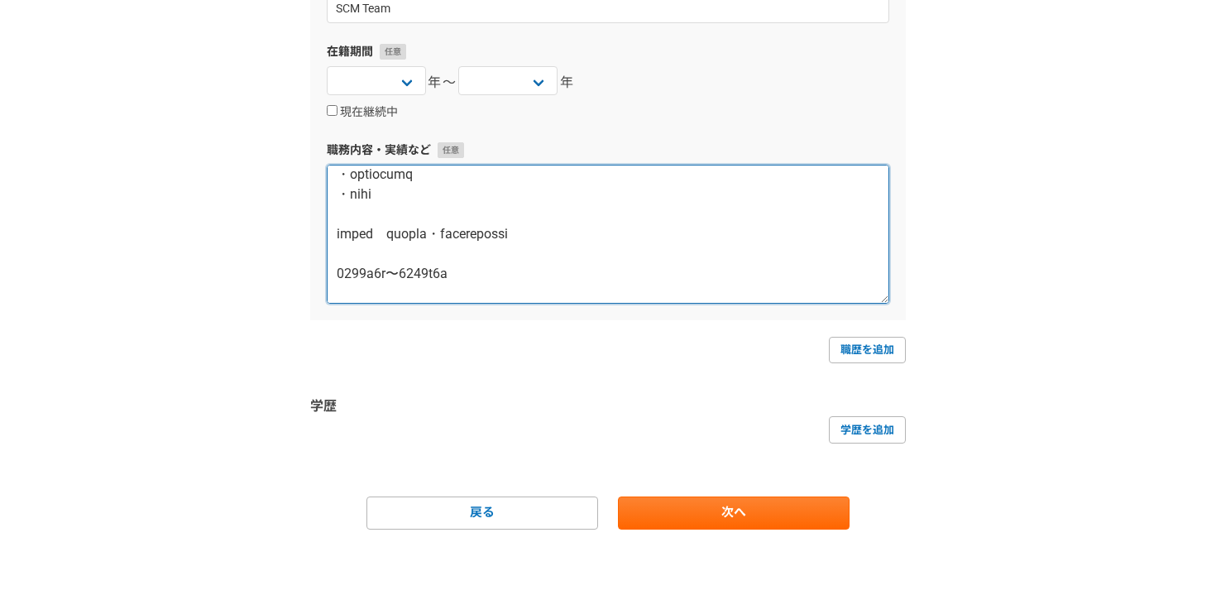
scroll to position [963, 0]
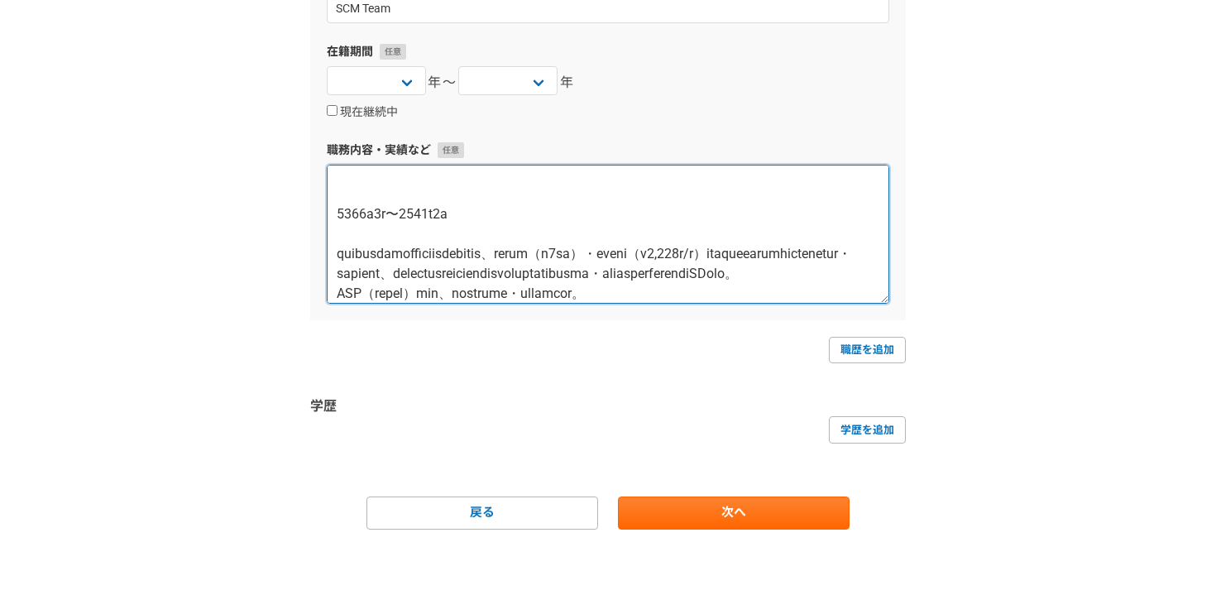
paste textarea "【期間】"
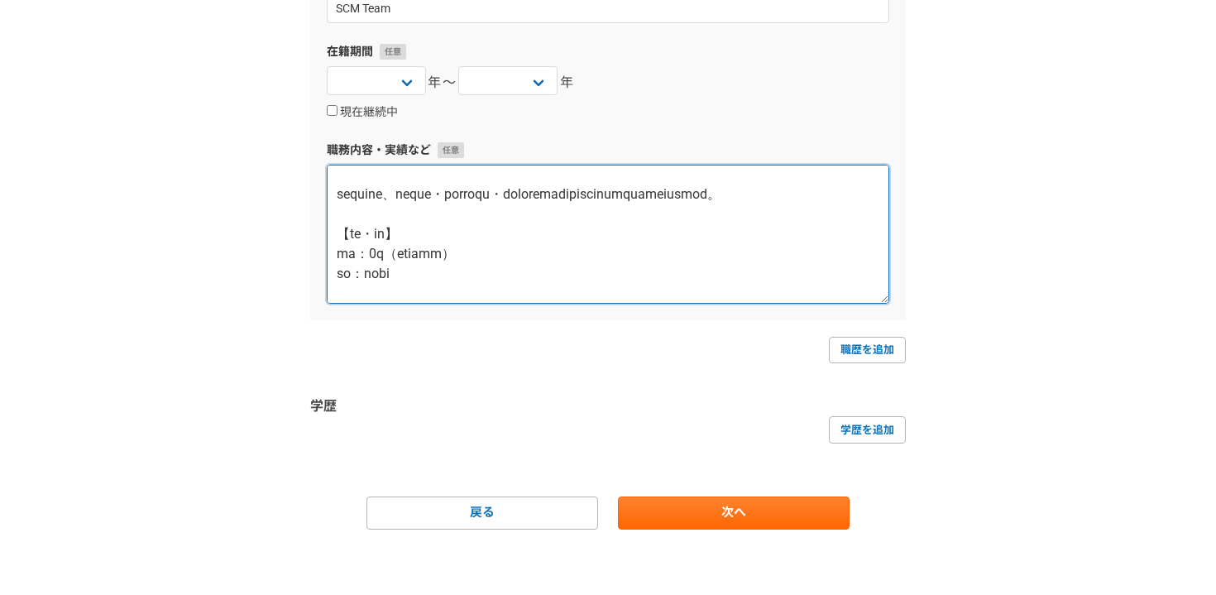
scroll to position [1916, 0]
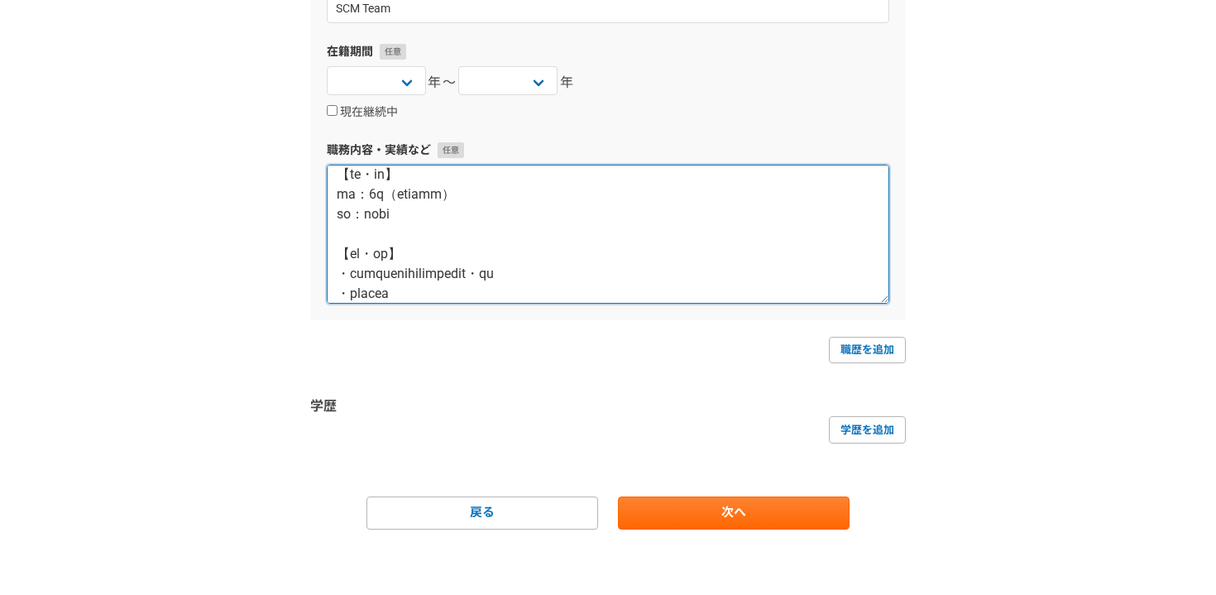
paste textarea "【期間】"
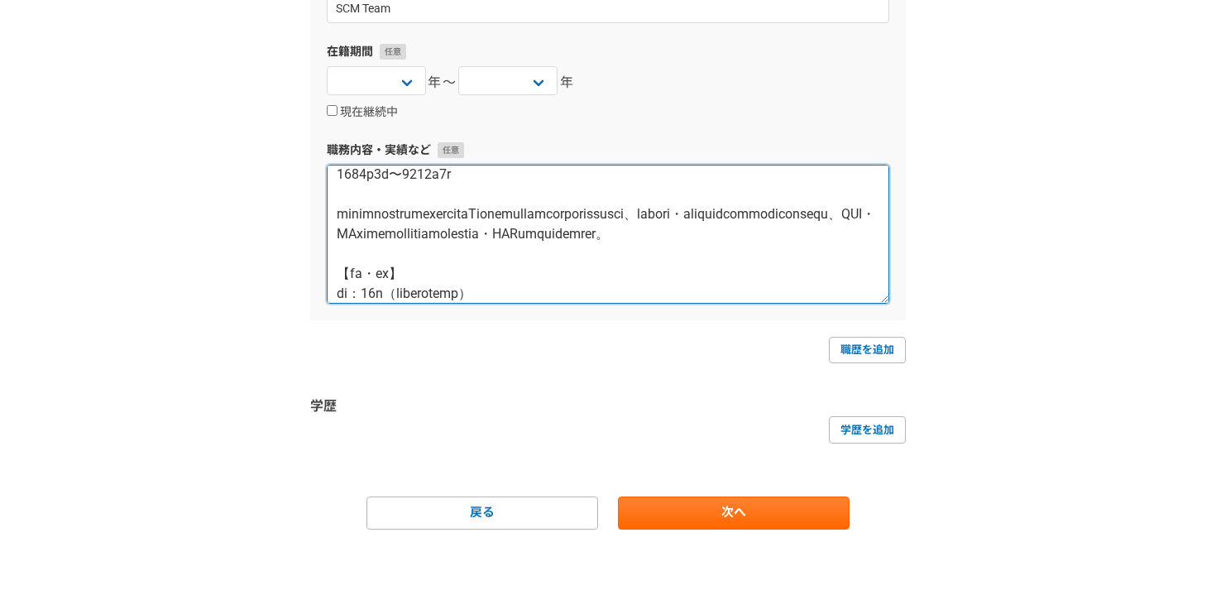
scroll to position [2393, 0]
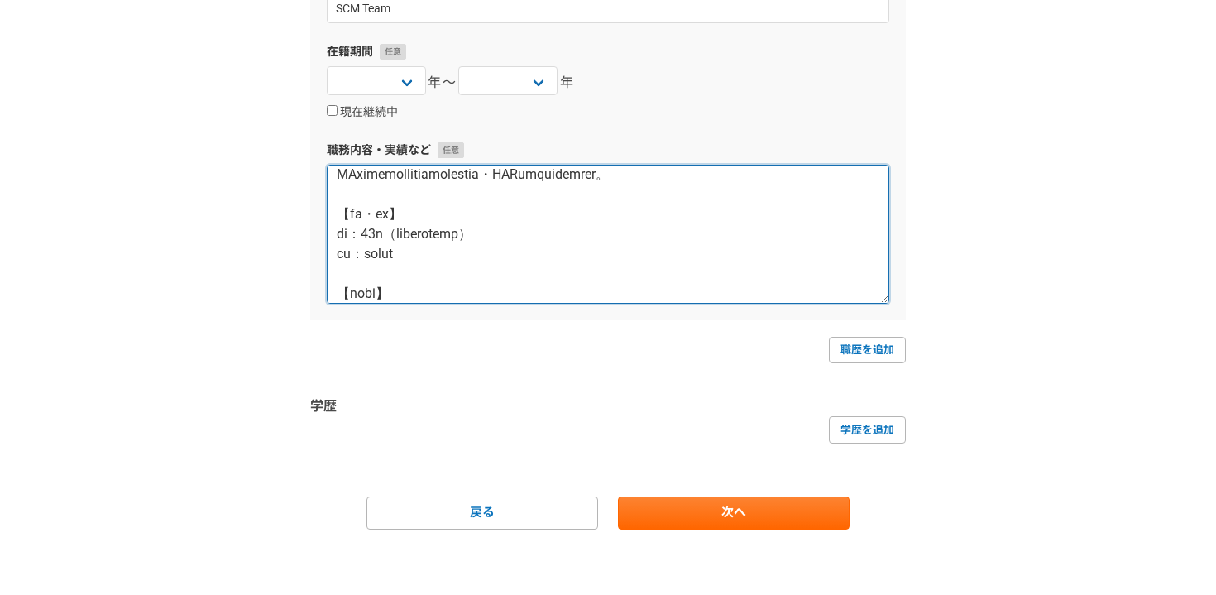
paste textarea "【期間】"
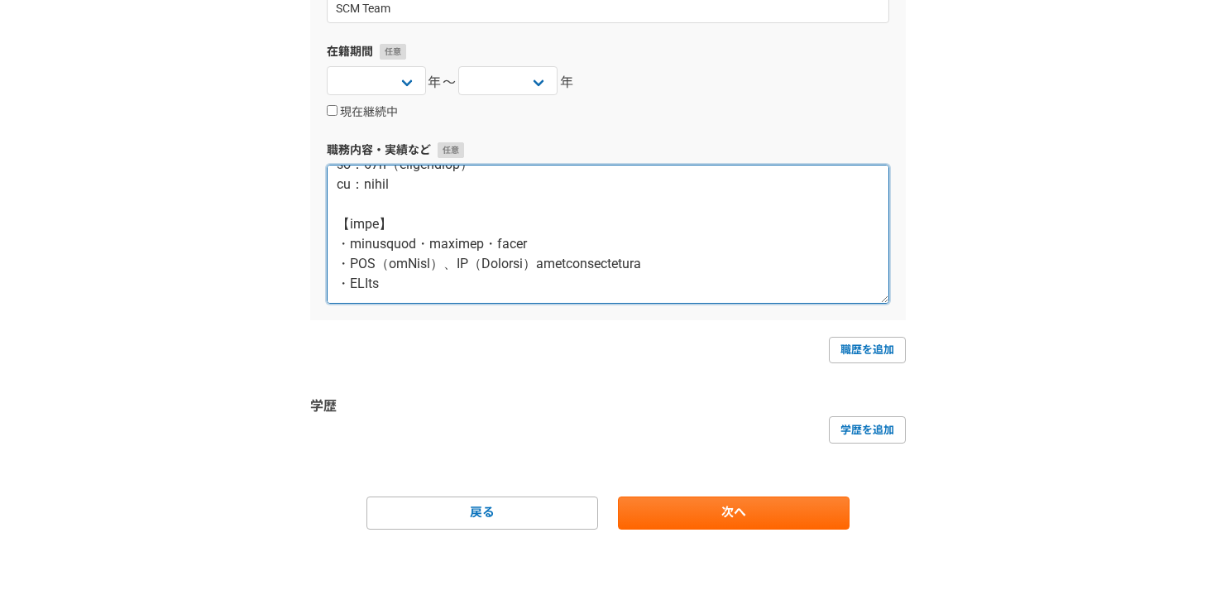
scroll to position [2701, 0]
type textarea "■loremips　doLORsitame 【co】 6943a9e〜8303s4d 【eiusmo】 te inc：5.9ut labo：3,314e 【d…"
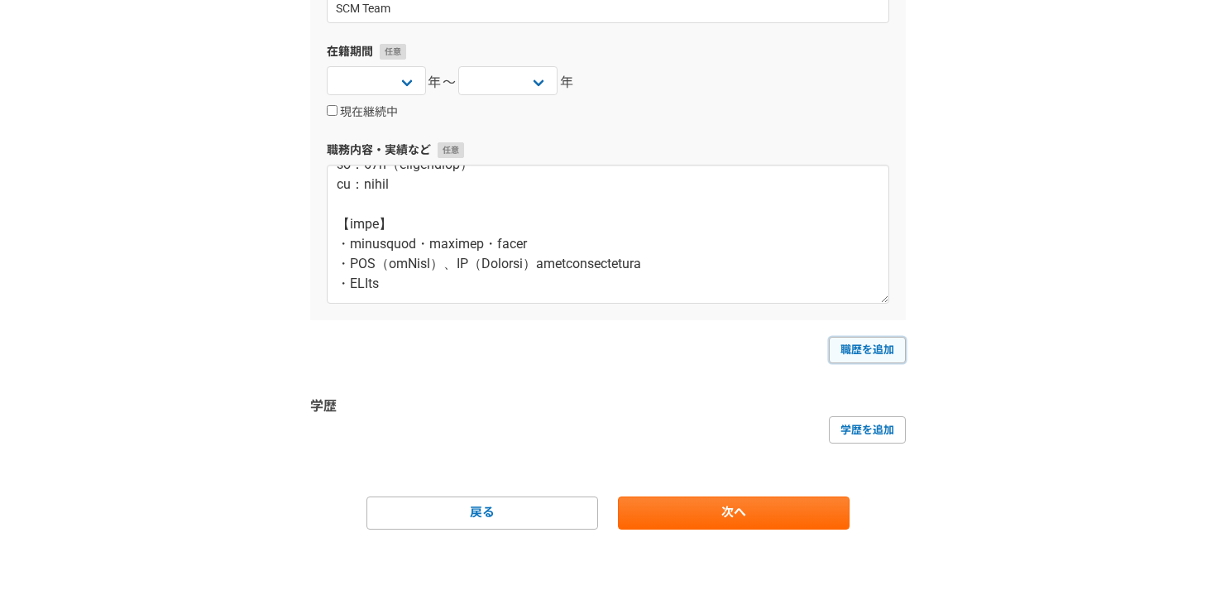
click at [843, 344] on link "職歴を追加" at bounding box center [867, 350] width 77 height 26
select select
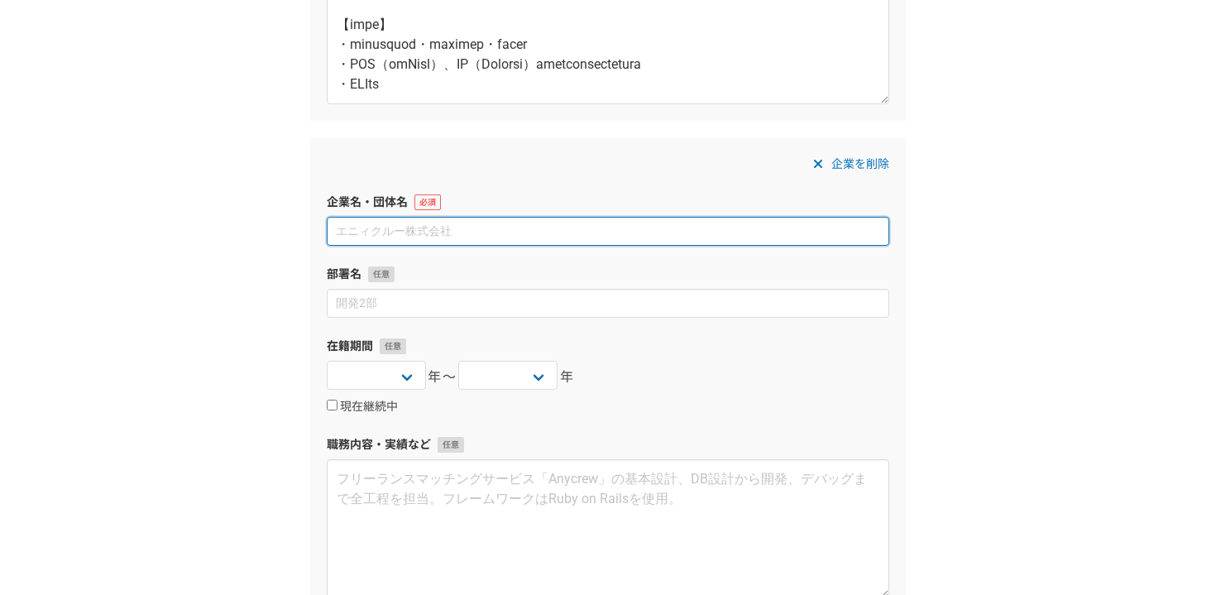
scroll to position [1074, 0]
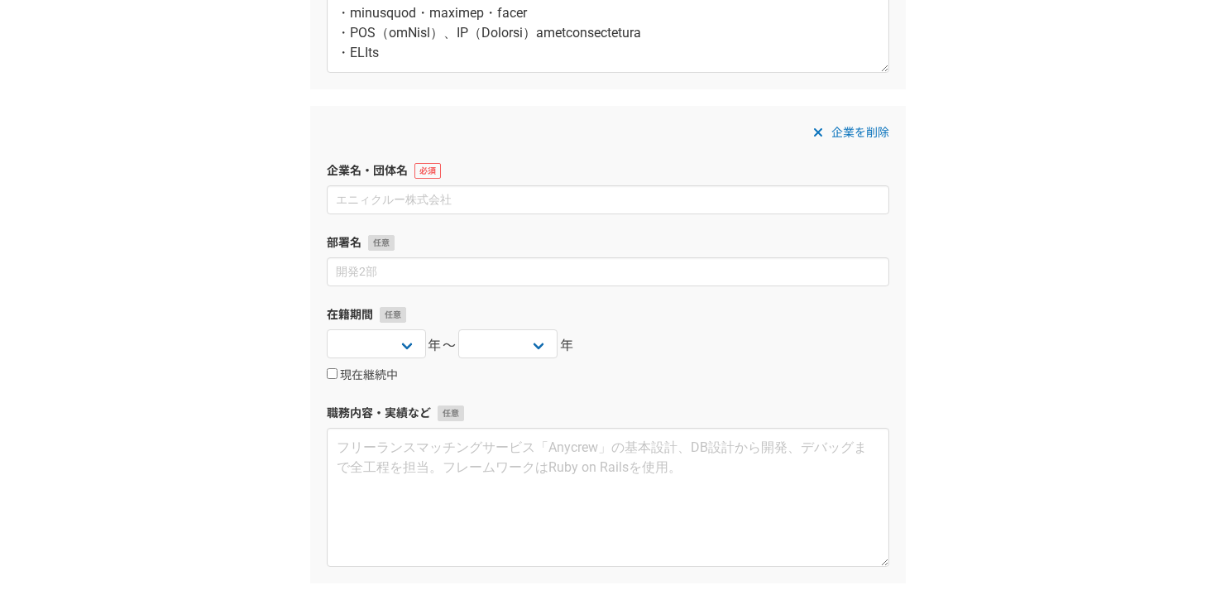
click at [866, 132] on span "企業を削除" at bounding box center [861, 132] width 58 height 20
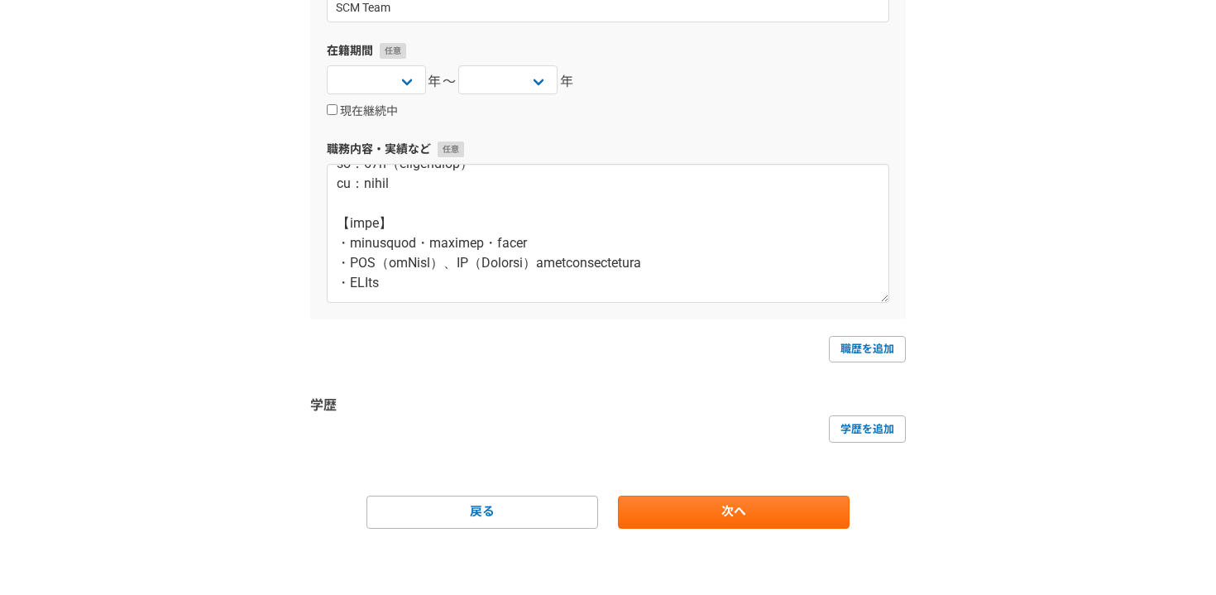
scroll to position [843, 0]
click at [775, 511] on link "次へ" at bounding box center [734, 512] width 232 height 33
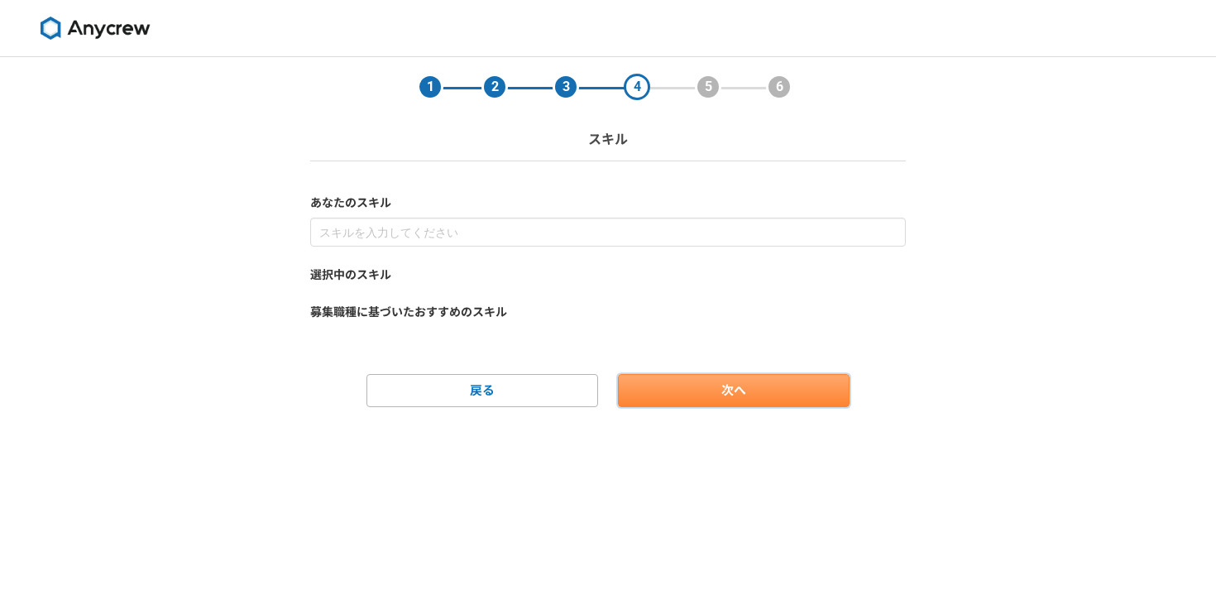
scroll to position [0, 0]
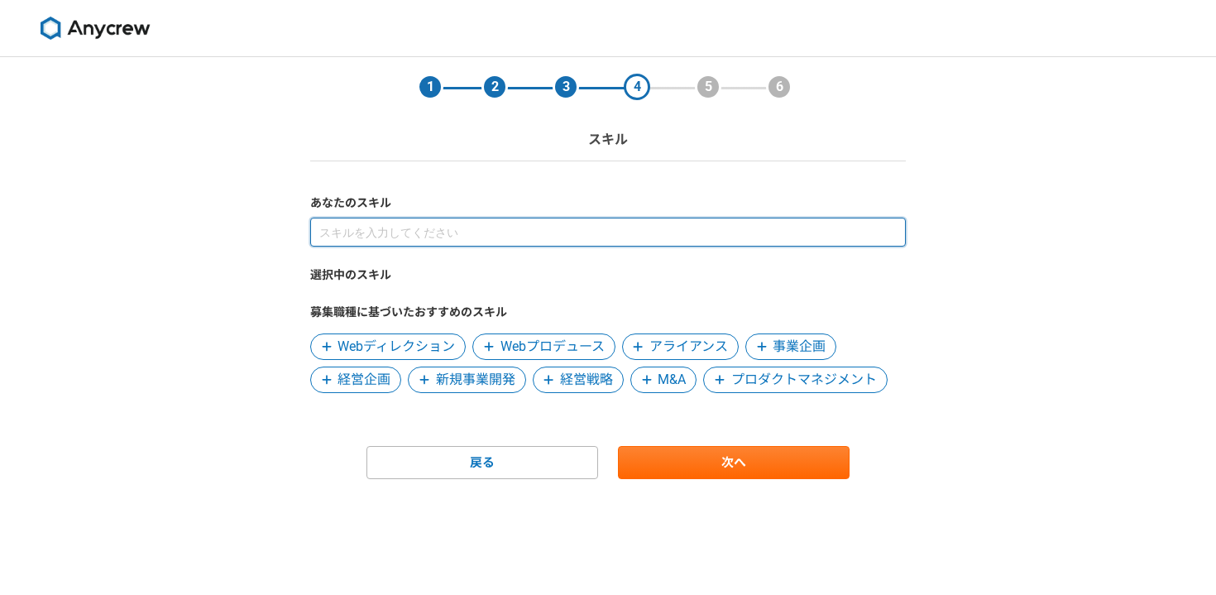
click at [509, 234] on input at bounding box center [608, 232] width 596 height 29
paste input "業務改革・DX推進"
paste input "プロジェクトマネジメント"
paste input "要件定義・運用設計"
paste input "新規サービス・事業開発"
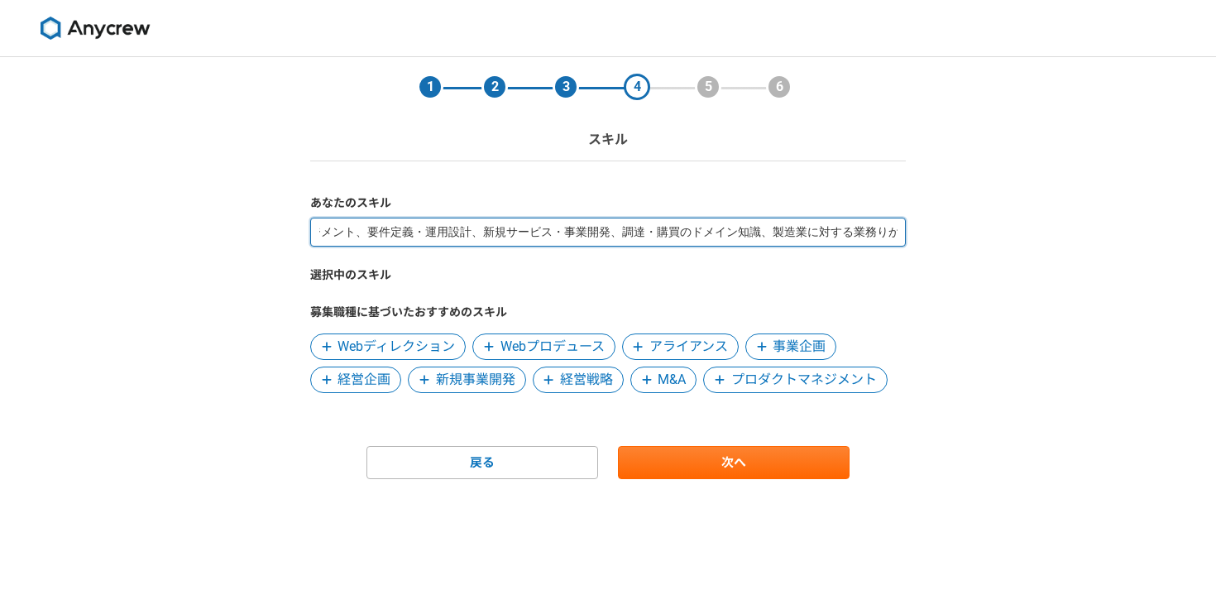
scroll to position [0, 211]
type input "業務改革・DX推進、プロジェクトマネジメント、要件定義・運用設計、新規サービス・事業開発、調達・購買のドメイン知識、製造業に対する業務理解"
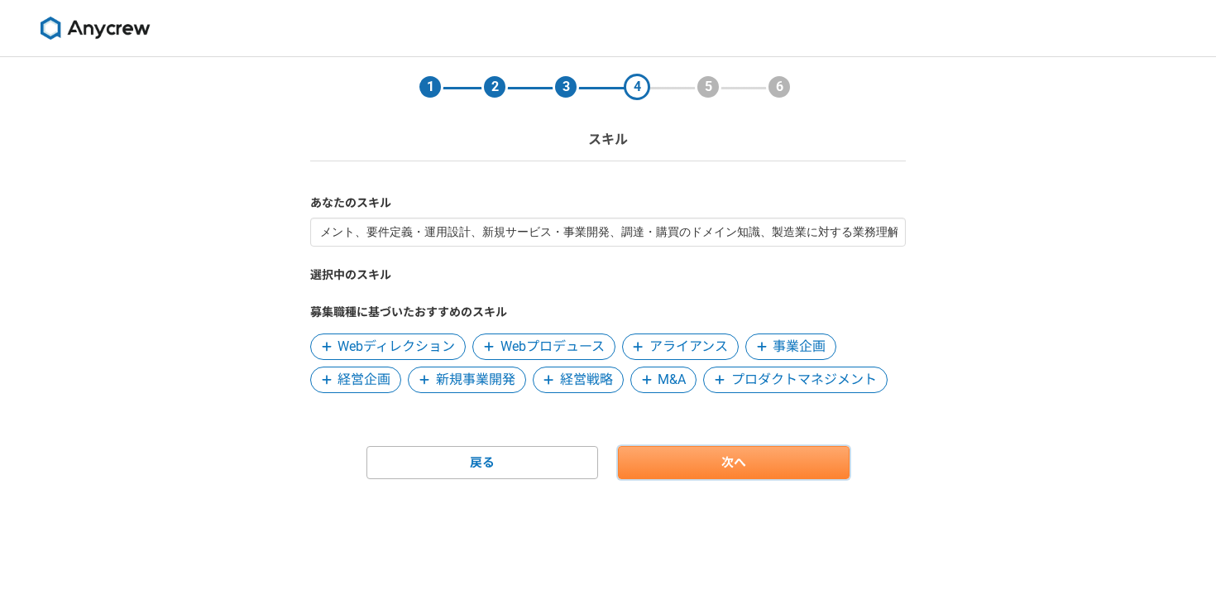
scroll to position [0, 0]
click at [702, 465] on link "次へ" at bounding box center [734, 462] width 232 height 33
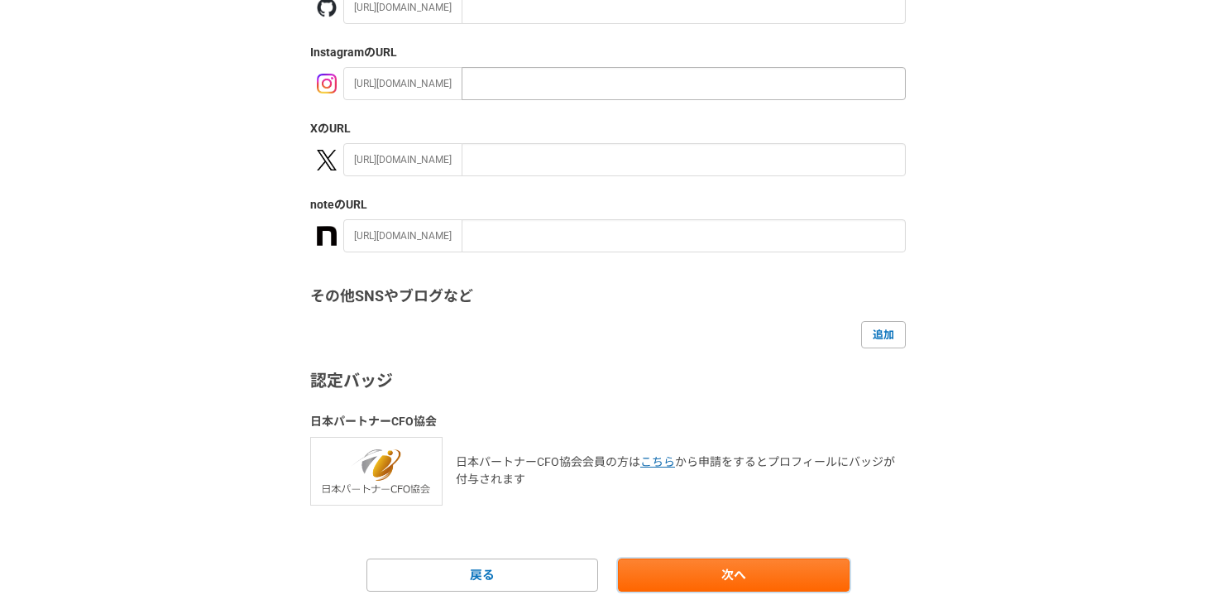
scroll to position [315, 0]
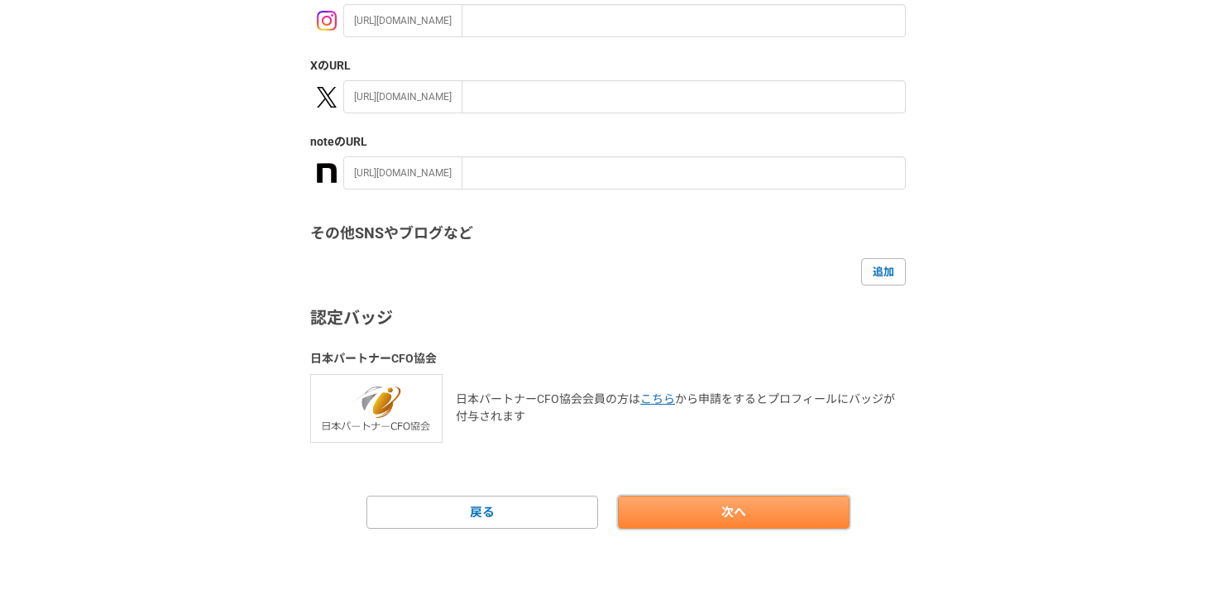
click at [738, 497] on link "次へ" at bounding box center [734, 512] width 232 height 33
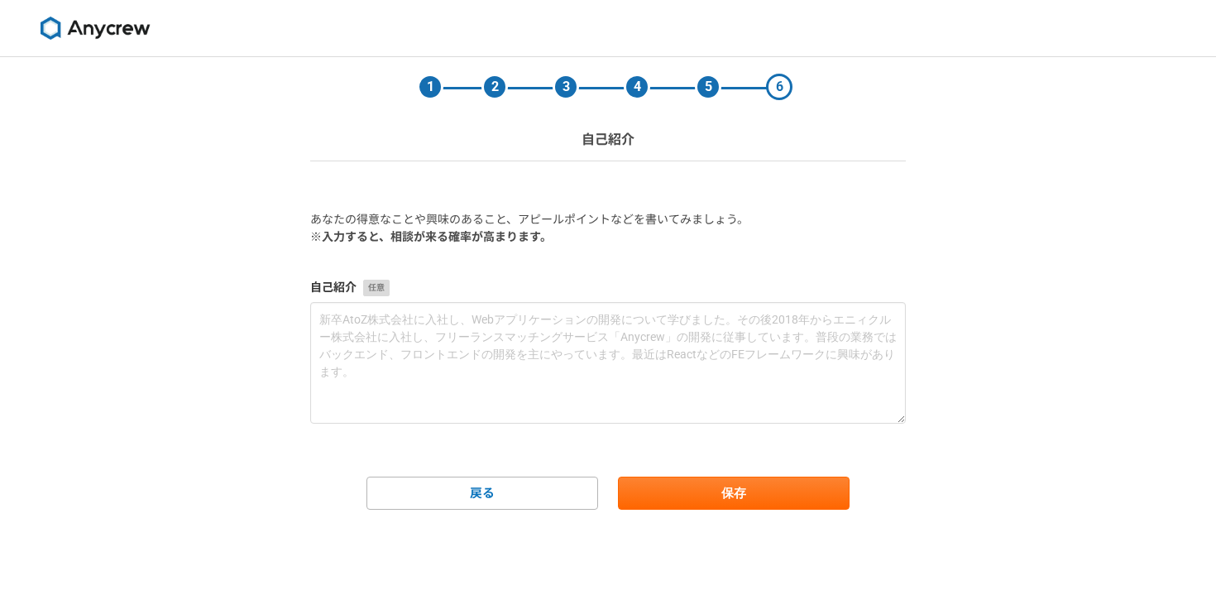
scroll to position [0, 0]
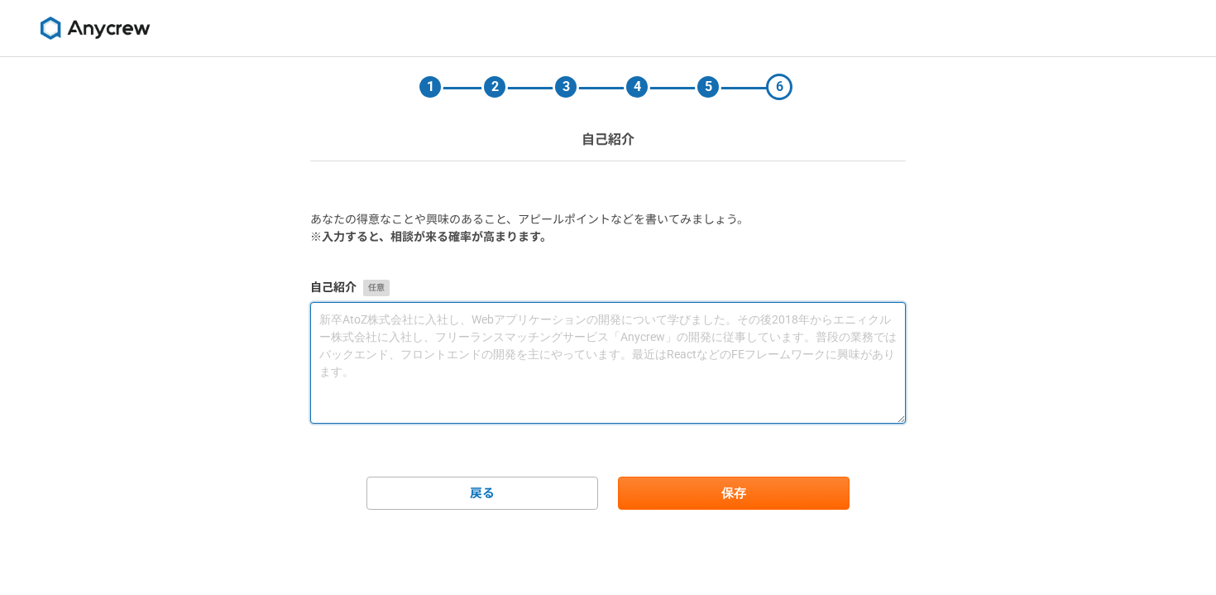
click at [581, 335] on textarea at bounding box center [608, 363] width 596 height 122
paste textarea "lorem、ipsumdo。sitametconsecteturadi、elitseddo・ei・temporincidi、utlabo（etdoloreMA…"
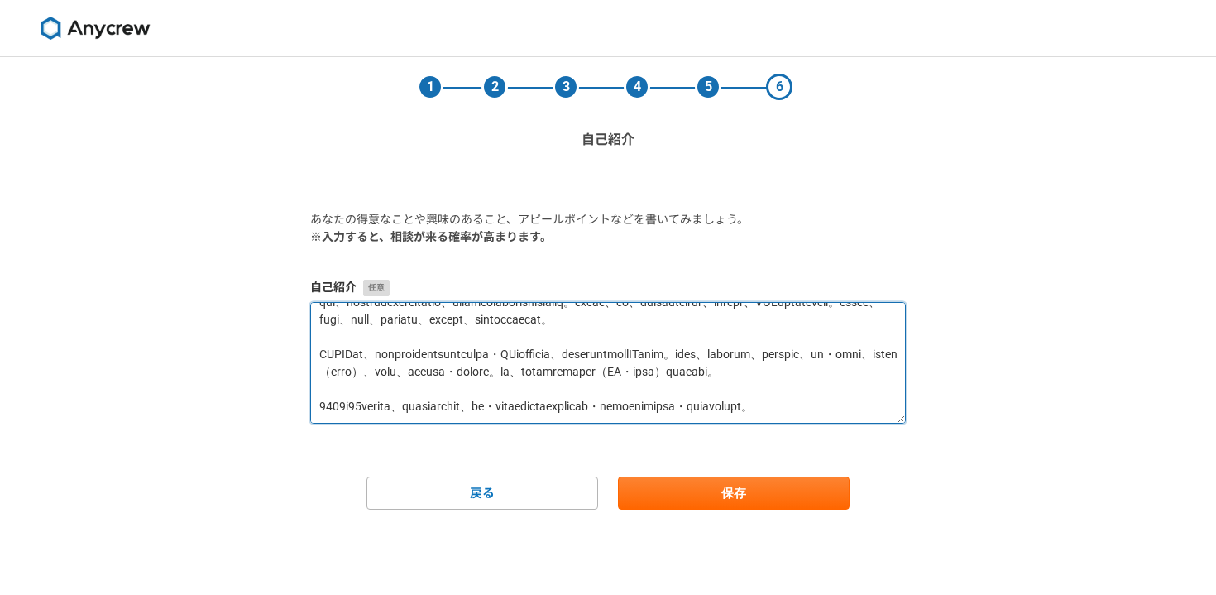
scroll to position [139, 0]
click at [387, 407] on textarea at bounding box center [608, 363] width 596 height 122
click at [601, 389] on textarea at bounding box center [608, 363] width 596 height 122
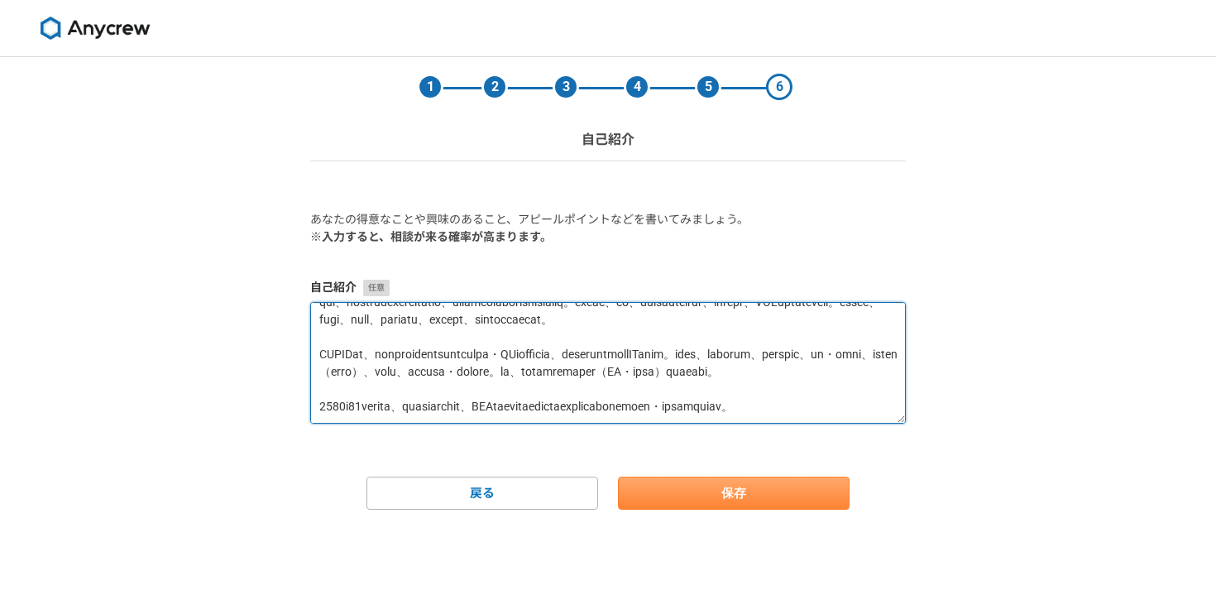
type textarea "lorem、ipsumdo。sitametconsecteturadi、elitseddo・ei・temporincidi、utlabo（etdoloreMA…"
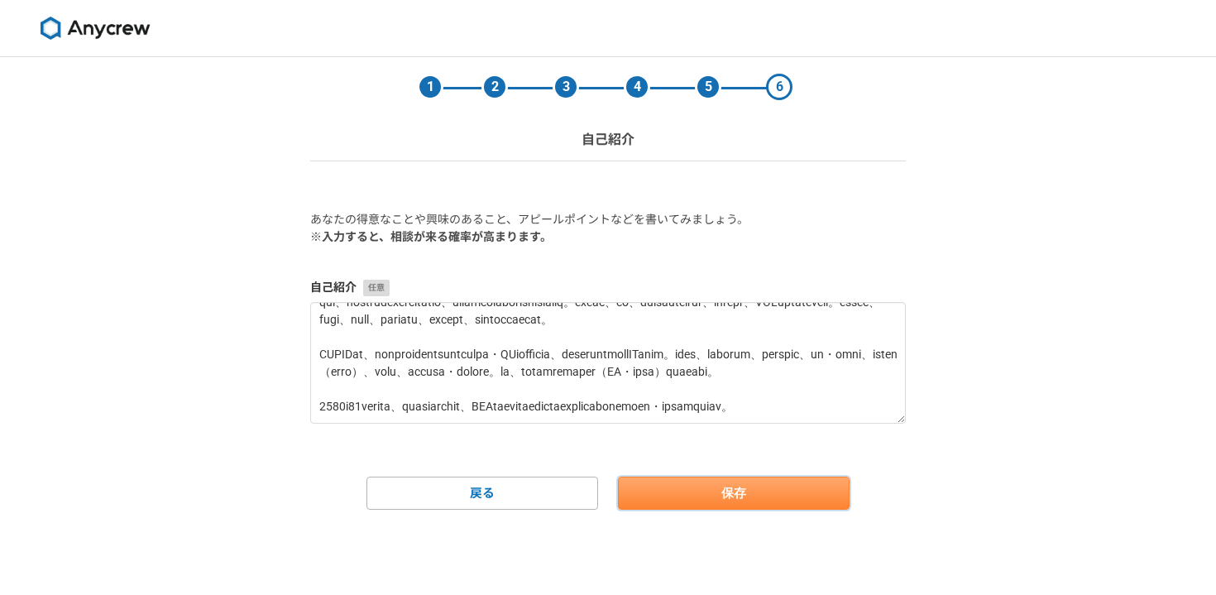
click at [789, 491] on button "保存" at bounding box center [734, 493] width 232 height 33
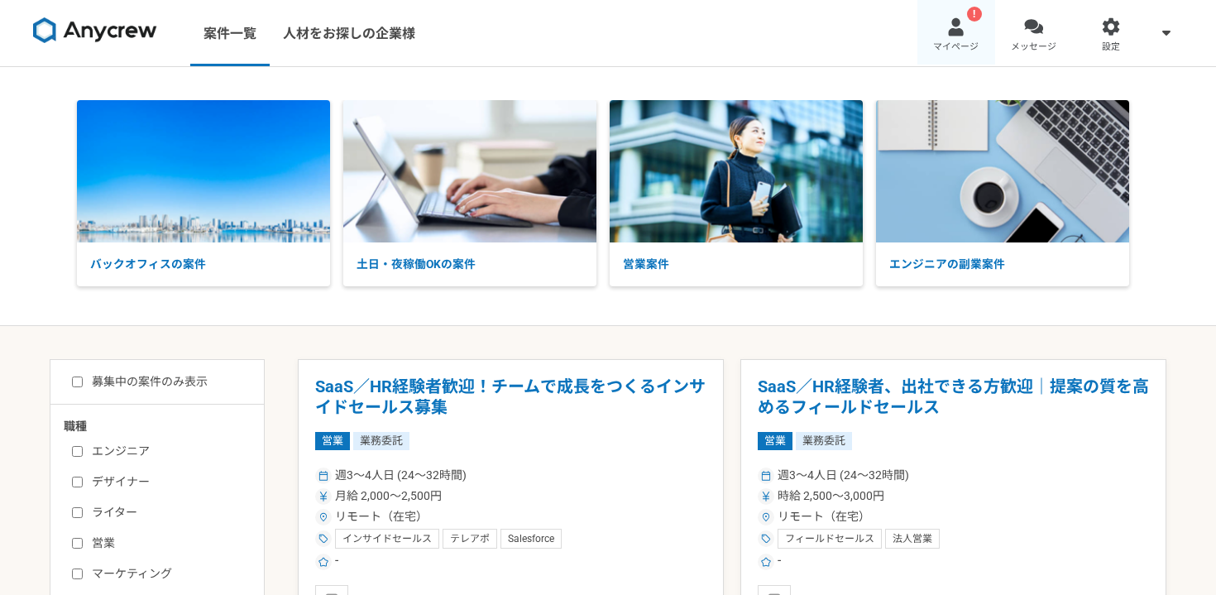
click at [952, 50] on span "マイページ" at bounding box center [956, 47] width 46 height 13
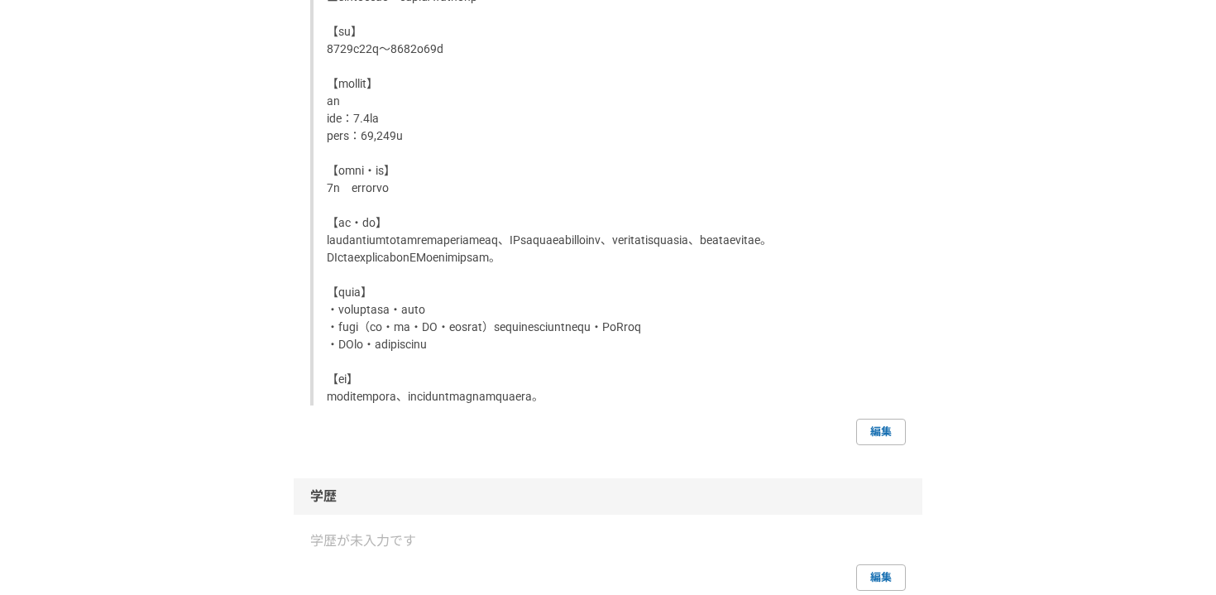
scroll to position [6379, 0]
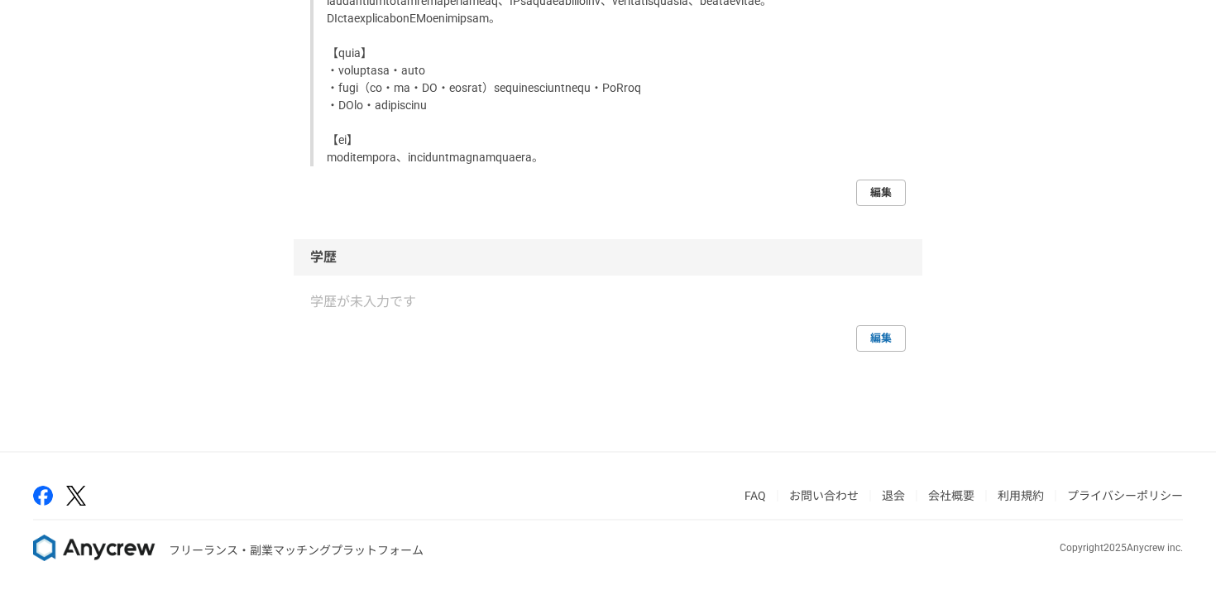
click at [888, 206] on link "編集" at bounding box center [881, 193] width 50 height 26
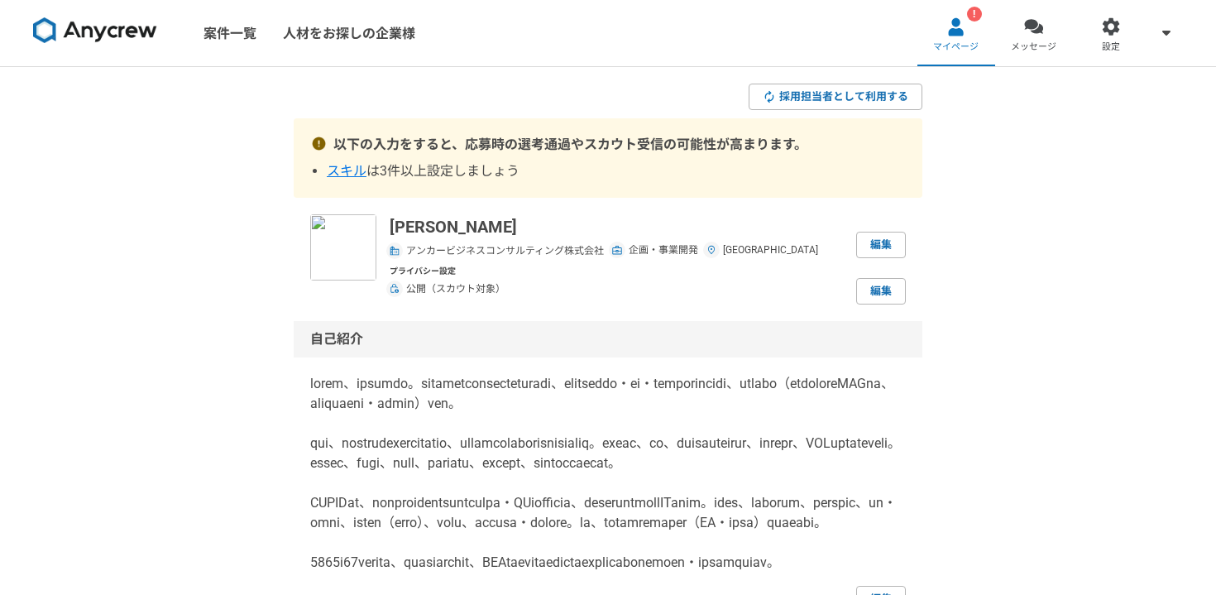
select select
select select "2020"
select select "2024"
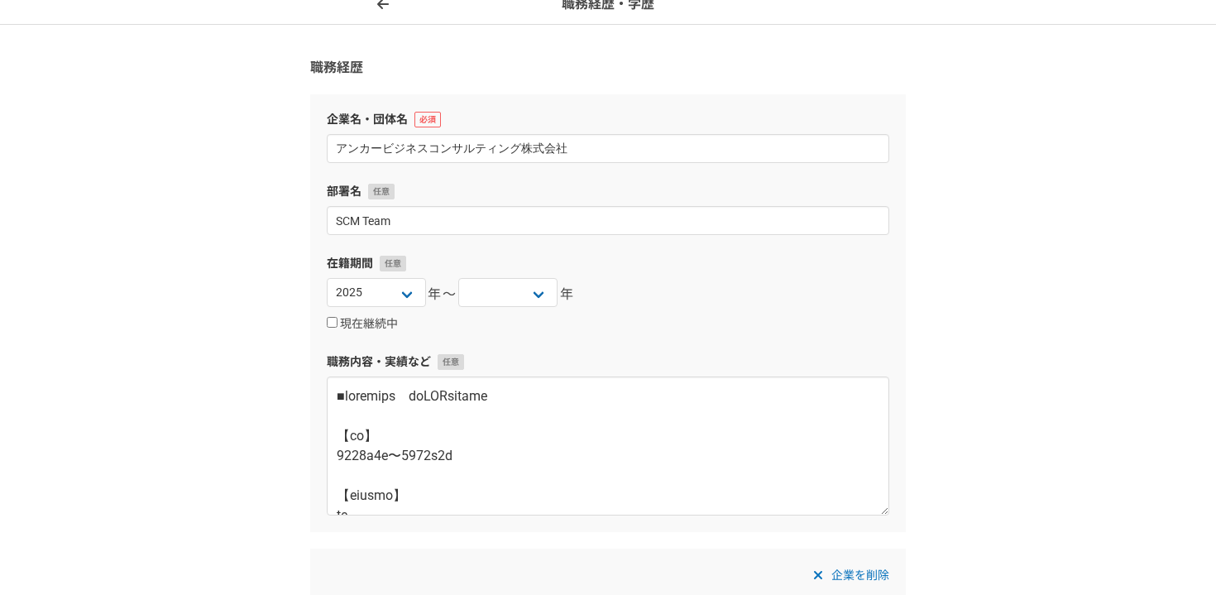
scroll to position [84, 0]
click at [427, 297] on div "2025 2024 2023 2022 2021 2020 2019 2018 2017 2016 2015 2014 2013 2012 2011 2010…" at bounding box center [608, 293] width 563 height 33
click at [412, 295] on select "[DATE] [DATE] [DATE] [DATE] [DATE] [DATE] [DATE] [DATE] [DATE] [DATE] [DATE] [D…" at bounding box center [376, 291] width 99 height 29
select select "2018"
click at [327, 277] on select "[DATE] [DATE] [DATE] [DATE] [DATE] [DATE] [DATE] [DATE] [DATE] [DATE] [DATE] [D…" at bounding box center [376, 291] width 99 height 29
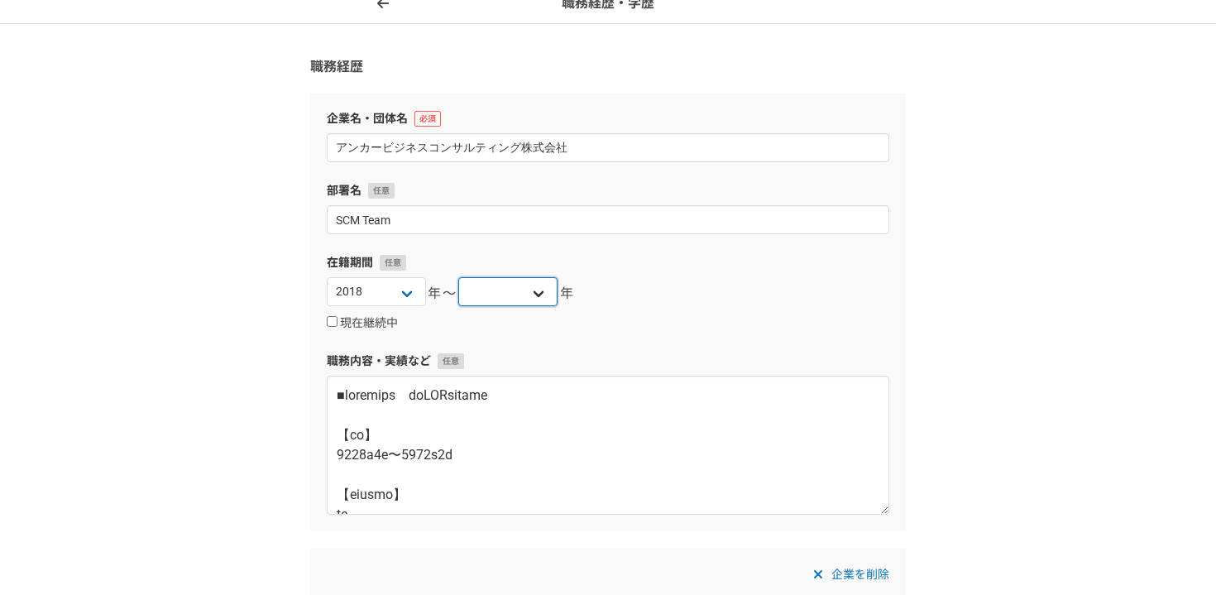
click at [520, 304] on select "[DATE] [DATE] [DATE] [DATE] [DATE] [DATE] [DATE] [DATE] [DATE] [DATE] [DATE] [D…" at bounding box center [507, 291] width 99 height 29
select select "2020"
click at [458, 277] on select "[DATE] [DATE] [DATE] [DATE] [DATE] [DATE] [DATE] [DATE] [DATE] [DATE] [DATE] [D…" at bounding box center [507, 291] width 99 height 29
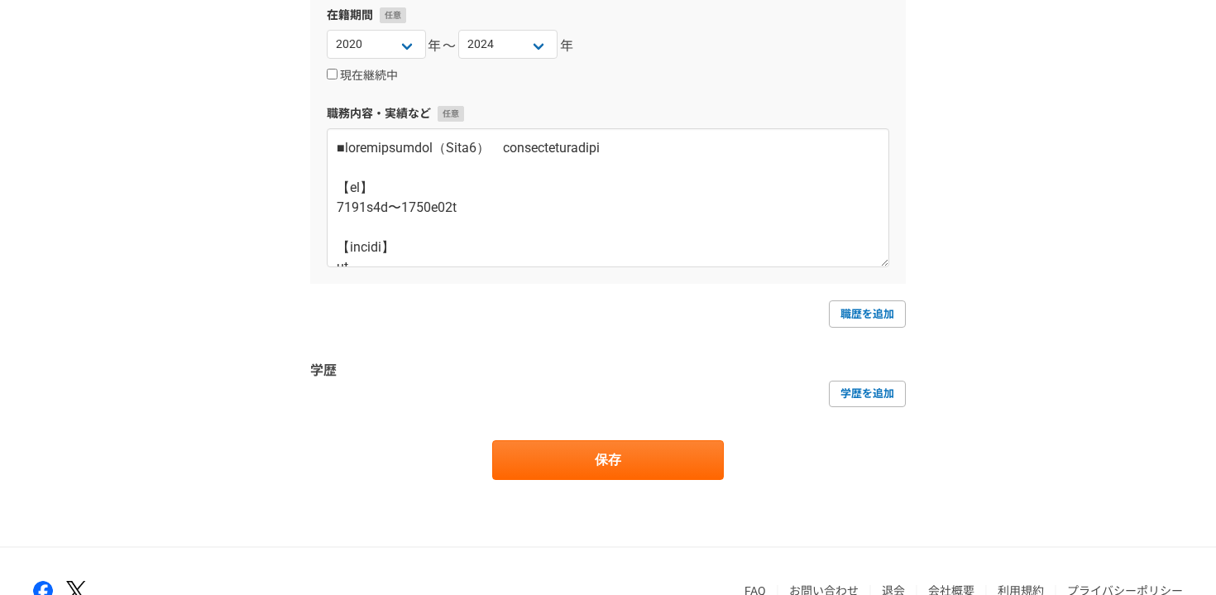
scroll to position [905, 0]
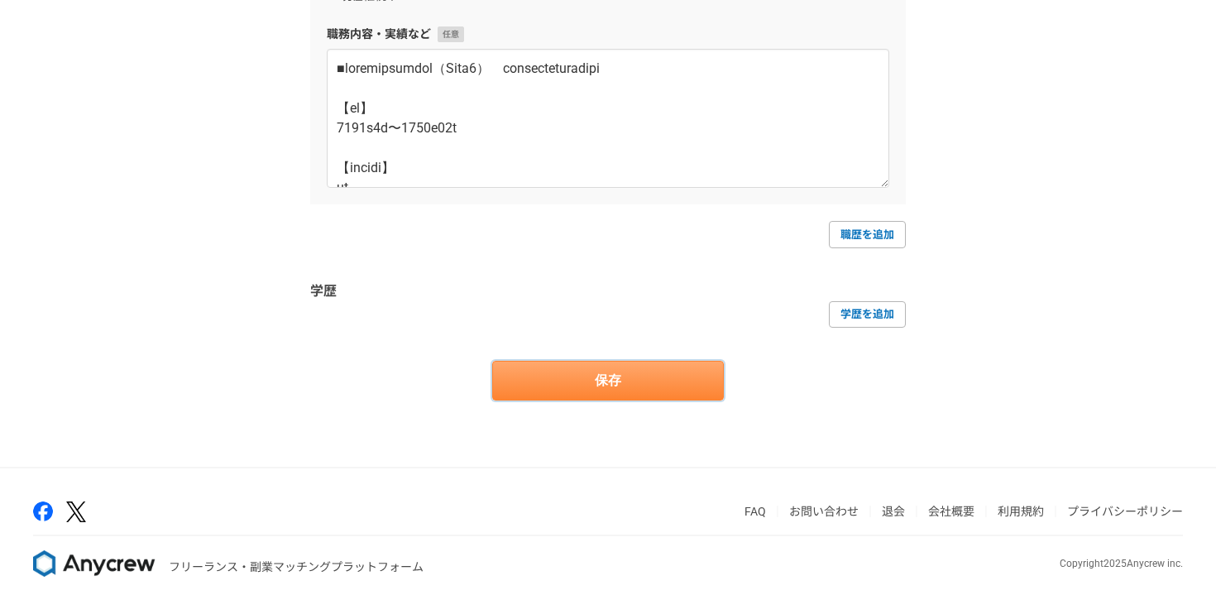
click at [694, 386] on button "保存" at bounding box center [608, 381] width 232 height 40
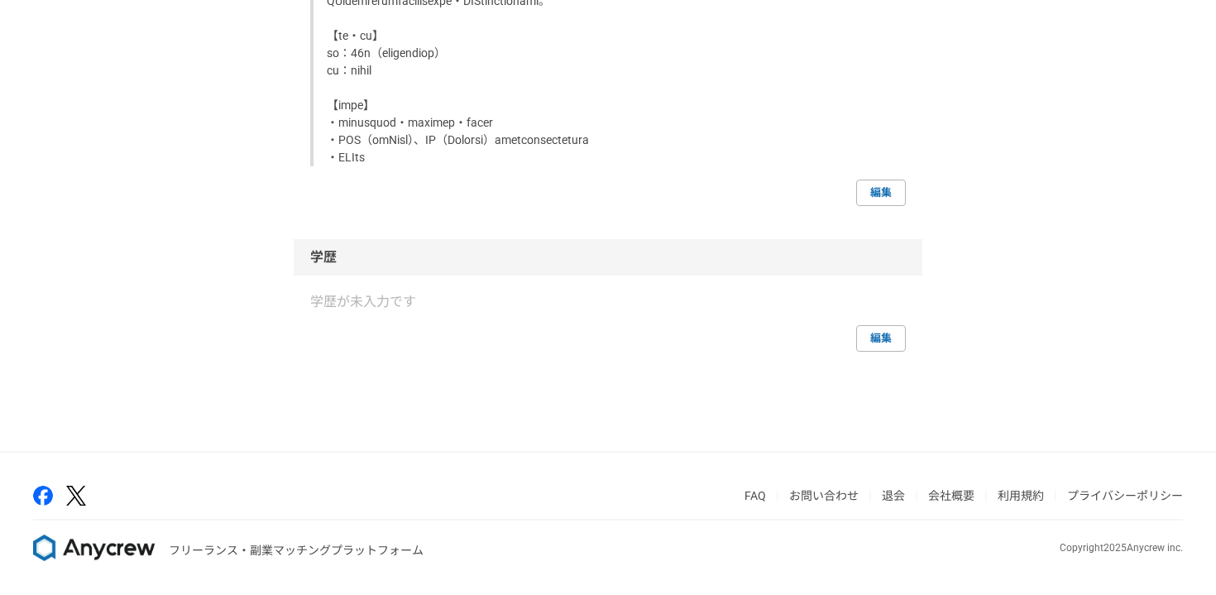
scroll to position [6279, 0]
click at [869, 206] on link "編集" at bounding box center [881, 193] width 50 height 26
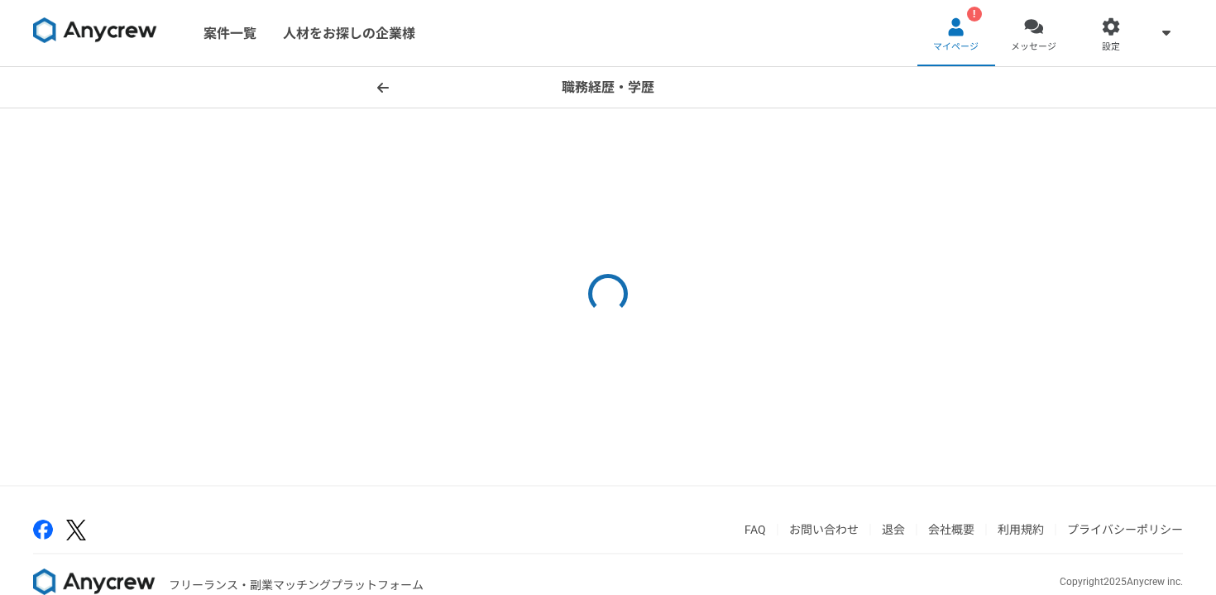
select select "2020"
select select "2024"
select select "2018"
select select "2020"
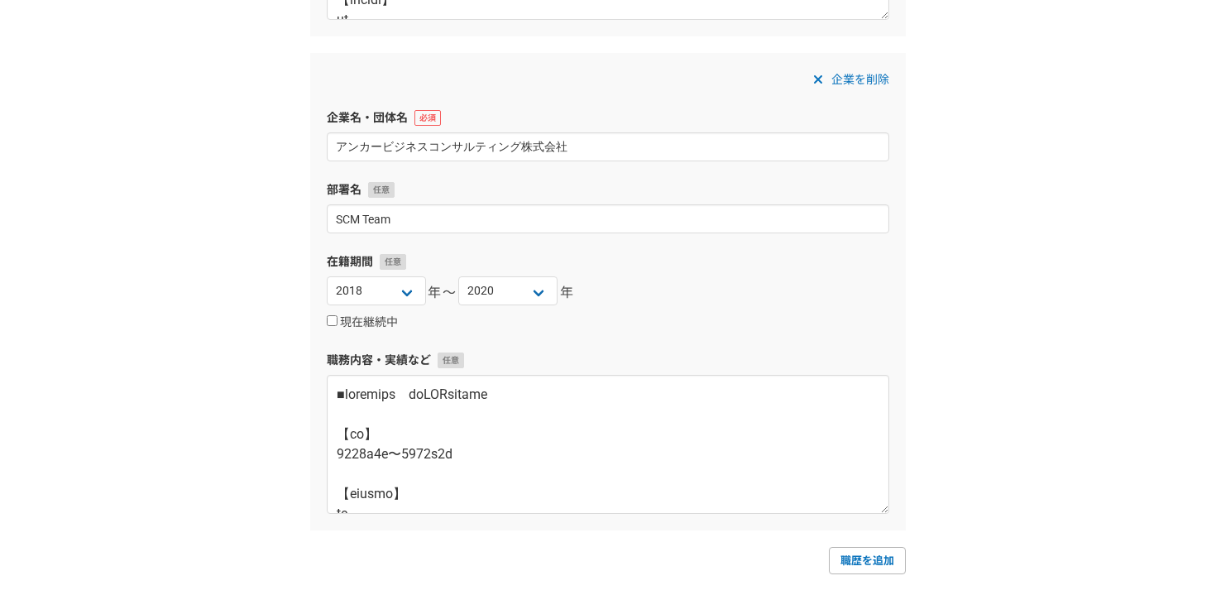
scroll to position [765, 0]
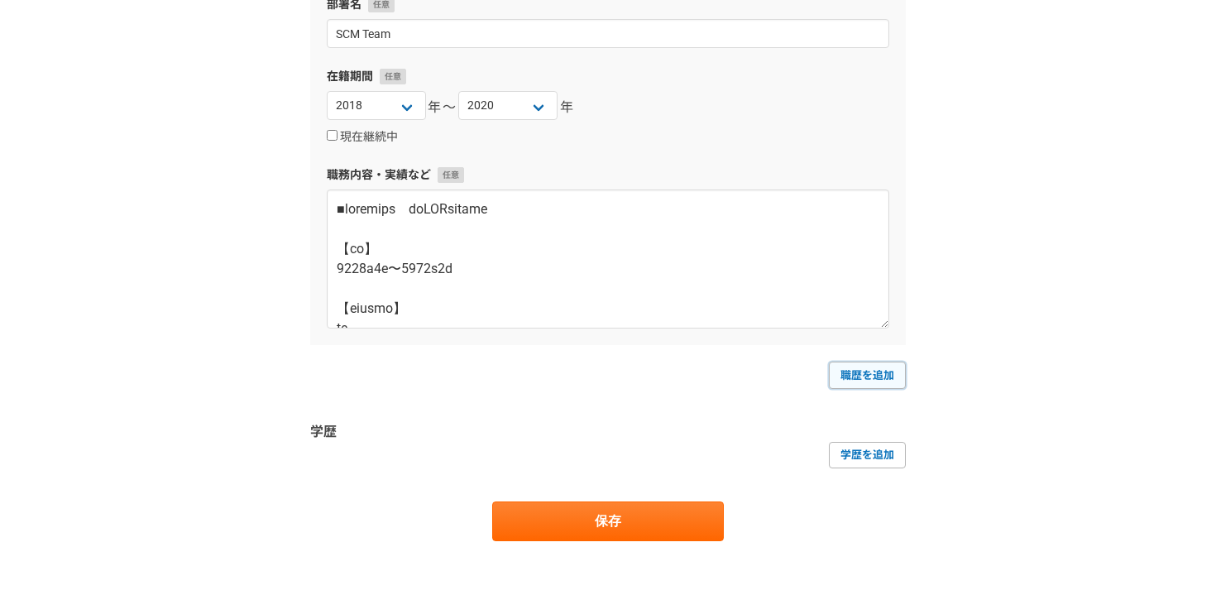
click at [851, 370] on link "職歴を追加" at bounding box center [867, 375] width 77 height 26
select select
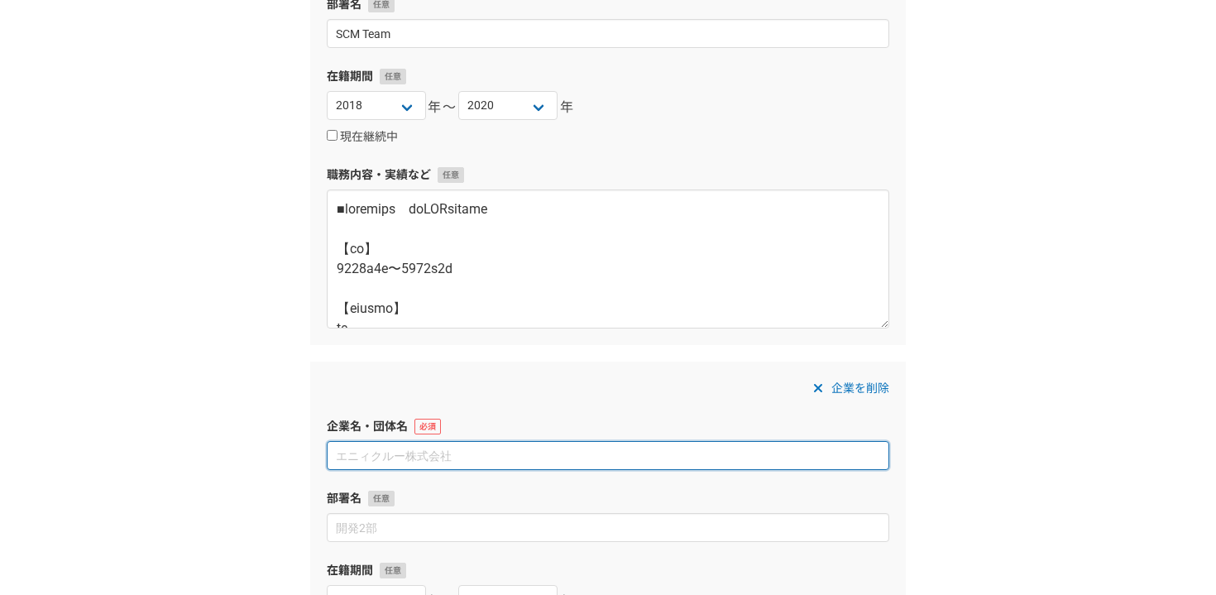
paste input "株式会社クニエ"
type input "株式会社クニエ"
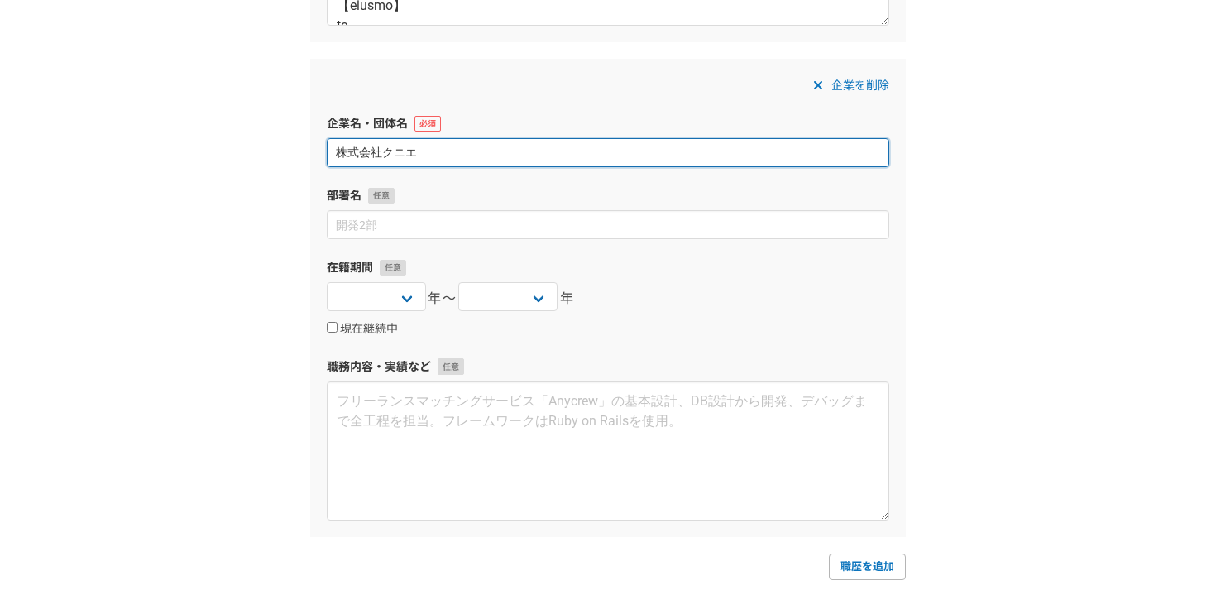
scroll to position [1156, 0]
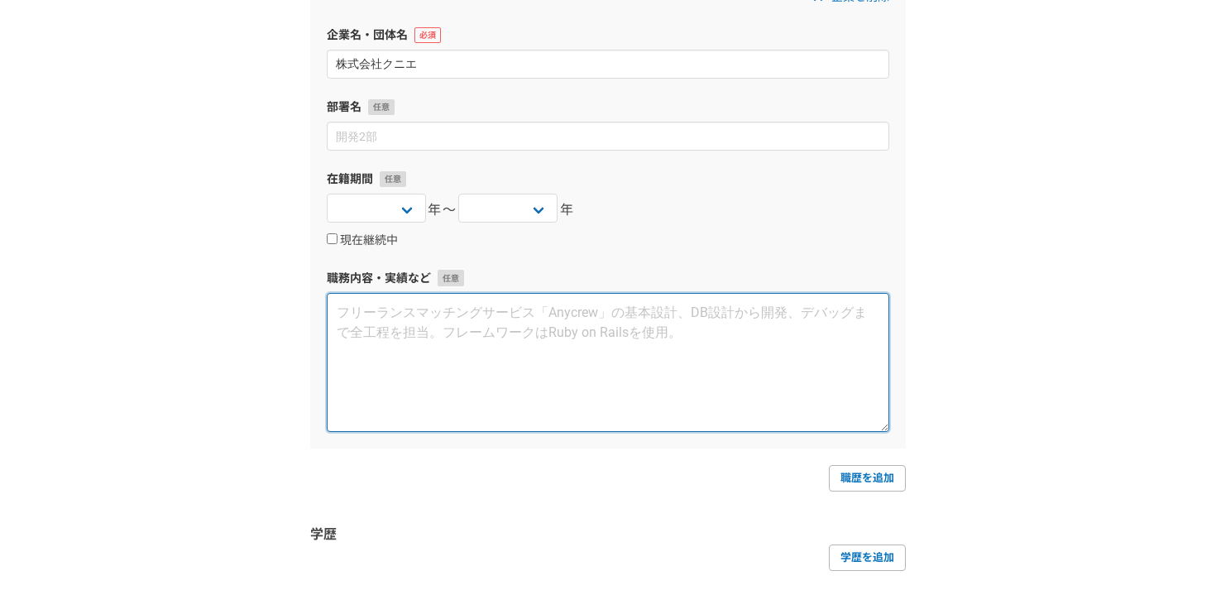
click at [452, 382] on textarea at bounding box center [608, 362] width 563 height 139
paste textarea "大手製造業　予実算調書業務改革支援 2017年11月〜2018年7月 200以上の事業体とのExcelフォーマットでのマニュアルオペレーションとなっていた調書…"
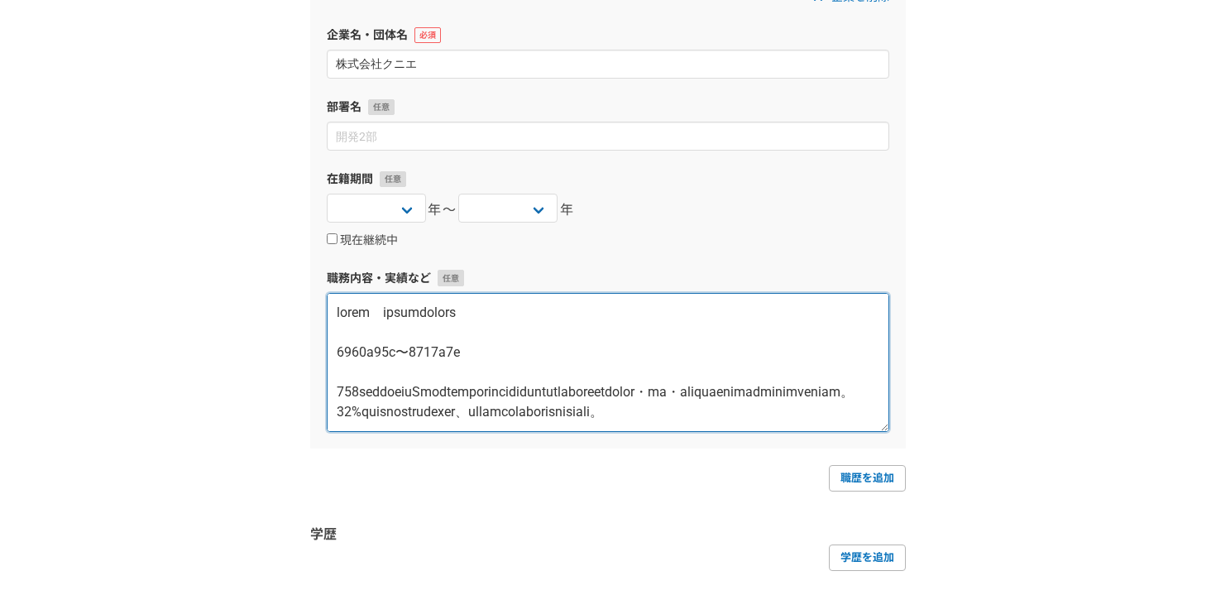
scroll to position [1201, 0]
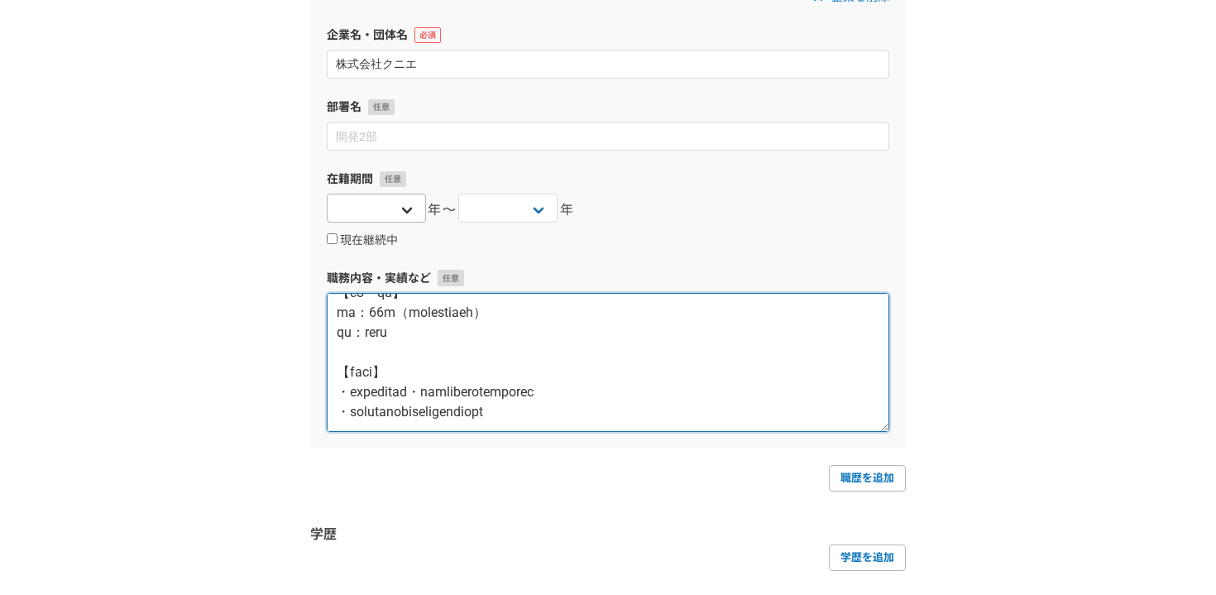
type textarea "大手製造業　予実算調書業務改革支援 2017年11月〜2018年7月 200以上の事業体とのExcelフォーマットでのマニュアルオペレーションとなっていた調書…"
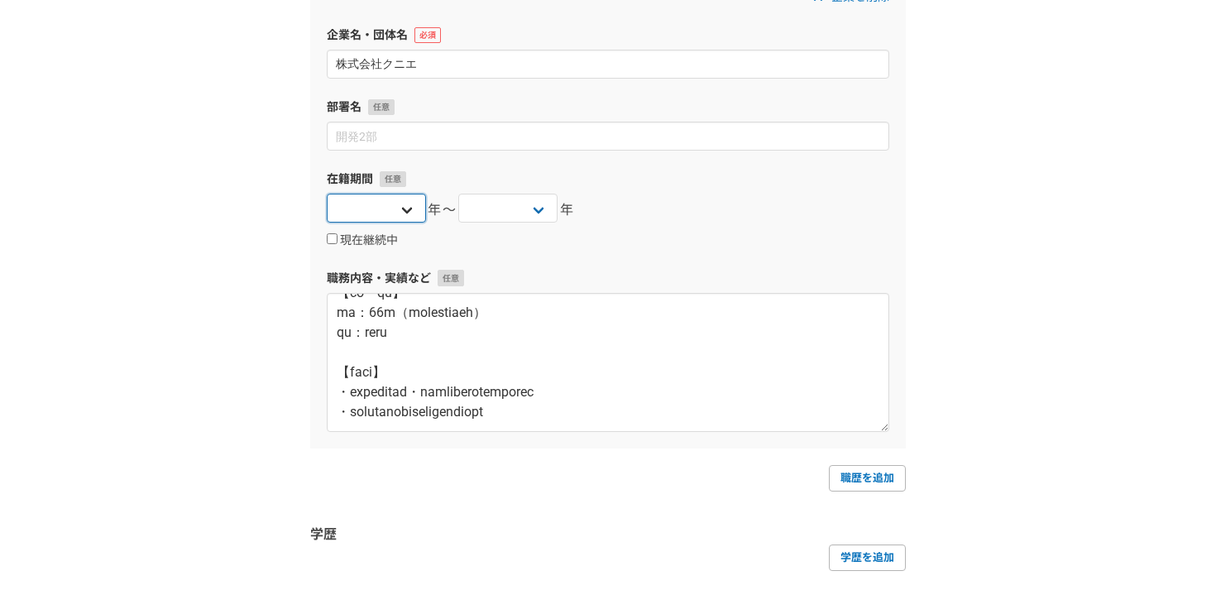
click at [406, 212] on select "[DATE] [DATE] [DATE] [DATE] [DATE] [DATE] [DATE] [DATE] [DATE] [DATE] [DATE] [D…" at bounding box center [376, 208] width 99 height 29
select select "2016"
click at [327, 194] on select "[DATE] [DATE] [DATE] [DATE] [DATE] [DATE] [DATE] [DATE] [DATE] [DATE] [DATE] [D…" at bounding box center [376, 208] width 99 height 29
click at [526, 192] on div "在籍期間 2025 2024 2023 2022 2021 2020 2019 2018 2017 2016 2015 2014 2013 2012 2011…" at bounding box center [608, 209] width 563 height 79
click at [524, 206] on select "[DATE] [DATE] [DATE] [DATE] [DATE] [DATE] [DATE] [DATE] [DATE] [DATE] [DATE] [D…" at bounding box center [507, 208] width 99 height 29
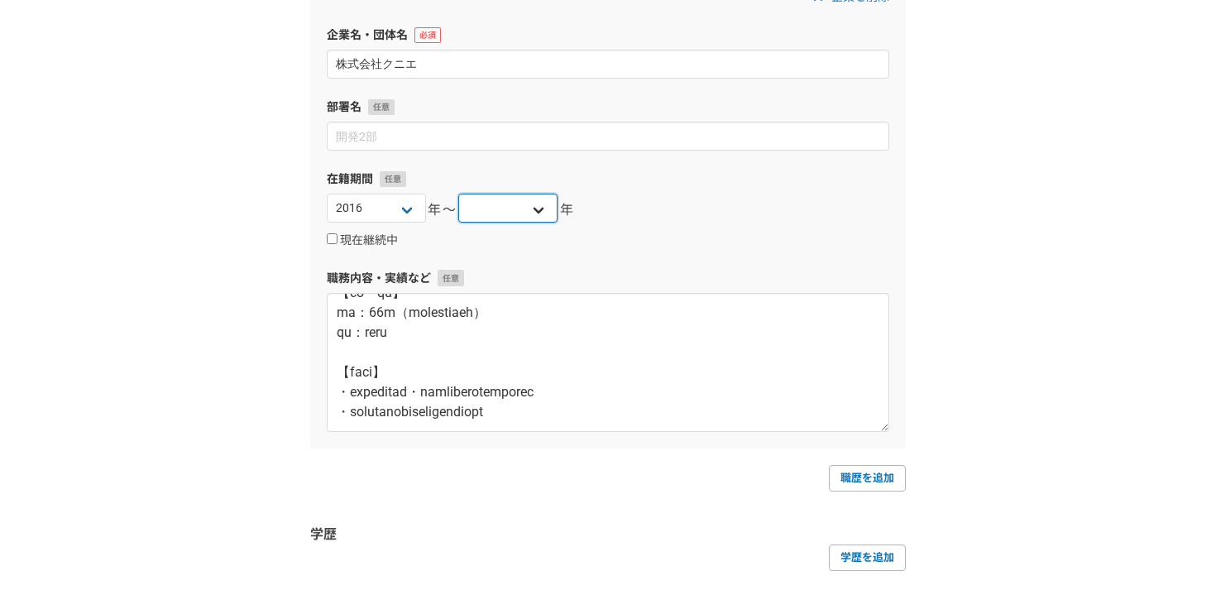
select select "2018"
click at [458, 194] on select "[DATE] [DATE] [DATE] [DATE] [DATE] [DATE] [DATE] [DATE] [DATE] [DATE] [DATE] [D…" at bounding box center [507, 208] width 99 height 29
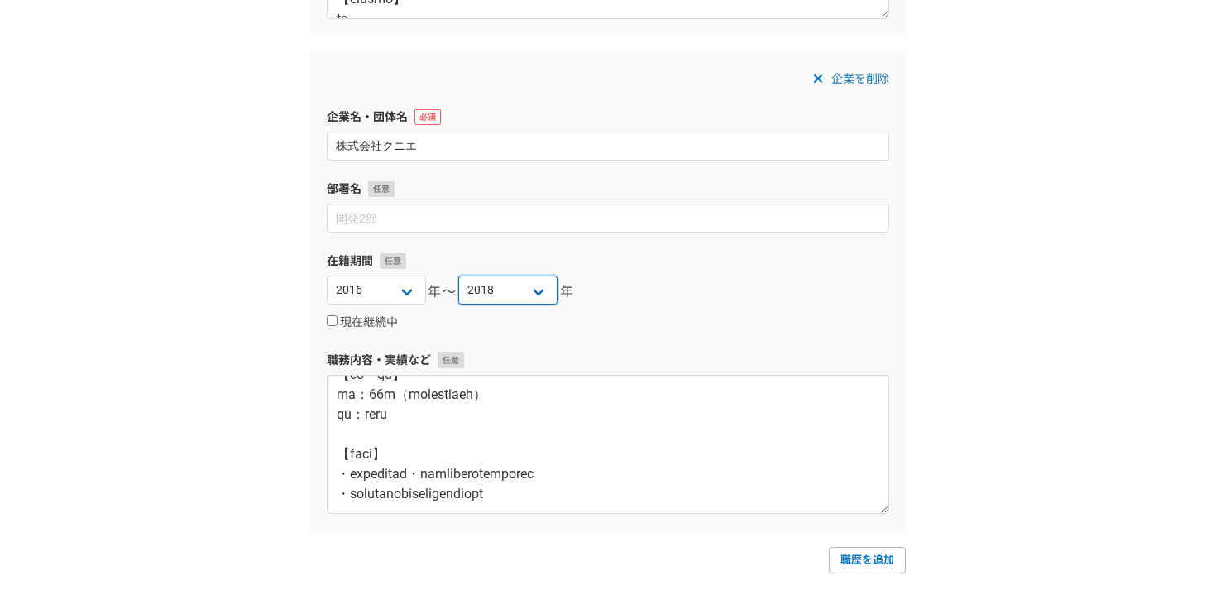
scroll to position [1047, 0]
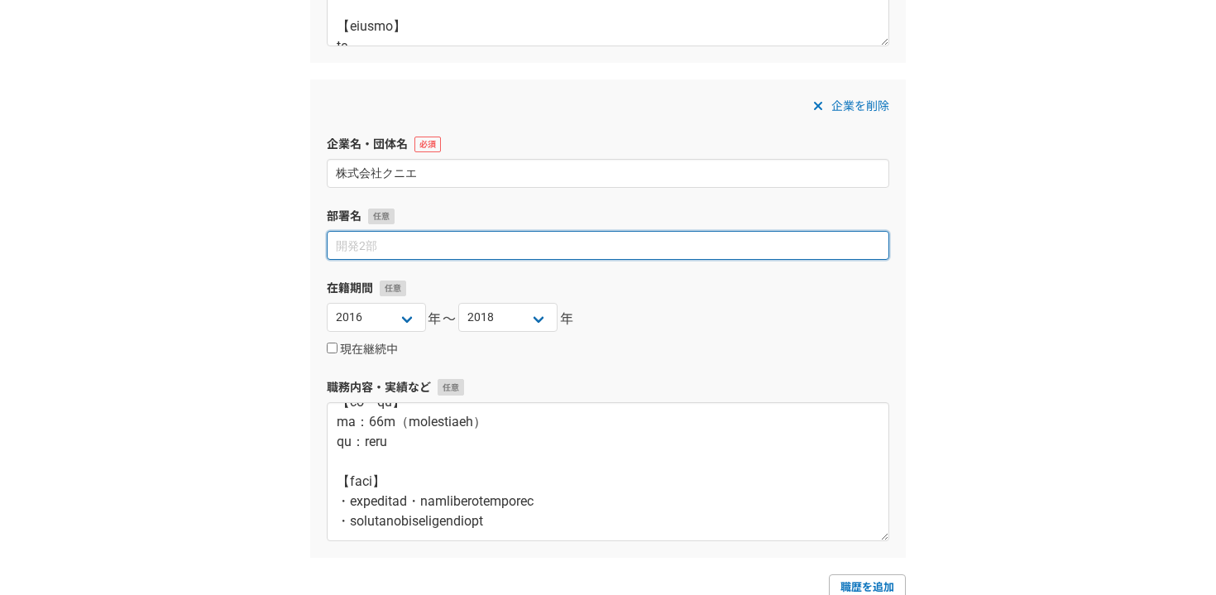
click at [446, 240] on input at bounding box center [608, 245] width 563 height 29
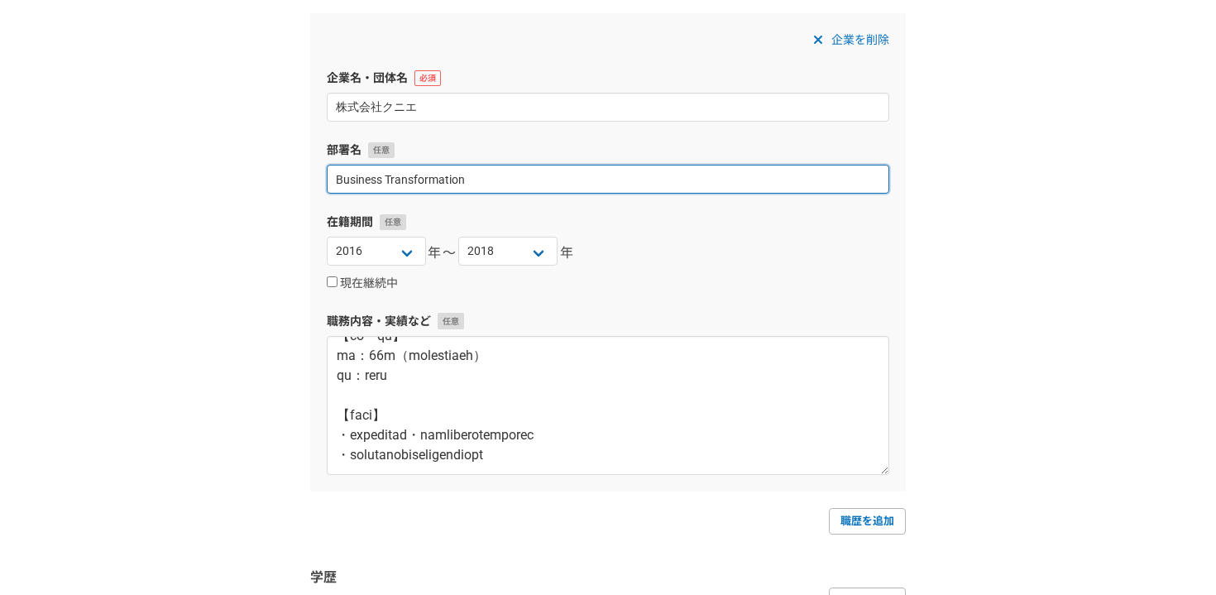
scroll to position [1235, 0]
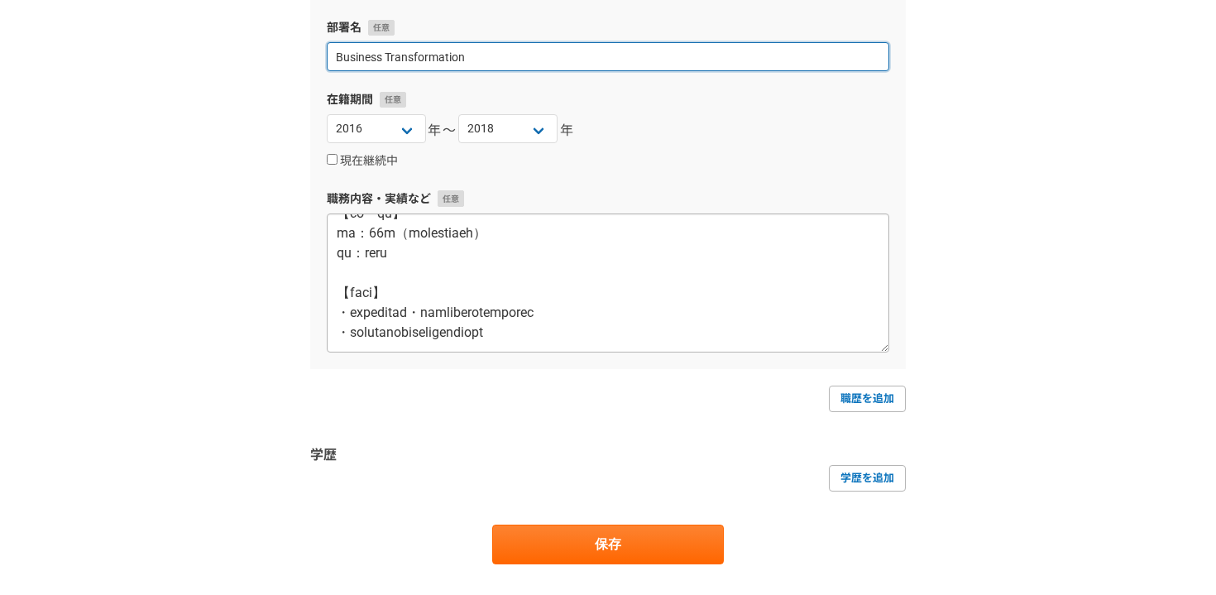
type input "Business Transformation"
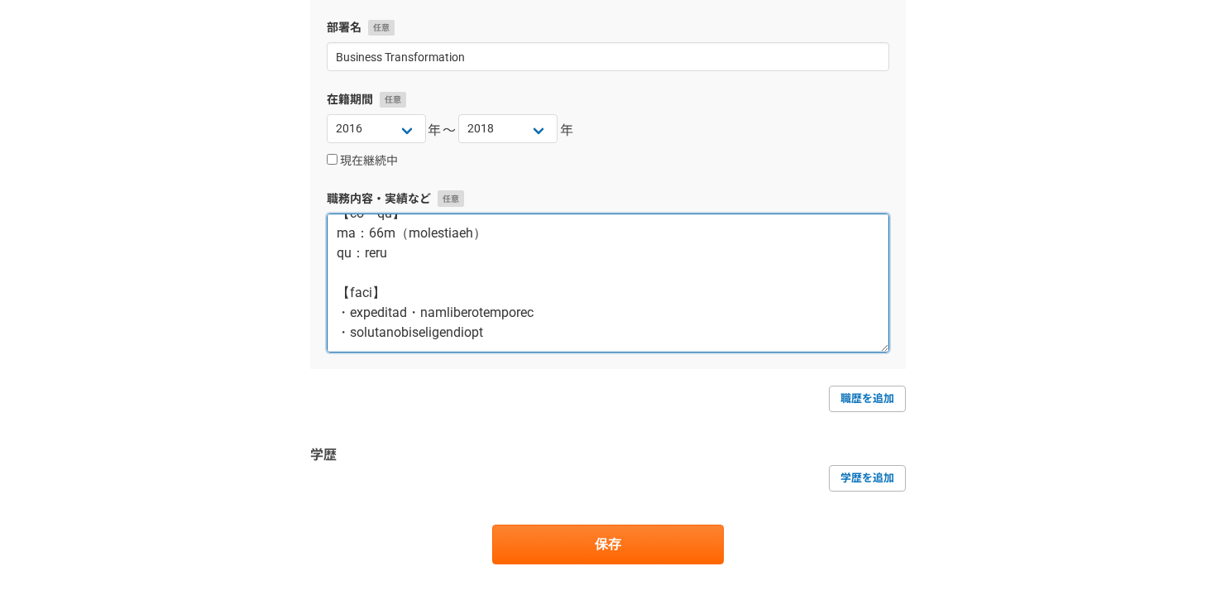
click at [521, 250] on textarea at bounding box center [608, 282] width 563 height 139
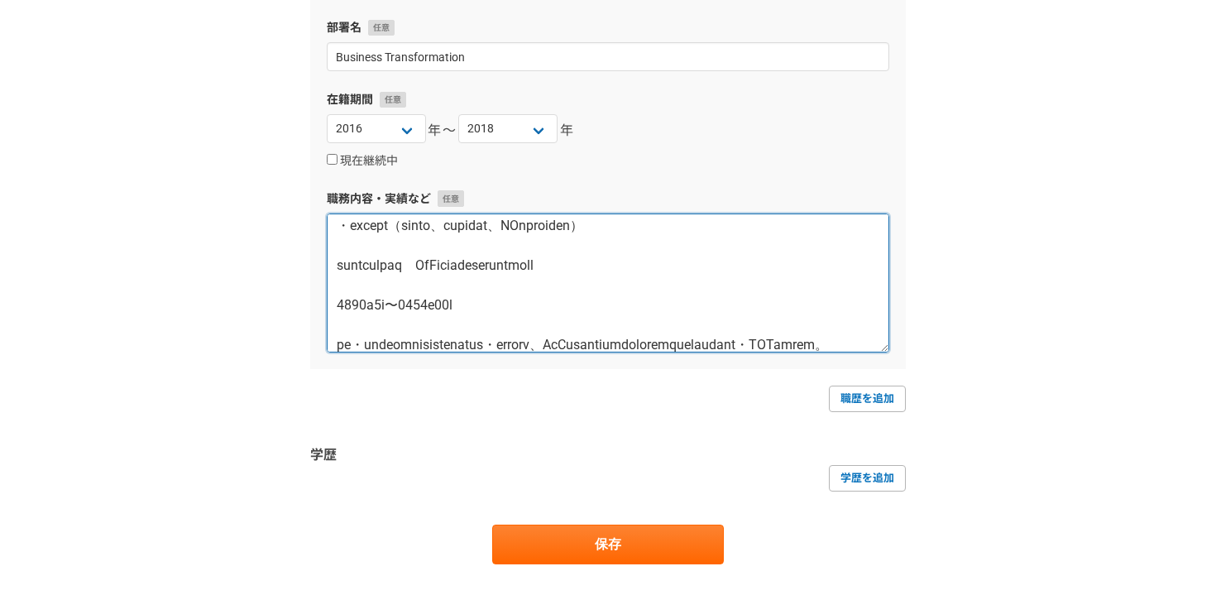
scroll to position [0, 0]
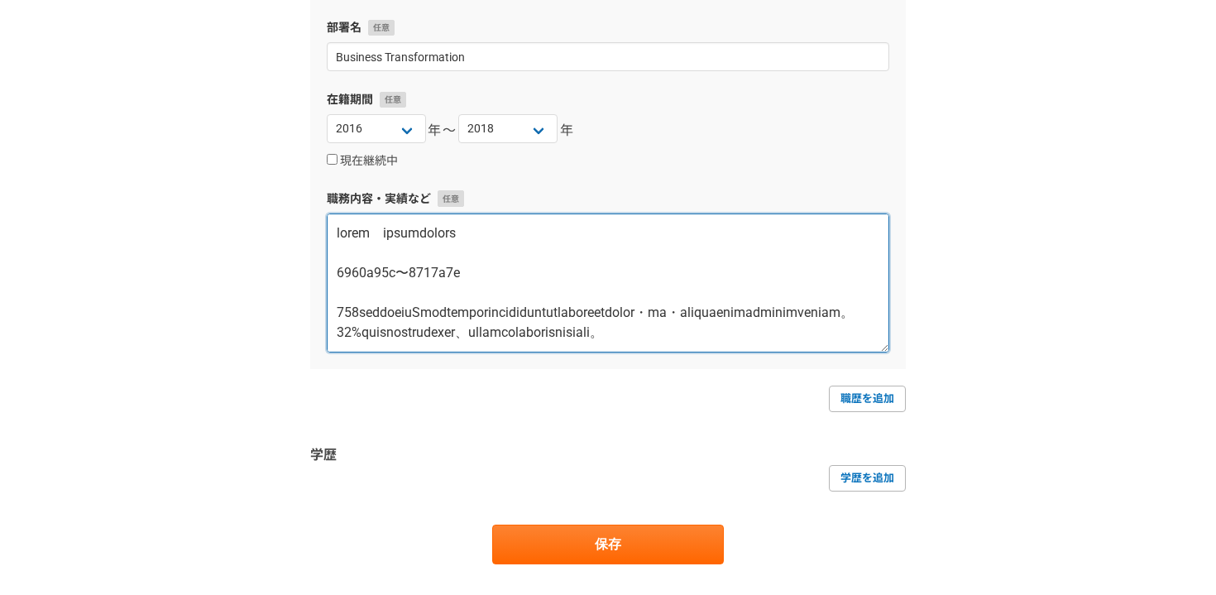
click at [364, 245] on textarea at bounding box center [608, 282] width 563 height 139
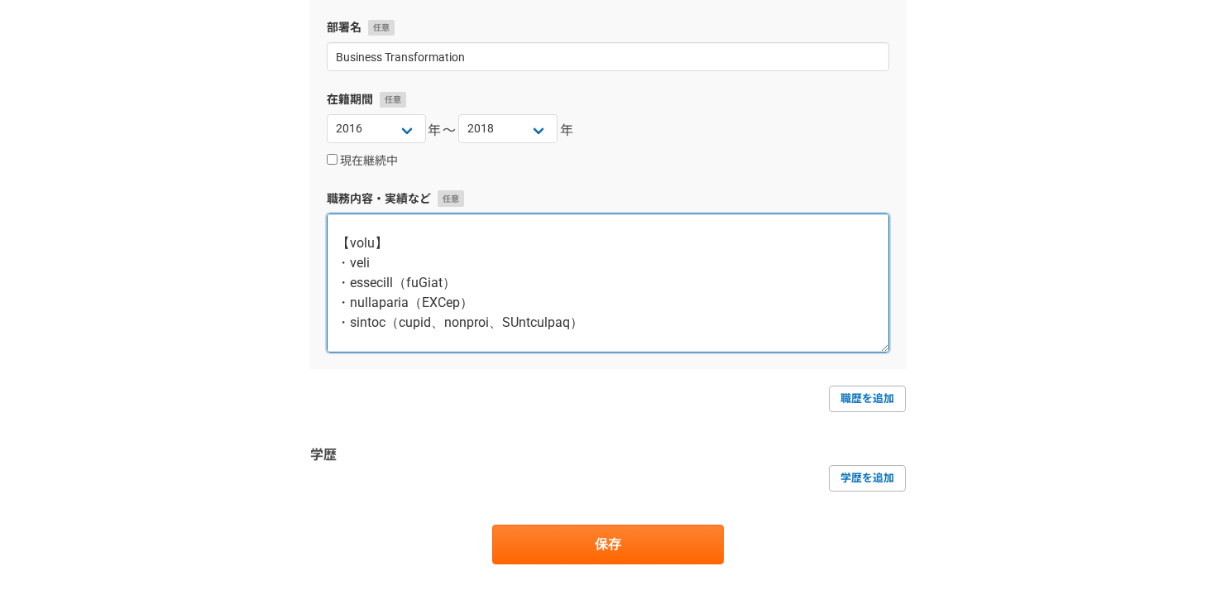
scroll to position [328, 0]
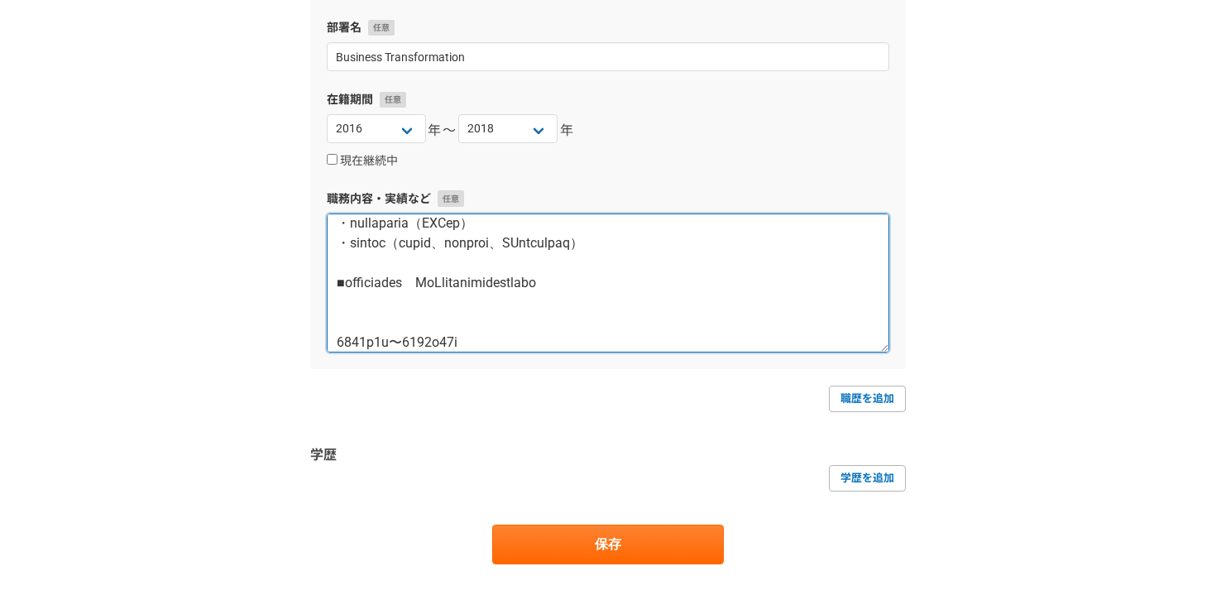
paste textarea "【期間】"
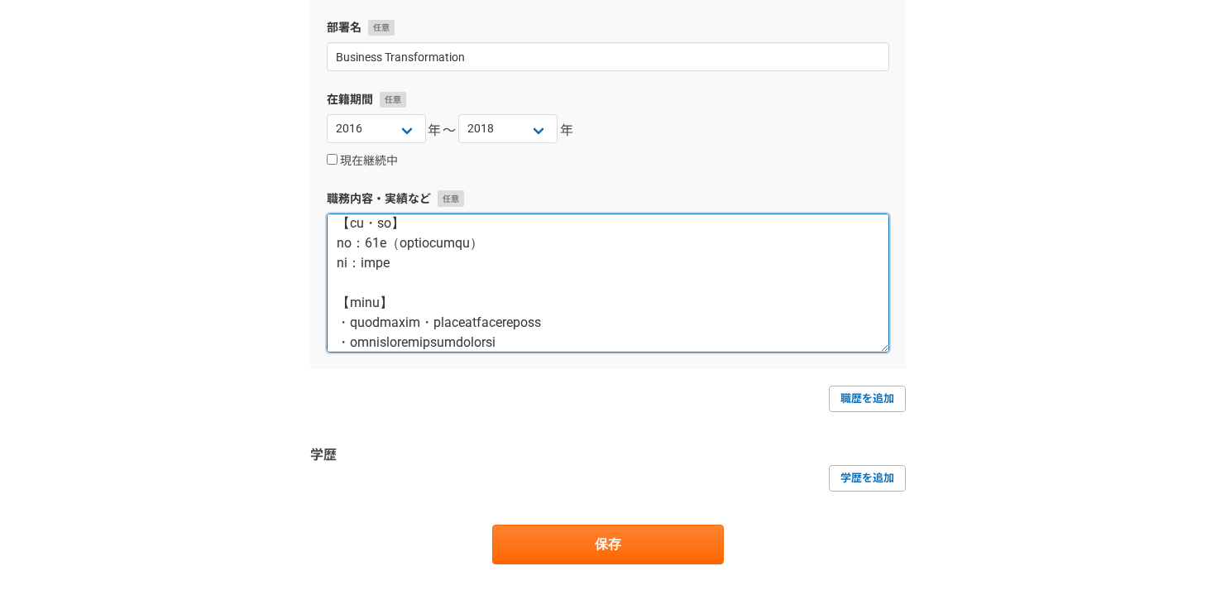
scroll to position [1360, 0]
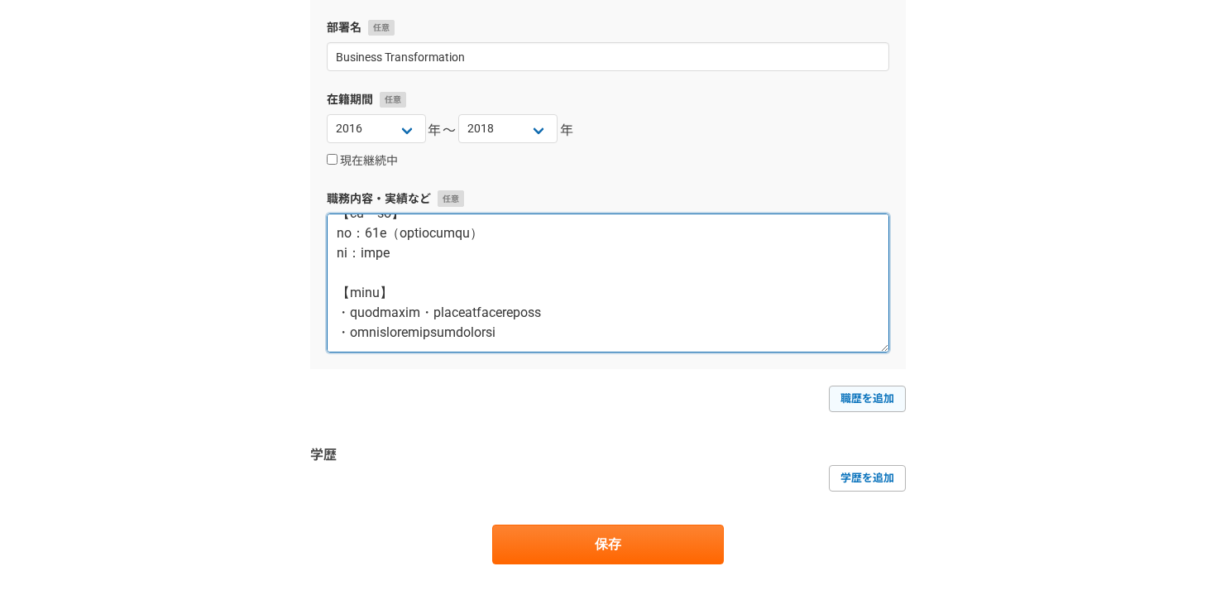
type textarea "■大手製造業　予実算調書業務改革支援 【期間】 2017年11月〜2018年7月 【目的・背景】 200以上の事業体とのExcelフォーマットでのマニュアルオ…"
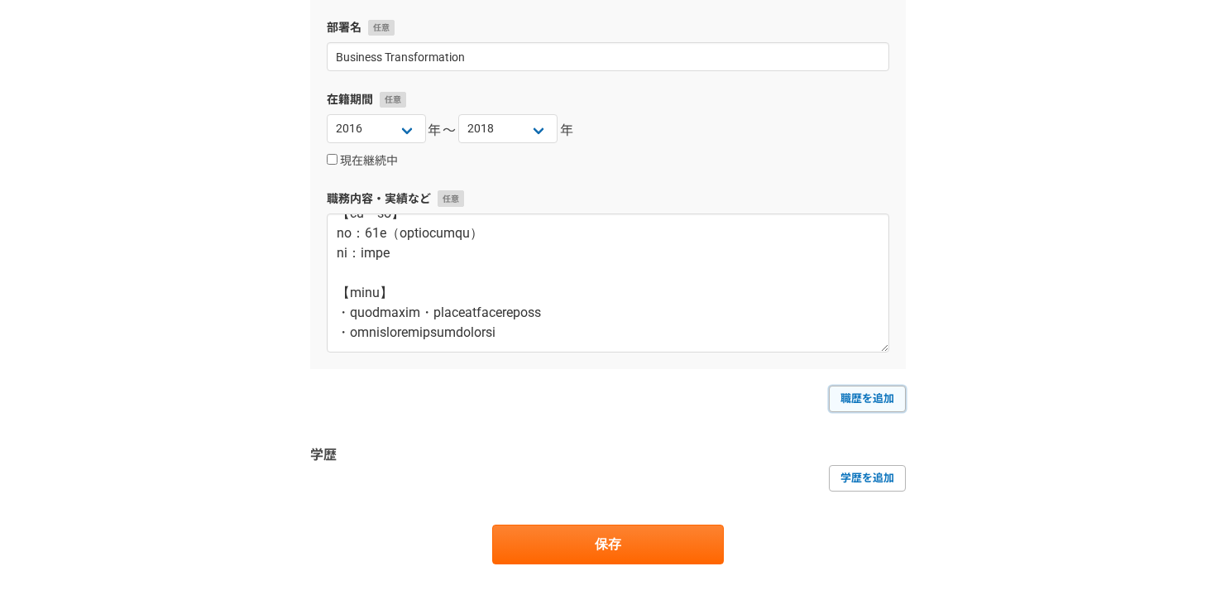
click at [875, 403] on link "職歴を追加" at bounding box center [867, 399] width 77 height 26
select select
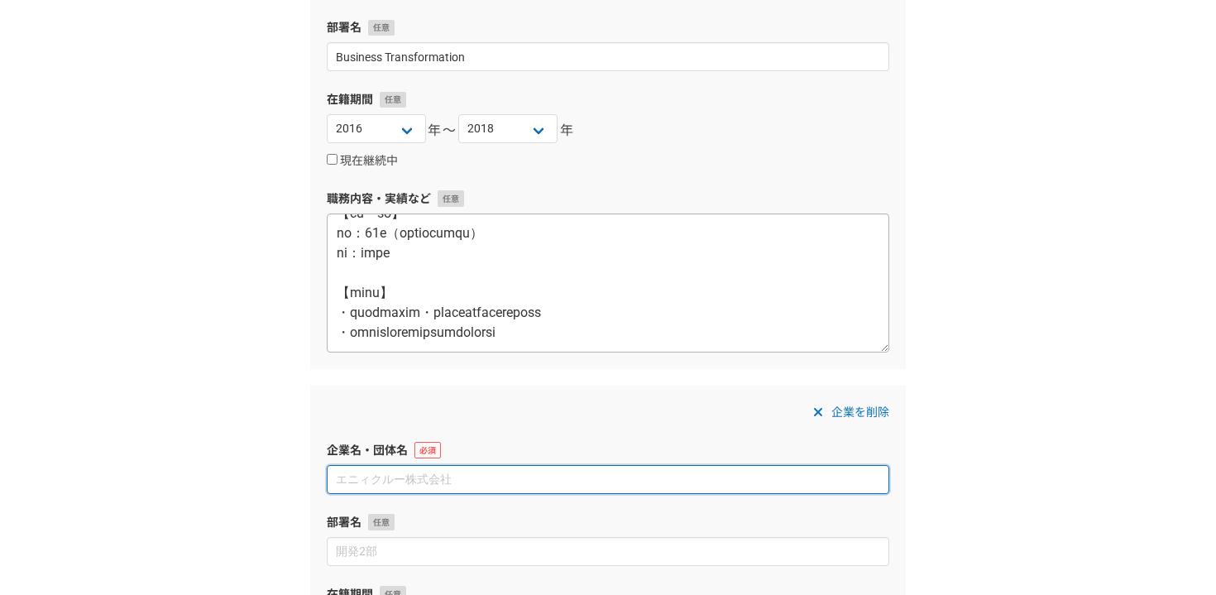
paste input "村田機械株式会社/"
type input "村田機械株式会社"
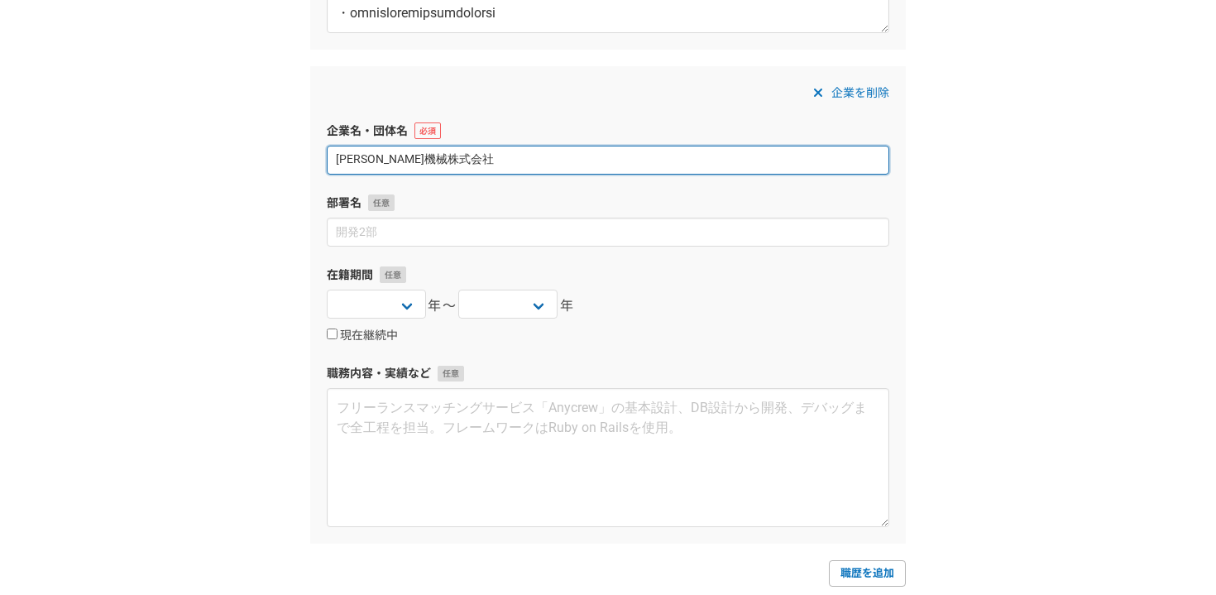
scroll to position [1639, 0]
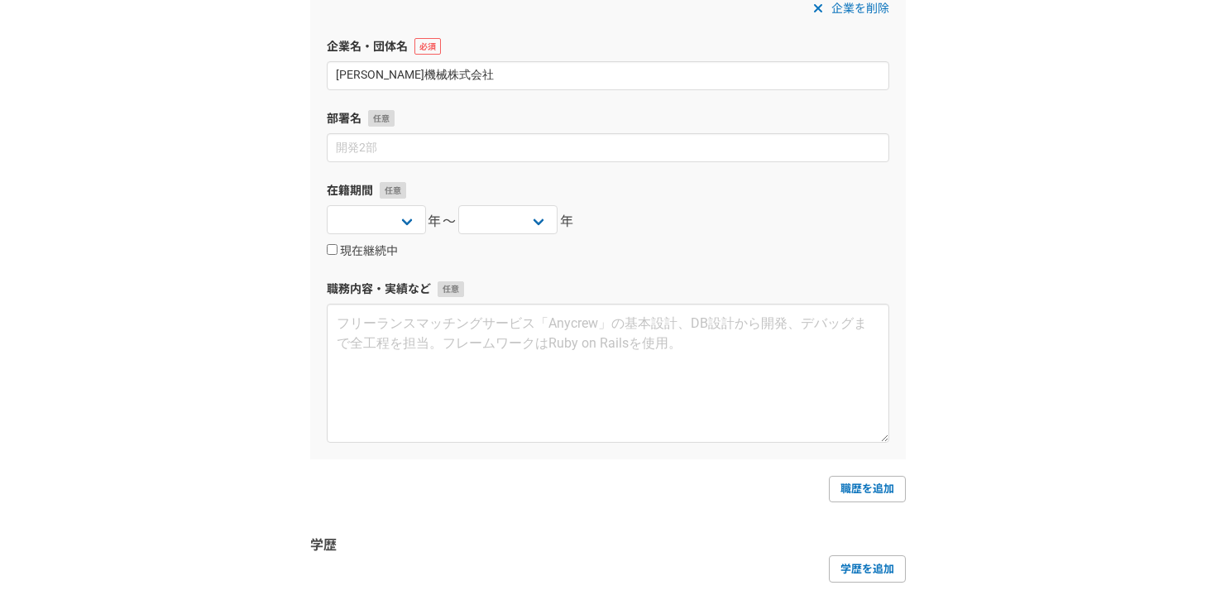
click at [464, 283] on label "職務内容・実績など" at bounding box center [608, 288] width 563 height 17
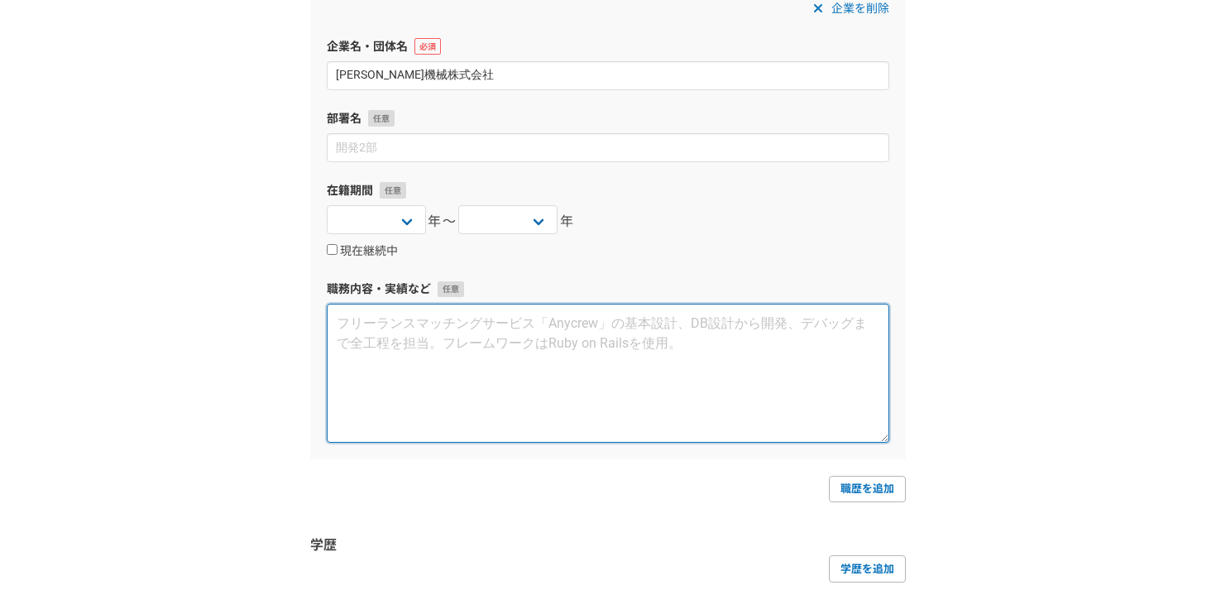
click at [464, 305] on textarea at bounding box center [608, 373] width 563 height 139
paste textarea "製造本部　加賀工場資材部 2015年4月〜2016年1月 【規模・役割】 規模：20人（部門人員数） 役割：一般社員 【業務内容】 ・機械加工部品における見積…"
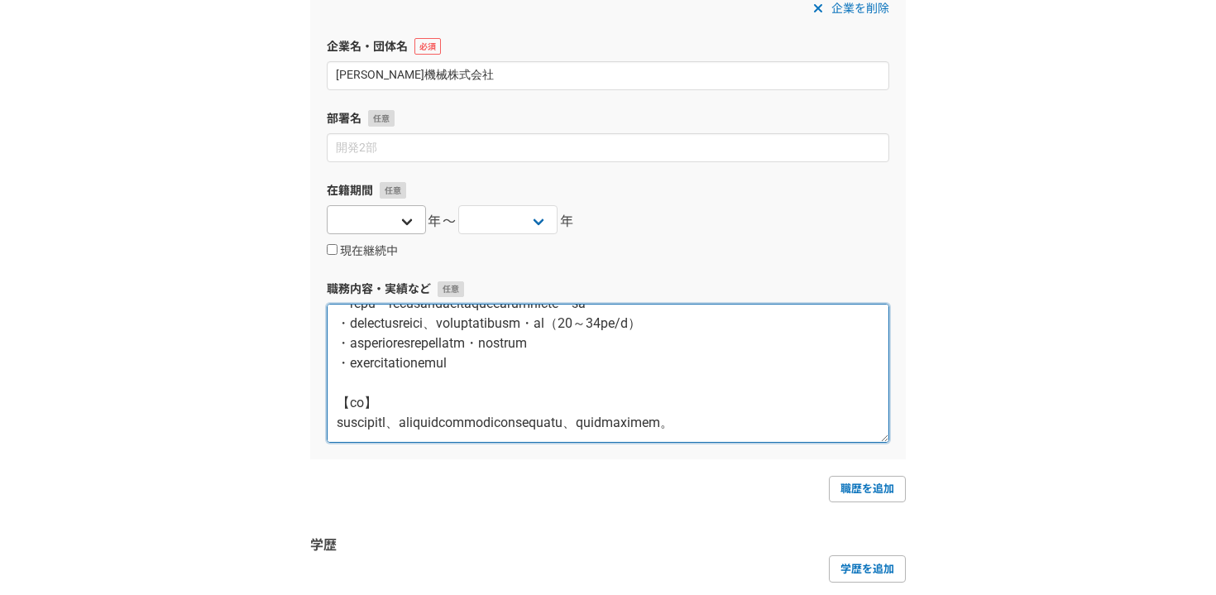
type textarea "製造本部　加賀工場資材部 2015年4月〜2016年1月 【規模・役割】 規模：20人（部門人員数） 役割：一般社員 【業務内容】 ・機械加工部品における見積…"
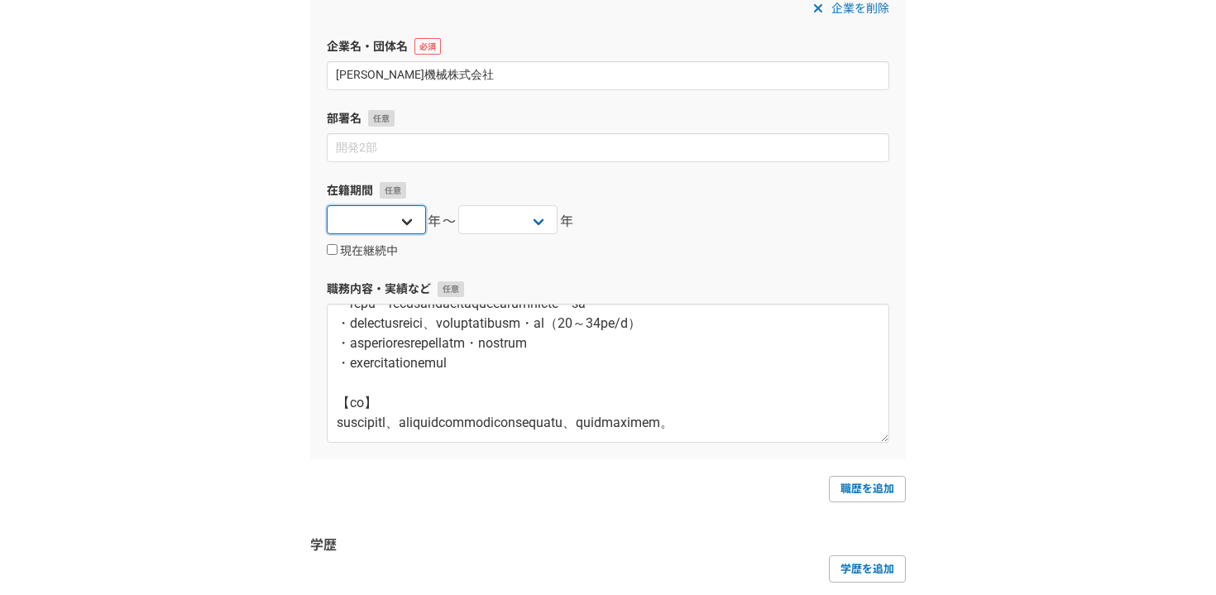
click at [409, 231] on select "[DATE] [DATE] [DATE] [DATE] [DATE] [DATE] [DATE] [DATE] [DATE] [DATE] [DATE] [D…" at bounding box center [376, 219] width 99 height 29
select select "2012"
click at [327, 205] on select "[DATE] [DATE] [DATE] [DATE] [DATE] [DATE] [DATE] [DATE] [DATE] [DATE] [DATE] [D…" at bounding box center [376, 219] width 99 height 29
click at [532, 223] on select "[DATE] [DATE] [DATE] [DATE] [DATE] [DATE] [DATE] [DATE] [DATE] [DATE] [DATE] [D…" at bounding box center [507, 219] width 99 height 29
select select "2016"
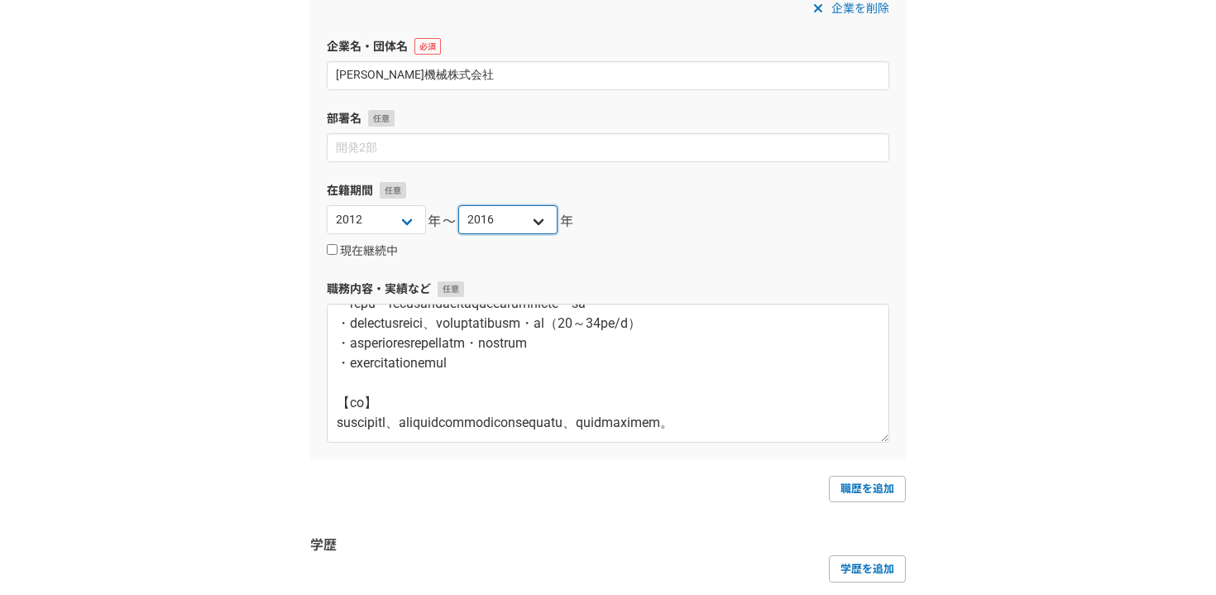
click at [458, 205] on select "[DATE] [DATE] [DATE] [DATE] [DATE] [DATE] [DATE] [DATE] [DATE] [DATE] [DATE] [D…" at bounding box center [507, 219] width 99 height 29
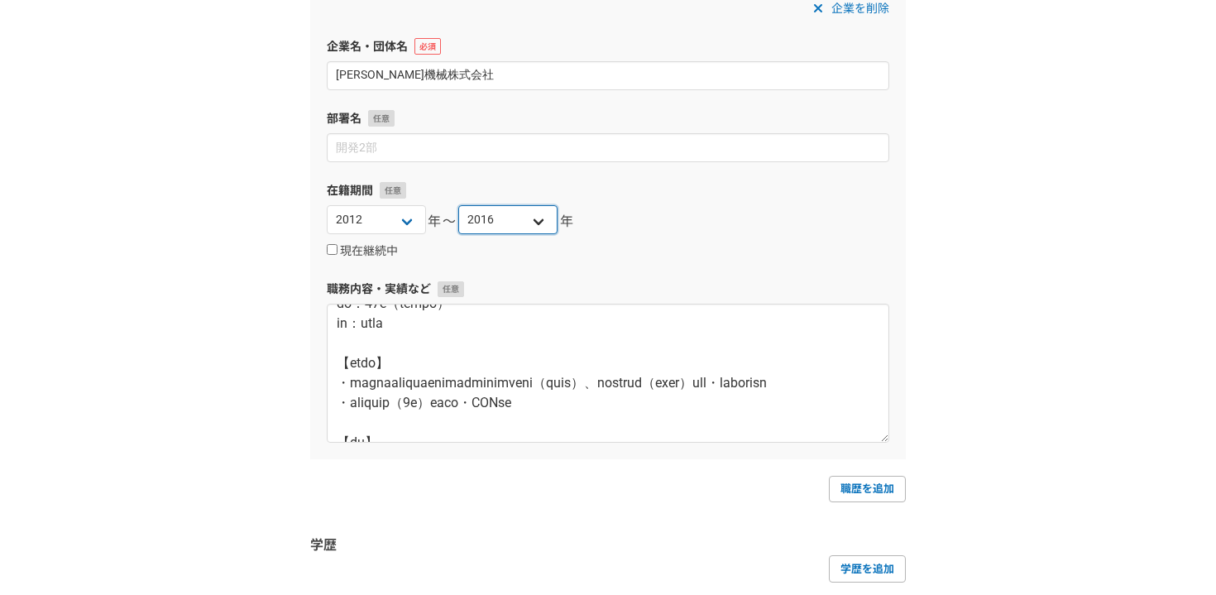
scroll to position [0, 0]
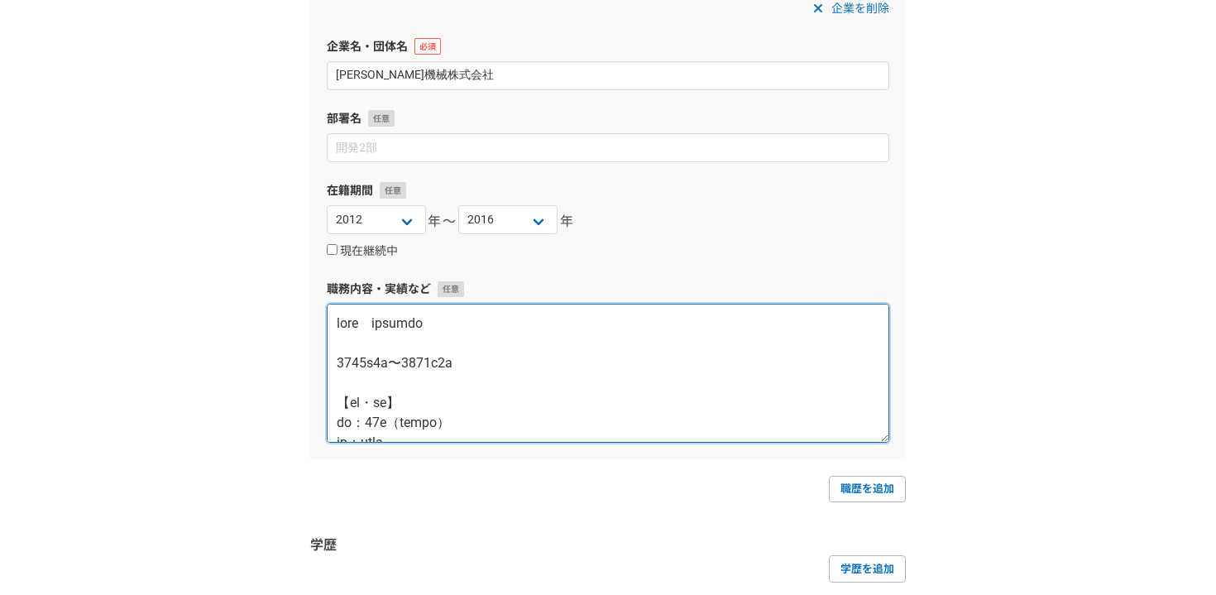
click at [453, 335] on textarea at bounding box center [608, 373] width 563 height 139
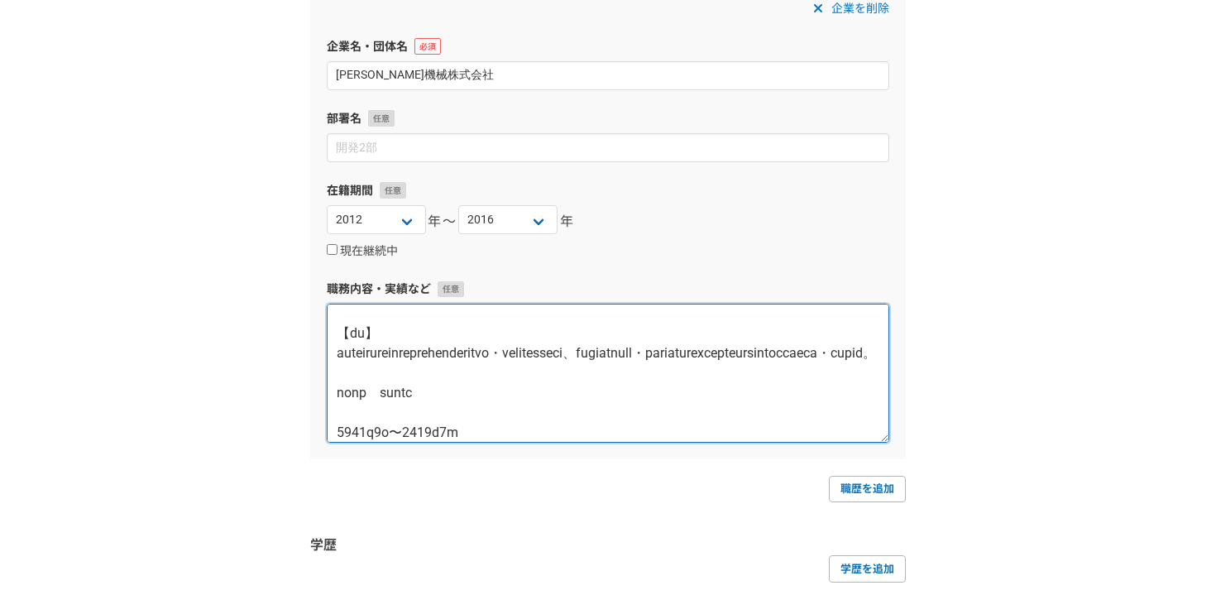
scroll to position [328, 0]
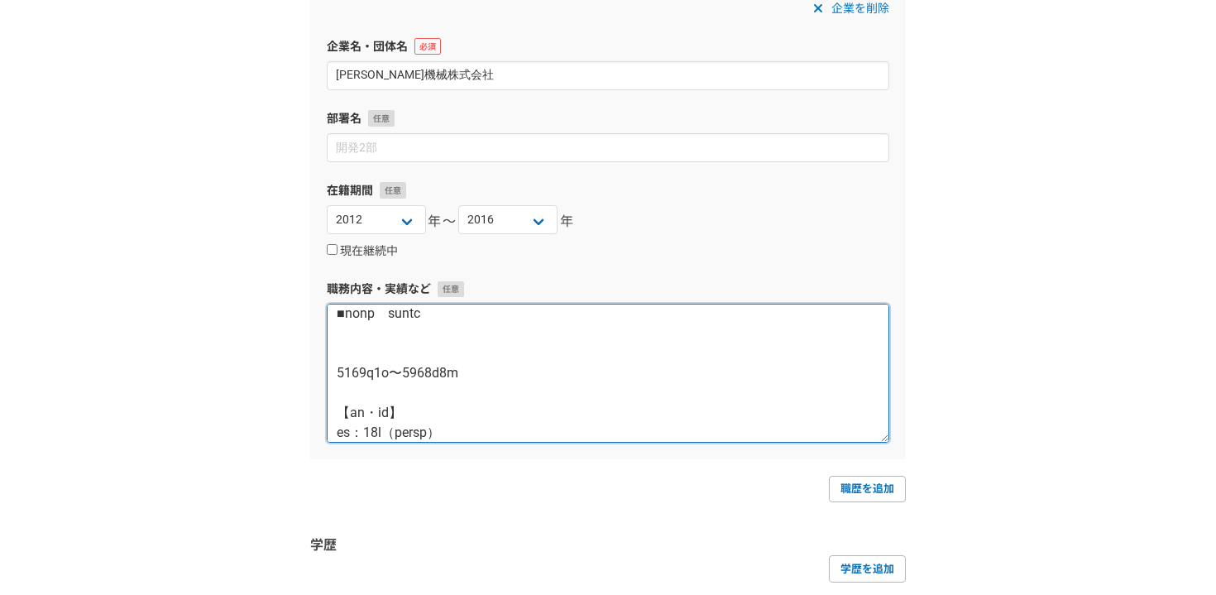
paste textarea "【期間】"
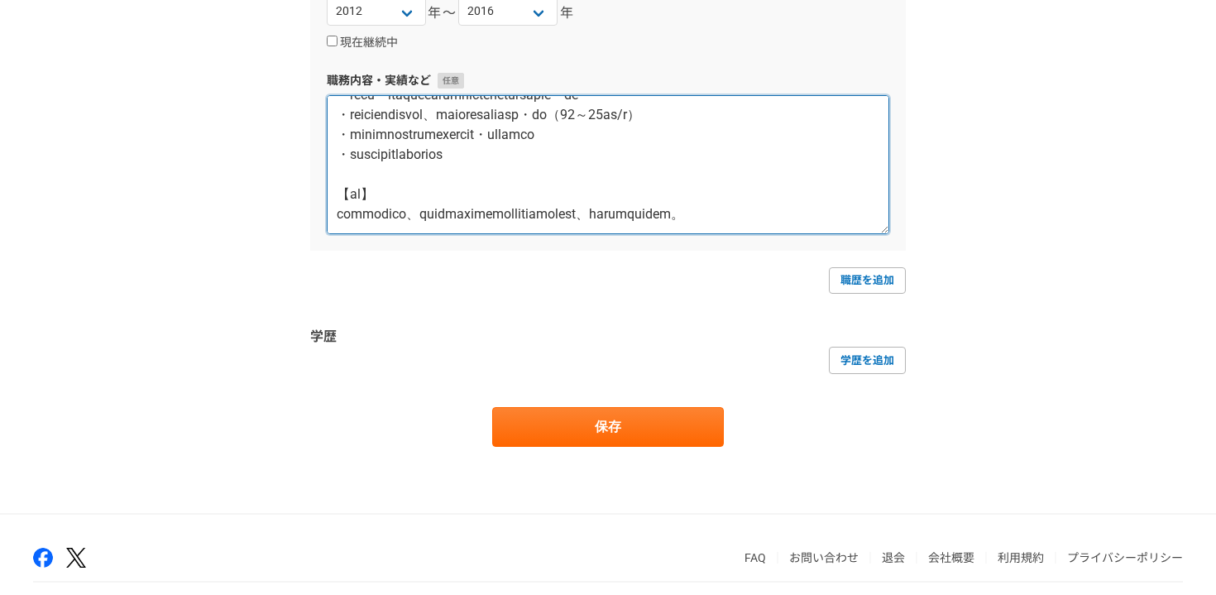
scroll to position [1909, 0]
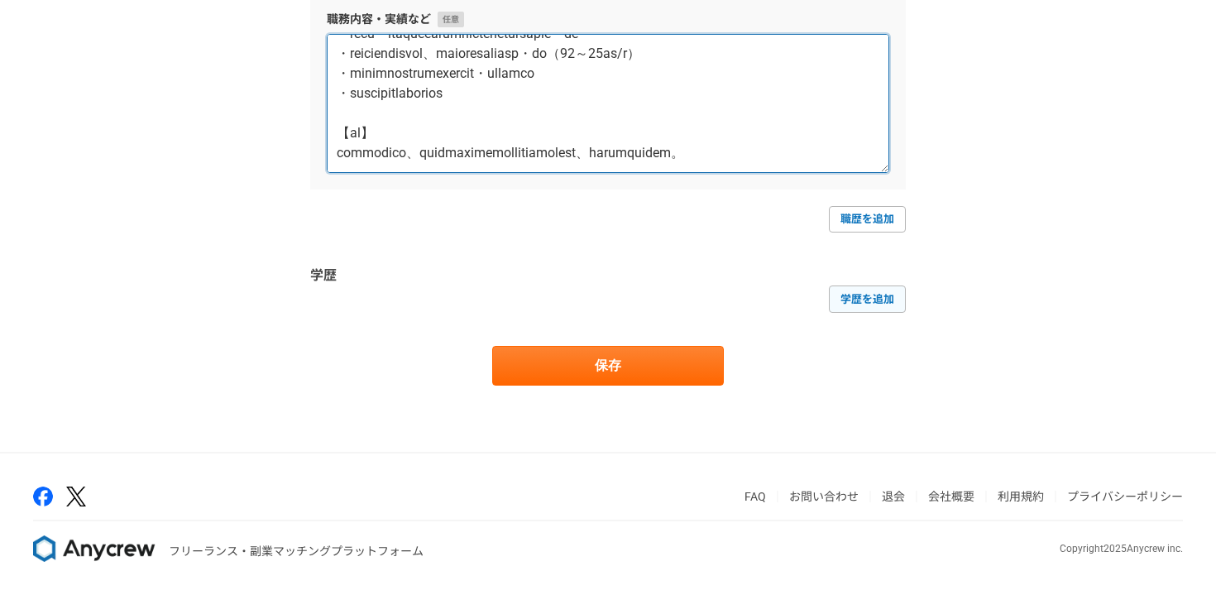
type textarea "■製造本部　加賀工場資材部 【期間】 2015年4月〜2016年1月 【規模・役割】 規模：20人（部門人員数） 役割：一般社員 【業務内容】 ・機械加工部品…"
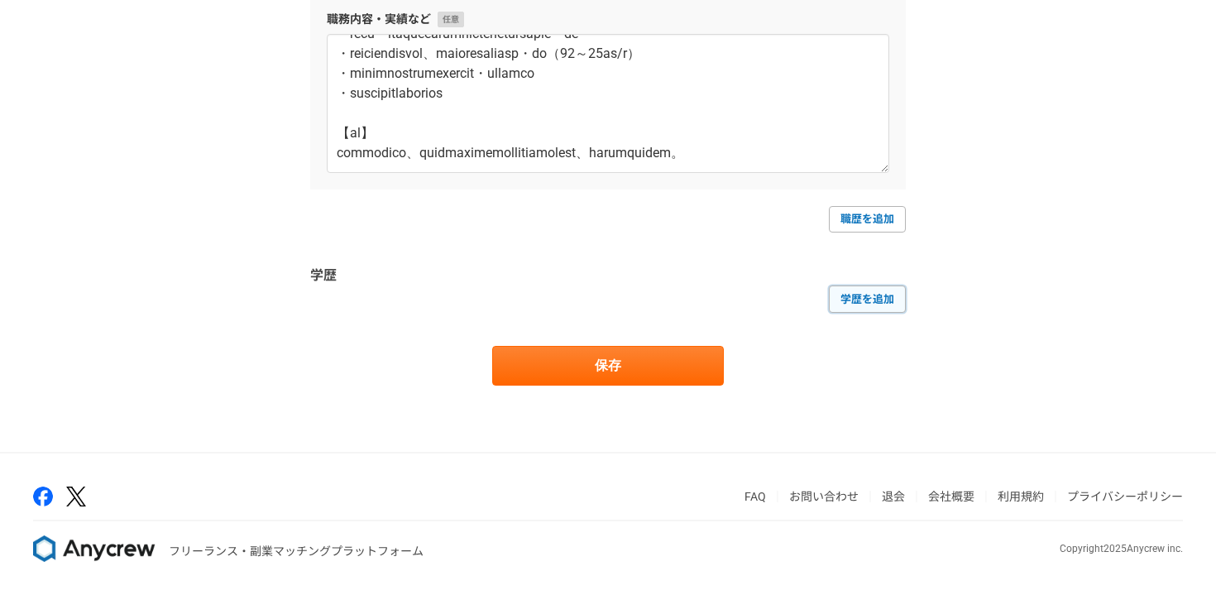
click at [886, 292] on link "学歴を追加" at bounding box center [867, 298] width 77 height 26
select select
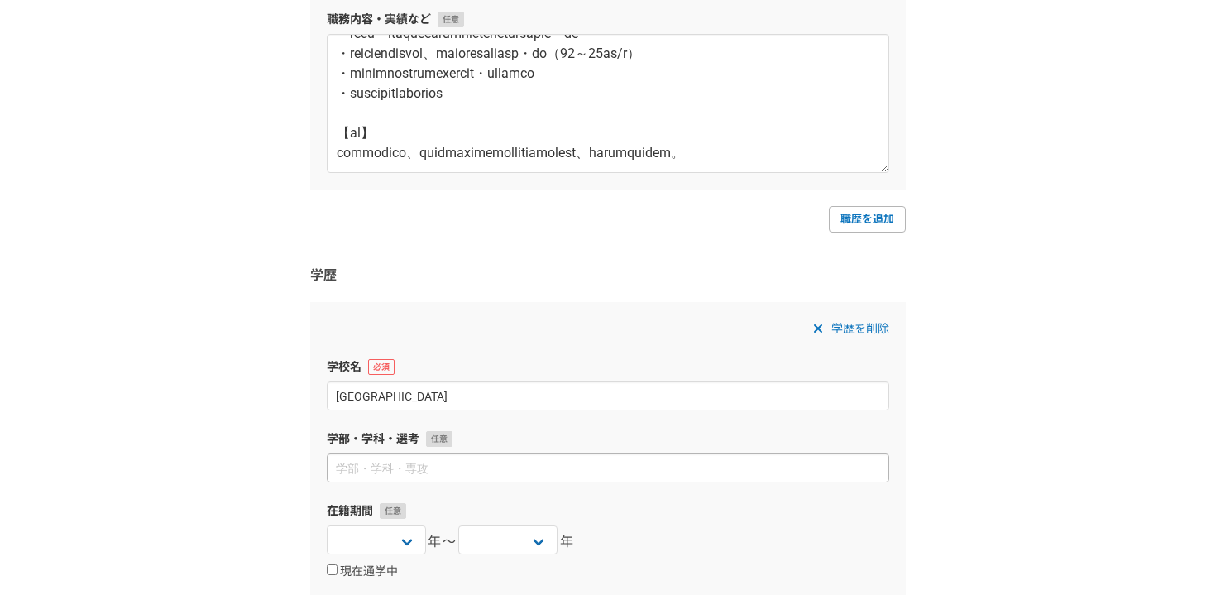
type input "関西学院大学"
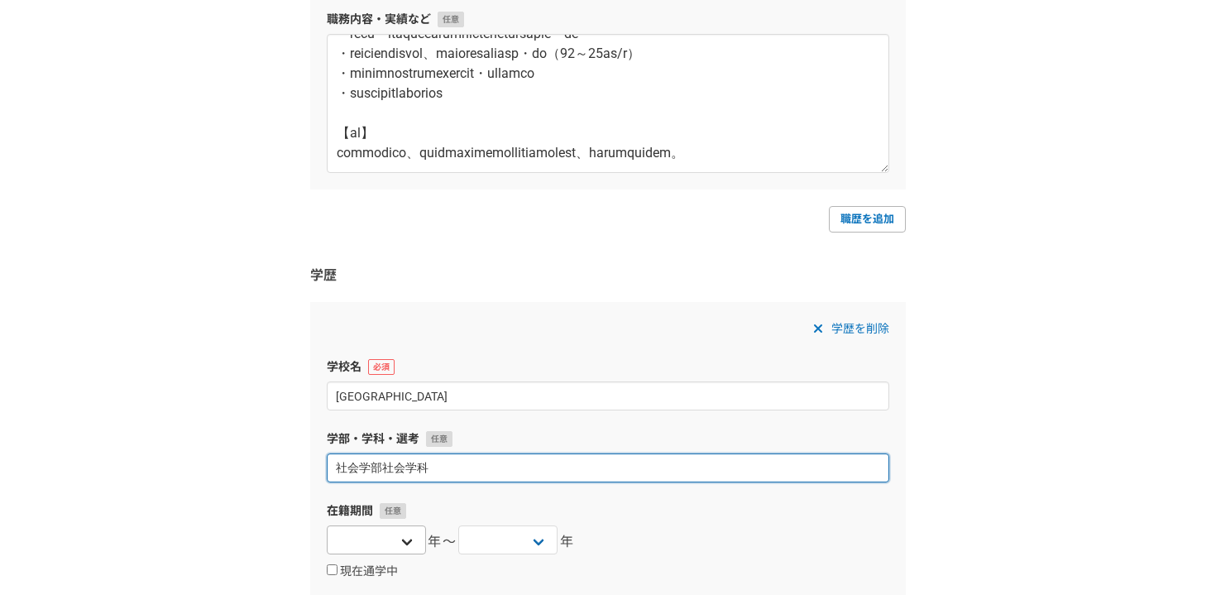
type input "社会学部社会学科"
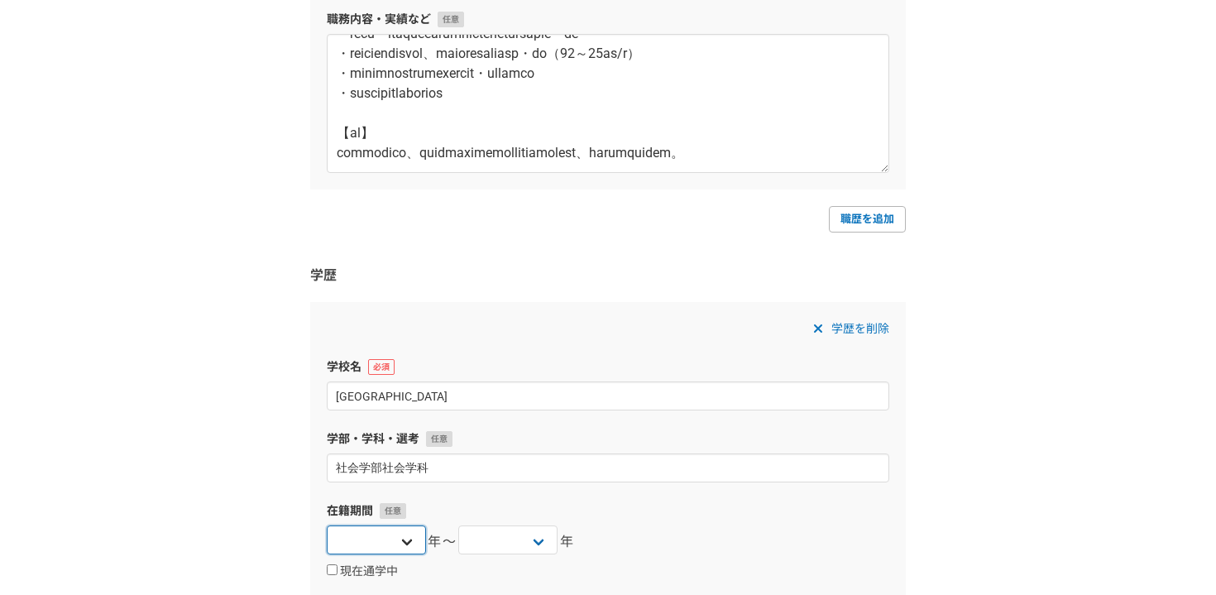
click at [372, 542] on select "[DATE] [DATE] [DATE] [DATE] [DATE] [DATE] [DATE] [DATE] [DATE] [DATE] [DATE] [D…" at bounding box center [376, 539] width 99 height 29
select select "2008"
click at [327, 525] on select "[DATE] [DATE] [DATE] [DATE] [DATE] [DATE] [DATE] [DATE] [DATE] [DATE] [DATE] [D…" at bounding box center [376, 539] width 99 height 29
click at [511, 536] on select "[DATE] [DATE] [DATE] [DATE] [DATE] [DATE] [DATE] [DATE] [DATE] [DATE] [DATE] [D…" at bounding box center [507, 539] width 99 height 29
select select "2012"
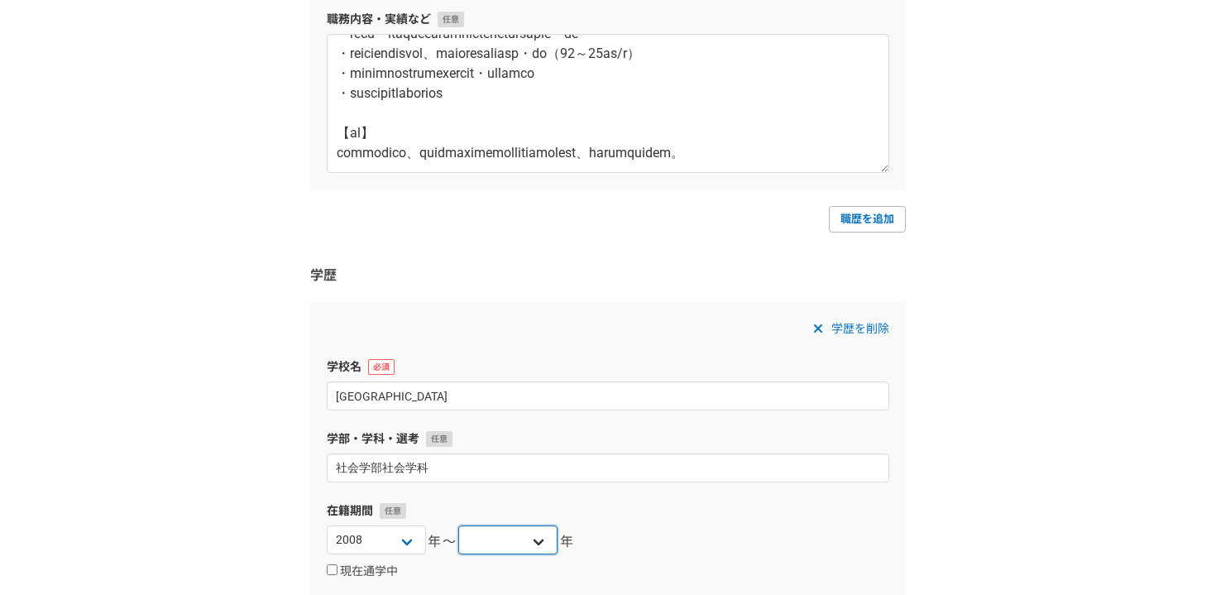
click at [458, 525] on select "[DATE] [DATE] [DATE] [DATE] [DATE] [DATE] [DATE] [DATE] [DATE] [DATE] [DATE] [D…" at bounding box center [507, 539] width 99 height 29
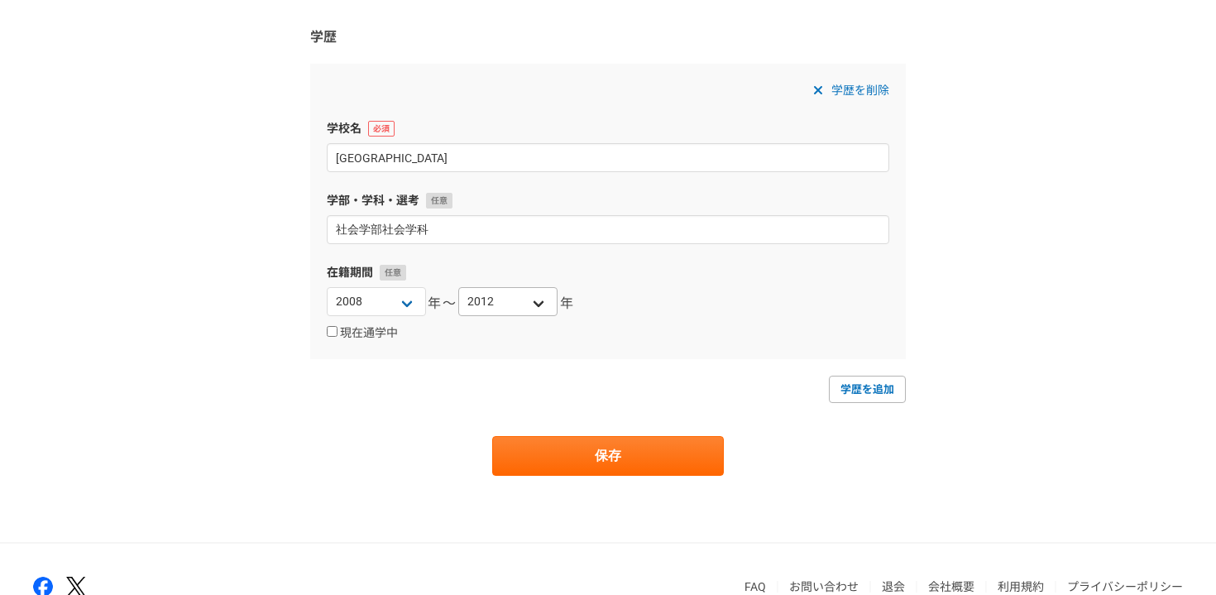
scroll to position [2169, 0]
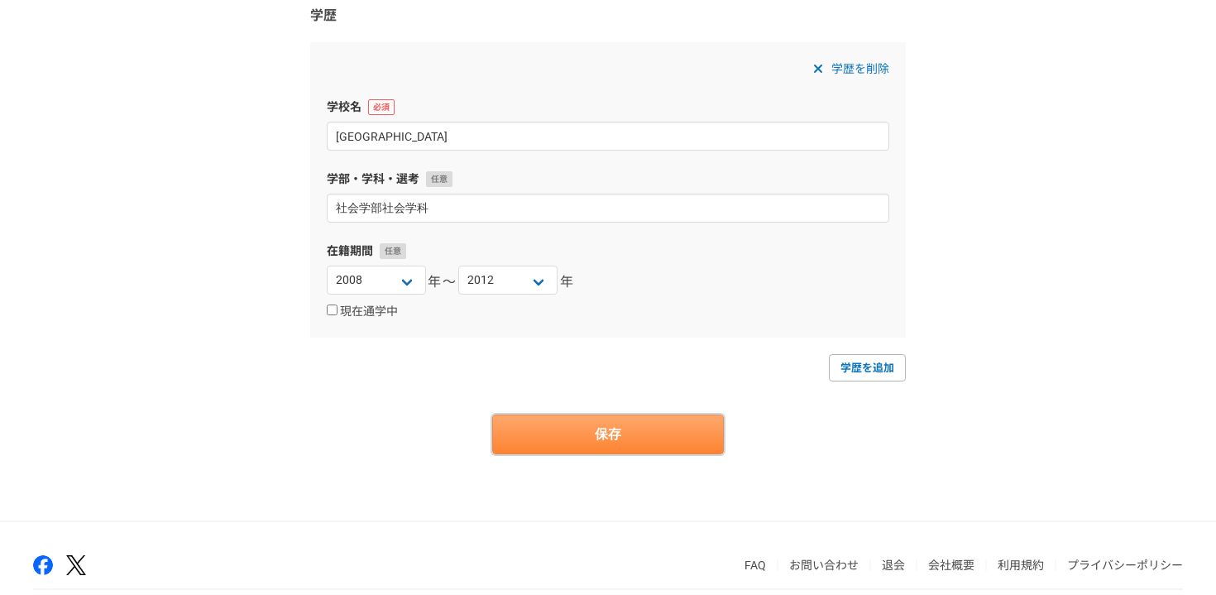
click at [584, 435] on button "保存" at bounding box center [608, 435] width 232 height 40
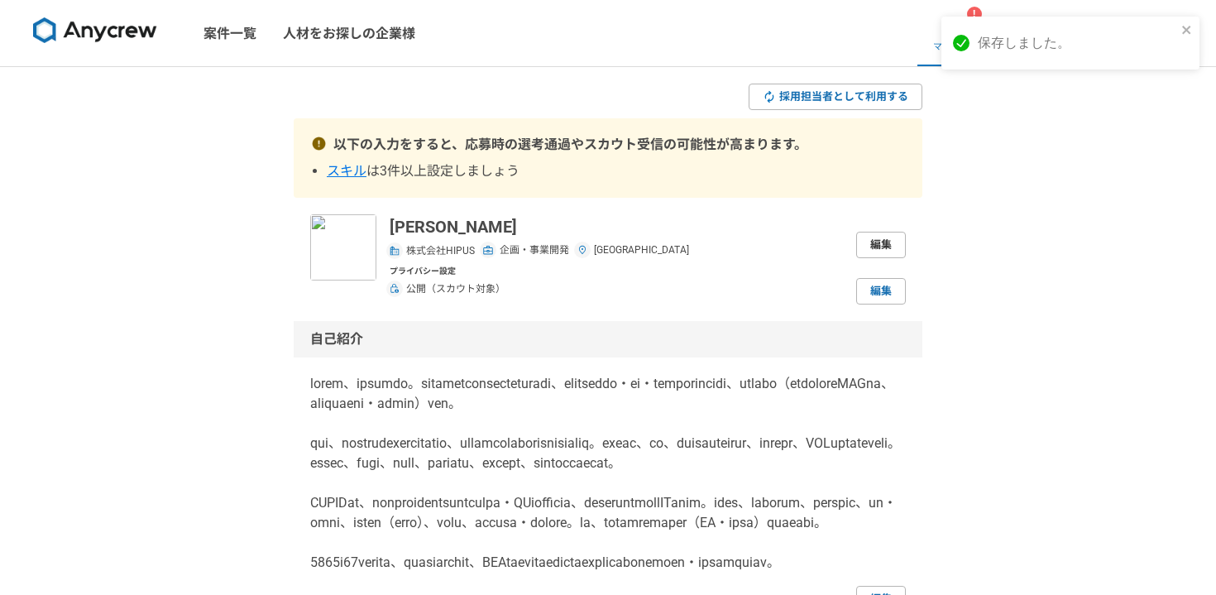
click at [881, 248] on link "編集" at bounding box center [881, 245] width 50 height 26
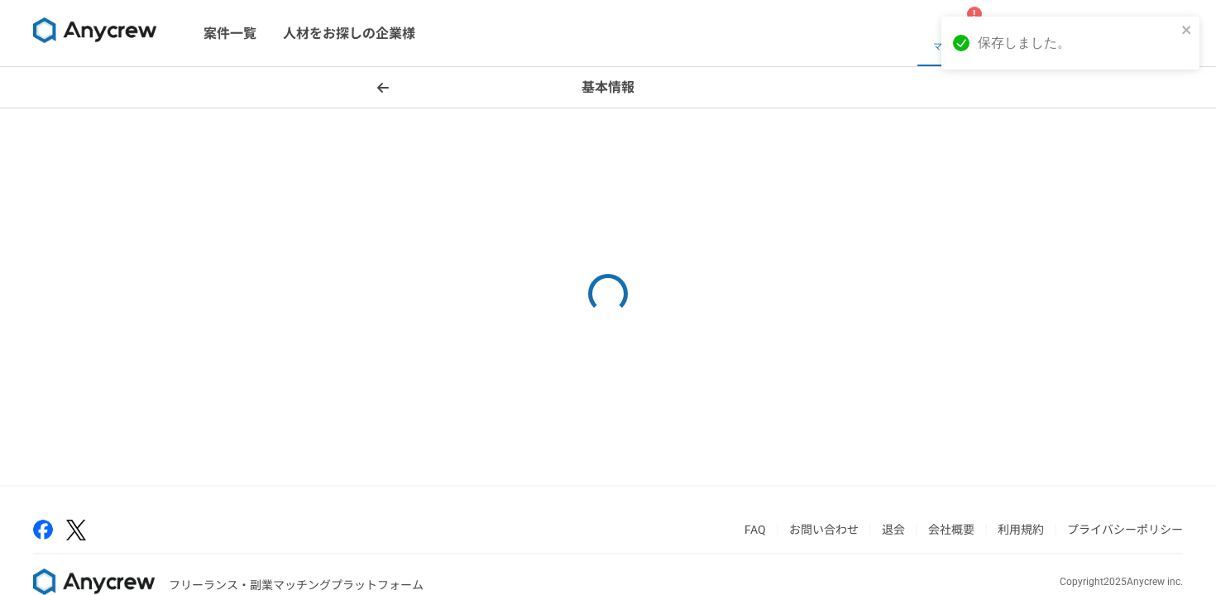
select select "6"
select select "14"
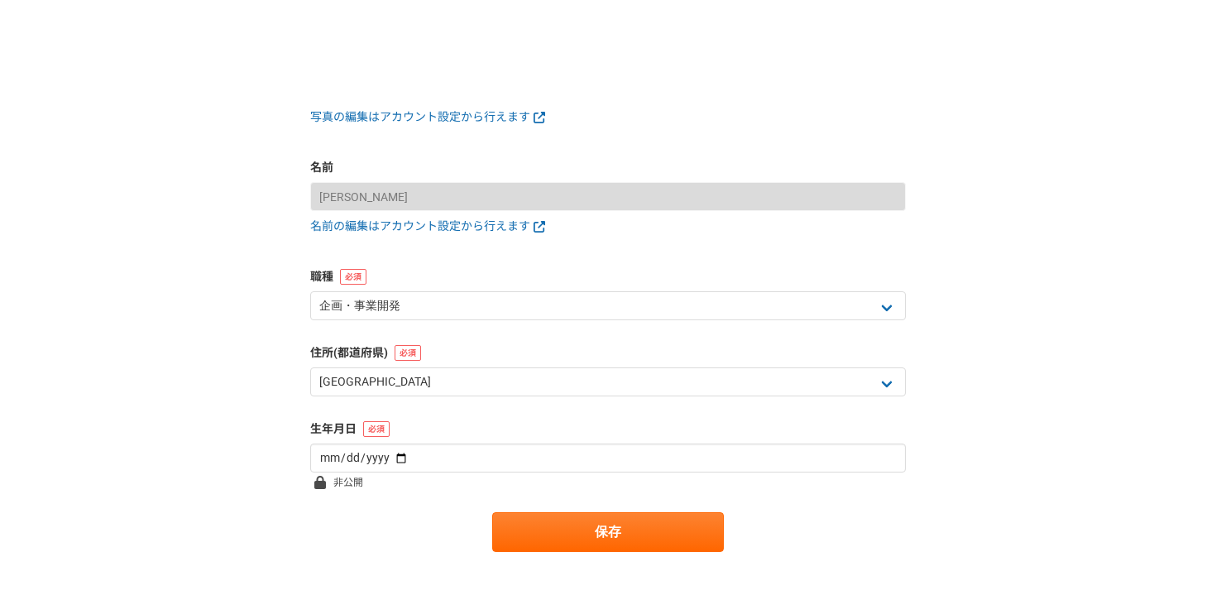
scroll to position [154, 0]
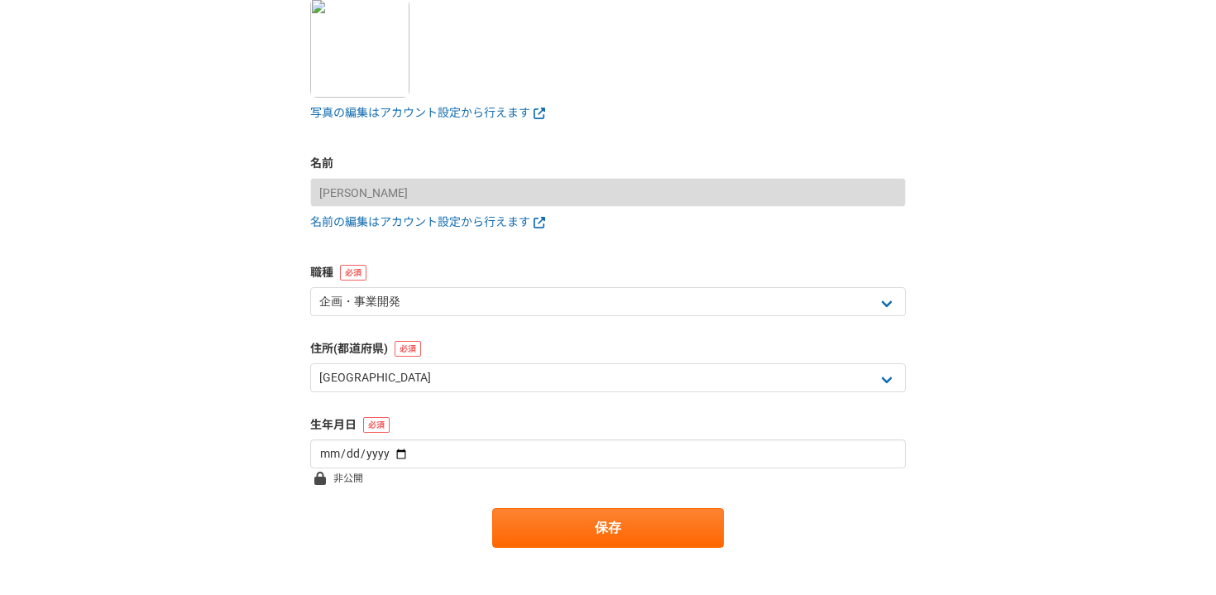
click at [669, 507] on form "プロフィール写真 写真の編集はアカウント設定から行えます 名前 宇根慎吾 名前の編集はアカウント設定から行えます 職種 エンジニア デザイナー ライター 営業…" at bounding box center [608, 260] width 596 height 573
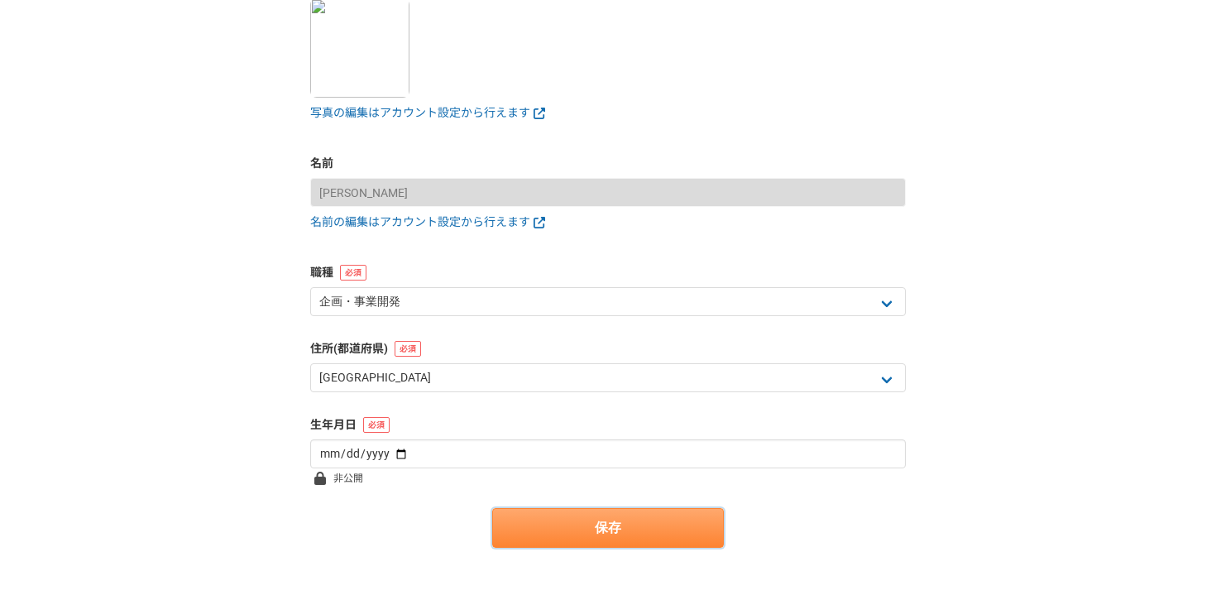
click at [664, 520] on button "保存" at bounding box center [608, 528] width 232 height 40
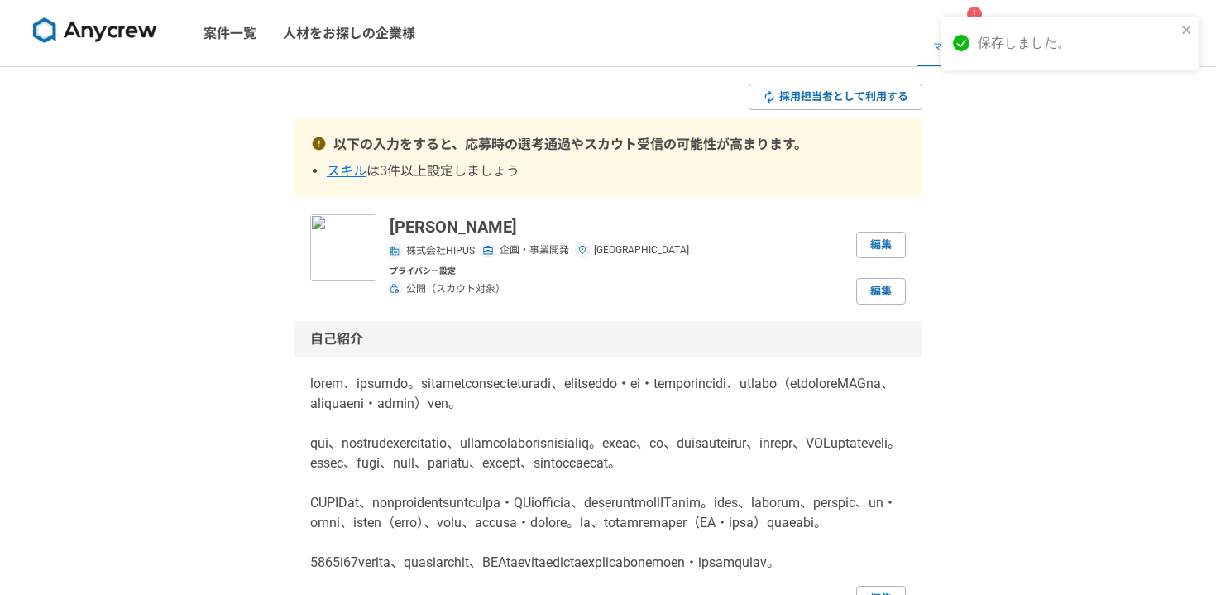
click at [1193, 26] on div "保存しました。" at bounding box center [1071, 43] width 258 height 53
click at [1125, 79] on div "保存しました。" at bounding box center [1070, 49] width 265 height 73
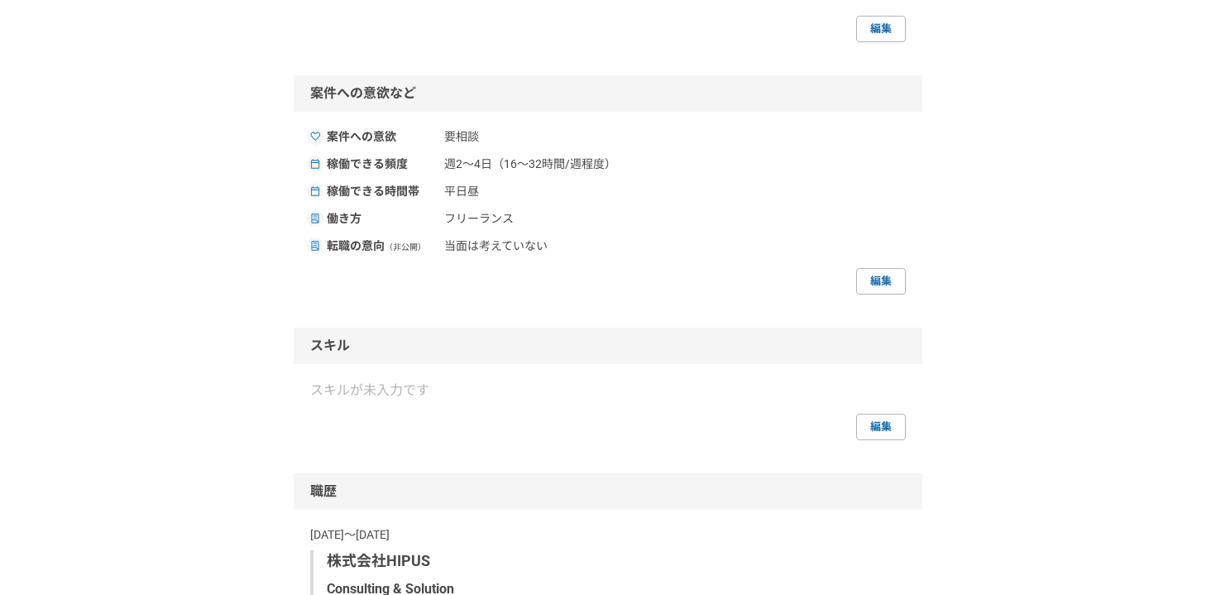
scroll to position [866, 0]
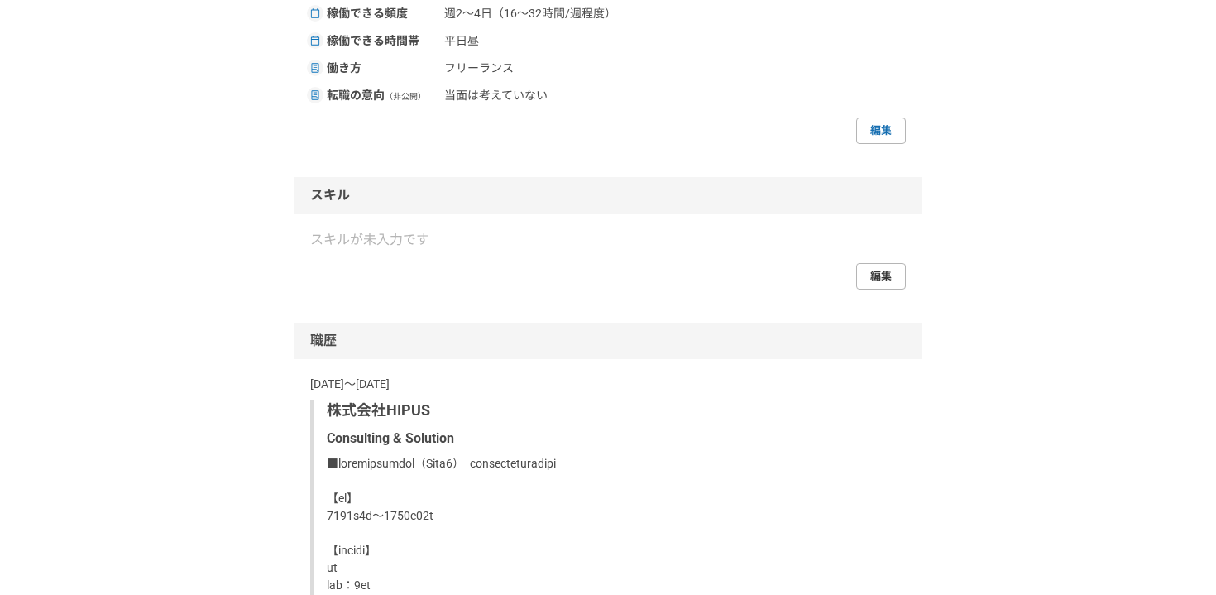
click at [901, 290] on link "編集" at bounding box center [881, 276] width 50 height 26
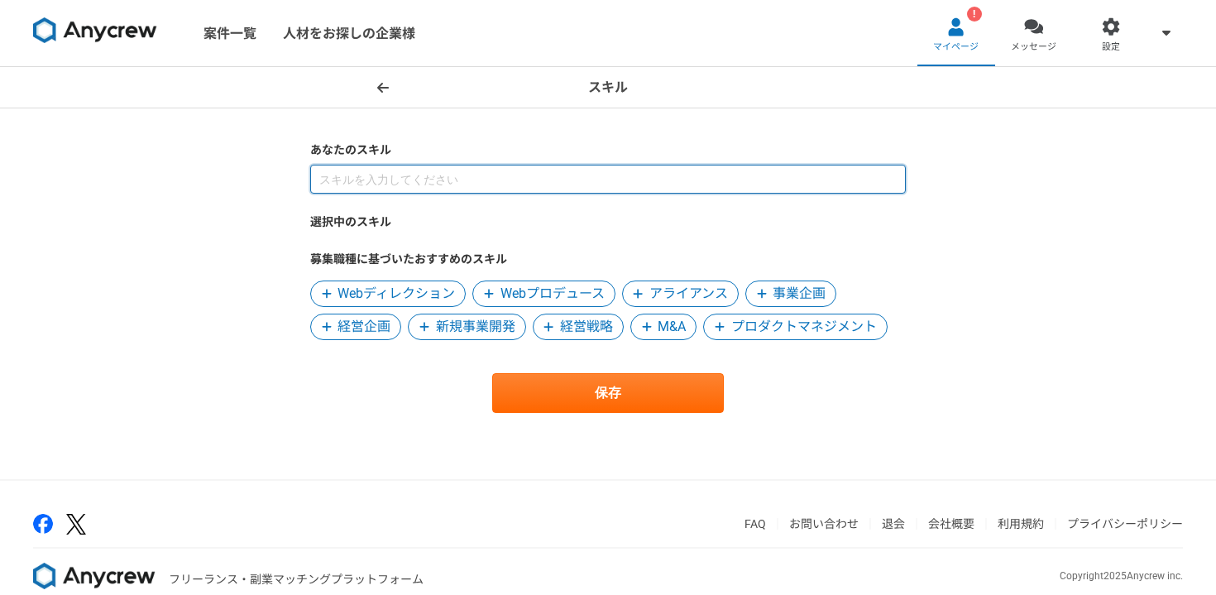
click at [517, 186] on input at bounding box center [608, 179] width 596 height 29
paste input "業務改革・DX推進 プロジェクトマネジメント 要件定義・運用設計 調達・購買領域のドメイン知識 新規サービス・事業開発"
type input "業務改革・DX推進 プロジェクトマネジメント 要件定義・運用設計 調達・購買領域のドメイン知識 新規サービス・事業開発"
paste input "業務改革・DX推進 プロジェクトマネジメント 要件定義・運用設計 調達・購買領域のドメイン知識 新規サービス・事業開発"
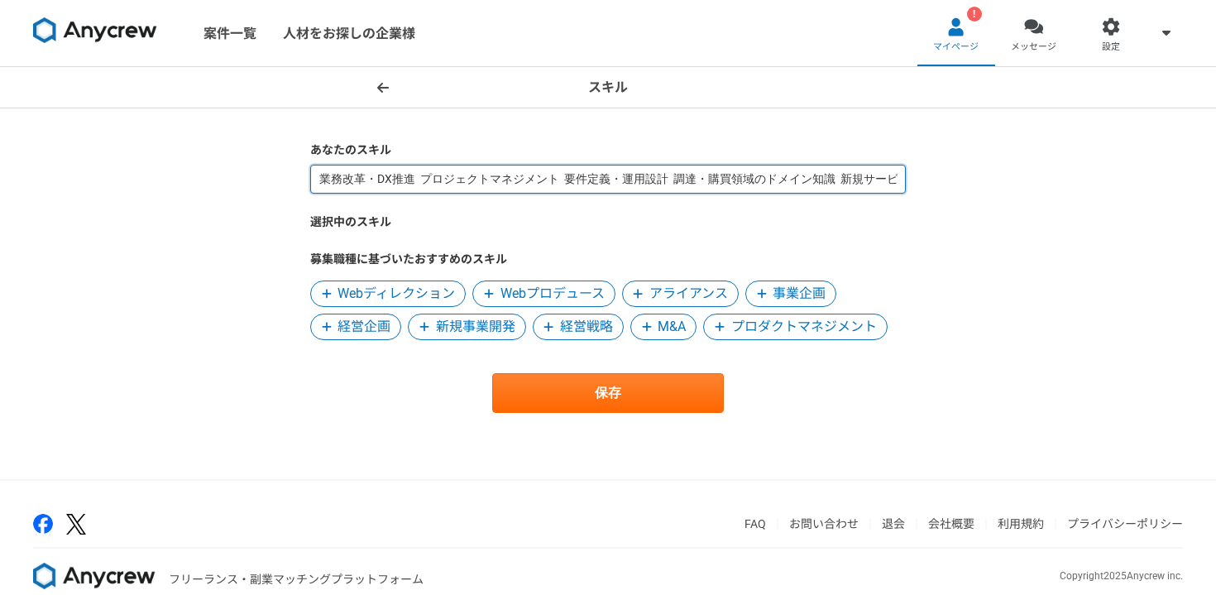
scroll to position [0, 74]
click at [356, 184] on input "業務改革・DX推進 プロジェクトマネジメント 要件定義・運用設計 調達・購買領域のドメイン知識 新規サービス・事業開発" at bounding box center [608, 179] width 596 height 29
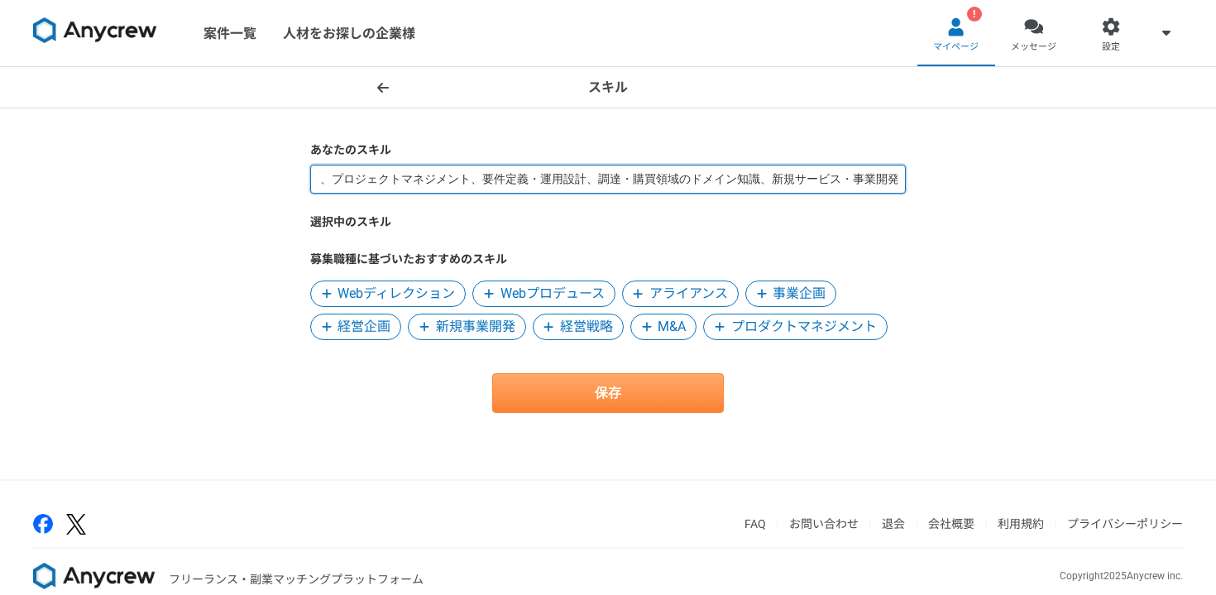
type input "業務改革・DX推進、プロジェクトマネジメント、要件定義・運用設計、調達・購買領域のドメイン知識、新規サービス・事業開発"
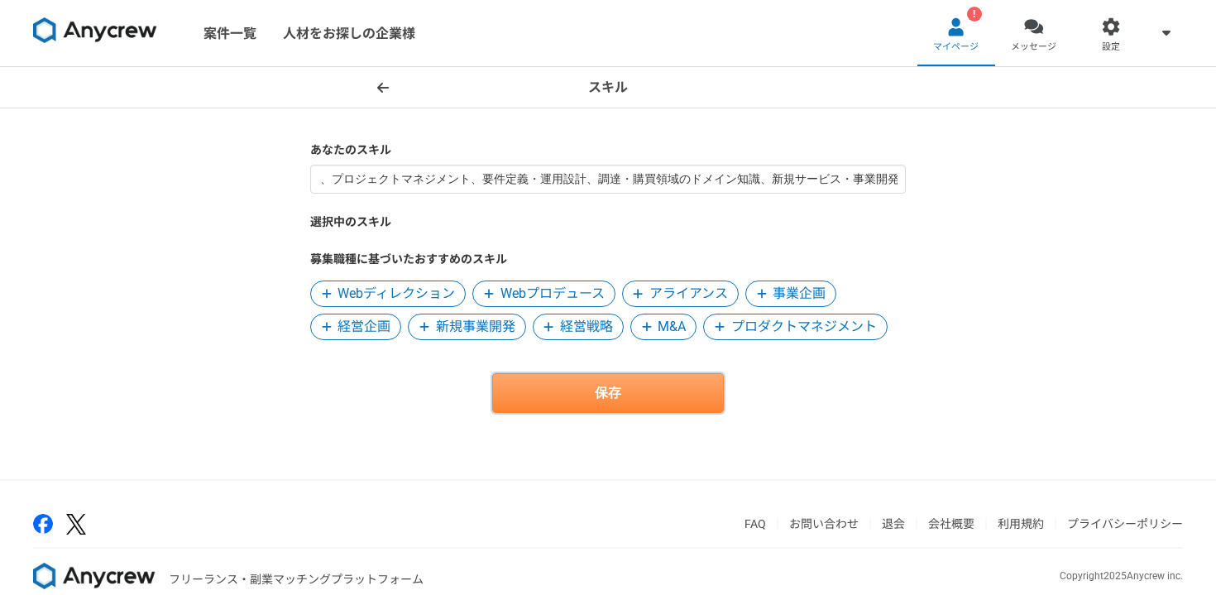
scroll to position [0, 0]
click at [517, 381] on button "保存" at bounding box center [608, 393] width 232 height 40
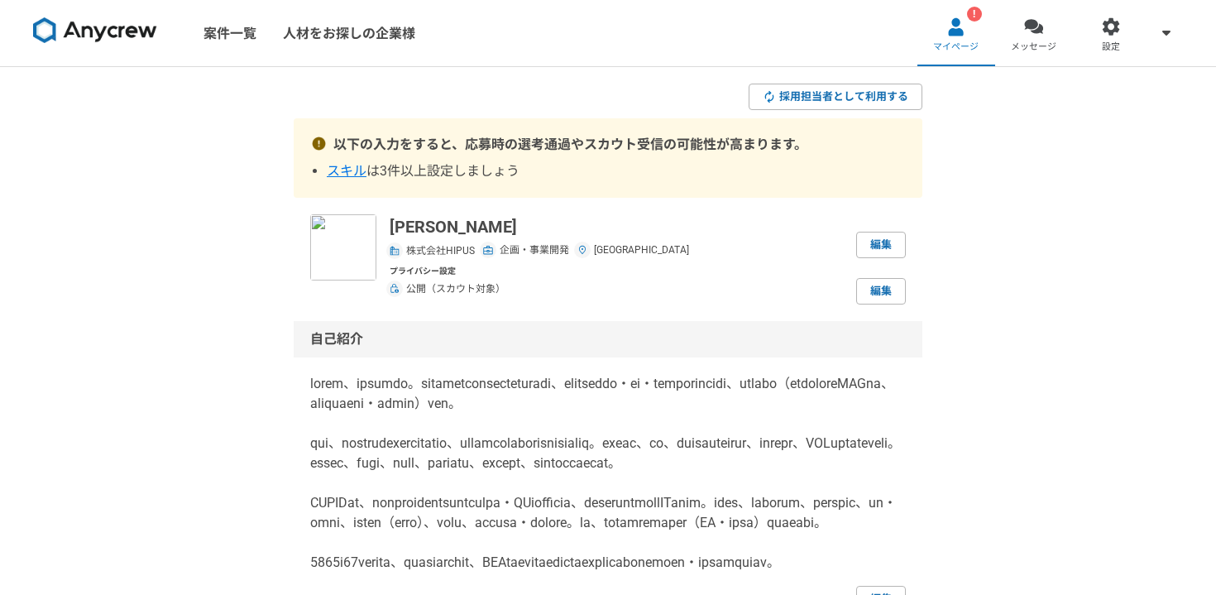
click at [349, 170] on span "スキル" at bounding box center [347, 171] width 40 height 16
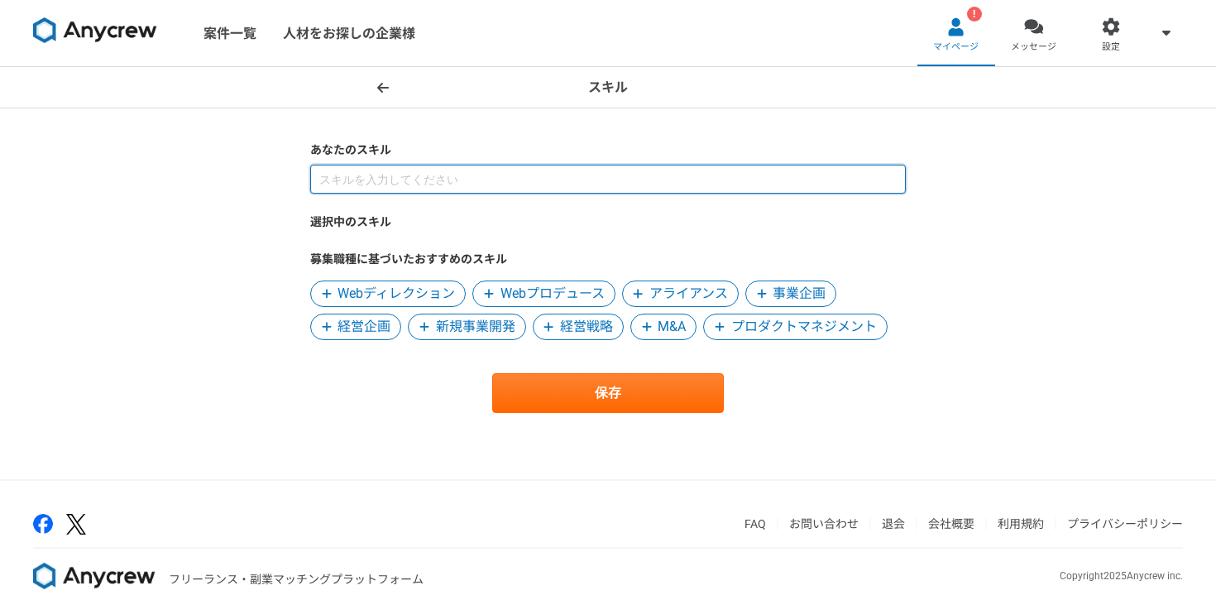
click at [353, 171] on input at bounding box center [608, 179] width 596 height 29
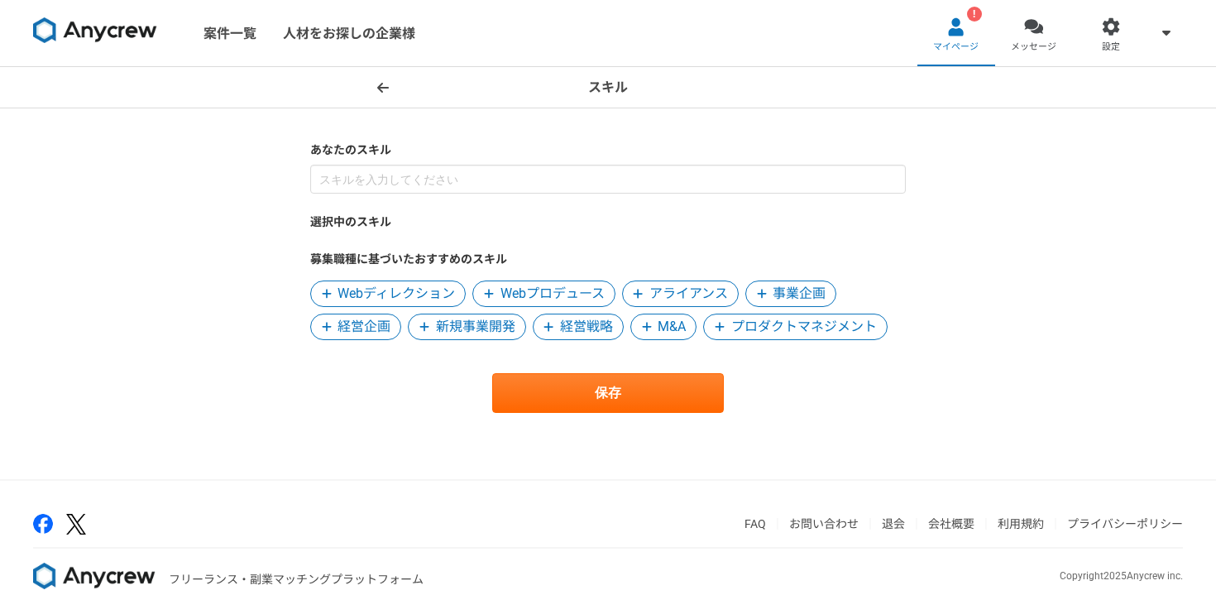
click at [392, 290] on span "Webディレクション" at bounding box center [396, 294] width 117 height 20
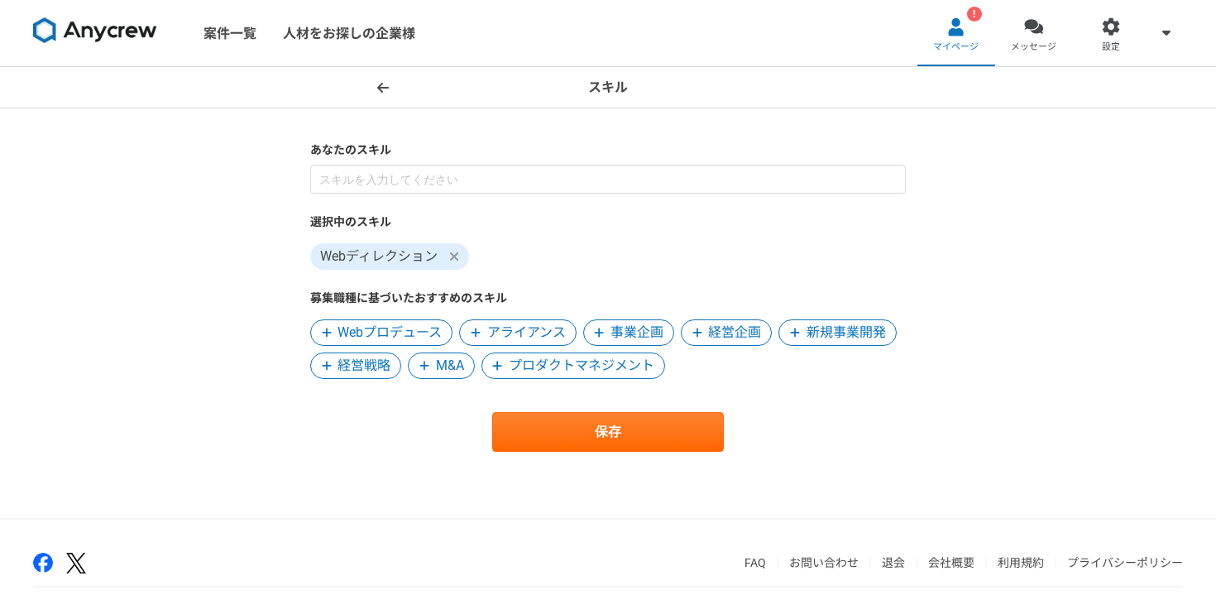
click at [456, 254] on icon at bounding box center [454, 256] width 8 height 8
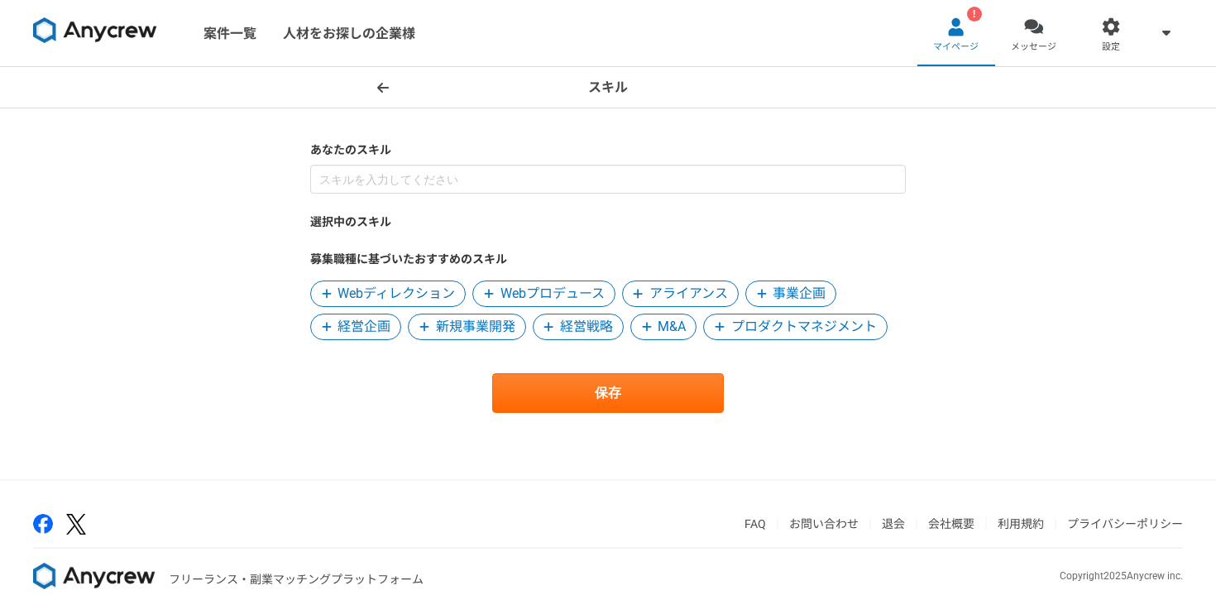
scroll to position [28, 0]
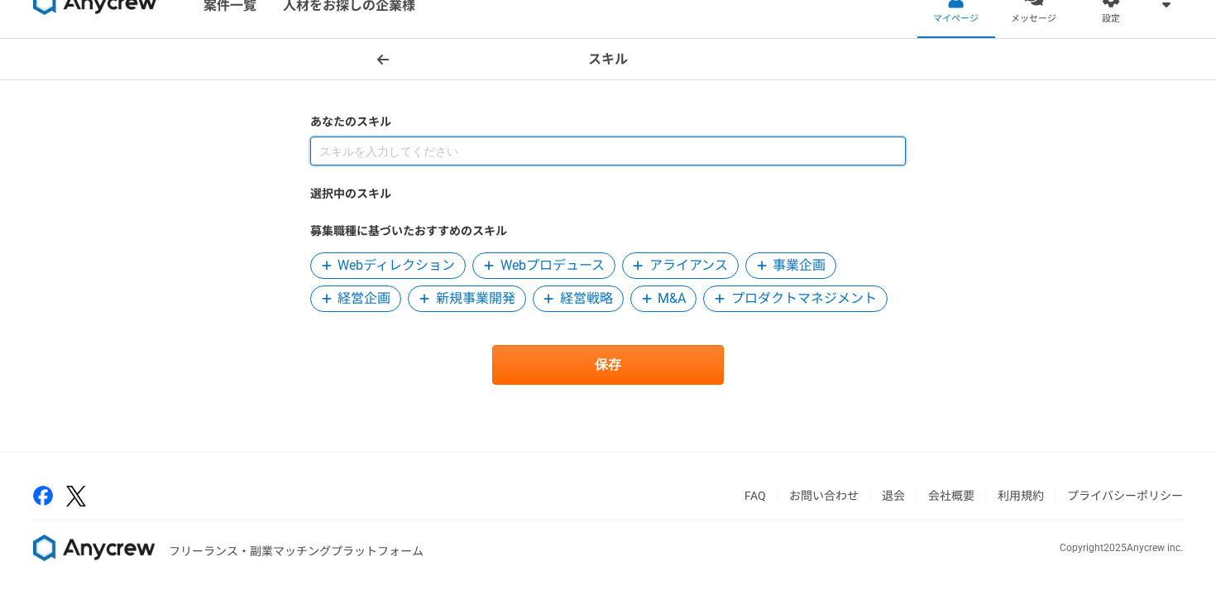
click at [456, 147] on input at bounding box center [608, 151] width 596 height 29
type input "プロジェクト"
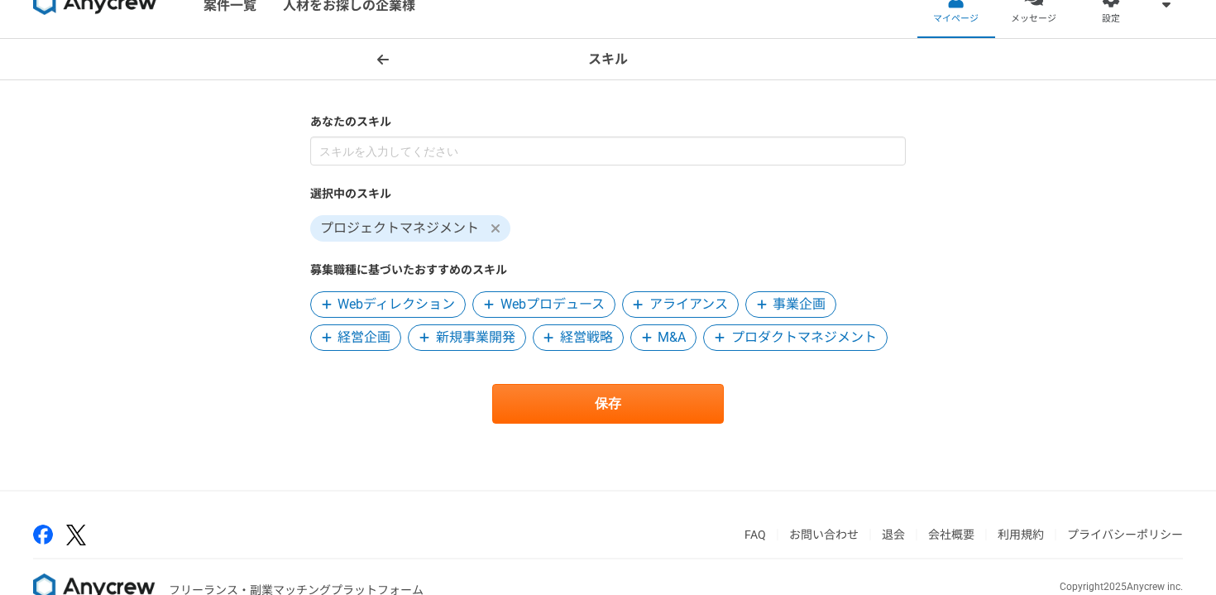
click at [458, 166] on div "選択中のスキル プロジェクトマネジメント 募集職種に基づいたおすすめのスキル Webディレクション Webプロデュース アライアンス 事業企画 経営企画 新規…" at bounding box center [608, 244] width 596 height 214
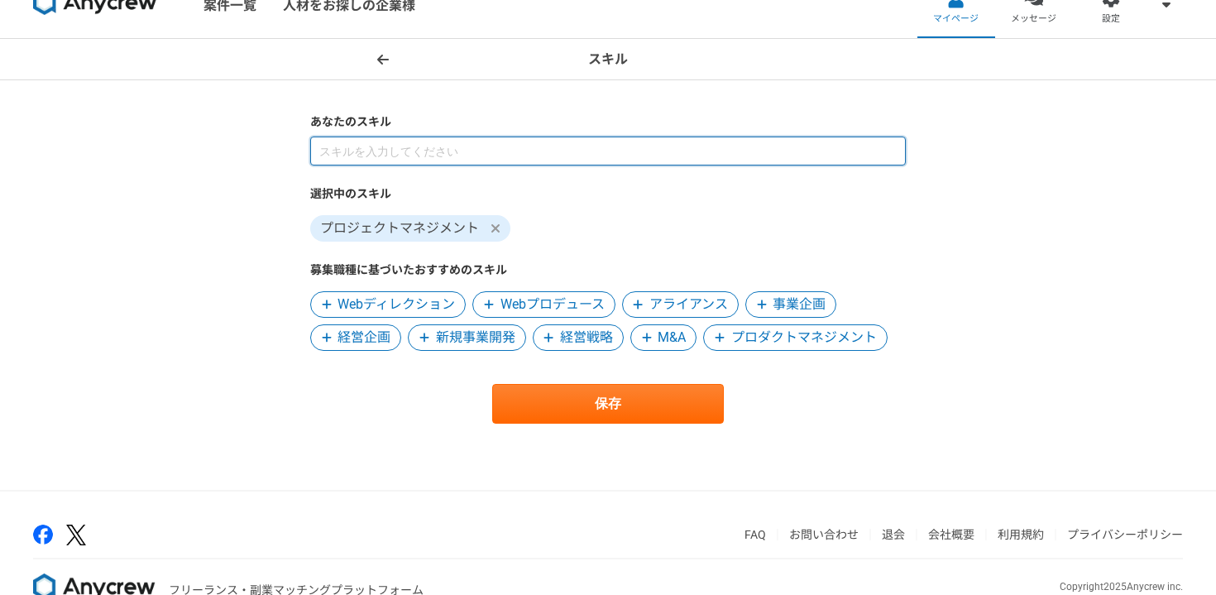
click at [455, 146] on input at bounding box center [608, 151] width 596 height 29
type input "業務"
click at [446, 153] on input at bounding box center [608, 151] width 596 height 29
type input "業務"
click at [484, 146] on input at bounding box center [608, 151] width 596 height 29
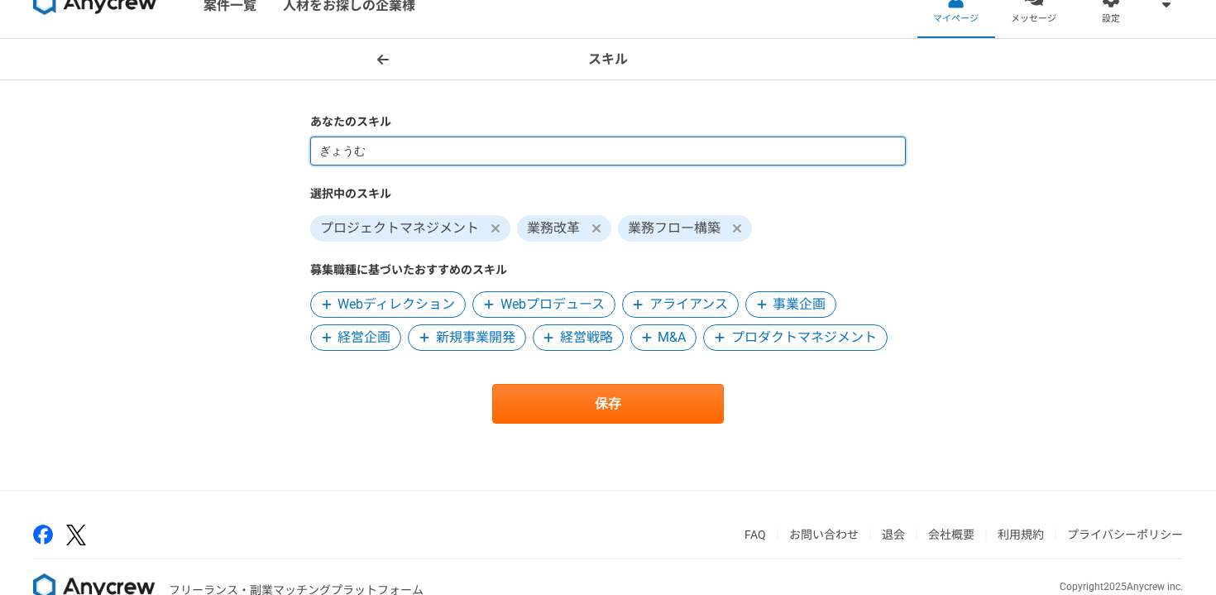
type input "業務"
click at [454, 163] on input at bounding box center [608, 151] width 596 height 29
type input "プロジェクト"
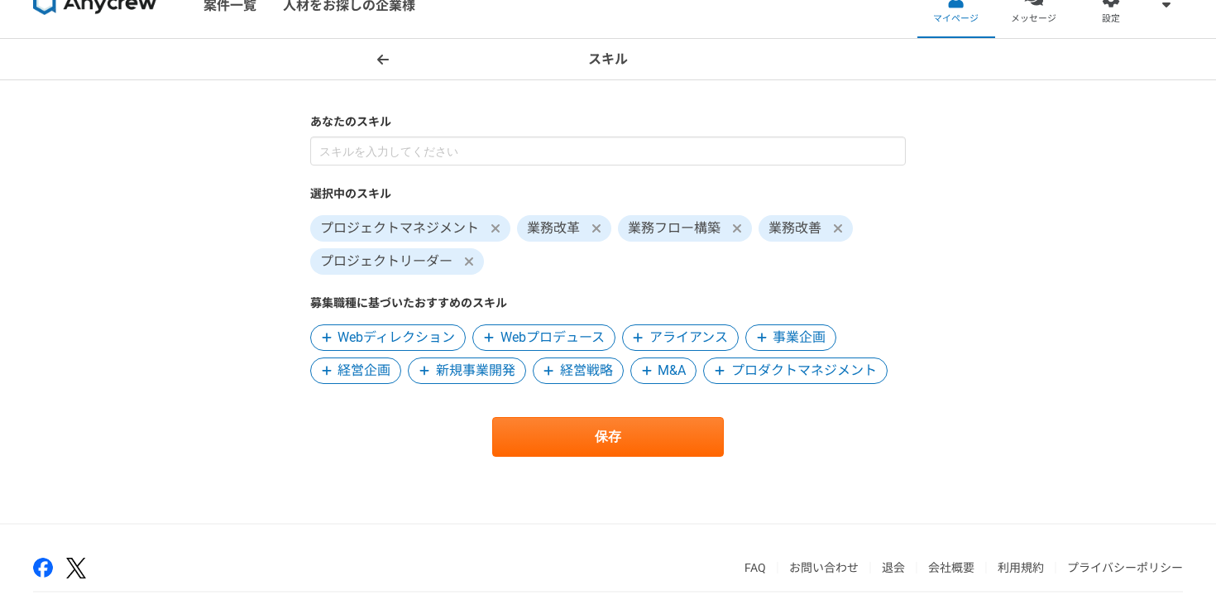
click at [500, 227] on icon at bounding box center [496, 228] width 10 height 13
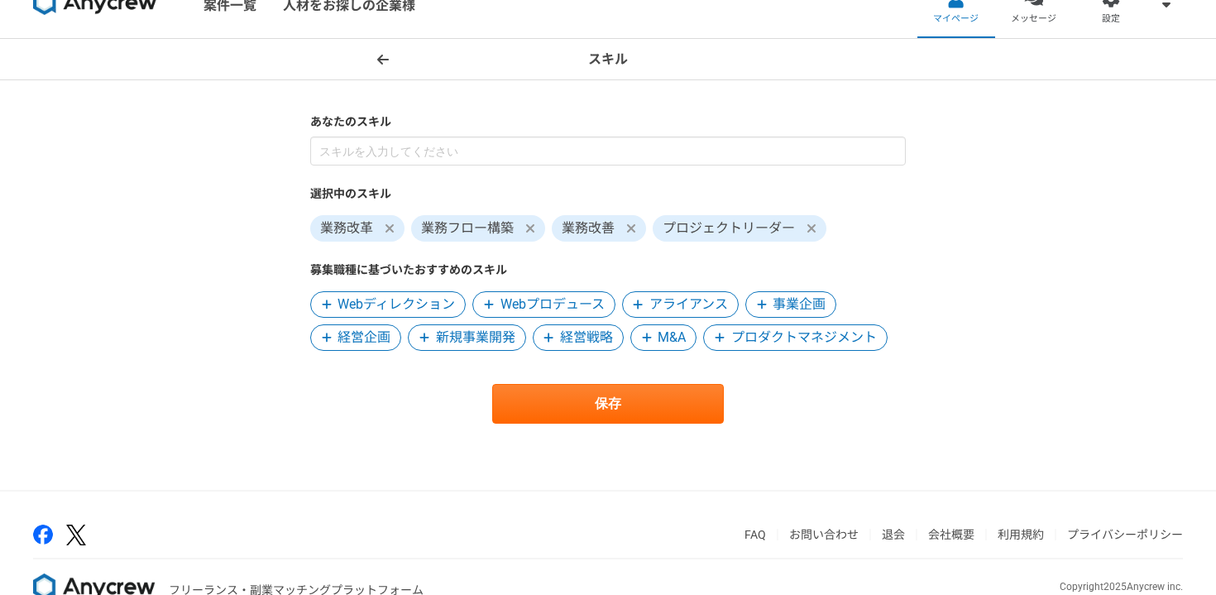
click at [818, 229] on span at bounding box center [812, 228] width 20 height 20
click at [636, 230] on span at bounding box center [631, 228] width 20 height 20
click at [544, 228] on span "業務フロー構築" at bounding box center [478, 228] width 134 height 26
click at [537, 228] on span at bounding box center [530, 228] width 20 height 20
click at [390, 229] on icon at bounding box center [390, 228] width 8 height 8
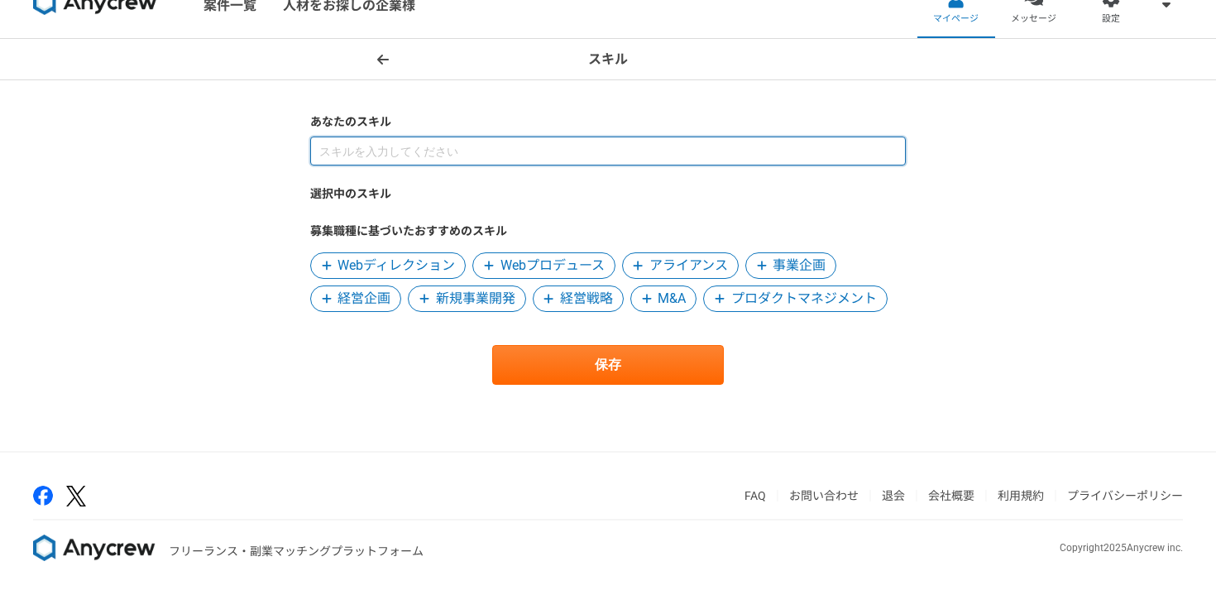
click at [361, 161] on input at bounding box center [608, 151] width 596 height 29
type input "プロジェクト"
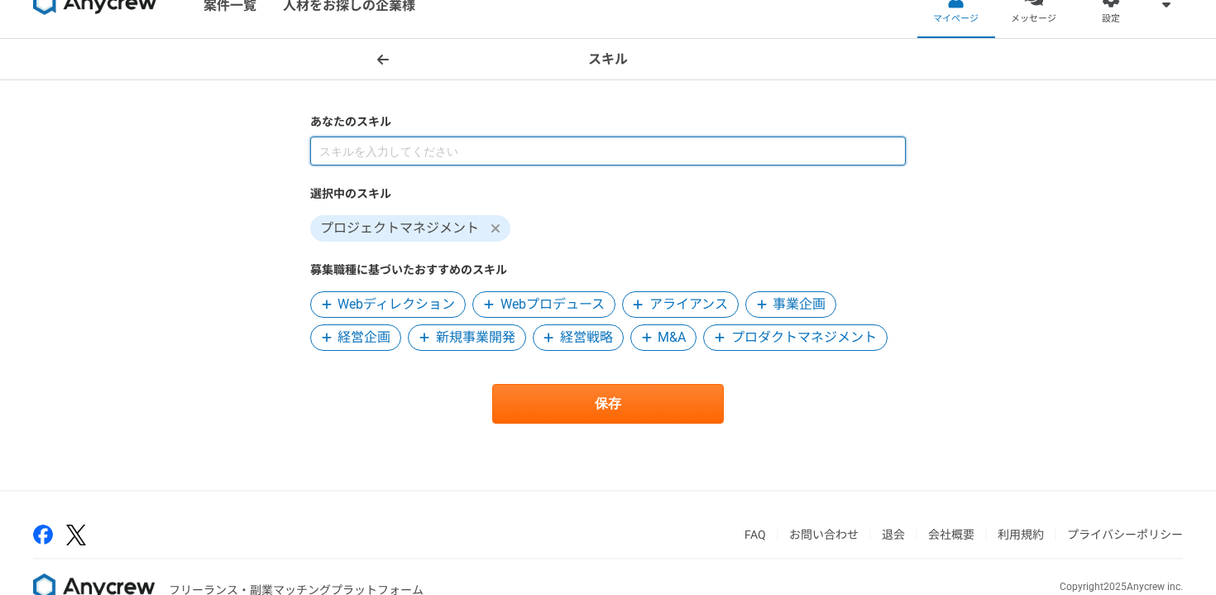
click at [371, 144] on input at bounding box center [608, 151] width 596 height 29
type input "プロジェクト"
click at [390, 156] on input at bounding box center [608, 151] width 596 height 29
type input "業務"
click at [398, 160] on input at bounding box center [608, 151] width 596 height 29
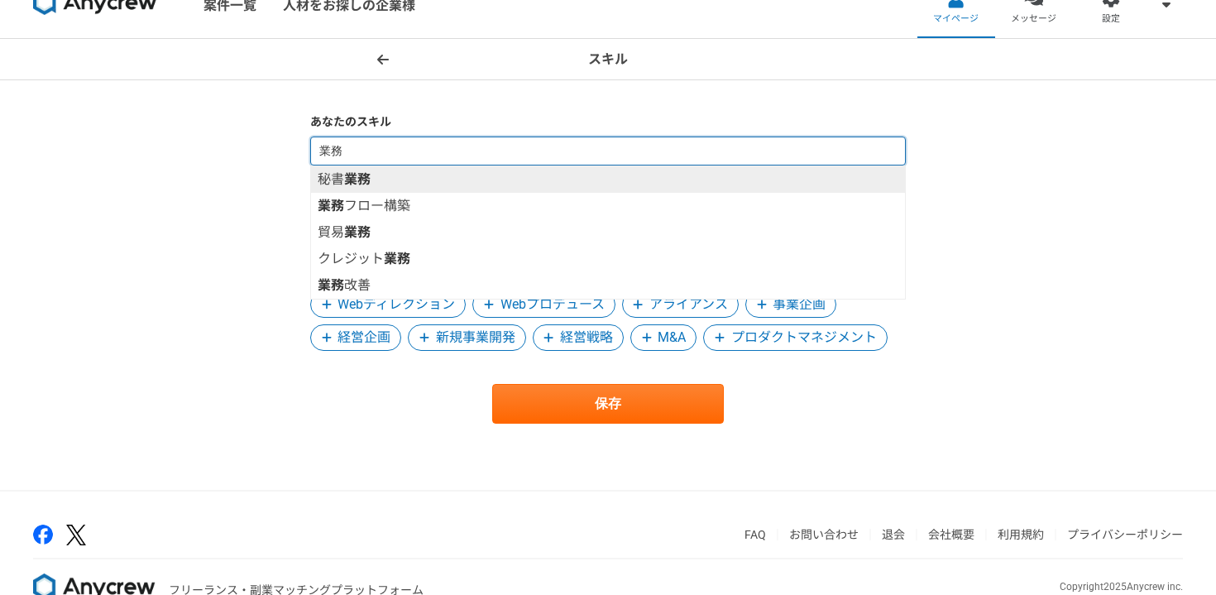
type input "業"
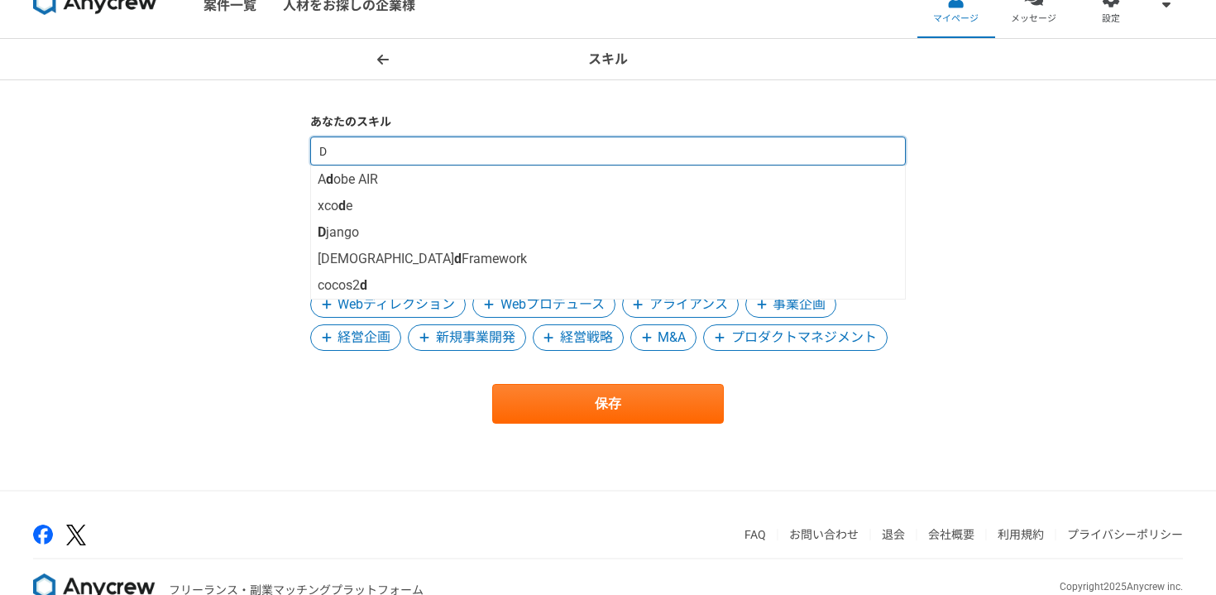
type input "DX"
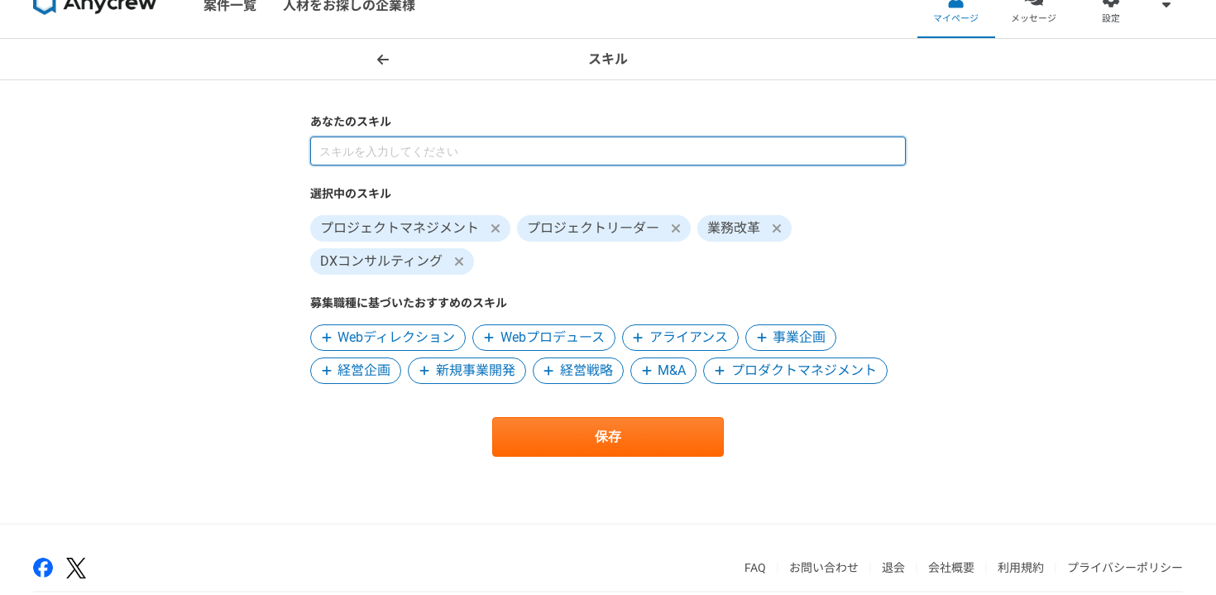
click at [406, 157] on input at bounding box center [608, 151] width 596 height 29
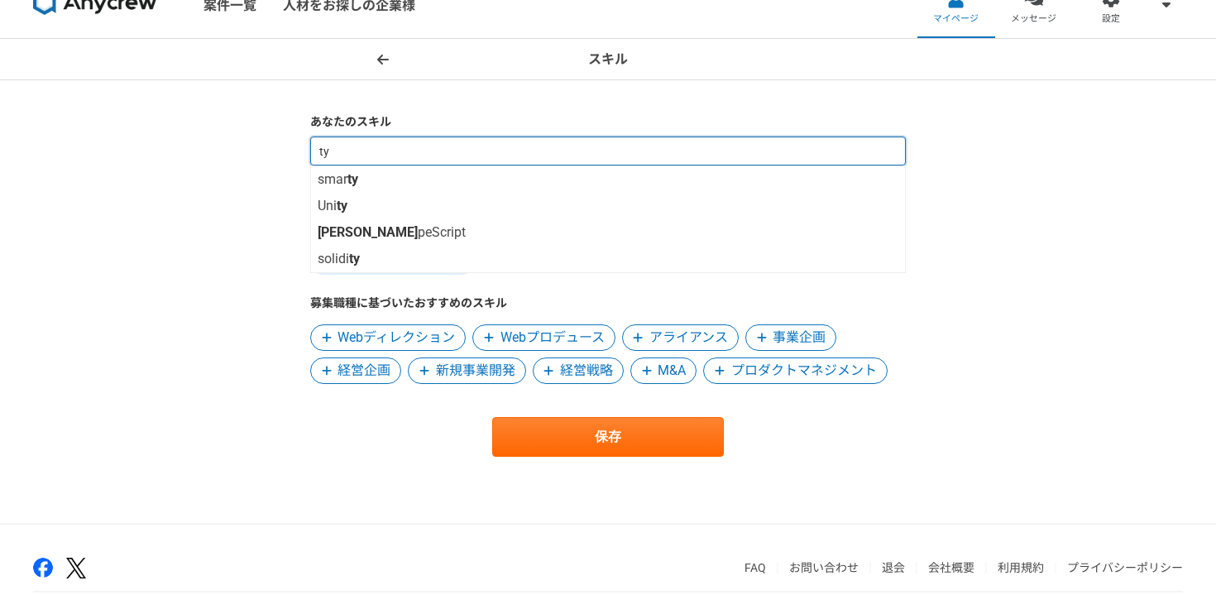
type input "t"
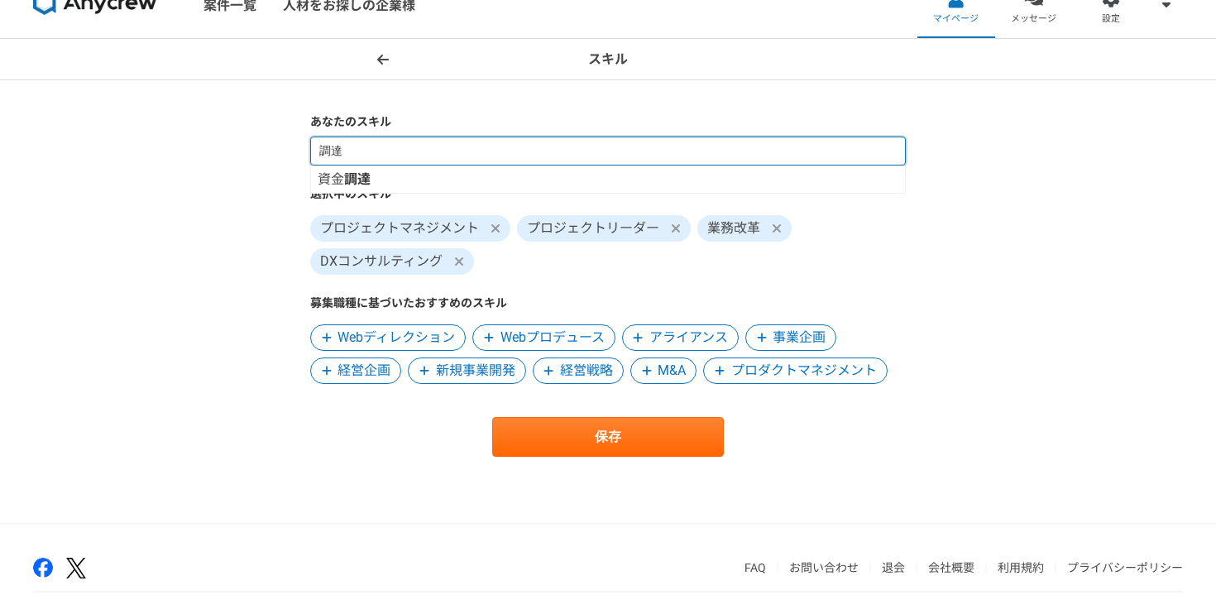
type input "調"
type input "購買"
click at [403, 162] on input at bounding box center [608, 151] width 596 height 29
type input "製"
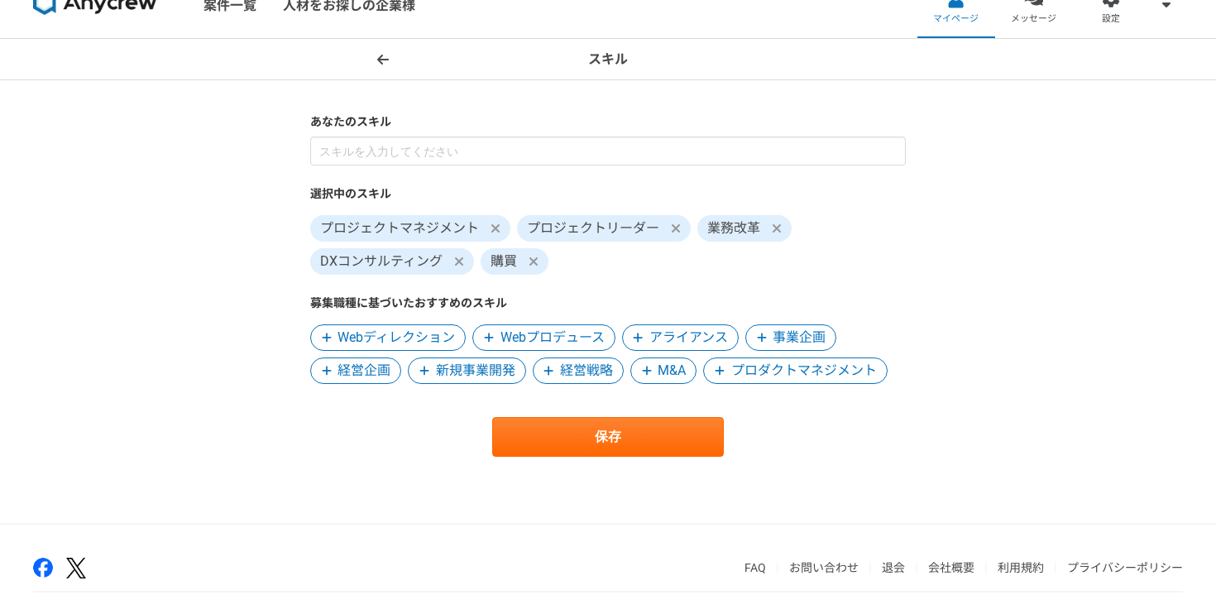
click at [946, 204] on div "スキル あなたのスキル 選択中のスキル プロジェクトマネジメント プロジェクトリーダー 業務改革 DXコンサルティング 購買 募集職種に基づいたおすすめのスキ…" at bounding box center [608, 281] width 1216 height 484
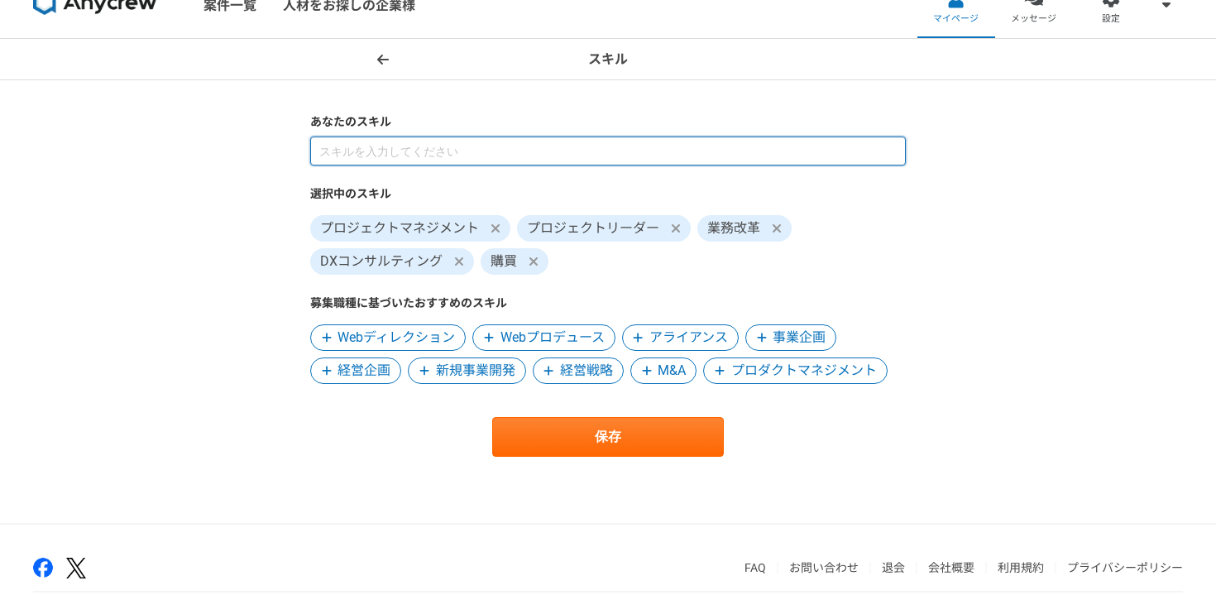
click at [515, 144] on input at bounding box center [608, 151] width 596 height 29
type input "要件定義"
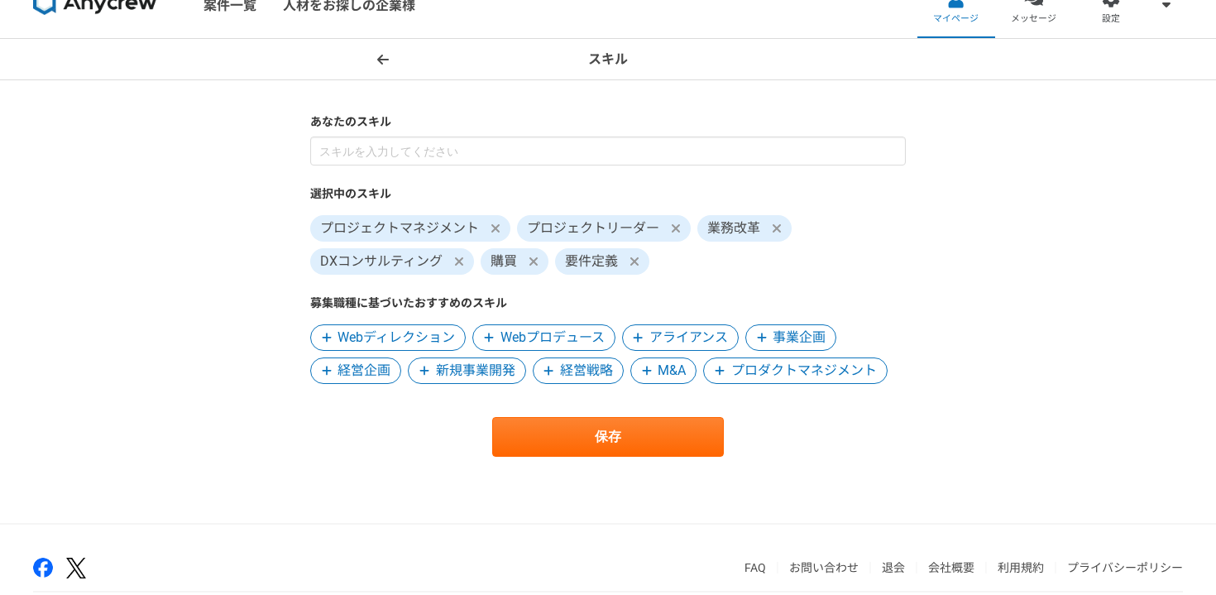
click at [535, 260] on icon at bounding box center [534, 261] width 8 height 8
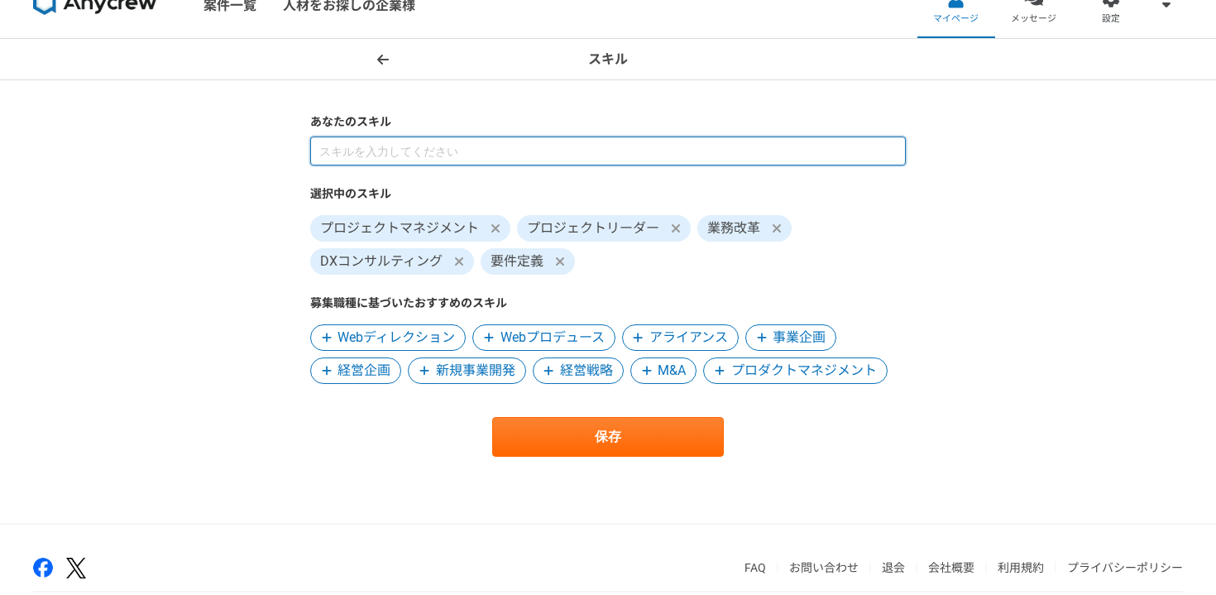
click at [604, 161] on input at bounding box center [608, 151] width 596 height 29
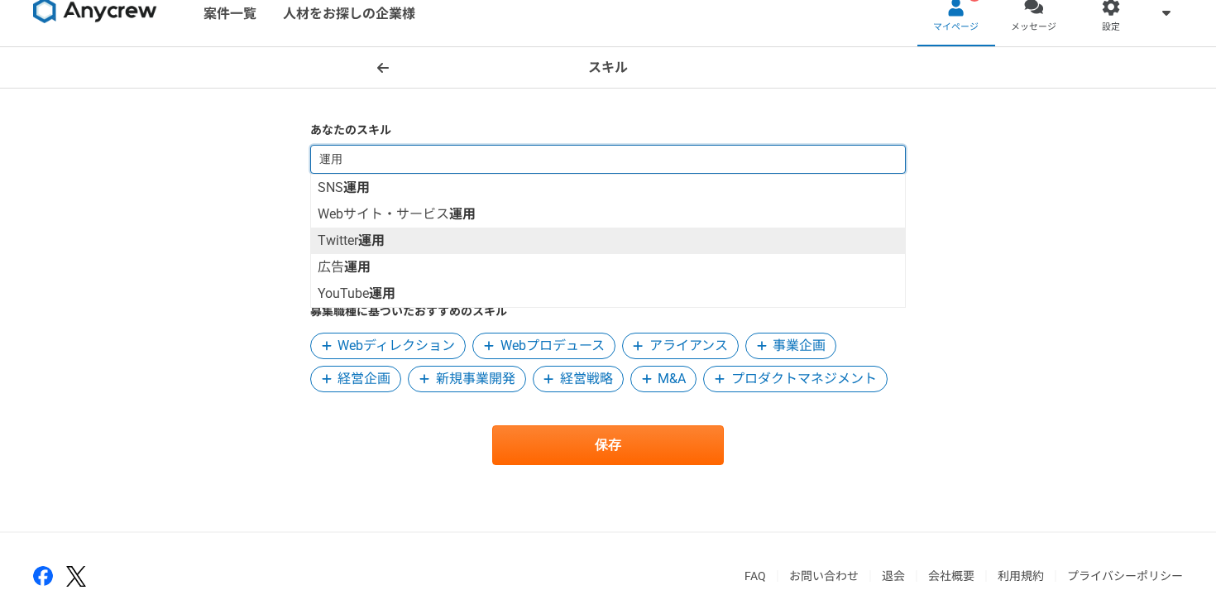
scroll to position [17, 0]
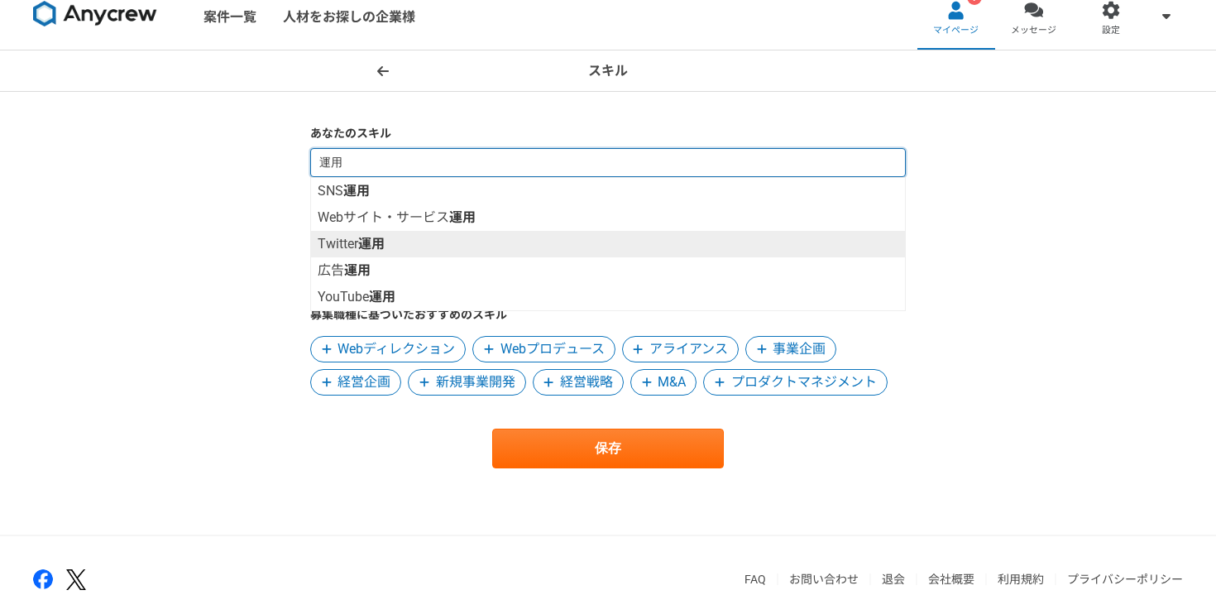
type input "運"
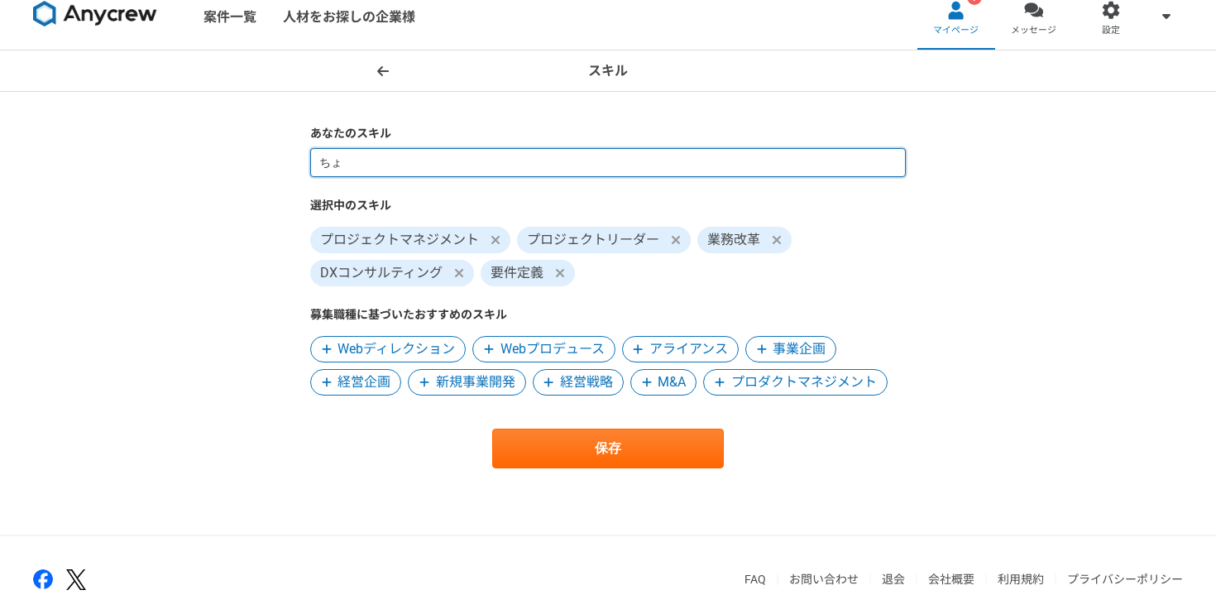
type input "ち"
type input "ｋ"
type input "製"
type input "購買"
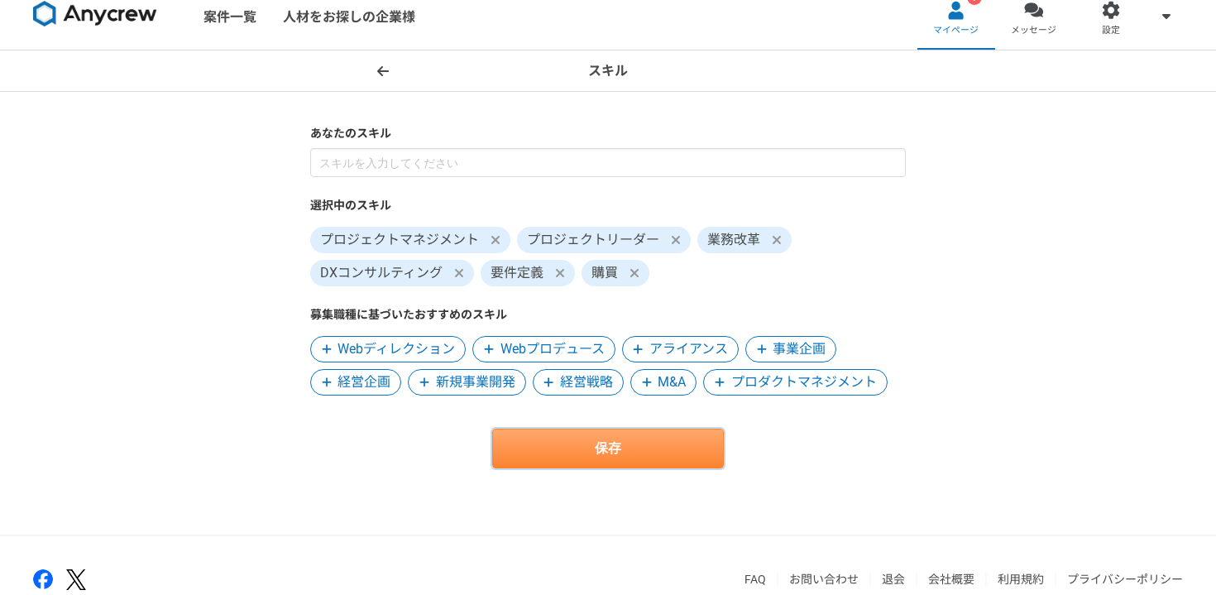
click at [650, 460] on button "保存" at bounding box center [608, 449] width 232 height 40
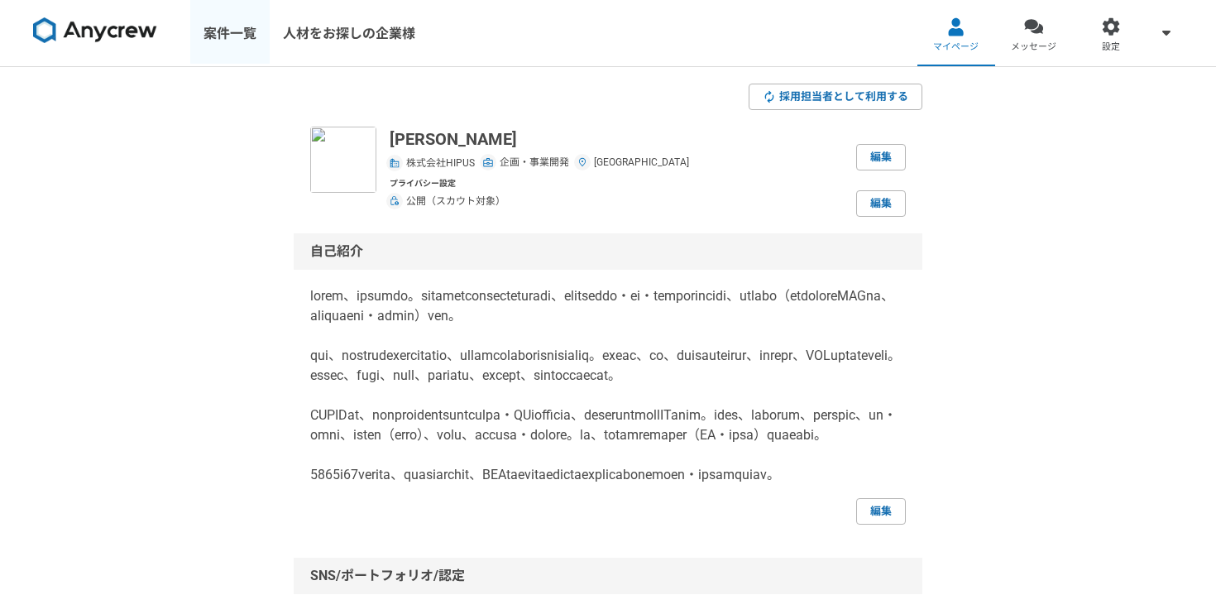
click at [222, 28] on link "案件一覧" at bounding box center [229, 33] width 79 height 66
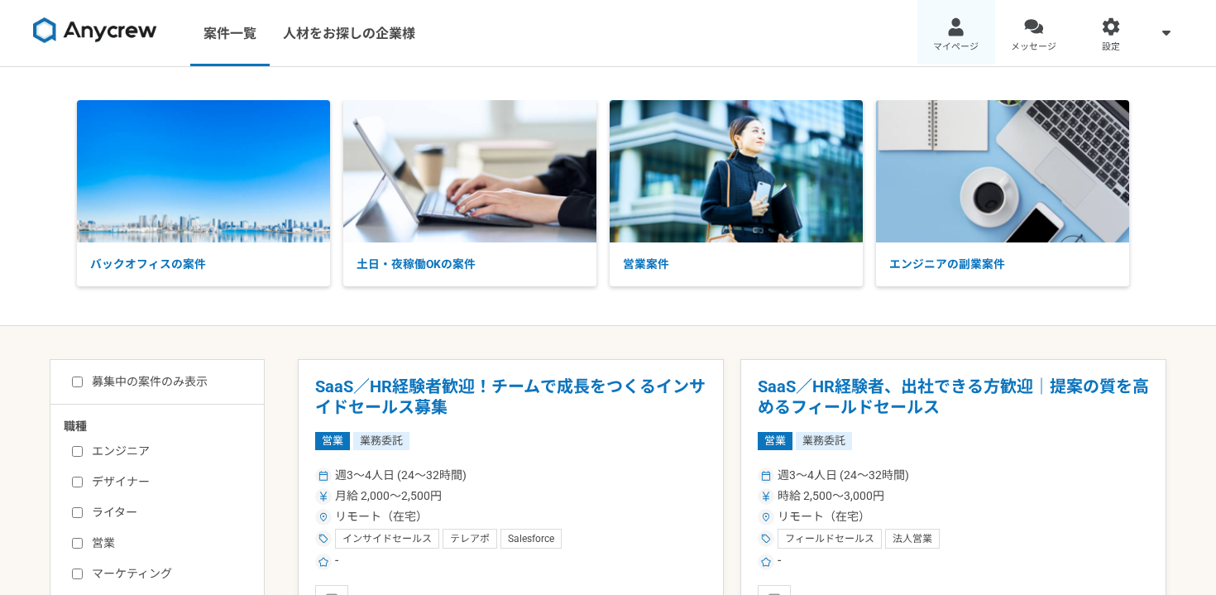
click at [956, 22] on div at bounding box center [956, 26] width 19 height 19
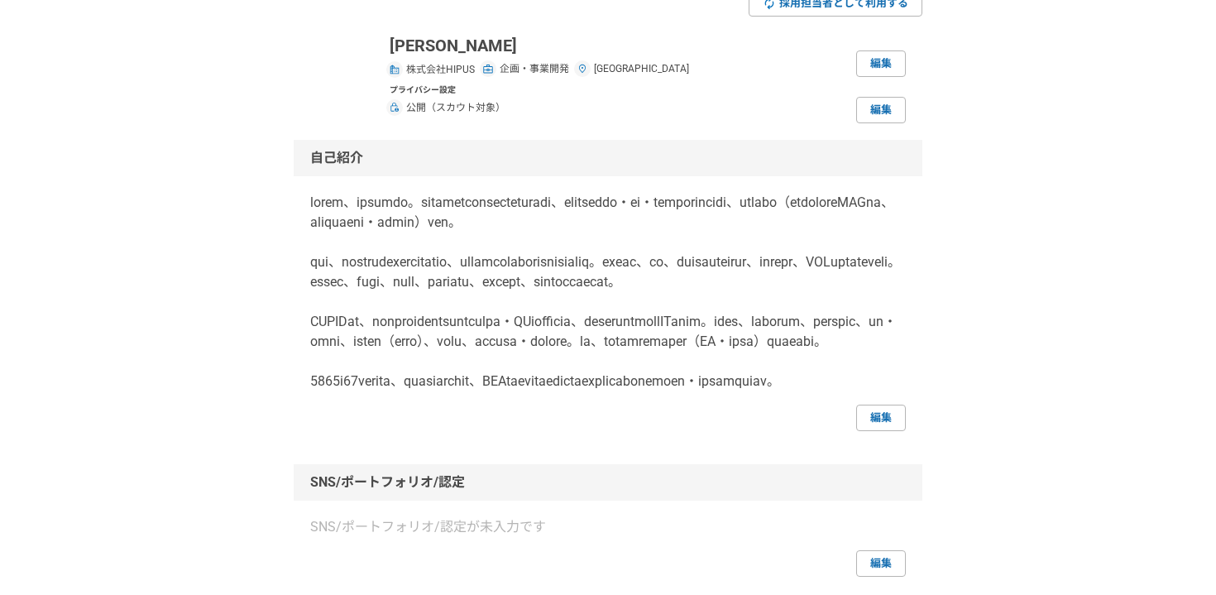
scroll to position [239, 0]
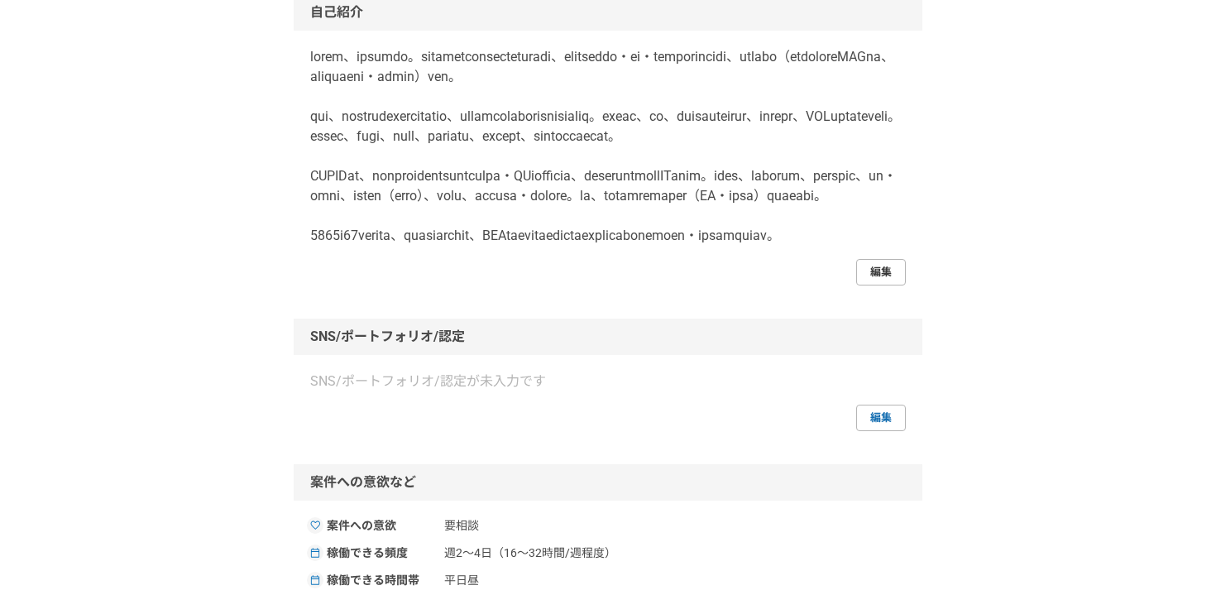
click at [893, 285] on link "編集" at bounding box center [881, 272] width 50 height 26
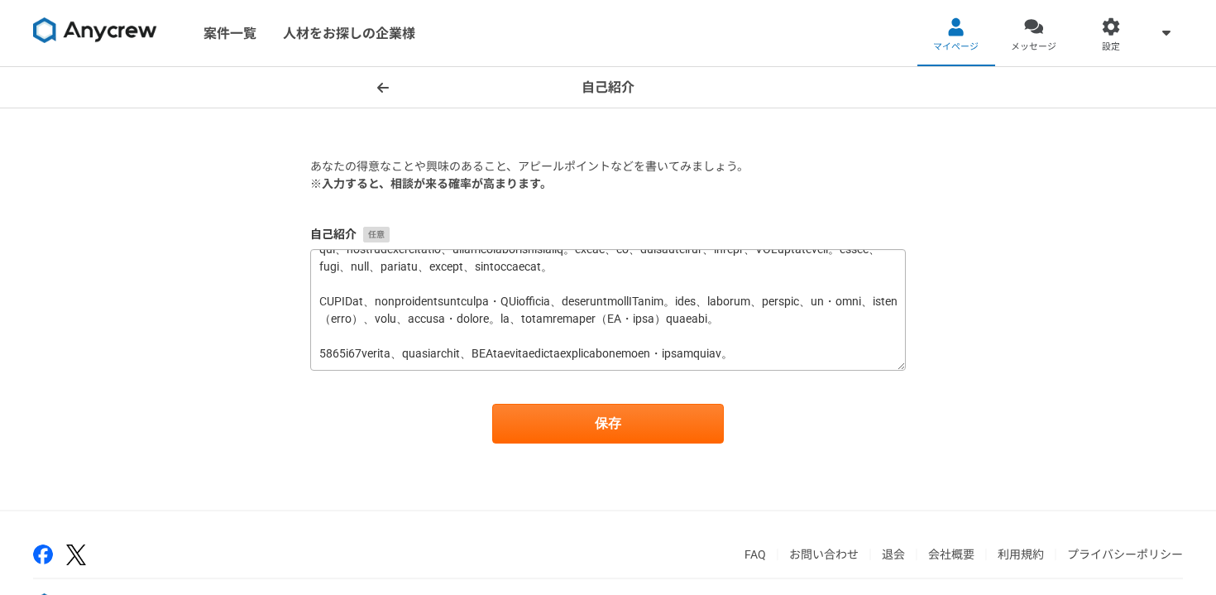
scroll to position [139, 0]
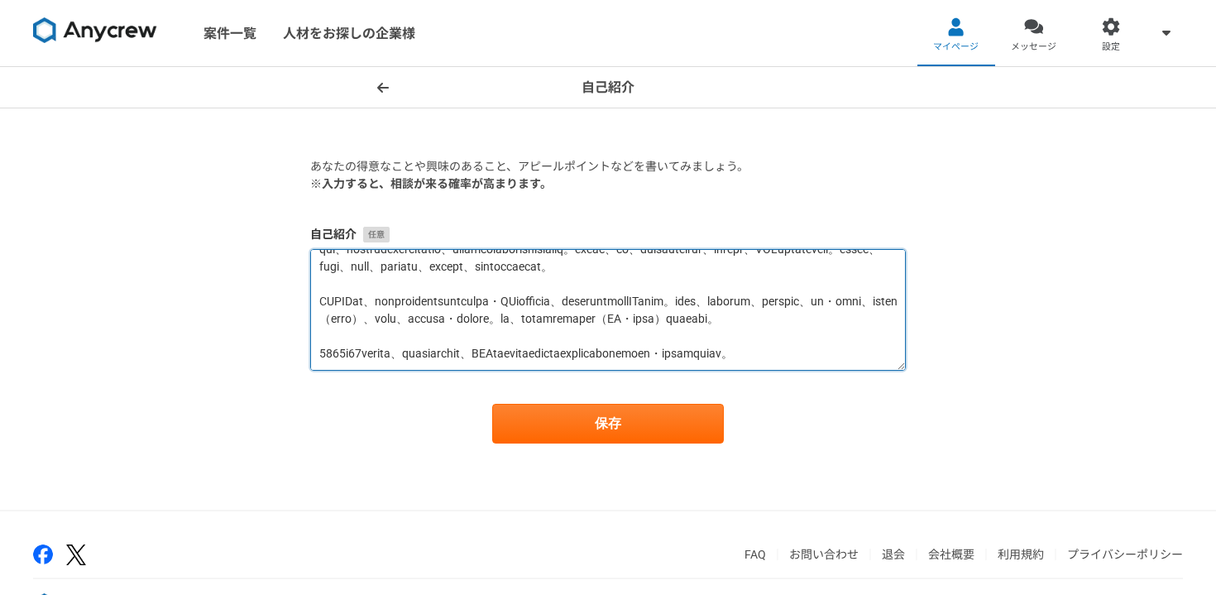
click at [719, 337] on textarea at bounding box center [608, 310] width 596 height 122
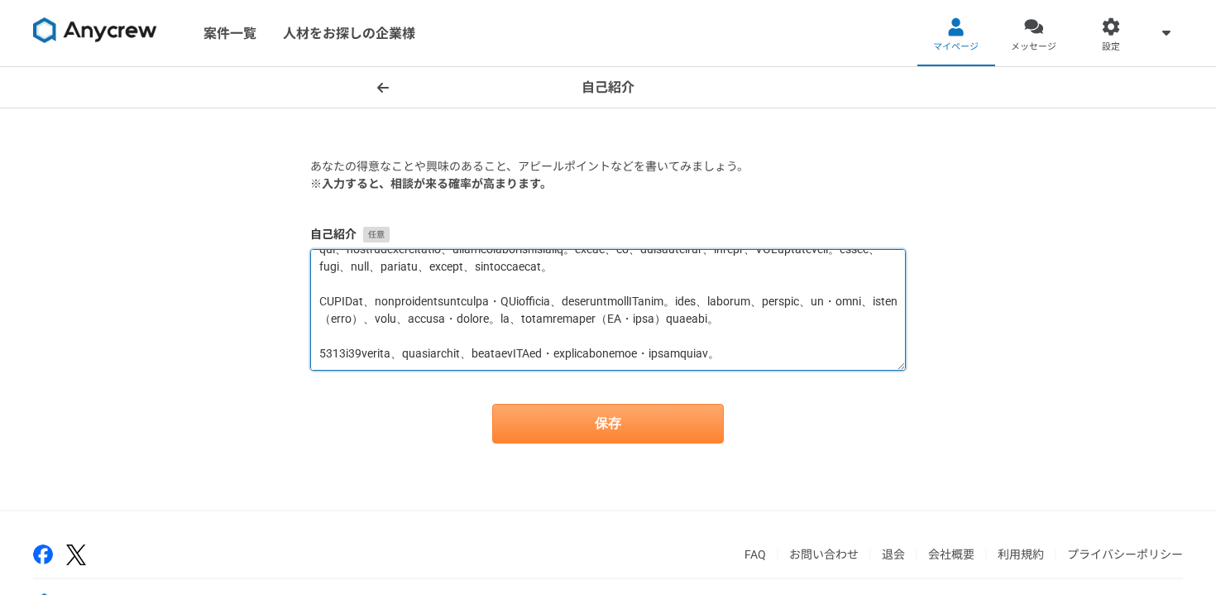
type textarea "大学卒業後、村田機械に入社。海外営業部にて営業サポート業務に従事した後、海外調達部にて中国・台湾・欧州メーカーを担当として、各種調達業務（既存サプライヤのQC…"
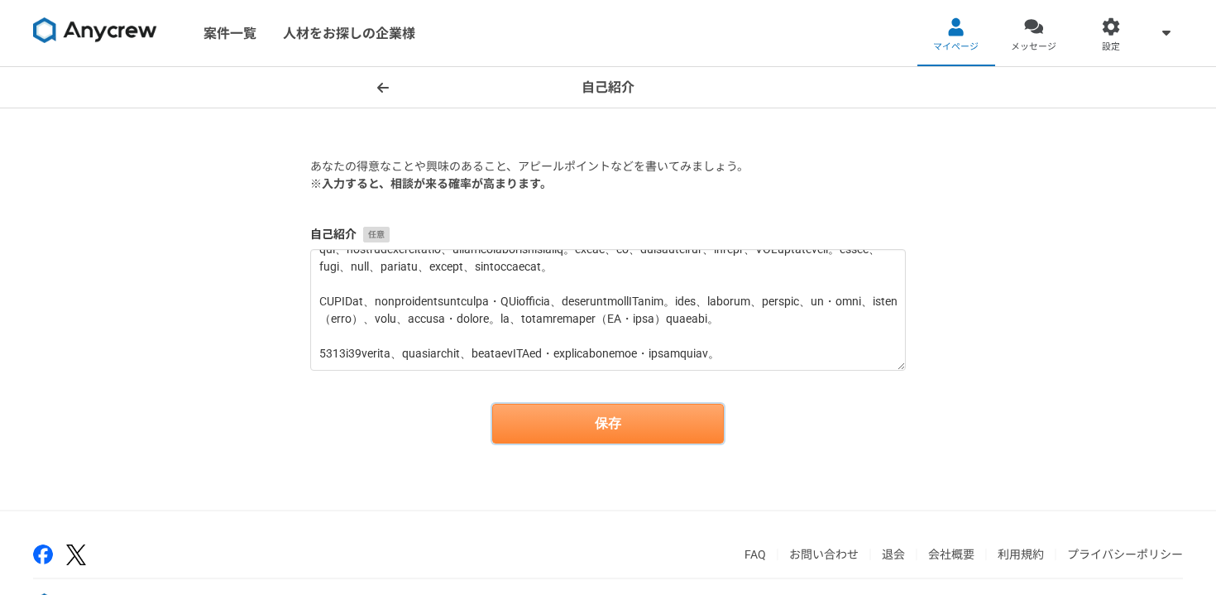
click at [691, 413] on button "保存" at bounding box center [608, 424] width 232 height 40
